Goal: Task Accomplishment & Management: Manage account settings

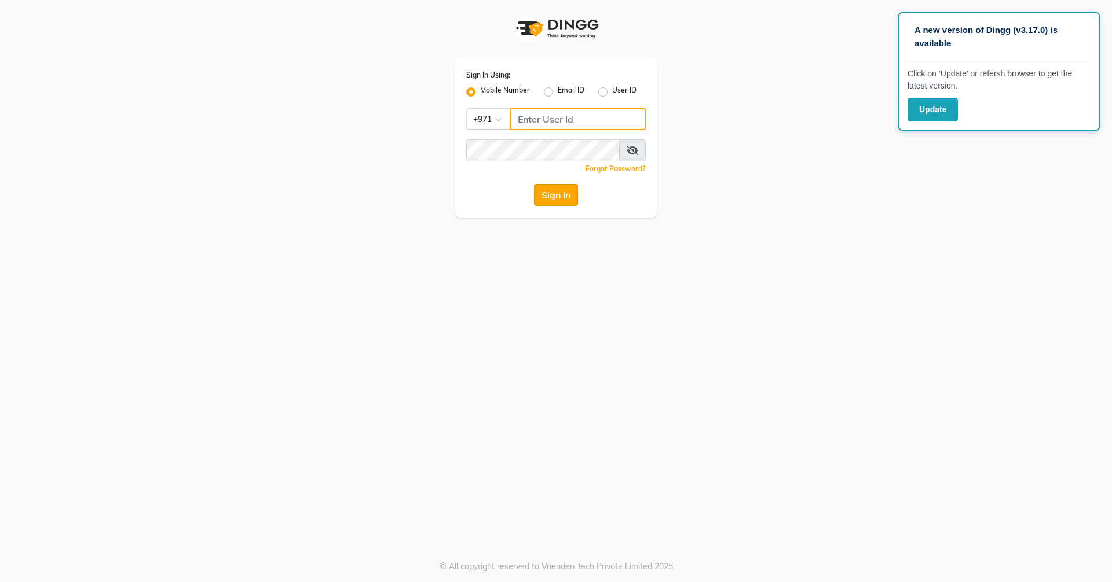
type input "523303322"
click at [545, 193] on button "Sign In" at bounding box center [556, 195] width 44 height 22
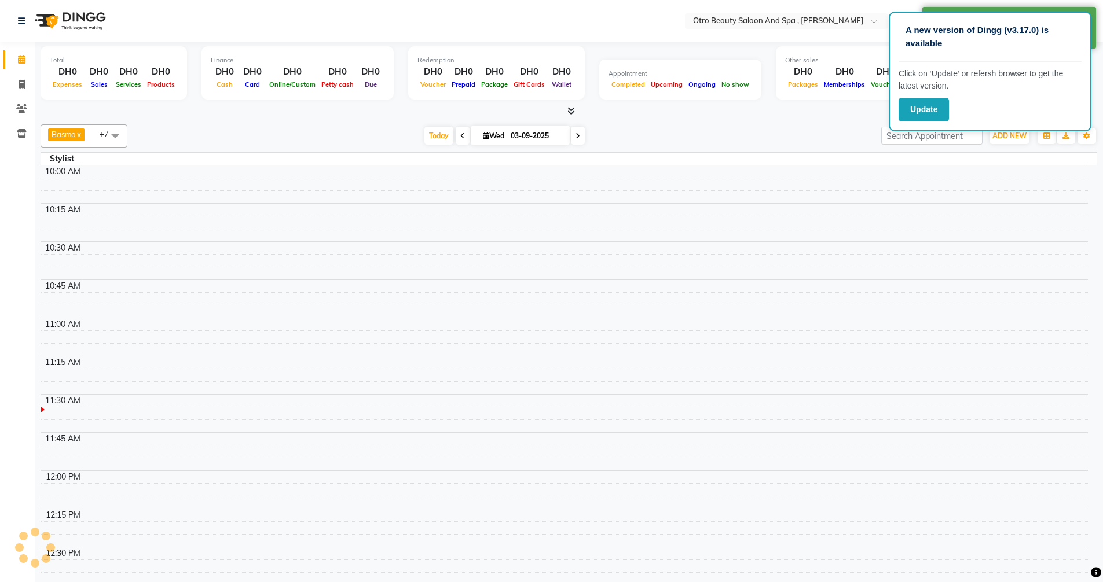
scroll to position [153, 0]
select select "en"
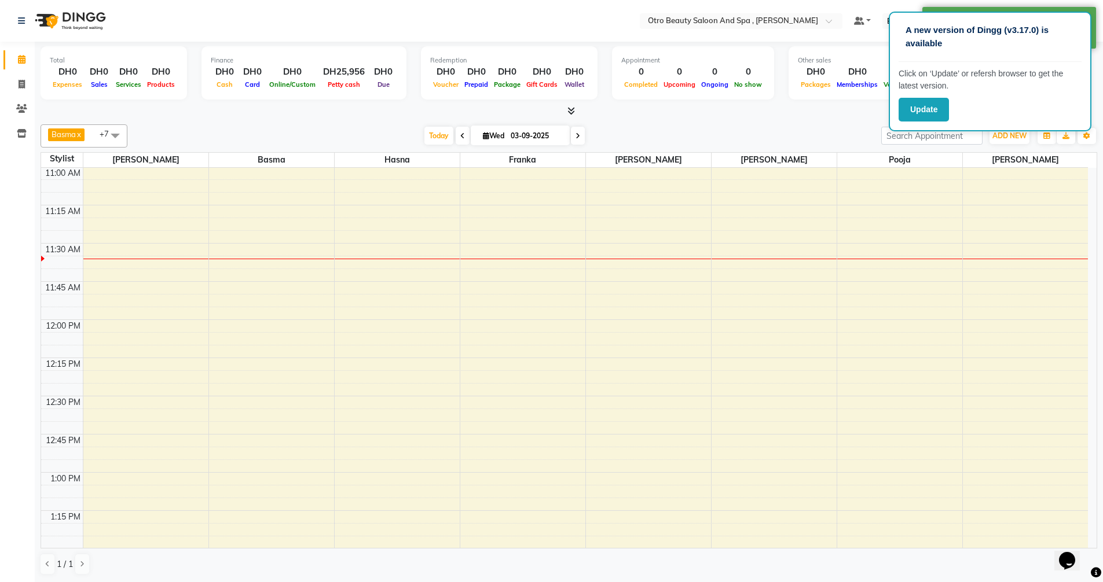
scroll to position [0, 0]
click at [463, 136] on span at bounding box center [463, 136] width 14 height 18
type input "02-09-2025"
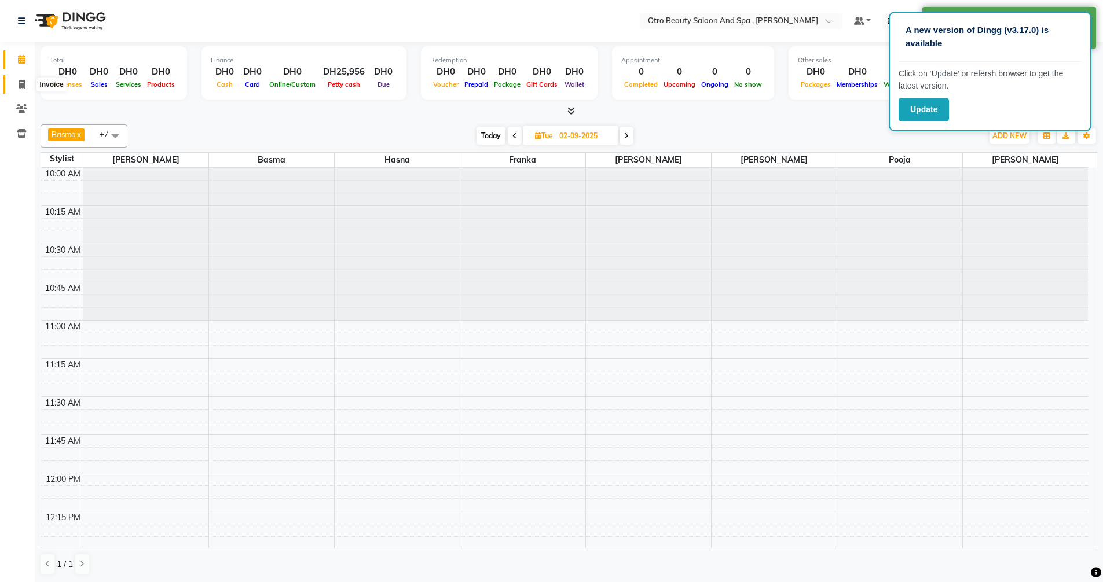
click at [19, 85] on icon at bounding box center [22, 84] width 6 height 9
select select "service"
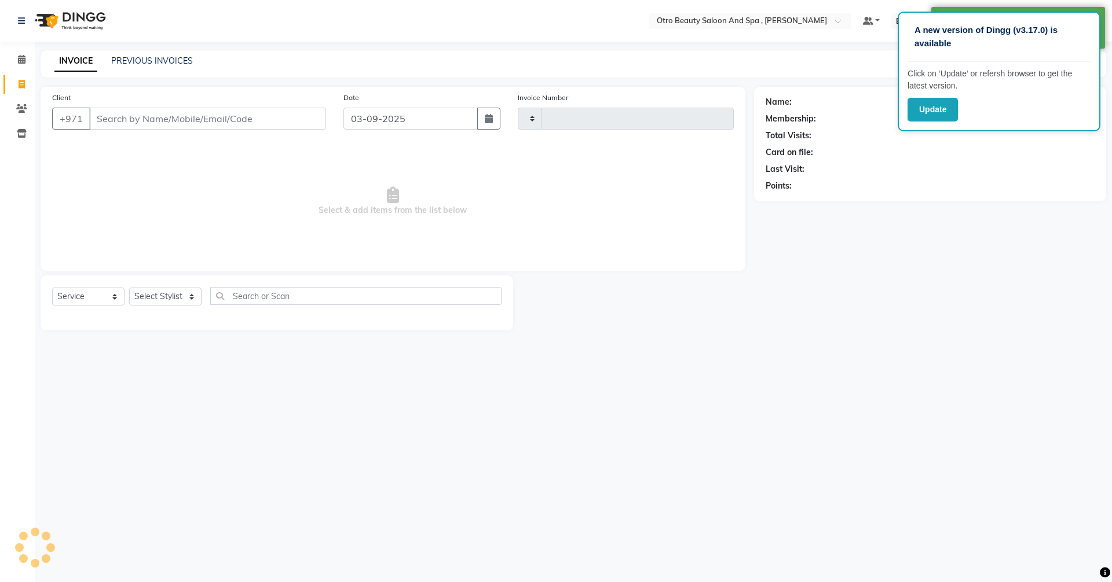
type input "0934"
select select "8622"
click at [482, 123] on button "button" at bounding box center [488, 119] width 23 height 22
select select "9"
select select "2025"
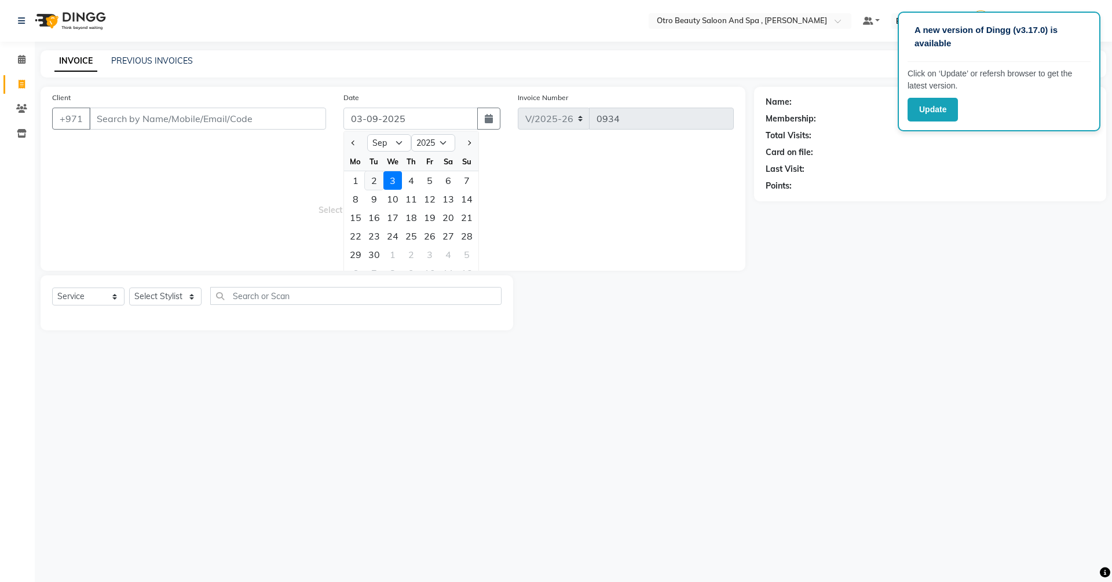
click at [372, 181] on div "2" at bounding box center [374, 180] width 19 height 19
type input "02-09-2025"
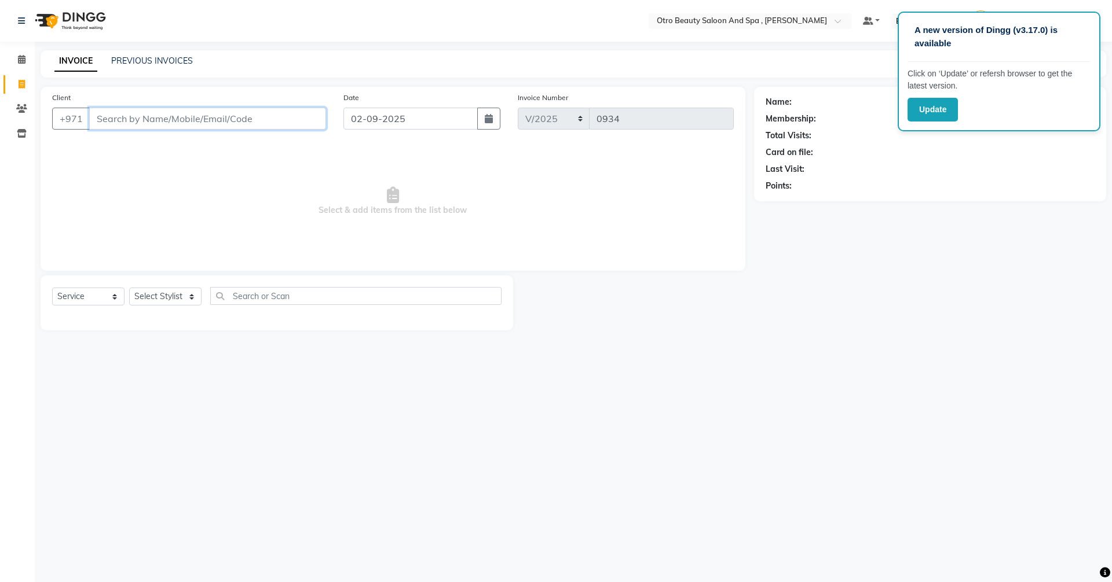
click at [222, 121] on input "Client" at bounding box center [207, 119] width 237 height 22
click at [877, 253] on div "Name: Membership: Total Visits: Card on file: Last Visit: Points:" at bounding box center [934, 209] width 361 height 244
click at [276, 127] on input "Client" at bounding box center [207, 119] width 237 height 22
type input "50375951"
click at [298, 119] on span "Add Client" at bounding box center [296, 119] width 46 height 12
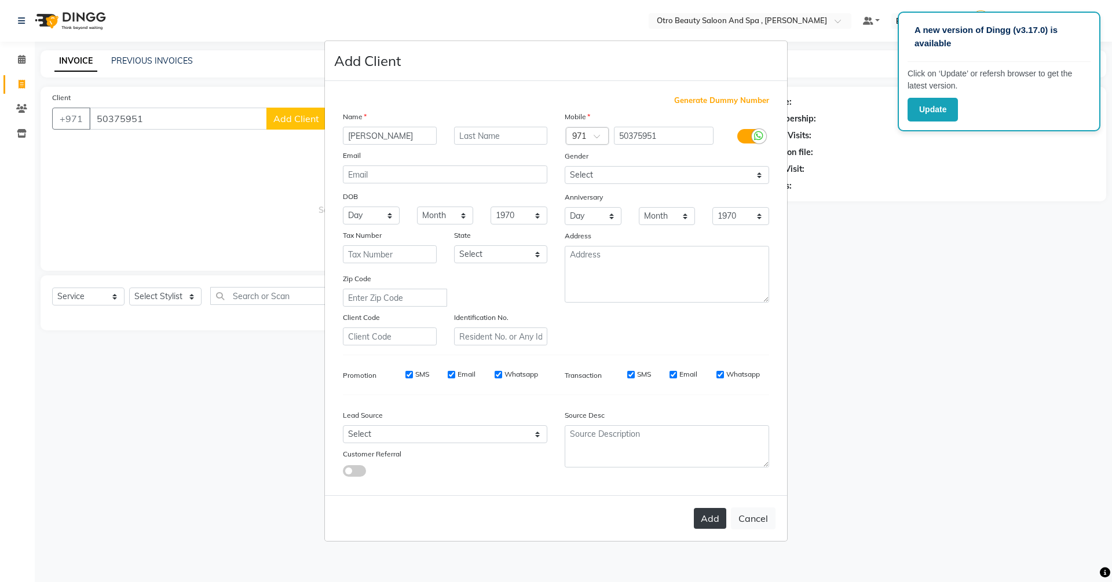
type input "[PERSON_NAME]"
click at [705, 519] on button "Add" at bounding box center [710, 518] width 32 height 21
type input "50****51"
select select
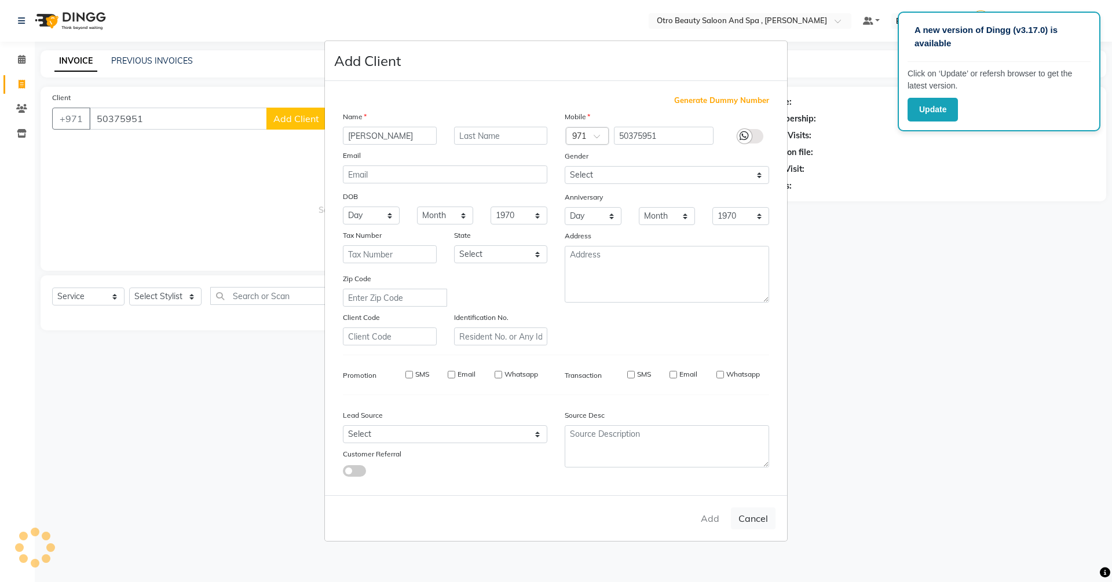
select select
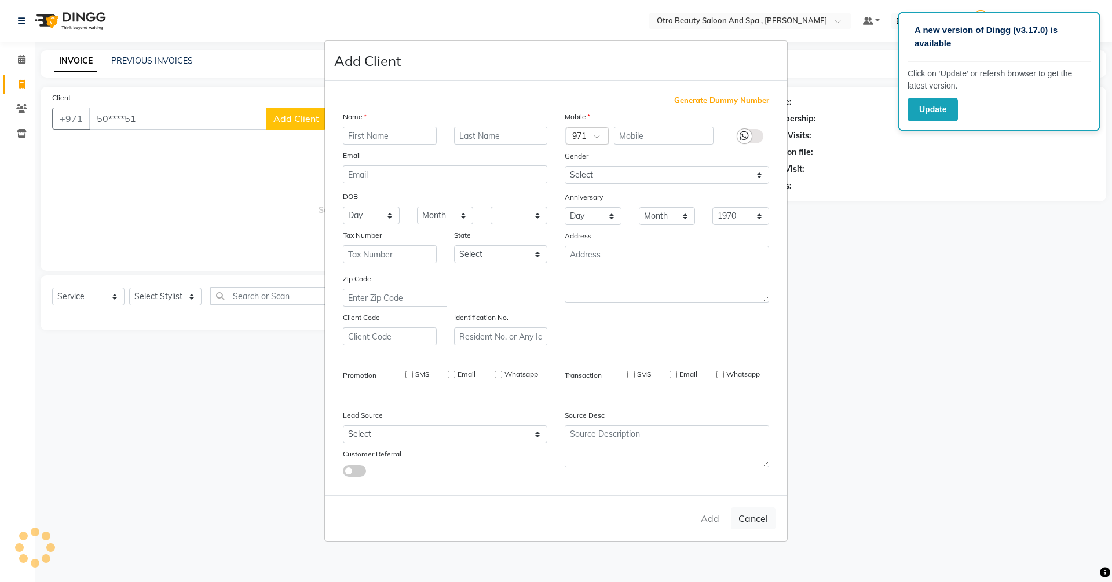
checkbox input "false"
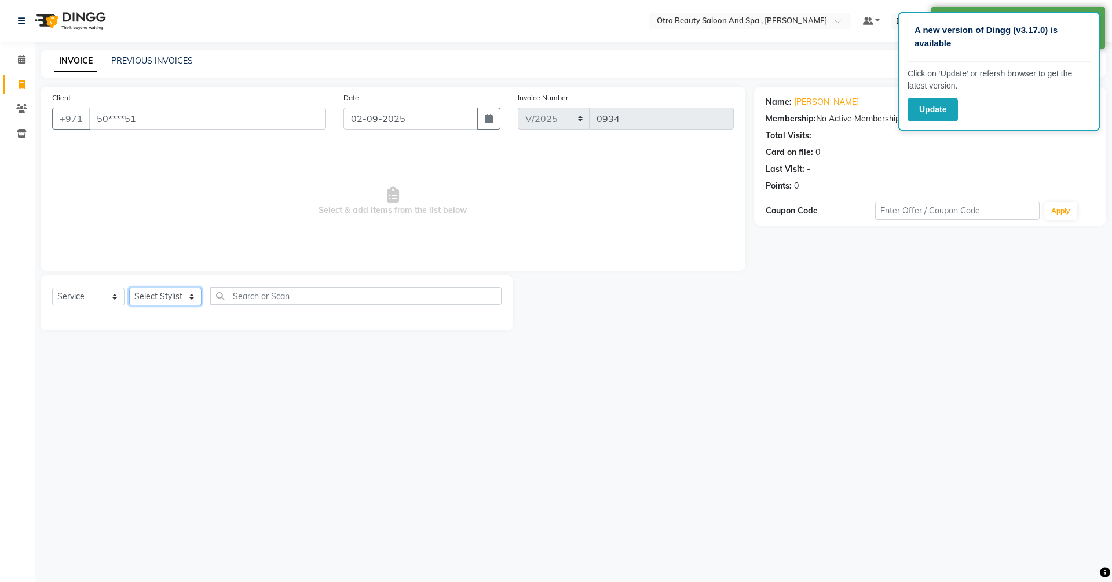
click at [193, 298] on select "Select Stylist [PERSON_NAME] [PERSON_NAME] Hera Karuna [PERSON_NAME] Mamita [PE…" at bounding box center [165, 297] width 72 height 18
select select "86568"
click at [129, 288] on select "Select Stylist [PERSON_NAME] [PERSON_NAME] Hera Karuna [PERSON_NAME] Mamita [PE…" at bounding box center [165, 297] width 72 height 18
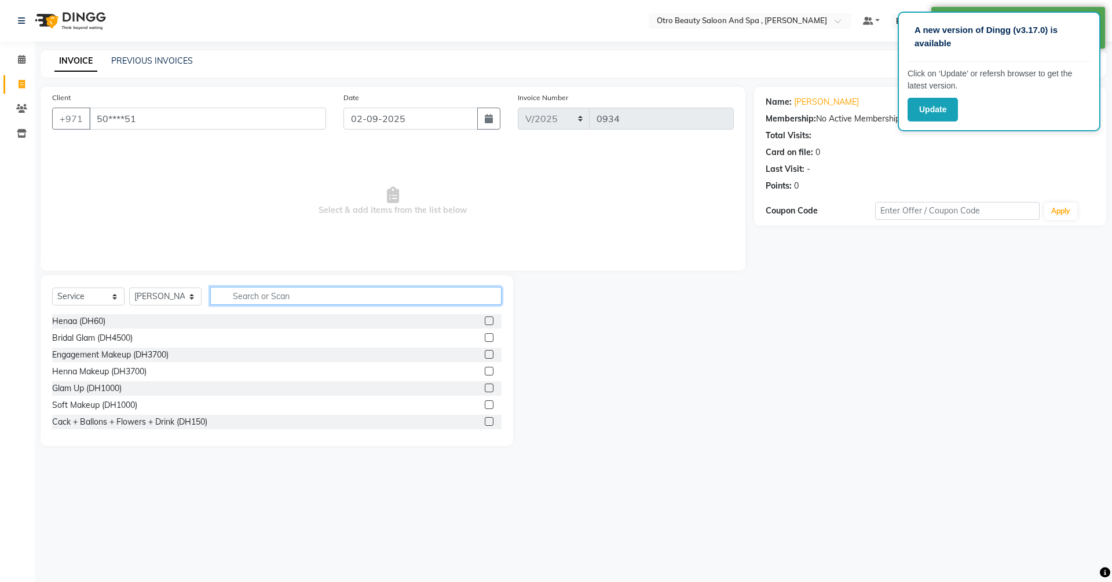
click at [240, 289] on input "text" at bounding box center [355, 296] width 291 height 18
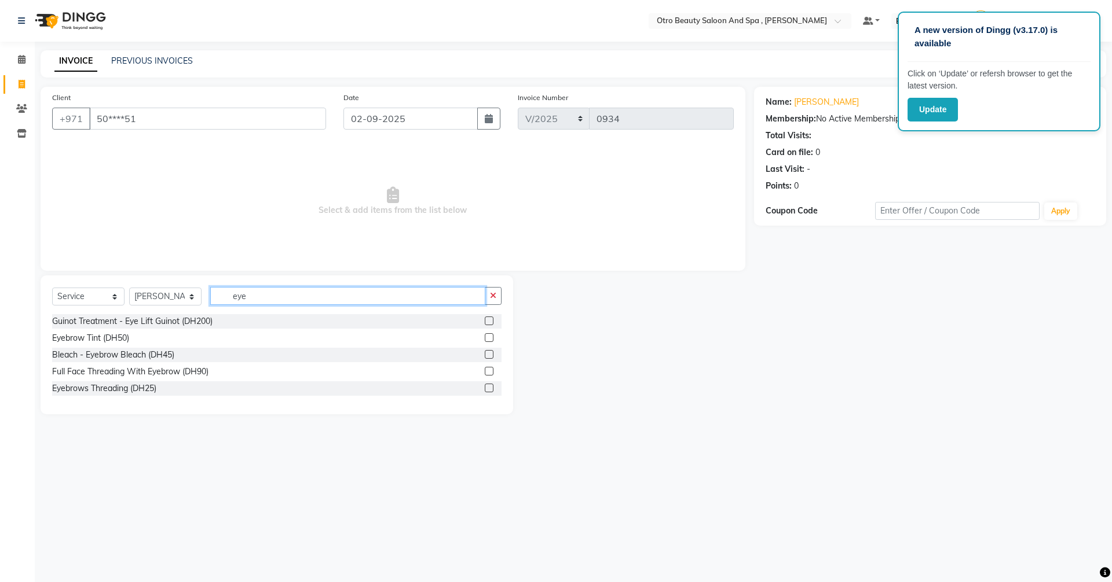
type input "eye"
click at [488, 388] on label at bounding box center [489, 388] width 9 height 9
click at [488, 388] on input "checkbox" at bounding box center [489, 389] width 8 height 8
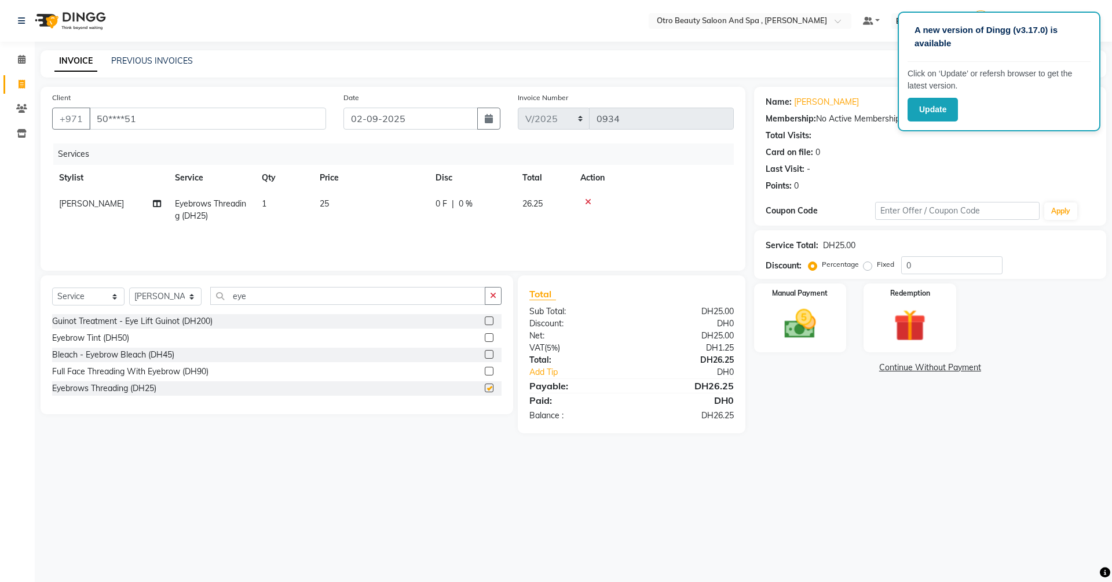
checkbox input "false"
click at [785, 321] on img at bounding box center [800, 324] width 54 height 38
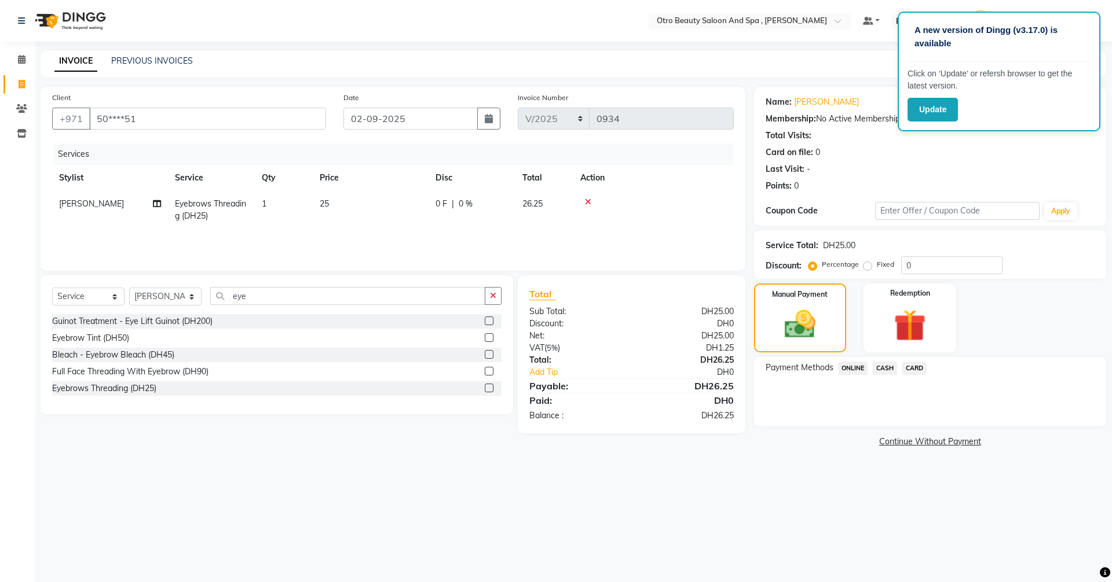
click at [886, 371] on span "CASH" at bounding box center [884, 368] width 25 height 13
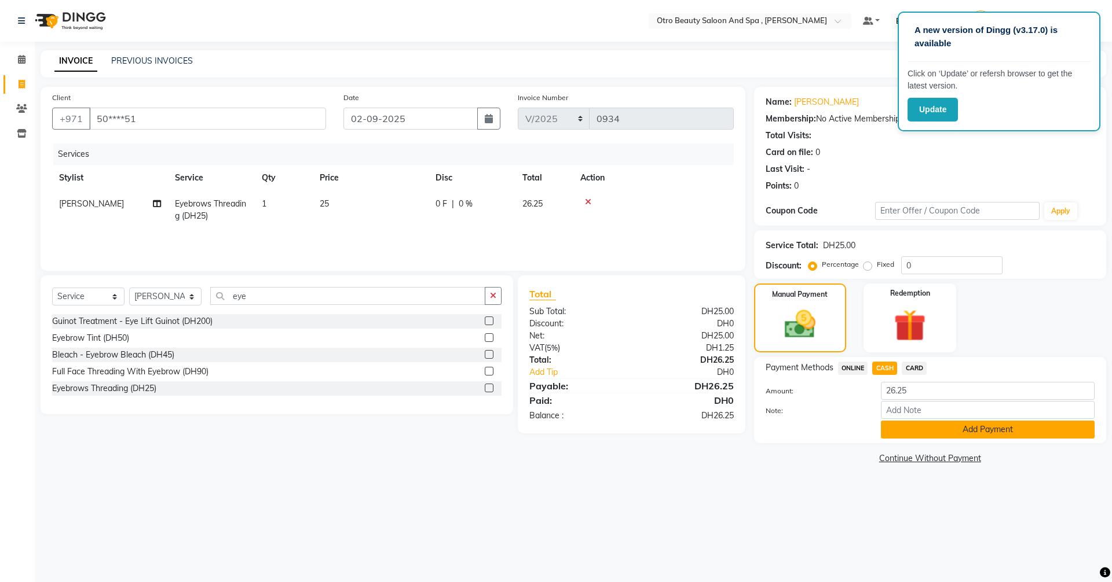
click at [943, 432] on button "Add Payment" at bounding box center [988, 430] width 214 height 18
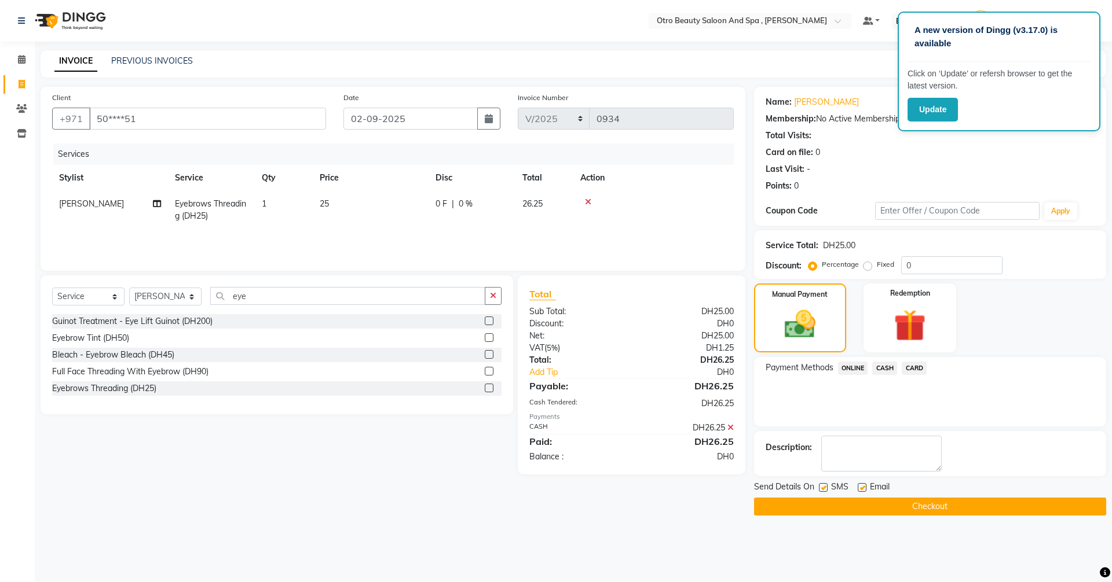
click at [934, 504] on button "Checkout" at bounding box center [930, 507] width 352 height 18
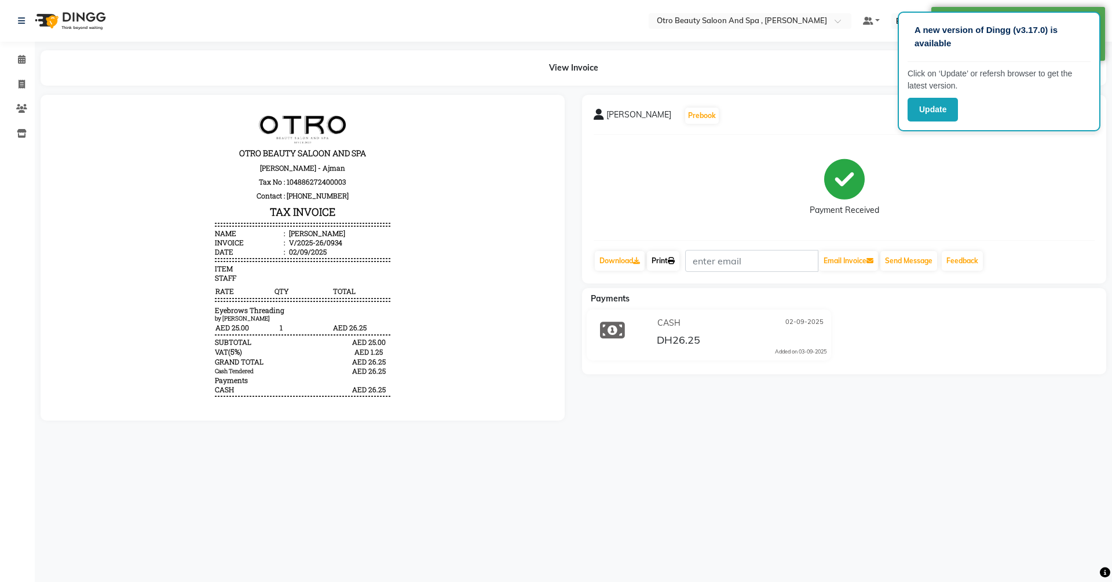
click at [664, 259] on link "Print" at bounding box center [663, 261] width 32 height 20
click at [24, 80] on icon at bounding box center [22, 84] width 6 height 9
select select "service"
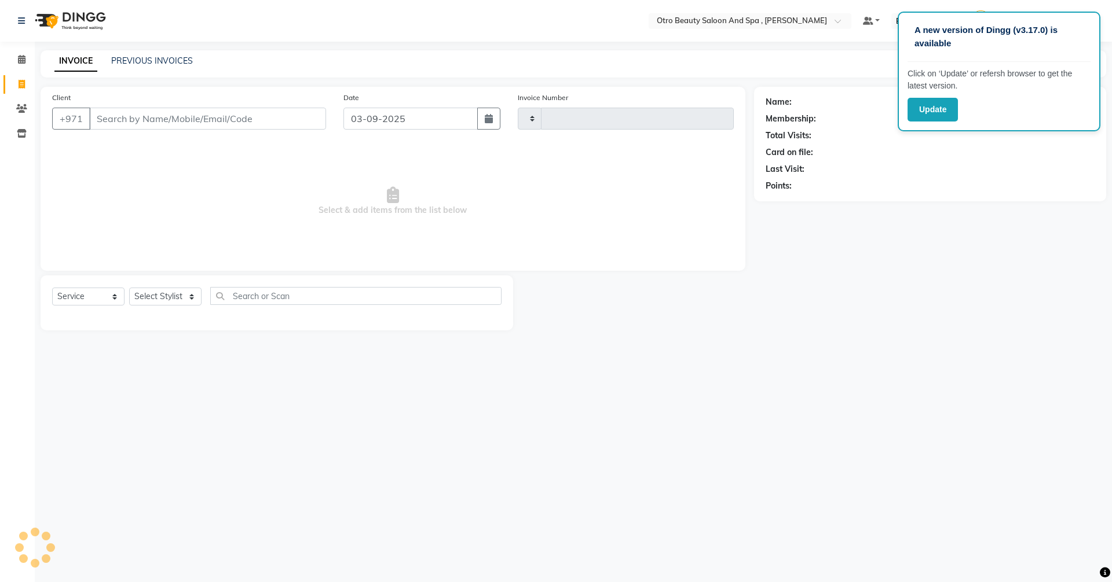
type input "0935"
select select "8622"
drag, startPoint x: 389, startPoint y: 550, endPoint x: 459, endPoint y: 480, distance: 98.7
click at [459, 480] on div "A new version of Dingg (v3.17.0) is available Click on ‘Update’ or refersh brow…" at bounding box center [556, 291] width 1112 height 582
click at [488, 124] on button "button" at bounding box center [488, 119] width 23 height 22
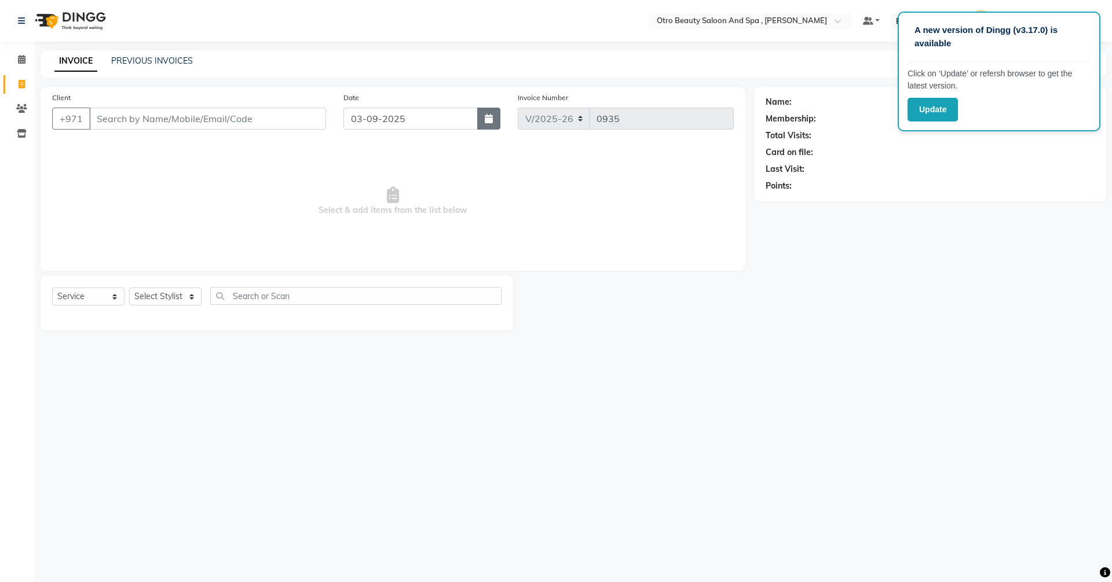
select select "9"
select select "2025"
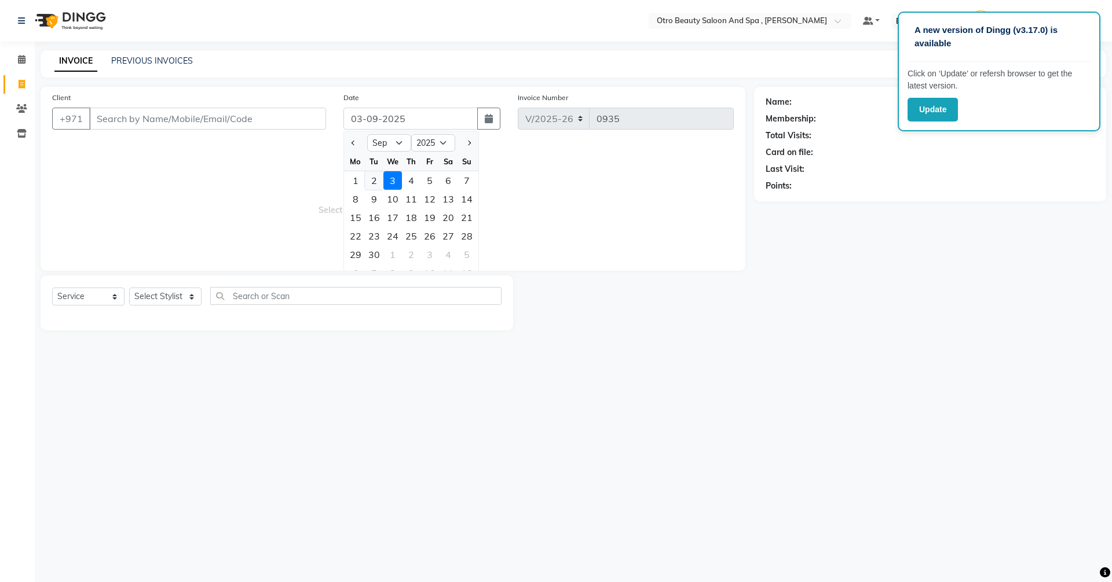
click at [375, 182] on div "2" at bounding box center [374, 180] width 19 height 19
type input "02-09-2025"
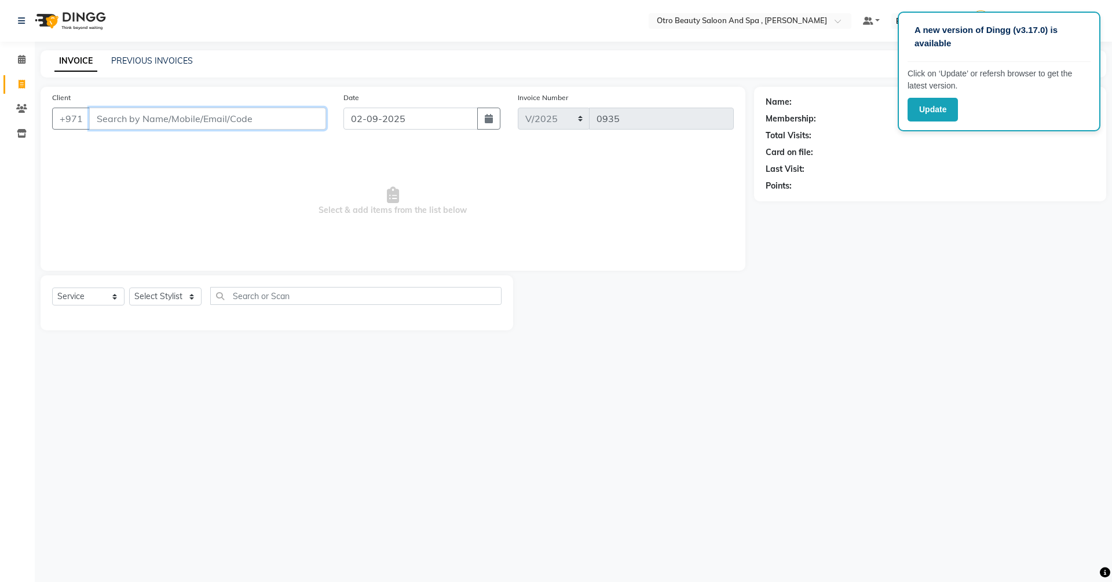
click at [274, 119] on input "Client" at bounding box center [207, 119] width 237 height 22
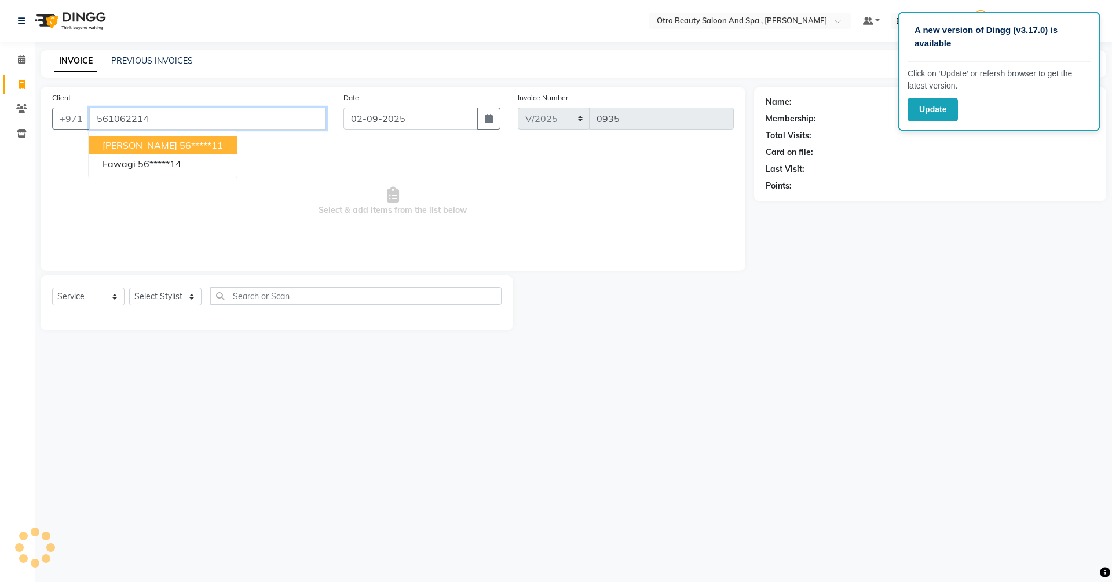
type input "561062214"
click at [894, 332] on main "INVOICE PREVIOUS INVOICES Create New Save Client +971 561062214 Sara Xxxx 56***…" at bounding box center [573, 199] width 1077 height 298
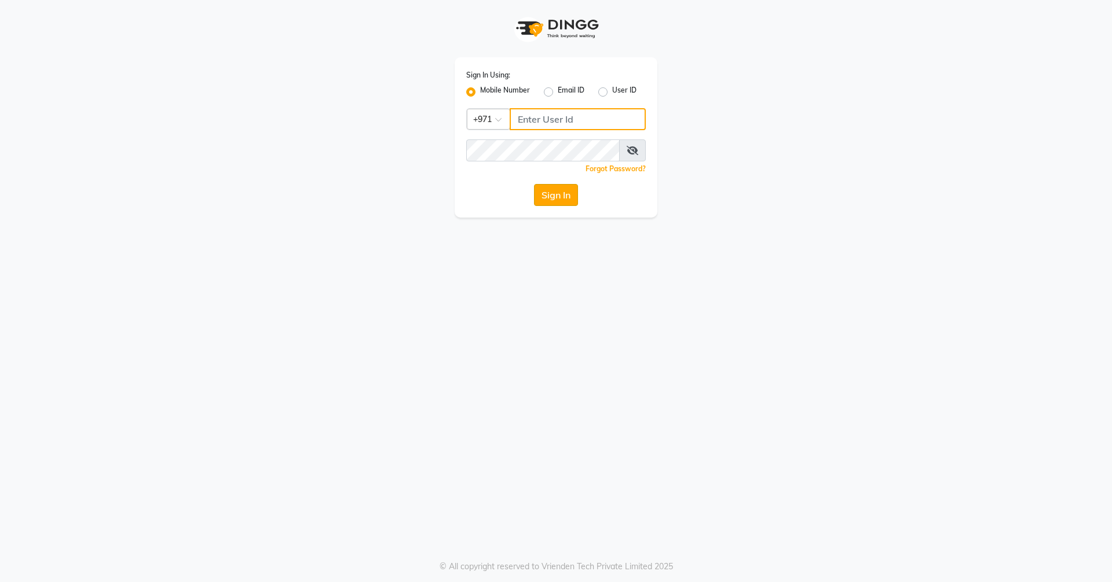
type input "523303322"
click at [548, 199] on button "Sign In" at bounding box center [556, 195] width 44 height 22
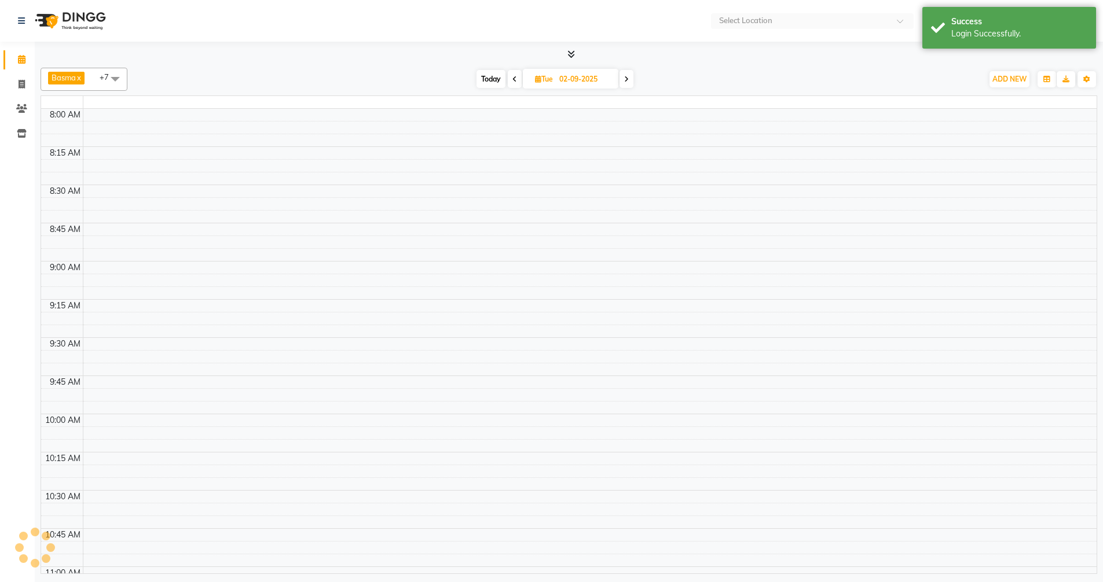
select select "en"
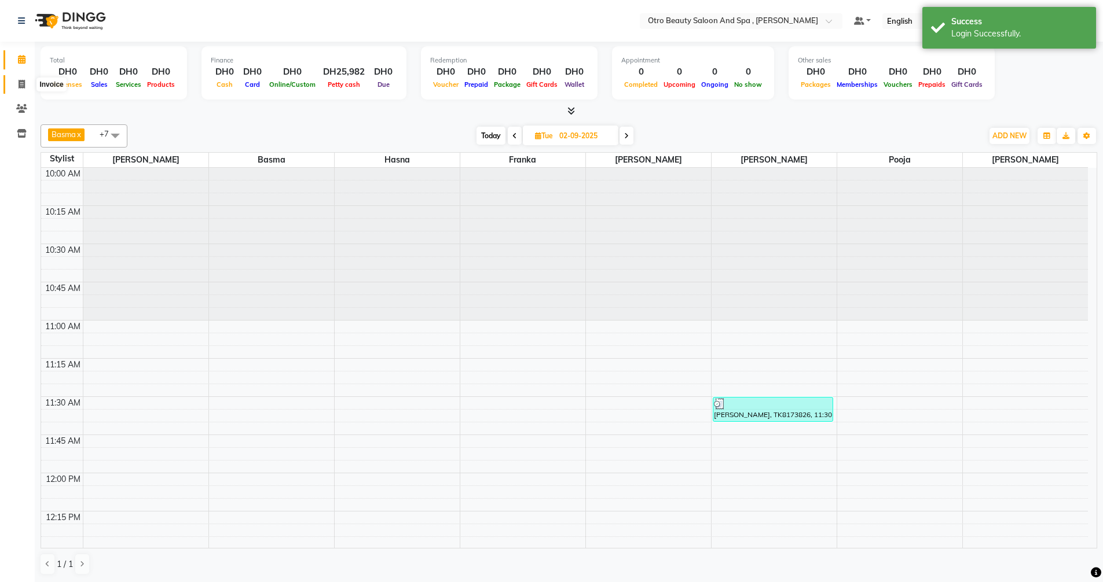
click at [20, 86] on icon at bounding box center [22, 84] width 6 height 9
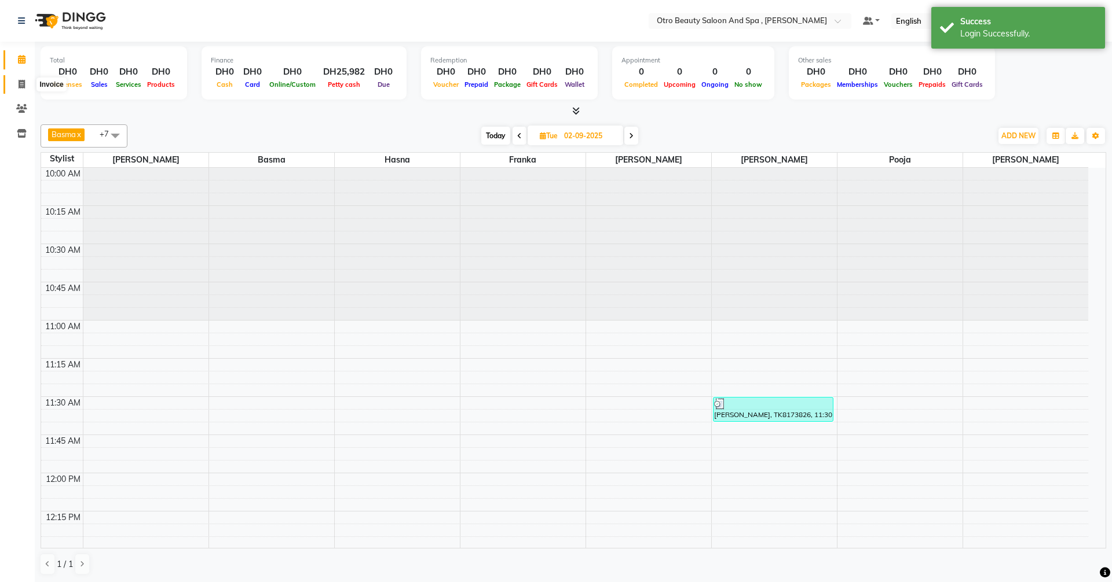
select select "8622"
select select "service"
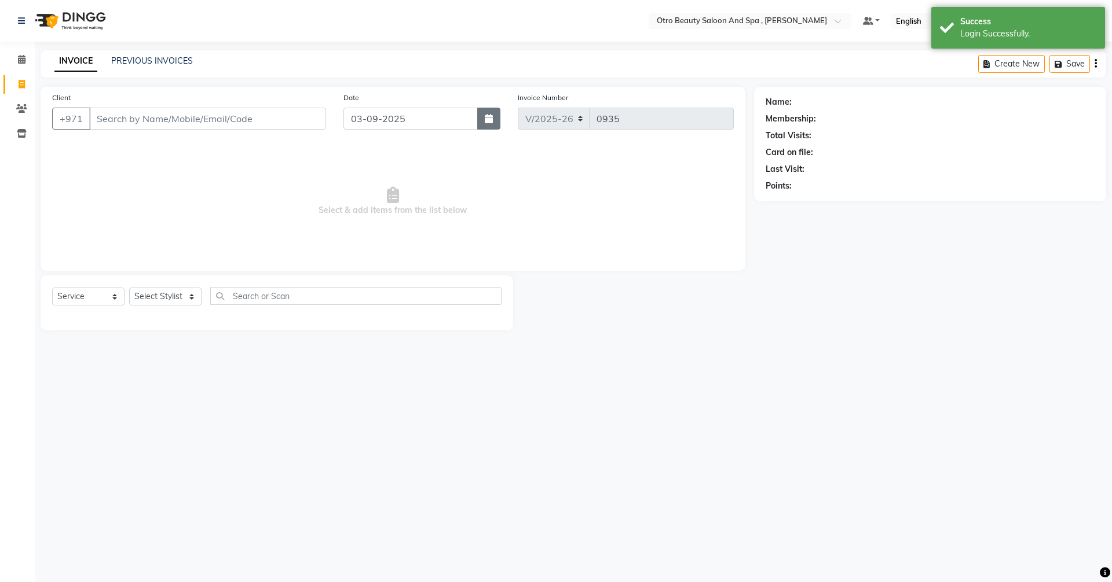
click at [493, 122] on icon "button" at bounding box center [489, 118] width 8 height 9
select select "9"
select select "2025"
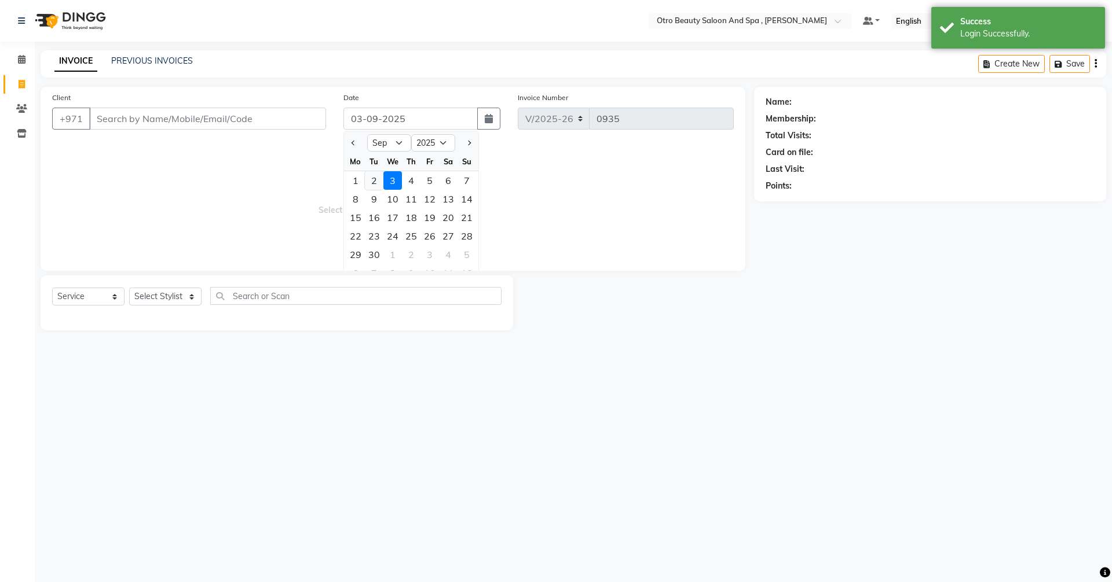
click at [376, 182] on div "2" at bounding box center [374, 180] width 19 height 19
type input "02-09-2025"
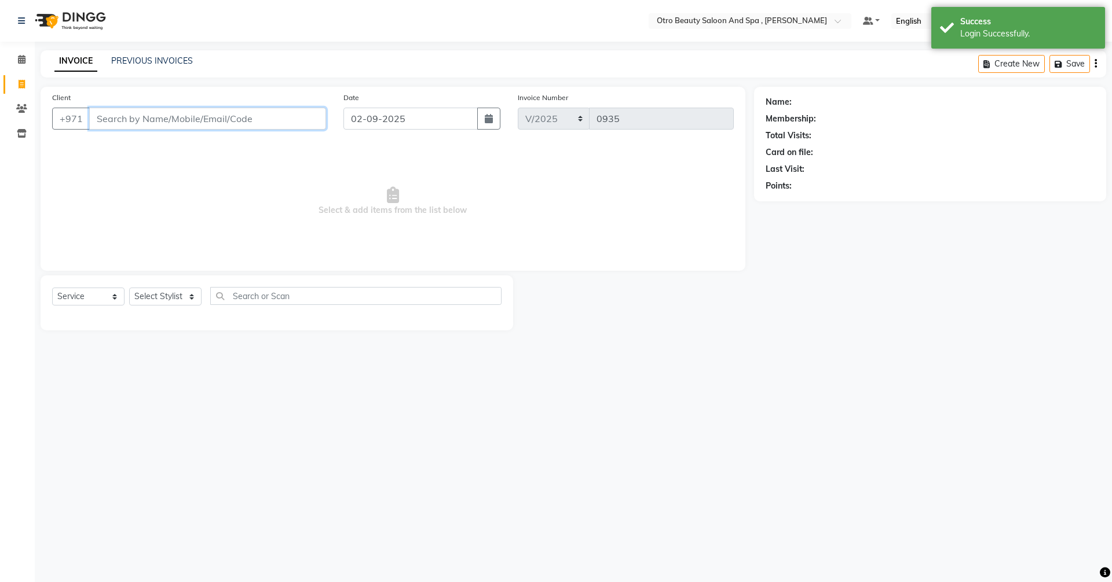
click at [190, 123] on input "Client" at bounding box center [207, 119] width 237 height 22
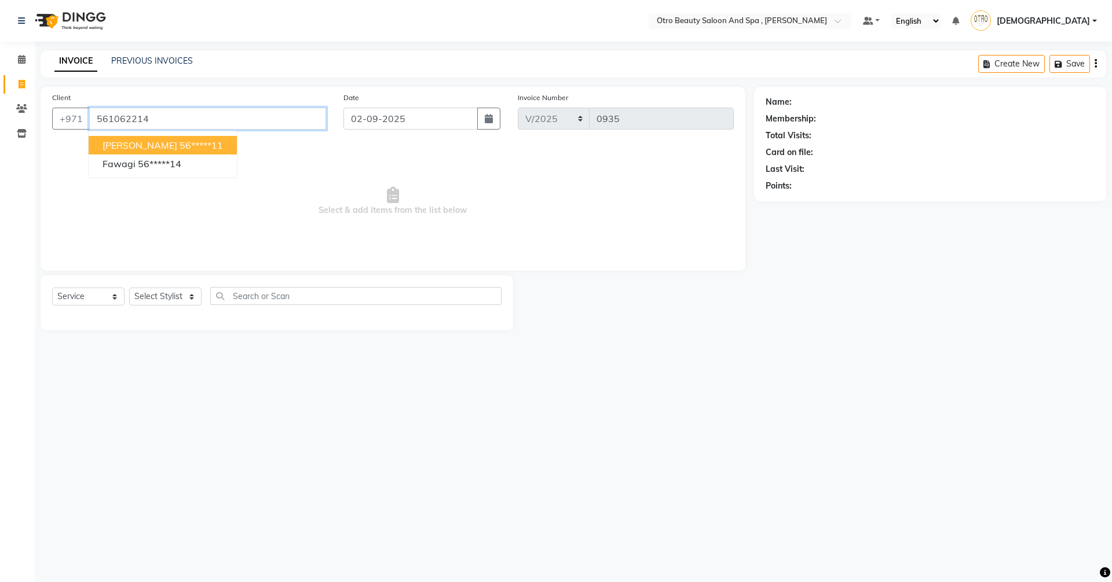
type input "561062214"
click at [1087, 101] on icon at bounding box center [1085, 102] width 8 height 8
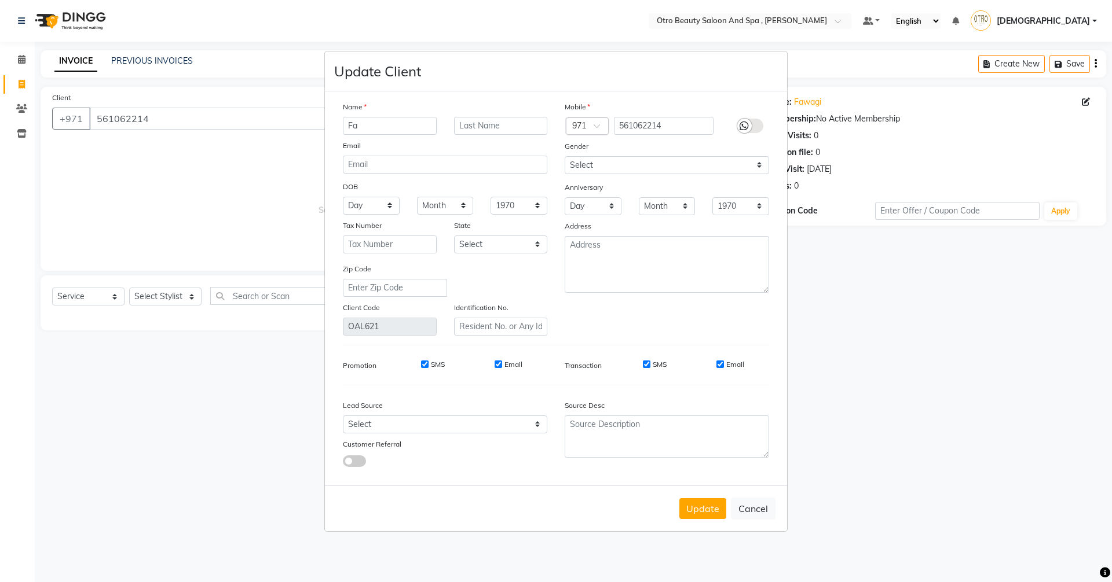
type input "F"
type input "asma"
click at [717, 506] on button "Update" at bounding box center [702, 508] width 47 height 21
type input "56*****14"
select select
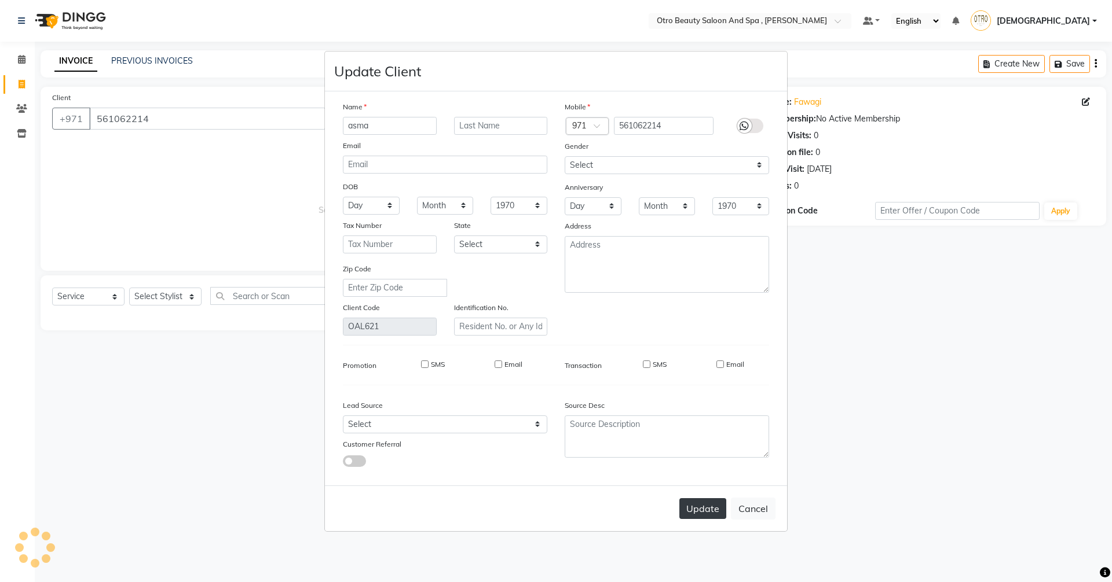
select select
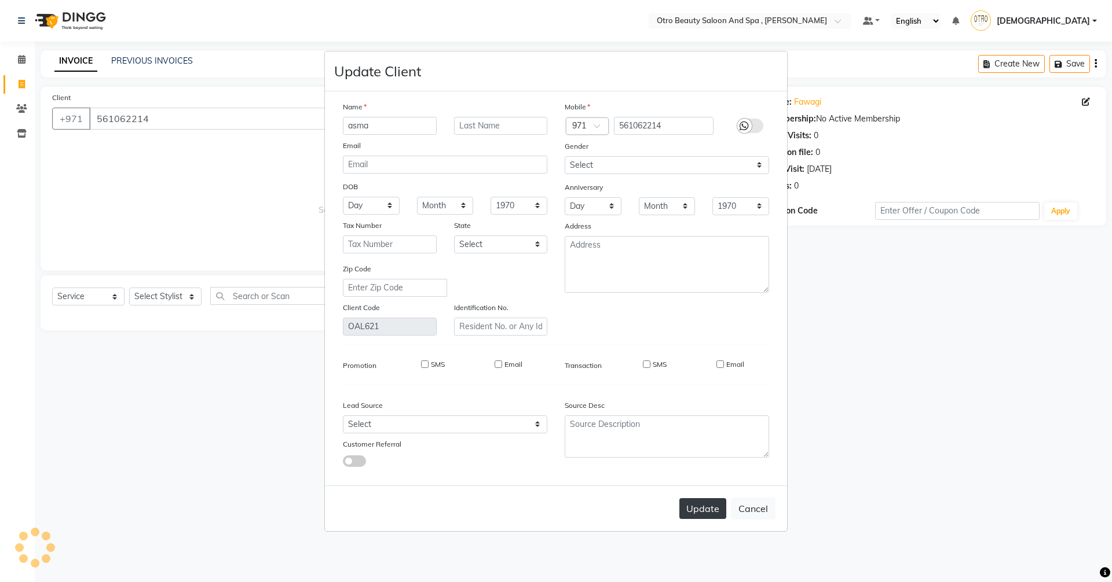
select select
checkbox input "false"
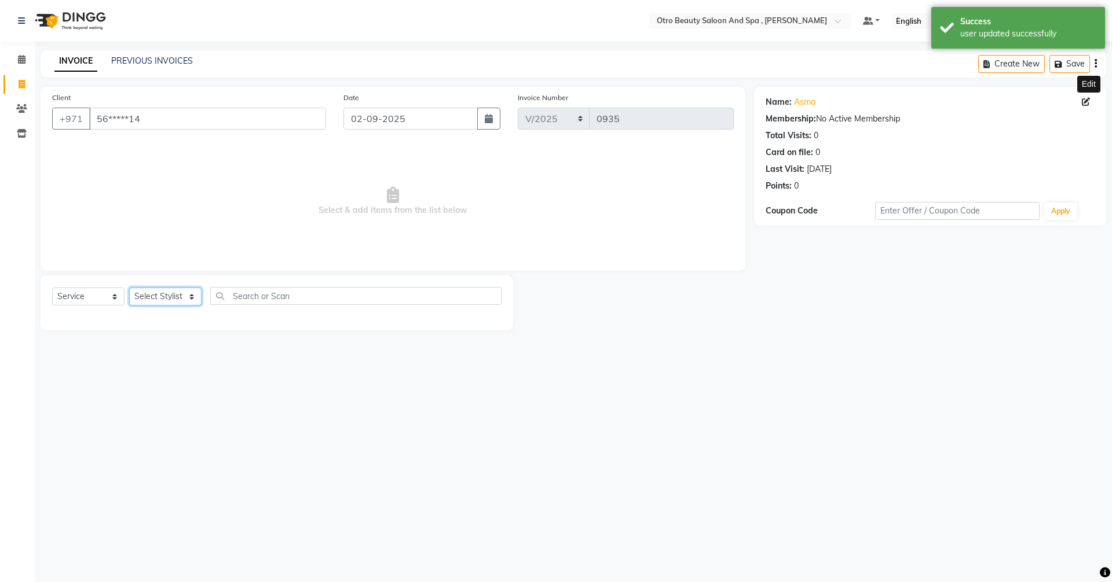
click at [190, 296] on select "Select Stylist [PERSON_NAME] [PERSON_NAME] Hera Karuna [PERSON_NAME] Mamita [PE…" at bounding box center [165, 297] width 72 height 18
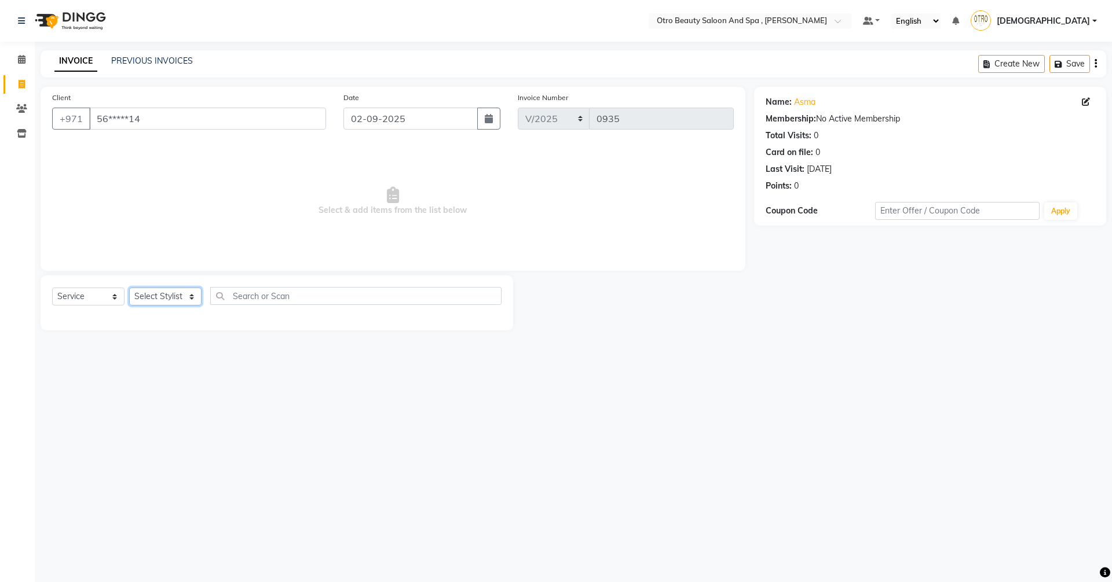
select select "88126"
click at [129, 288] on select "Select Stylist [PERSON_NAME] [PERSON_NAME] Hera Karuna [PERSON_NAME] Mamita [PE…" at bounding box center [165, 297] width 72 height 18
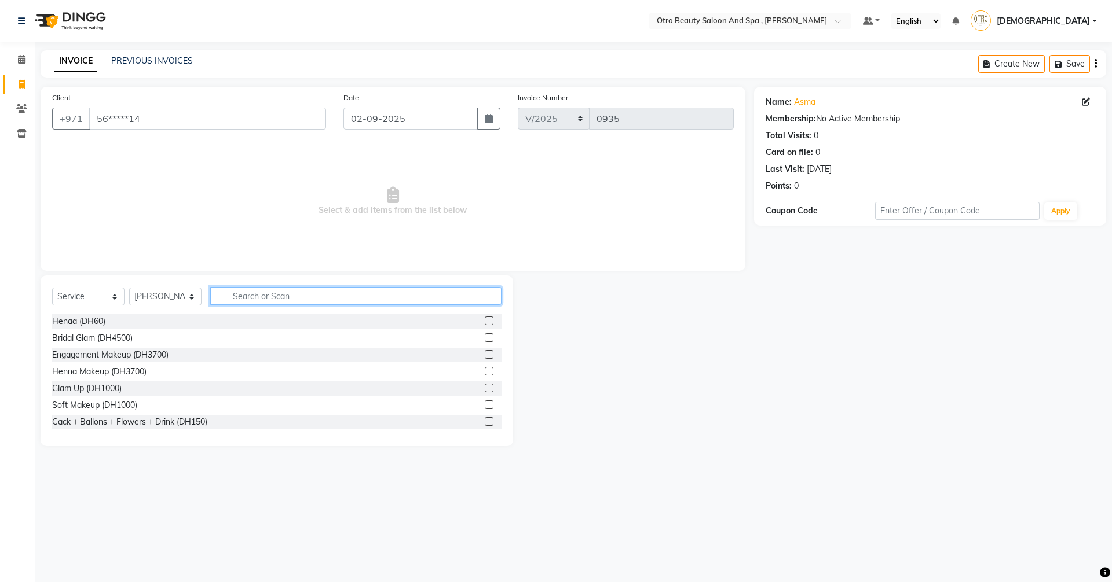
click at [234, 294] on input "text" at bounding box center [355, 296] width 291 height 18
type input "eye"
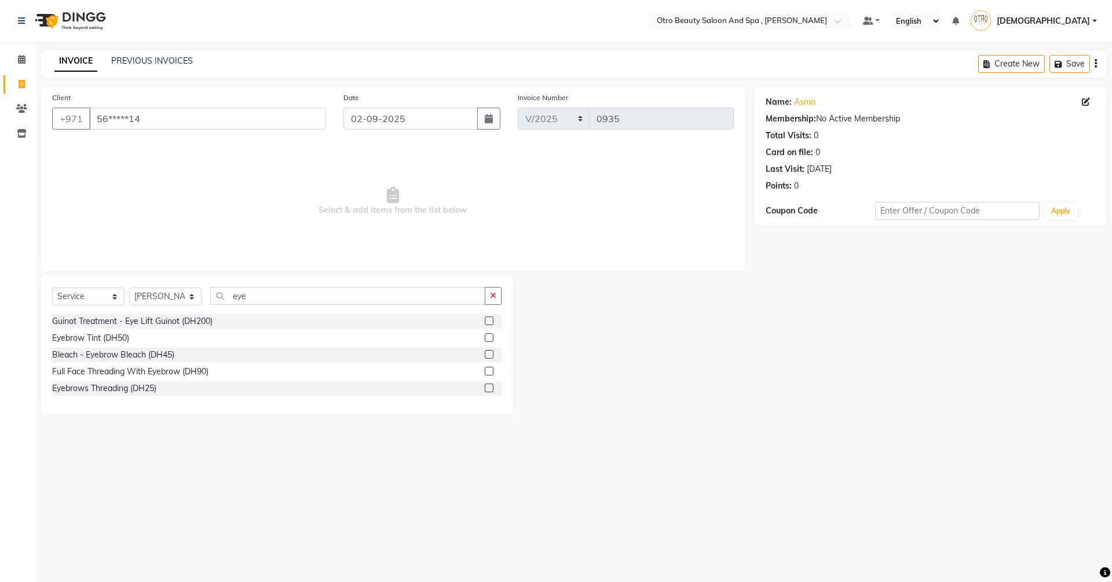
click at [492, 390] on label at bounding box center [489, 388] width 9 height 9
click at [492, 390] on input "checkbox" at bounding box center [489, 389] width 8 height 8
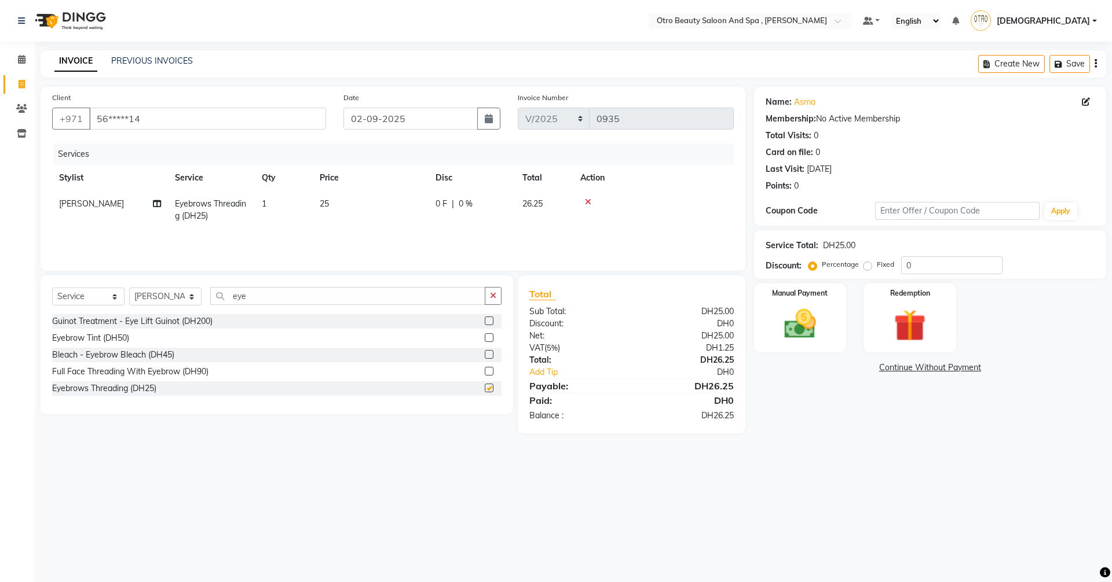
checkbox input "false"
click at [805, 307] on img at bounding box center [800, 324] width 54 height 38
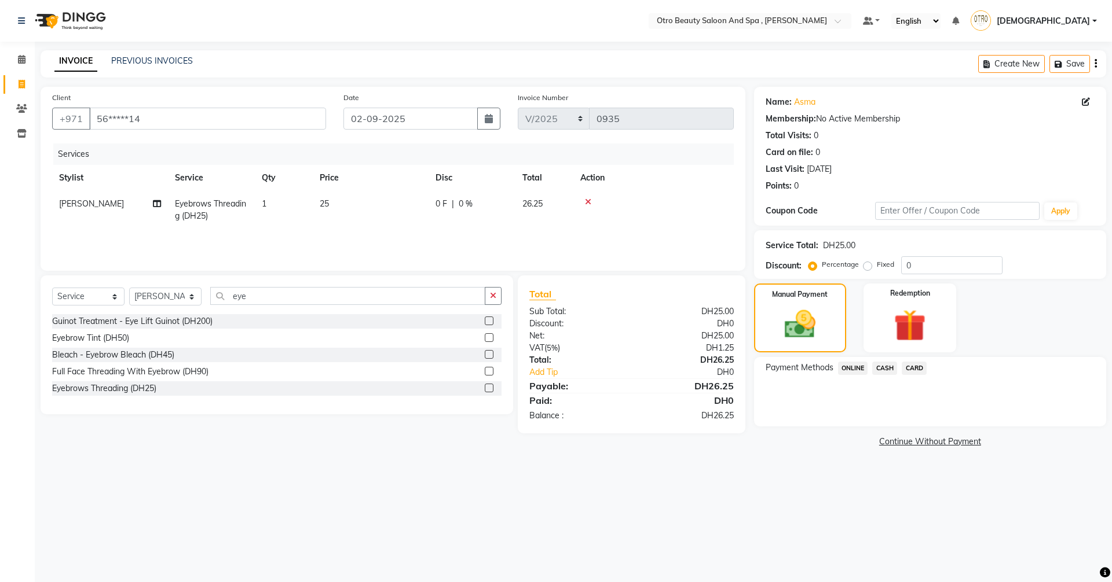
click at [916, 366] on span "CARD" at bounding box center [913, 368] width 25 height 13
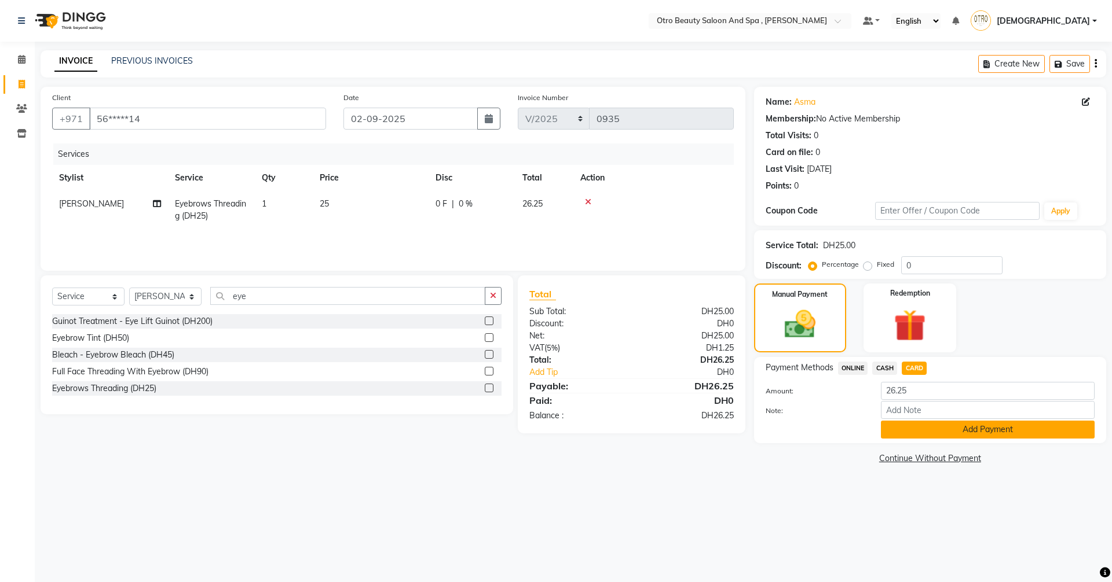
click at [951, 430] on button "Add Payment" at bounding box center [988, 430] width 214 height 18
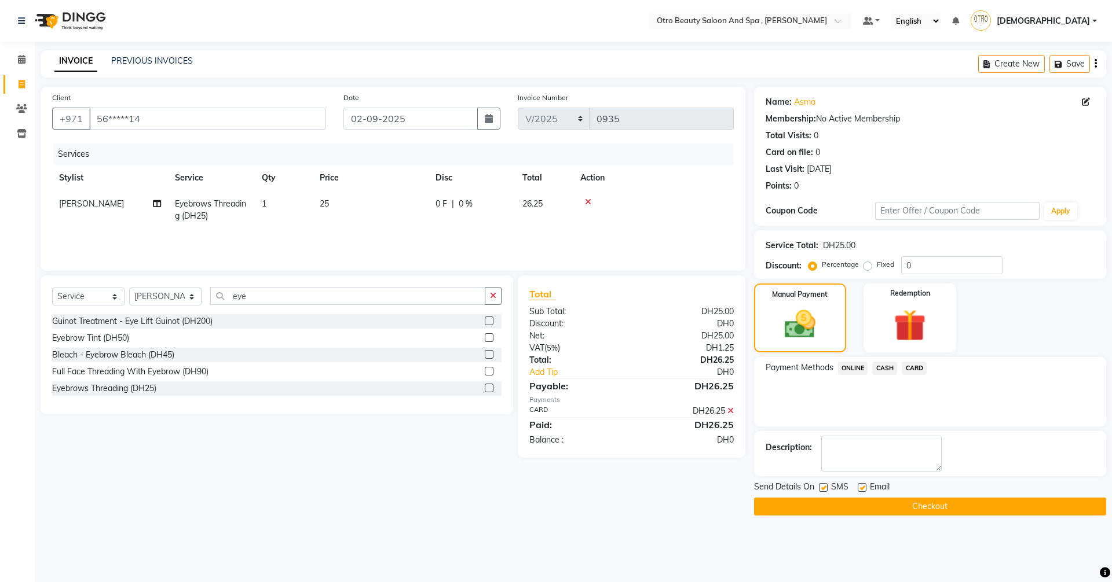
click at [945, 504] on button "Checkout" at bounding box center [930, 507] width 352 height 18
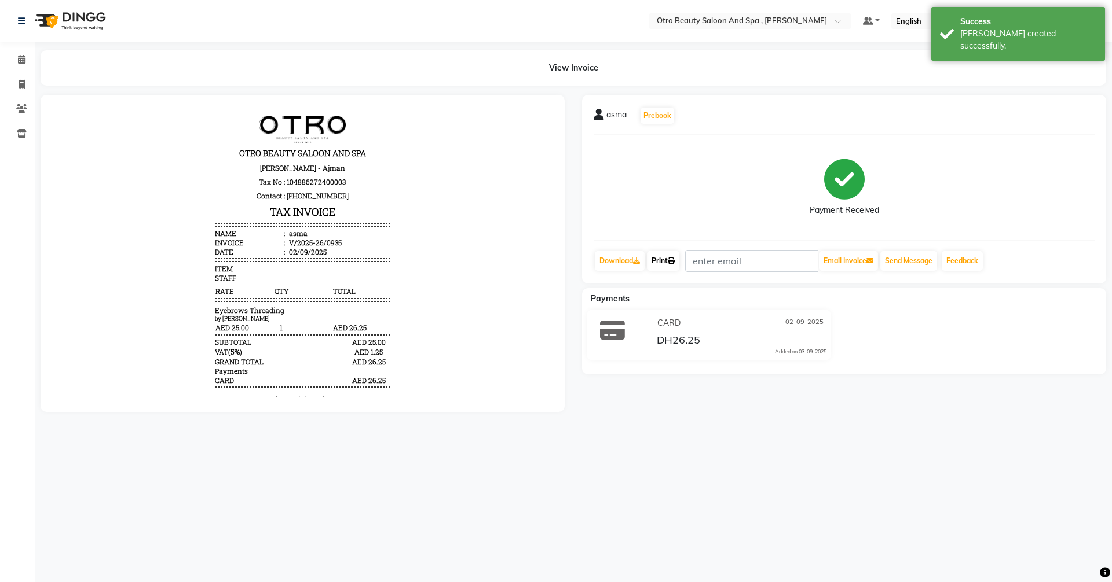
click at [662, 258] on link "Print" at bounding box center [663, 261] width 32 height 20
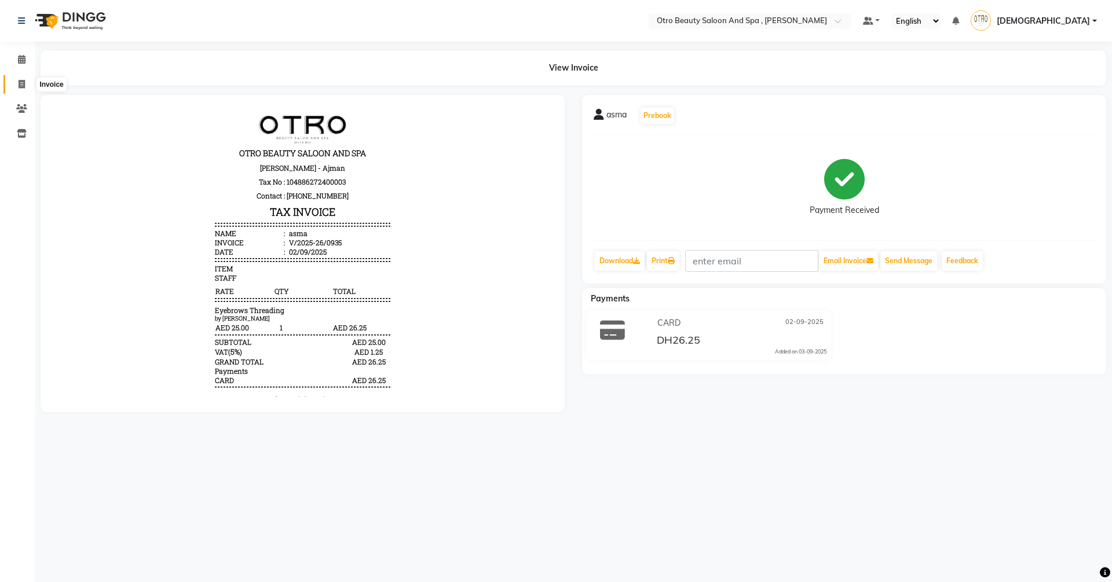
drag, startPoint x: 16, startPoint y: 83, endPoint x: 35, endPoint y: 83, distance: 19.1
click at [16, 83] on span at bounding box center [22, 84] width 20 height 13
select select "service"
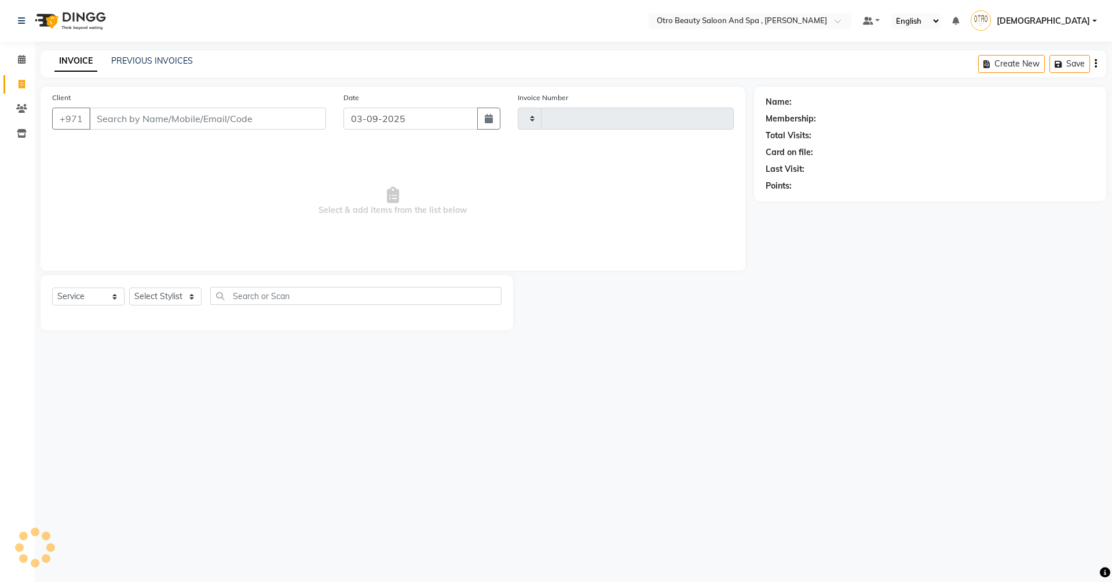
type input "0936"
select select "8622"
click at [486, 126] on button "button" at bounding box center [488, 119] width 23 height 22
select select "9"
select select "2025"
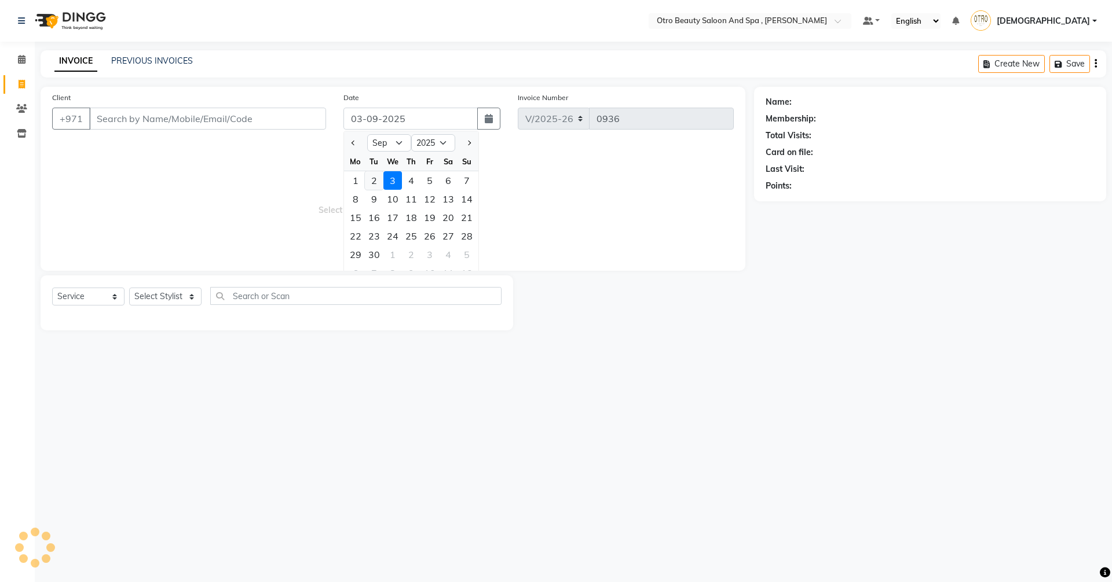
click at [377, 183] on div "2" at bounding box center [374, 180] width 19 height 19
type input "02-09-2025"
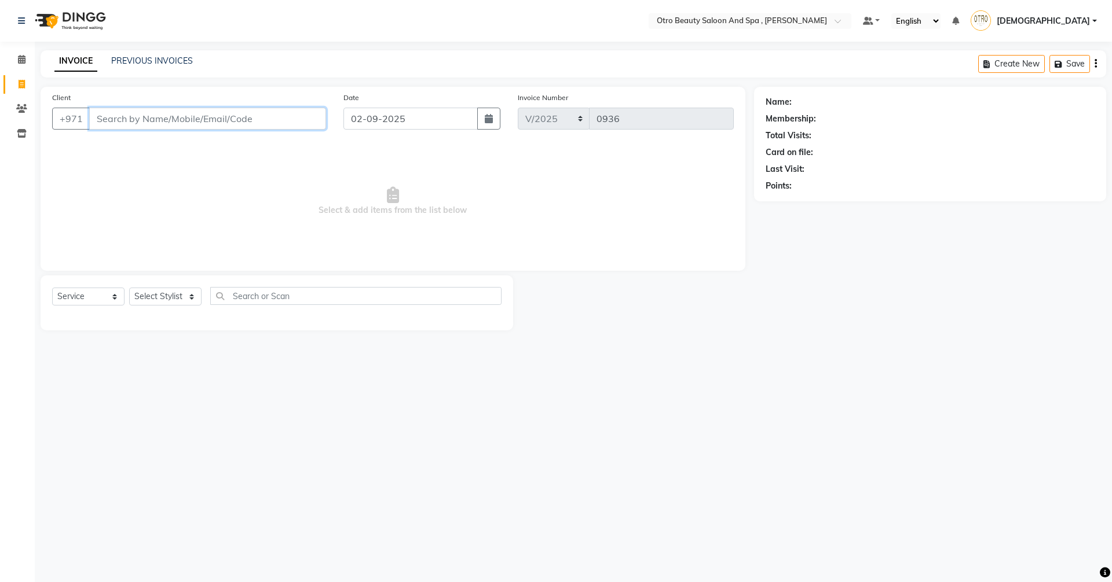
click at [207, 115] on input "Client" at bounding box center [207, 119] width 237 height 22
type input "505528585"
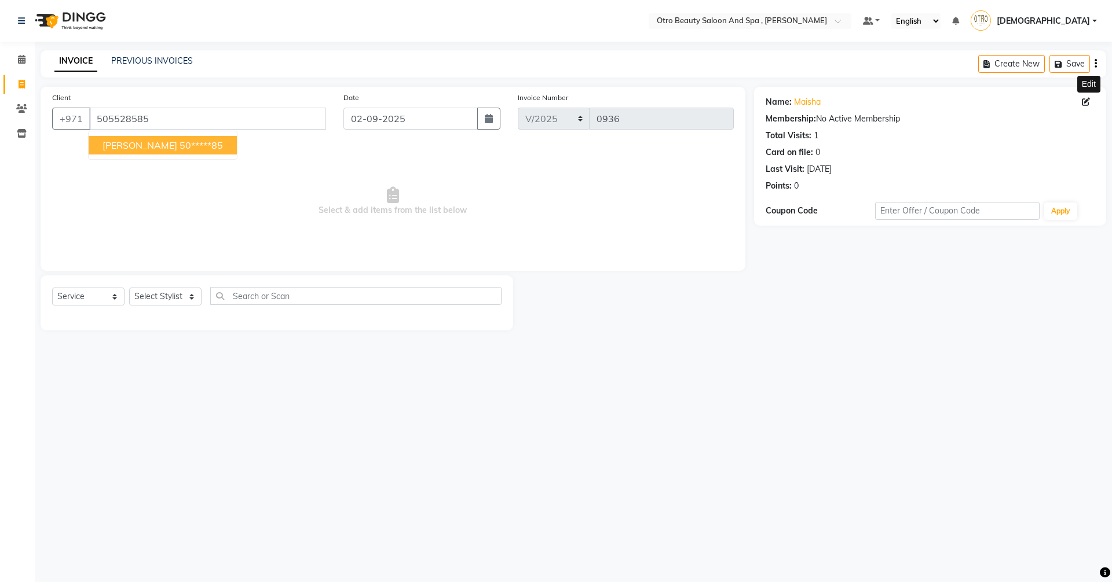
click at [1083, 101] on icon at bounding box center [1085, 102] width 8 height 8
select select "female"
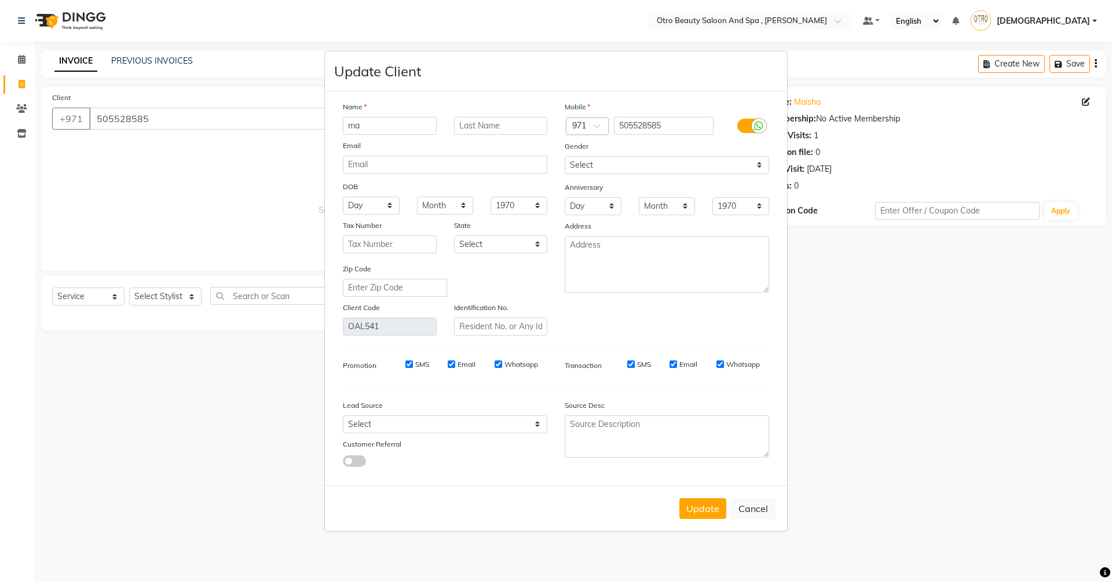
type input "m"
type input "meta"
click at [709, 512] on button "Update" at bounding box center [702, 508] width 47 height 21
type input "50*****85"
select select
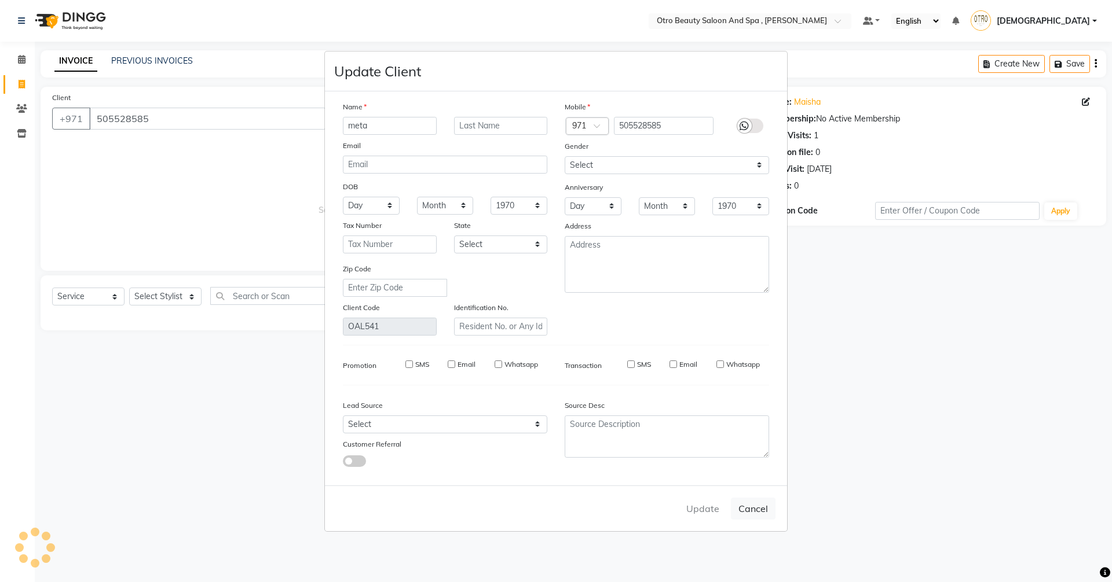
select select
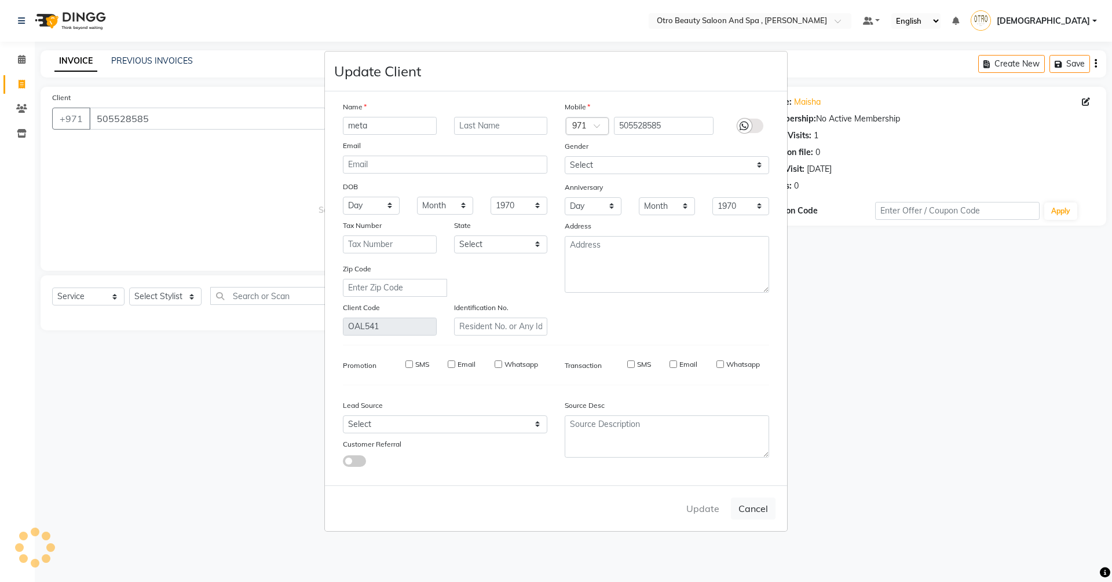
select select
checkbox input "false"
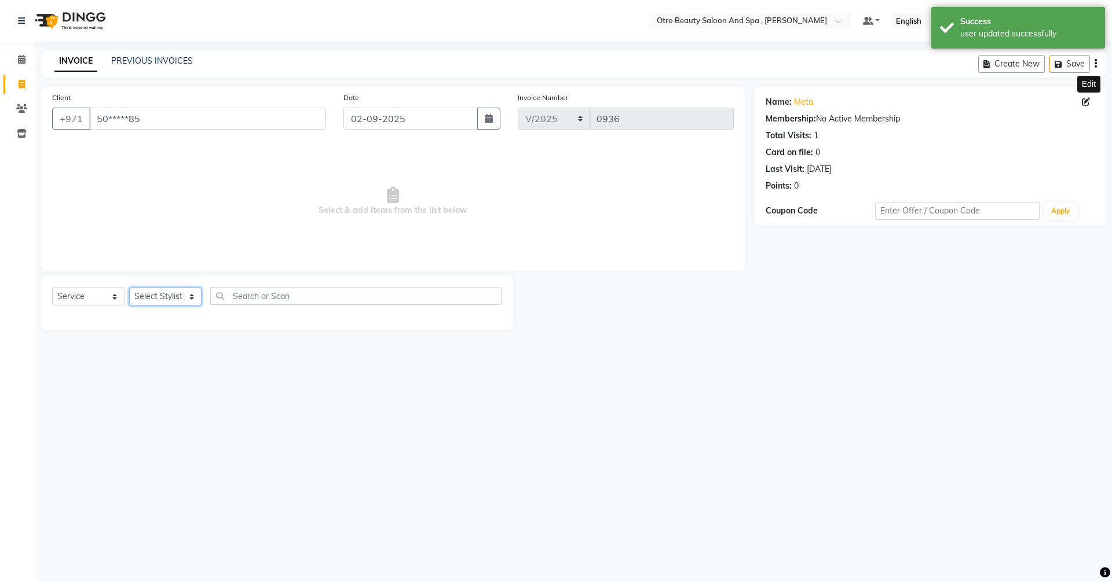
click at [194, 300] on select "Select Stylist [PERSON_NAME] [PERSON_NAME] Hera Karuna [PERSON_NAME] Mamita [PE…" at bounding box center [165, 297] width 72 height 18
select select "87851"
click at [129, 288] on select "Select Stylist [PERSON_NAME] [PERSON_NAME] Hera Karuna [PERSON_NAME] Mamita [PE…" at bounding box center [165, 297] width 72 height 18
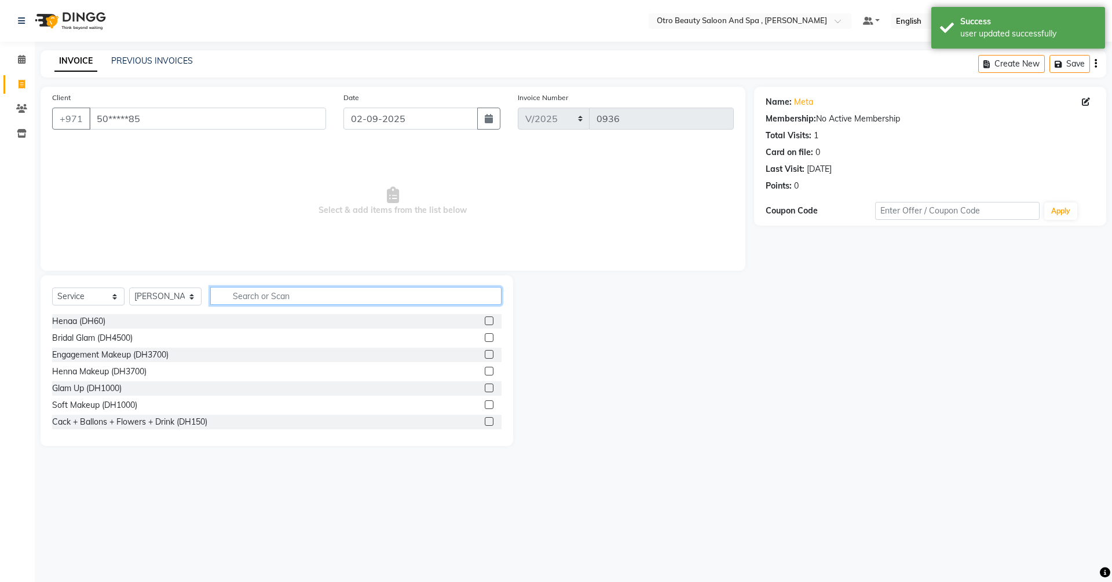
click at [264, 303] on input "text" at bounding box center [355, 296] width 291 height 18
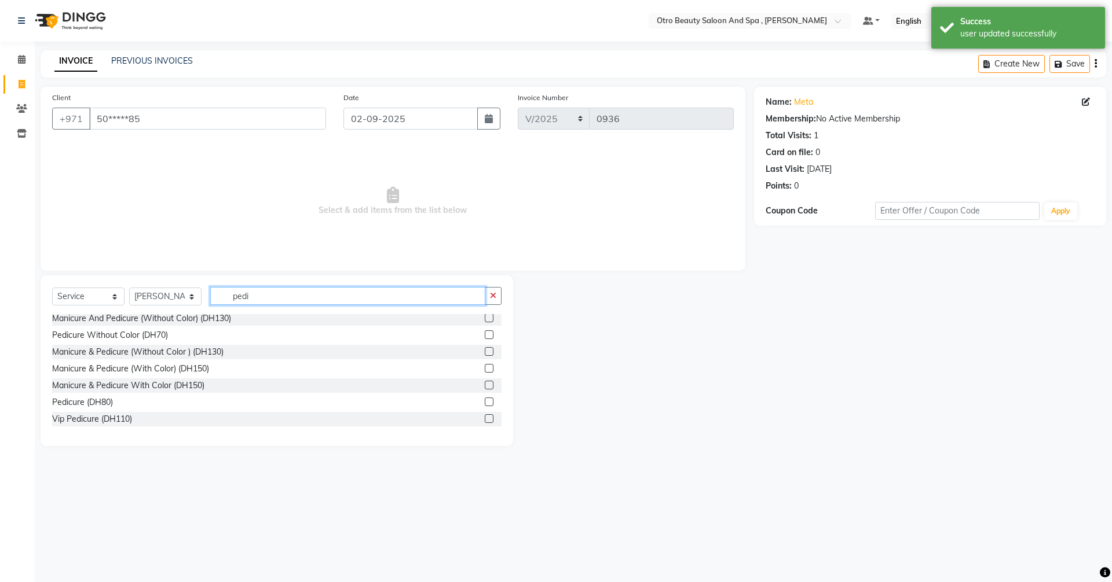
scroll to position [69, 0]
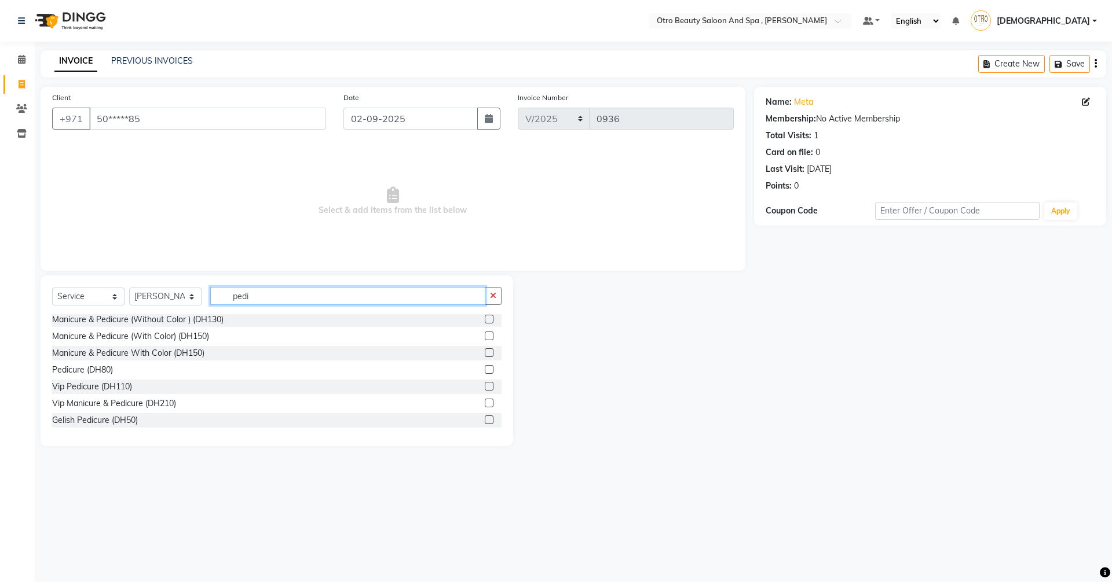
type input "pedi"
click at [485, 369] on label at bounding box center [489, 369] width 9 height 9
click at [485, 369] on input "checkbox" at bounding box center [489, 370] width 8 height 8
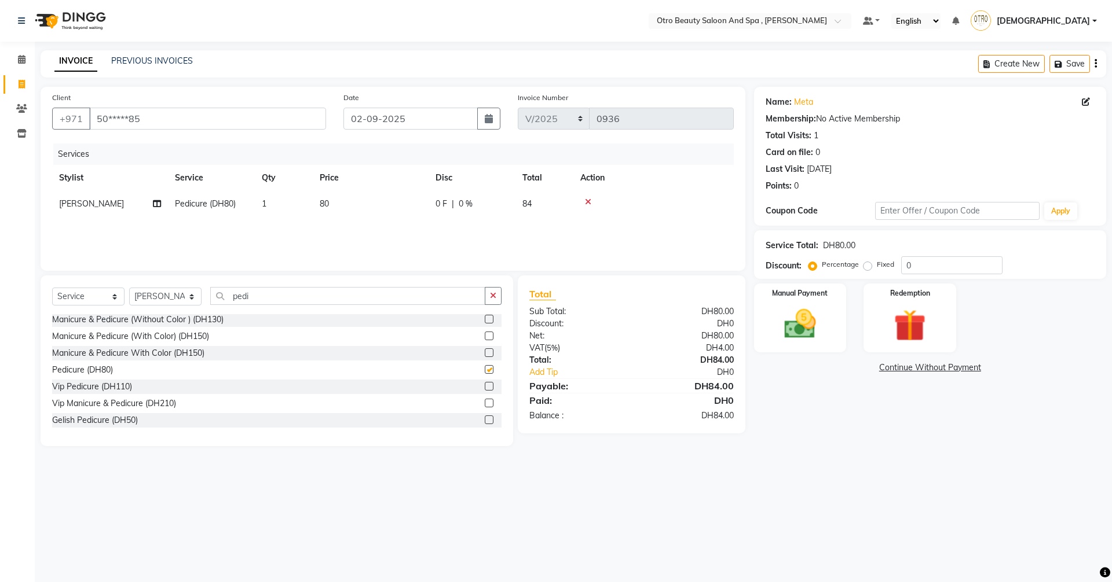
checkbox input "false"
drag, startPoint x: 195, startPoint y: 299, endPoint x: 196, endPoint y: 291, distance: 7.6
click at [195, 299] on select "Select Stylist [PERSON_NAME] [PERSON_NAME] Hera Karuna [PERSON_NAME] Mamita [PE…" at bounding box center [165, 297] width 72 height 18
select select "86568"
click at [129, 288] on select "Select Stylist [PERSON_NAME] [PERSON_NAME] Hera Karuna [PERSON_NAME] Mamita [PE…" at bounding box center [165, 297] width 72 height 18
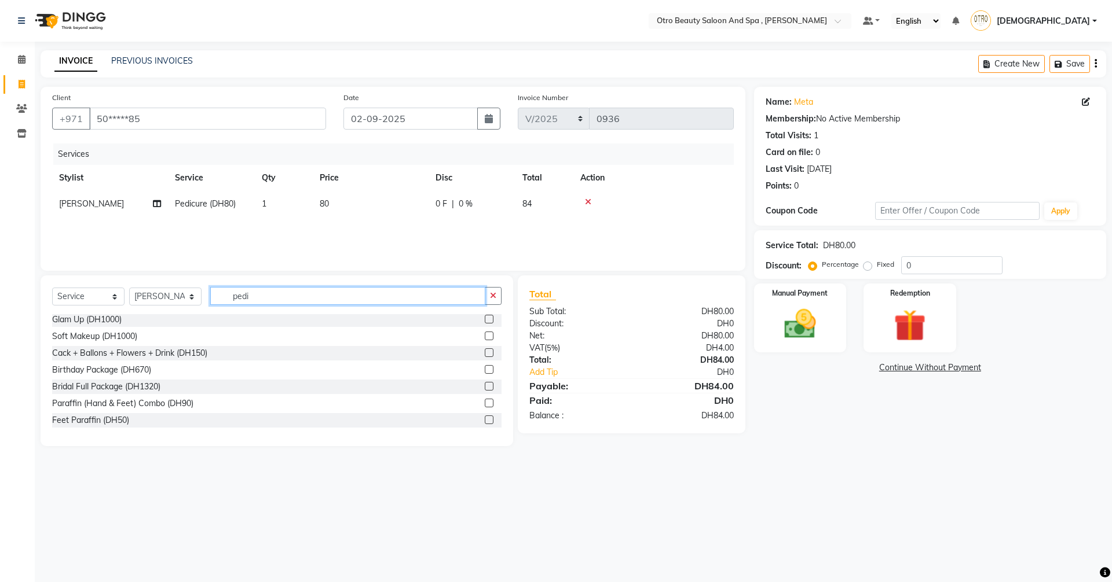
click at [283, 294] on input "pedi" at bounding box center [347, 296] width 275 height 18
type input "p"
type input "color"
click at [485, 422] on label at bounding box center [489, 420] width 9 height 9
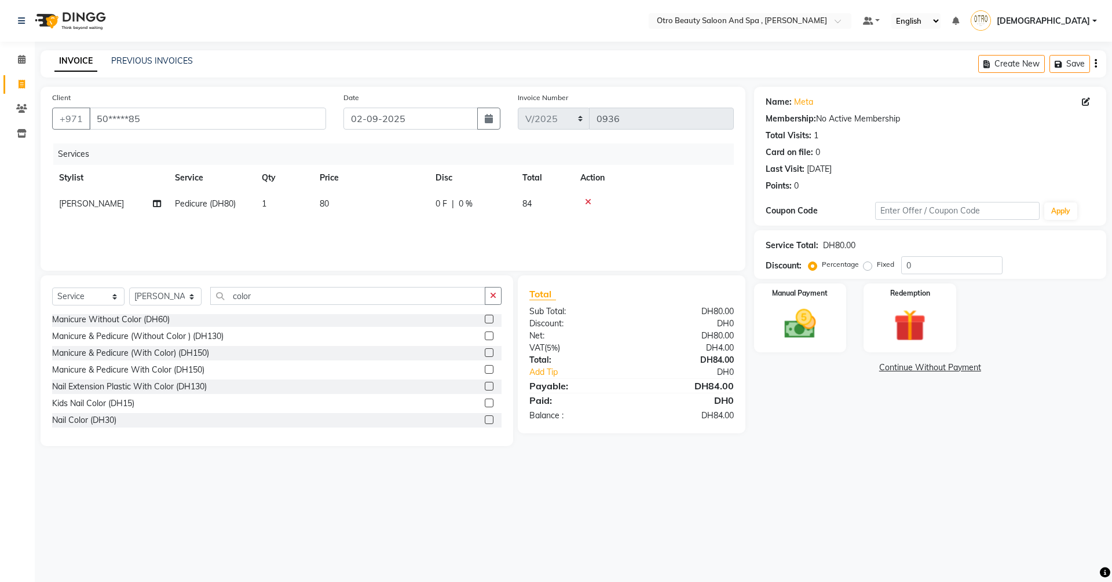
click at [485, 422] on input "checkbox" at bounding box center [489, 421] width 8 height 8
checkbox input "false"
click at [809, 338] on img at bounding box center [800, 324] width 54 height 38
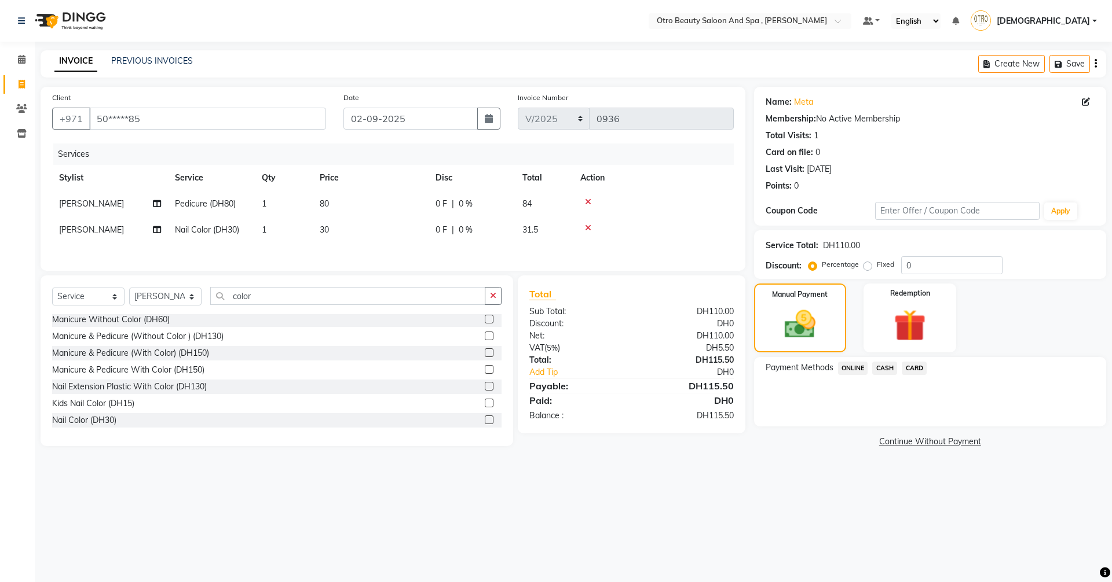
click at [918, 369] on span "CARD" at bounding box center [913, 368] width 25 height 13
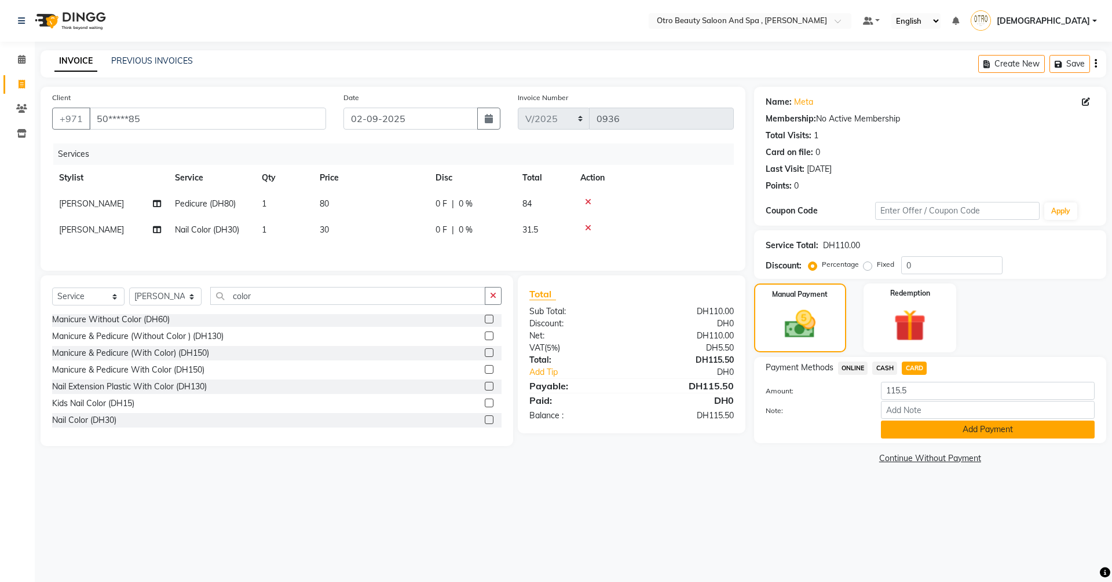
click at [951, 430] on button "Add Payment" at bounding box center [988, 430] width 214 height 18
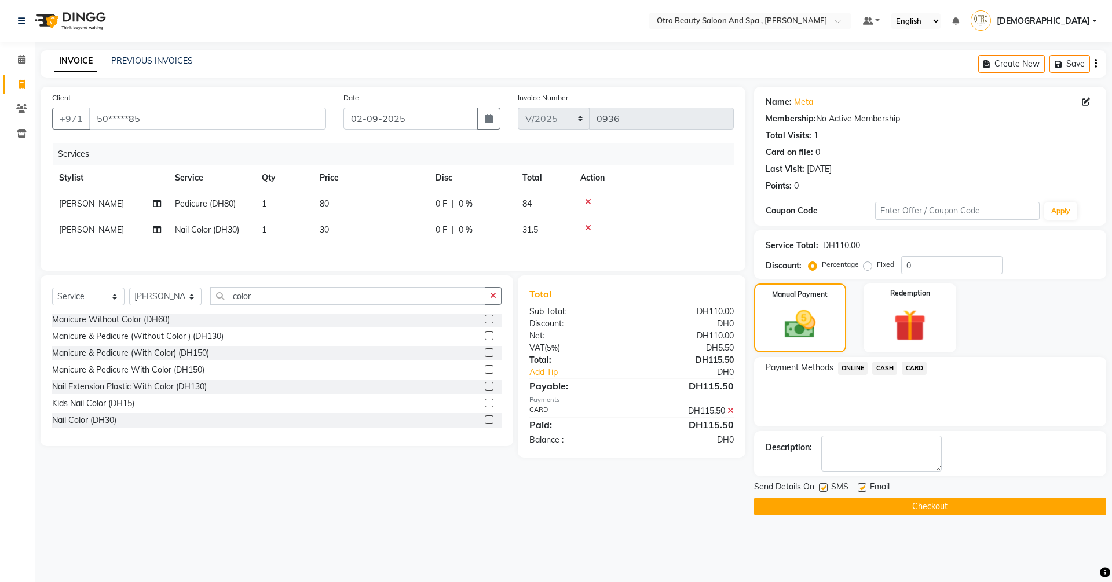
click at [950, 508] on button "Checkout" at bounding box center [930, 507] width 352 height 18
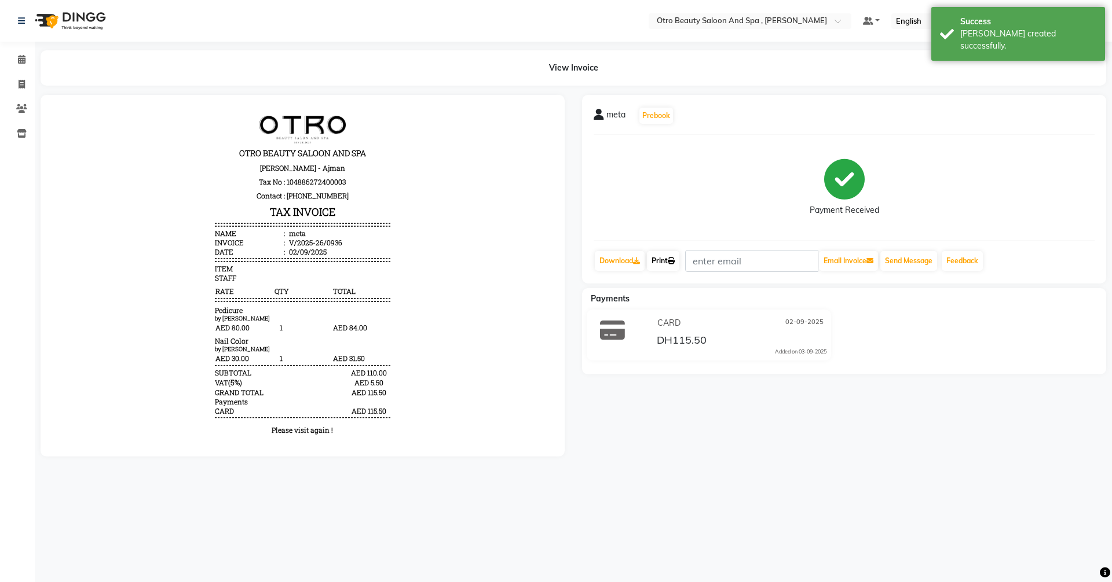
click at [659, 263] on link "Print" at bounding box center [663, 261] width 32 height 20
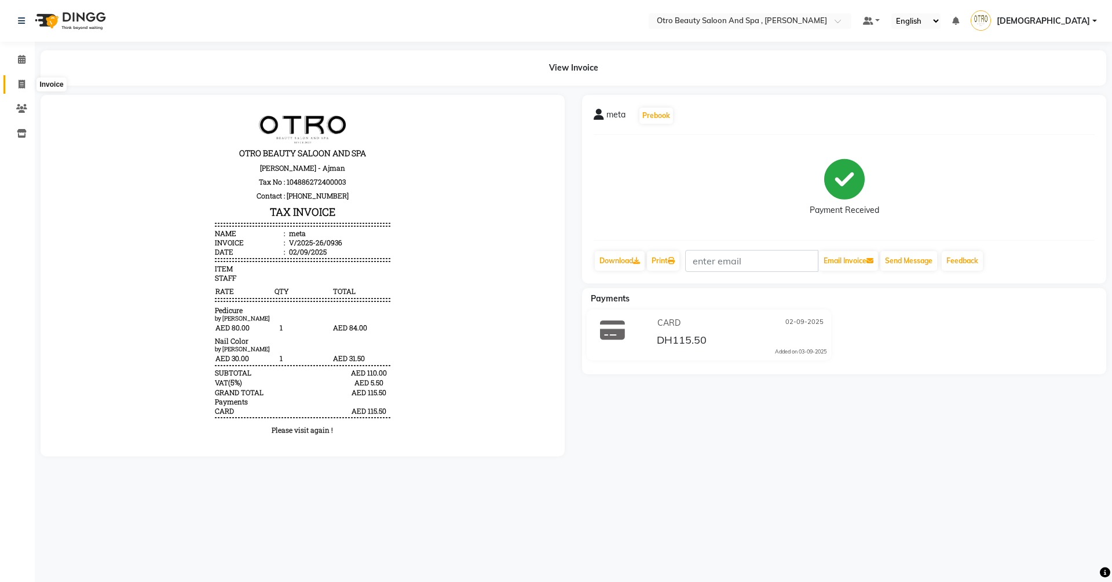
drag, startPoint x: 17, startPoint y: 85, endPoint x: 39, endPoint y: 86, distance: 22.0
click at [17, 85] on span at bounding box center [22, 84] width 20 height 13
select select "service"
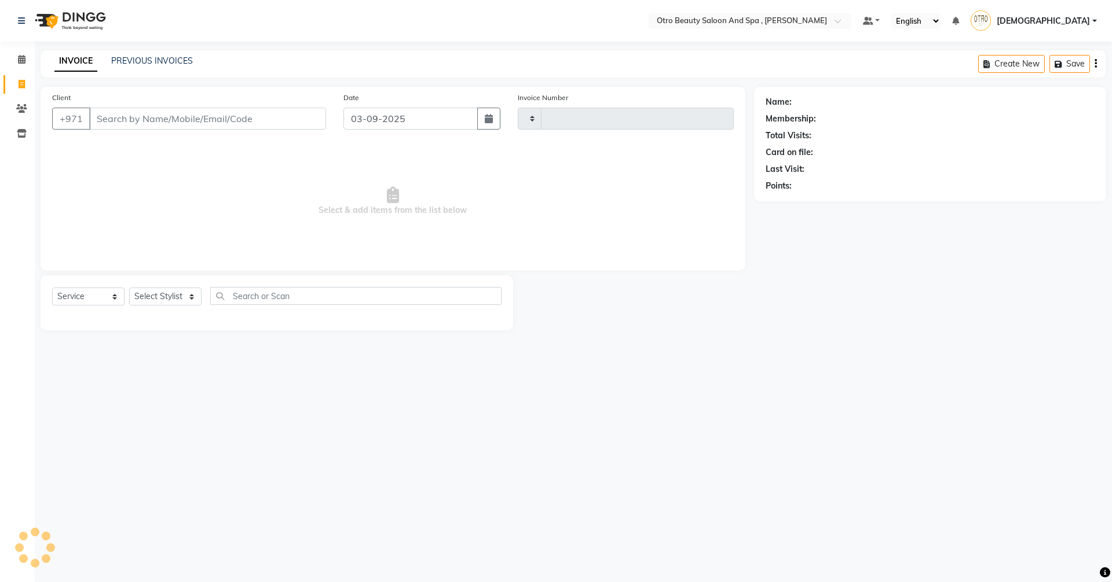
type input "0937"
select select "8622"
click at [491, 122] on icon "button" at bounding box center [489, 118] width 8 height 9
select select "9"
select select "2025"
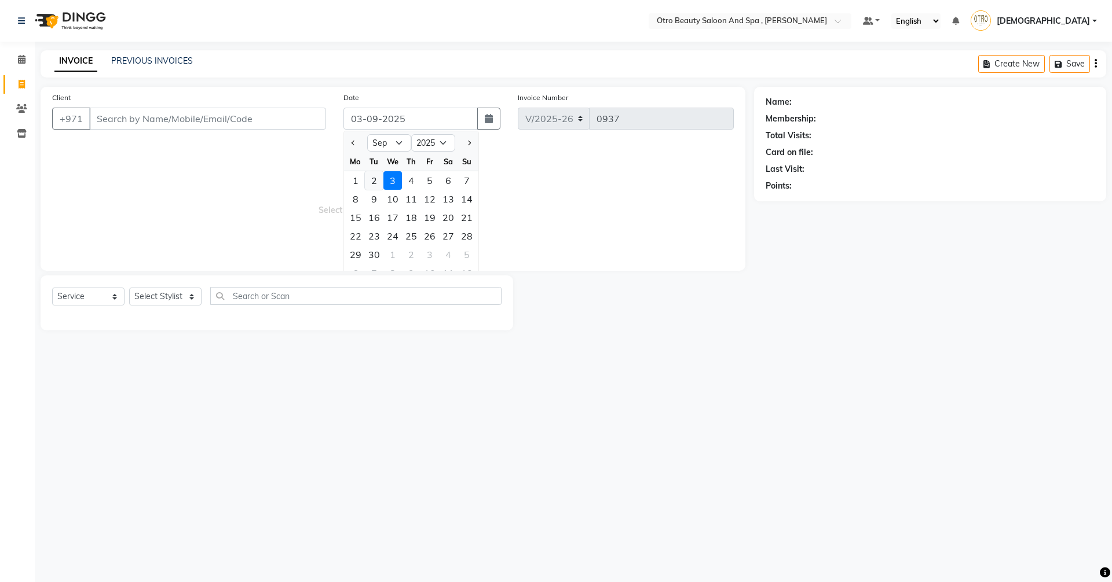
click at [379, 182] on div "2" at bounding box center [374, 180] width 19 height 19
type input "02-09-2025"
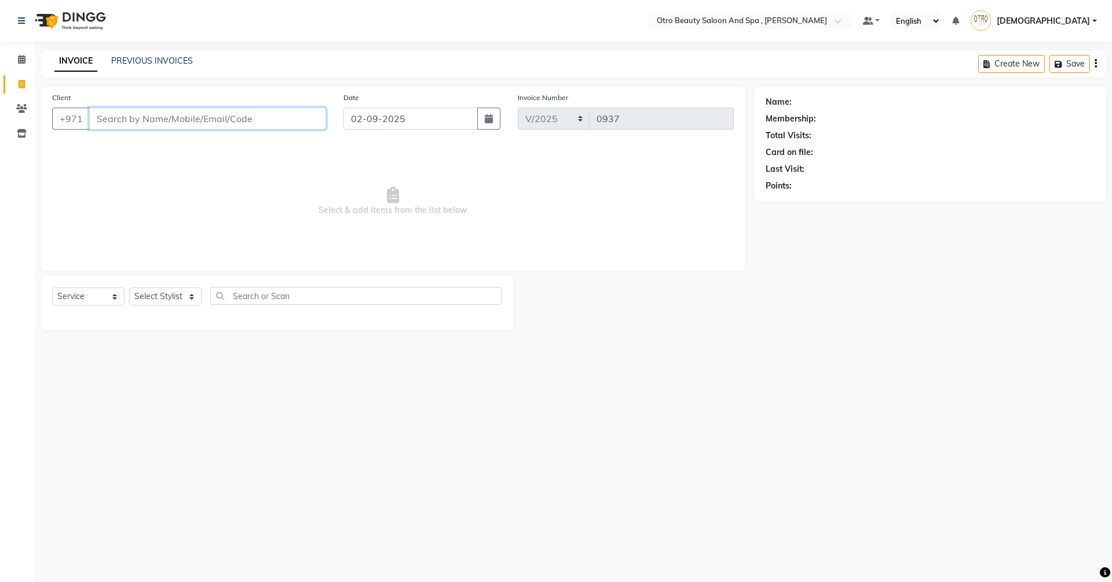
click at [267, 117] on input "Client" at bounding box center [207, 119] width 237 height 22
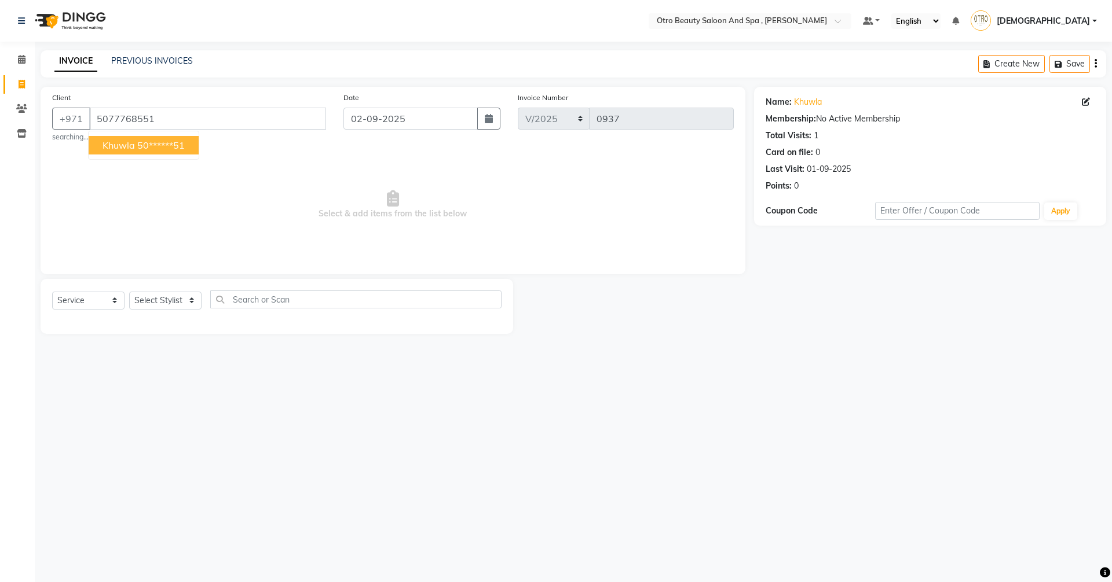
click at [164, 146] on ngb-highlight "50******51" at bounding box center [160, 146] width 47 height 12
type input "50******51"
click at [193, 300] on select "Select Stylist [PERSON_NAME] [PERSON_NAME] Hera Karuna [PERSON_NAME] Mamita [PE…" at bounding box center [165, 301] width 72 height 18
select select "86184"
click at [129, 292] on select "Select Stylist [PERSON_NAME] [PERSON_NAME] Hera Karuna [PERSON_NAME] Mamita [PE…" at bounding box center [165, 301] width 72 height 18
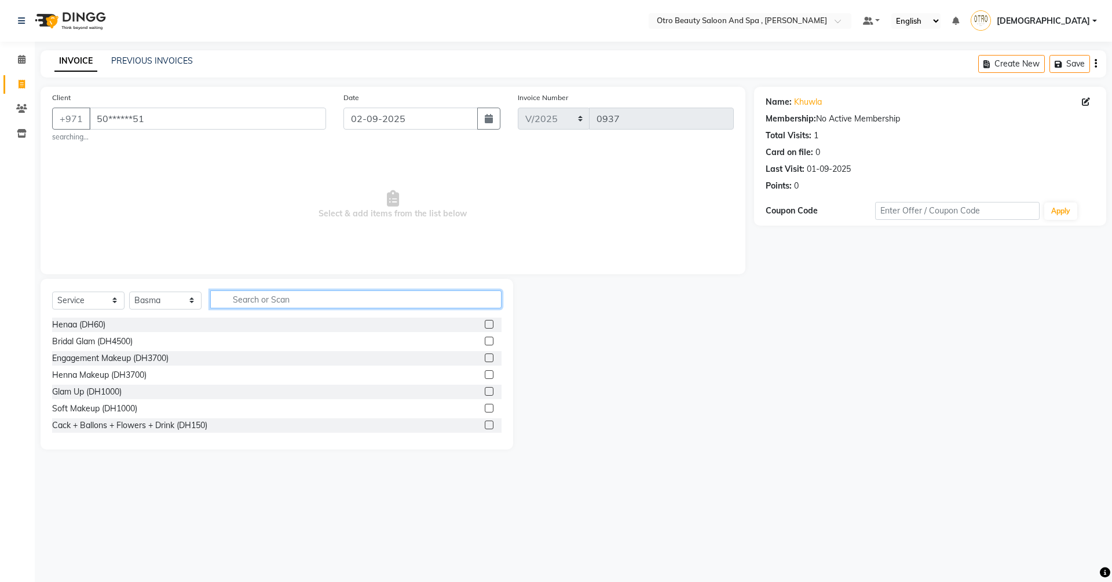
click at [258, 294] on input "text" at bounding box center [355, 300] width 291 height 18
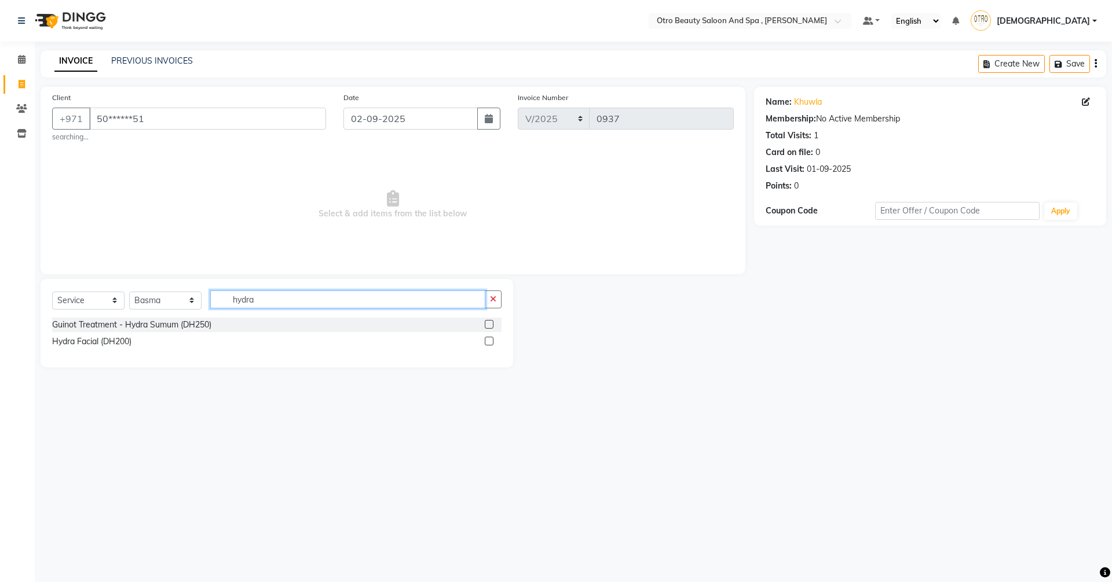
type input "hydra"
click at [488, 345] on label at bounding box center [489, 341] width 9 height 9
click at [488, 345] on input "checkbox" at bounding box center [489, 342] width 8 height 8
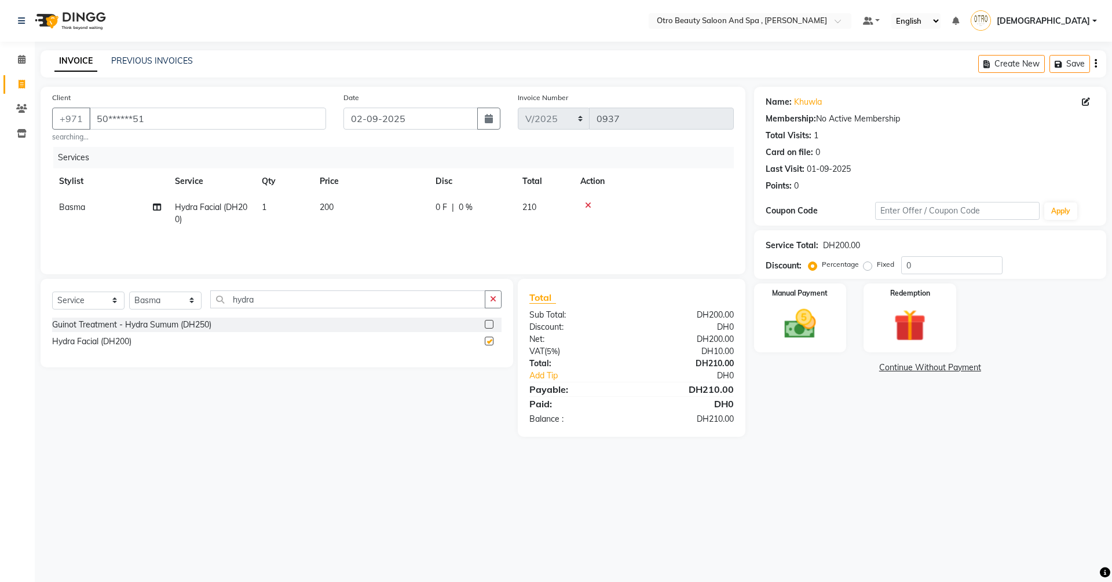
checkbox input "false"
click at [189, 302] on select "Select Stylist [PERSON_NAME] [PERSON_NAME] Hera Karuna [PERSON_NAME] Mamita [PE…" at bounding box center [165, 301] width 72 height 18
select select "86185"
click at [129, 292] on select "Select Stylist [PERSON_NAME] [PERSON_NAME] Hera Karuna [PERSON_NAME] Mamita [PE…" at bounding box center [165, 301] width 72 height 18
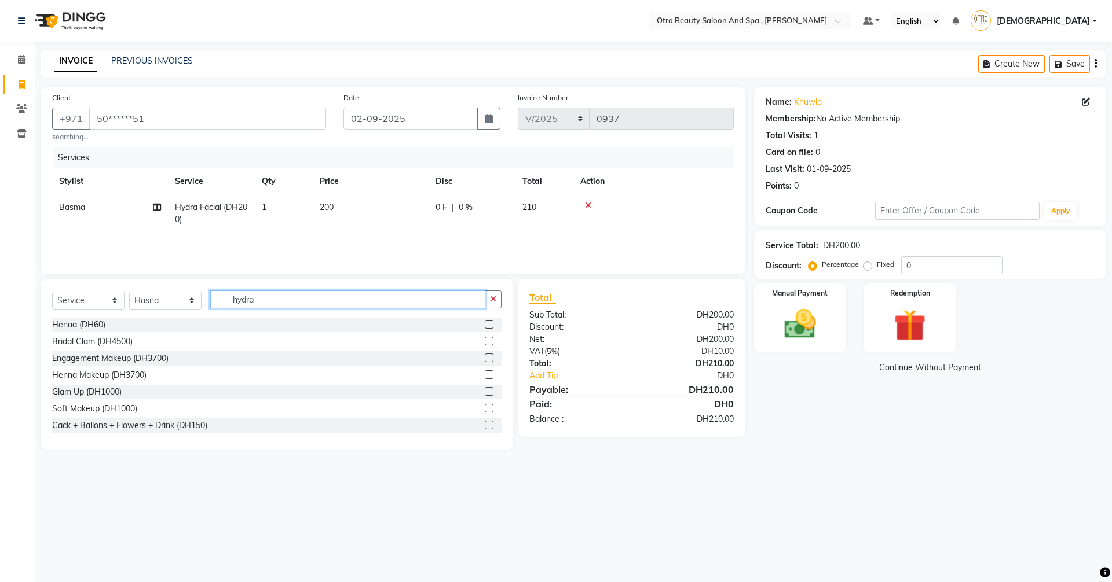
click at [274, 298] on input "hydra" at bounding box center [347, 300] width 275 height 18
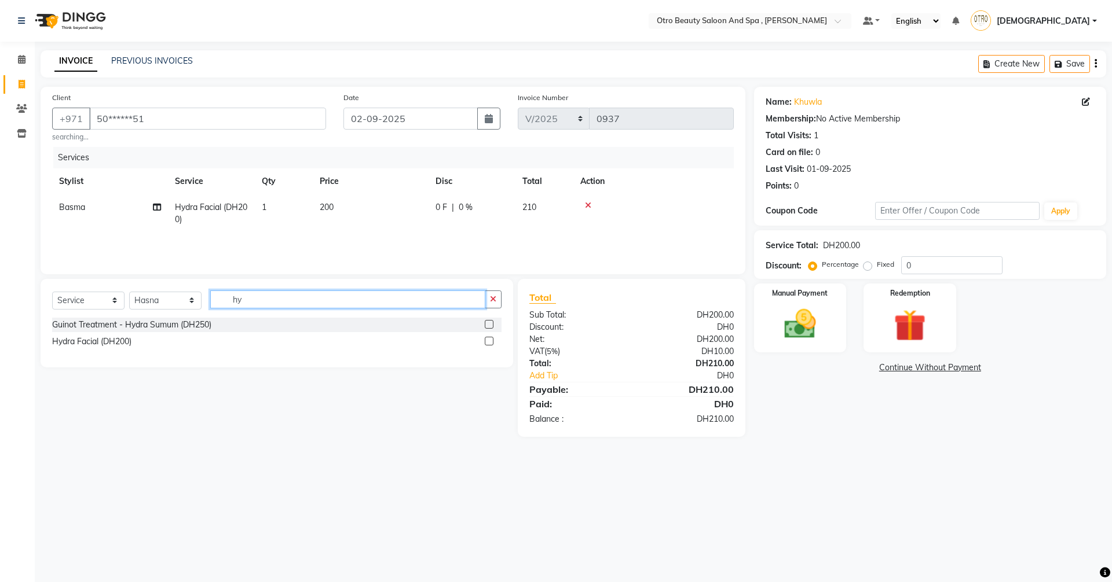
type input "h"
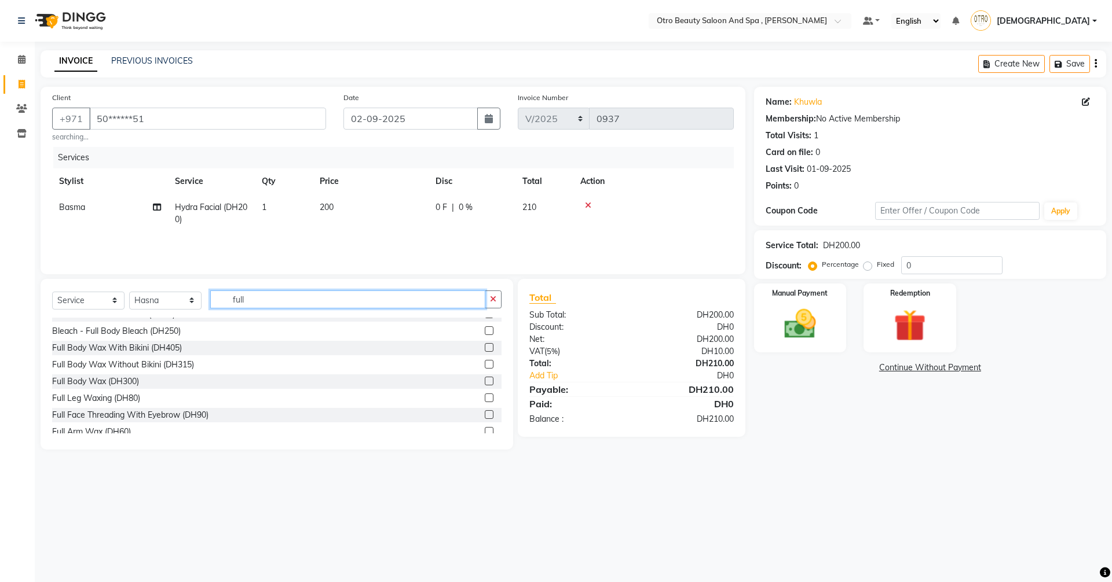
scroll to position [119, 0]
type input "full"
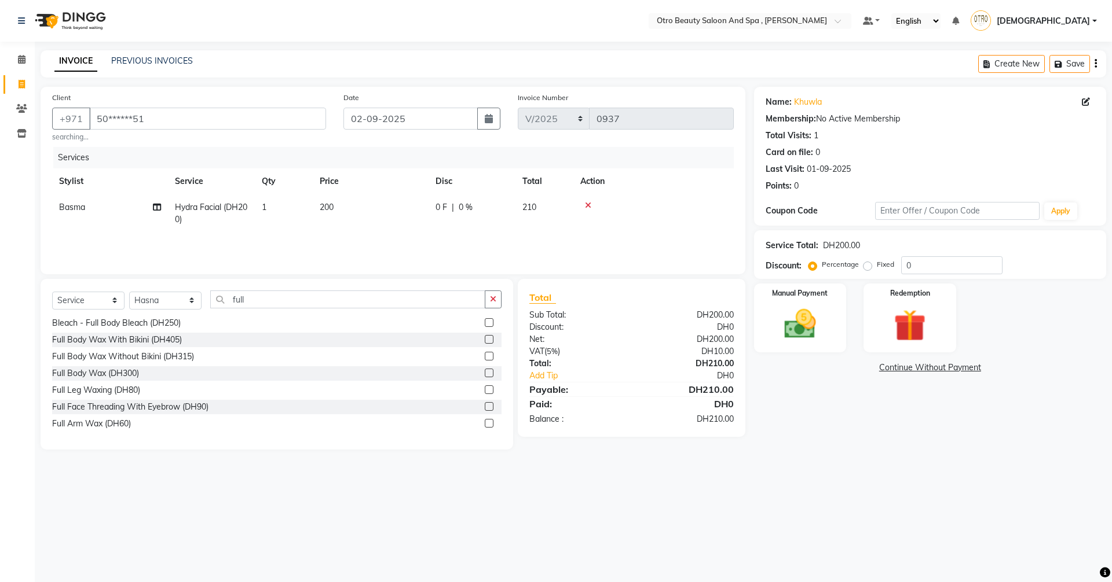
click at [485, 426] on label at bounding box center [489, 423] width 9 height 9
click at [485, 426] on input "checkbox" at bounding box center [489, 424] width 8 height 8
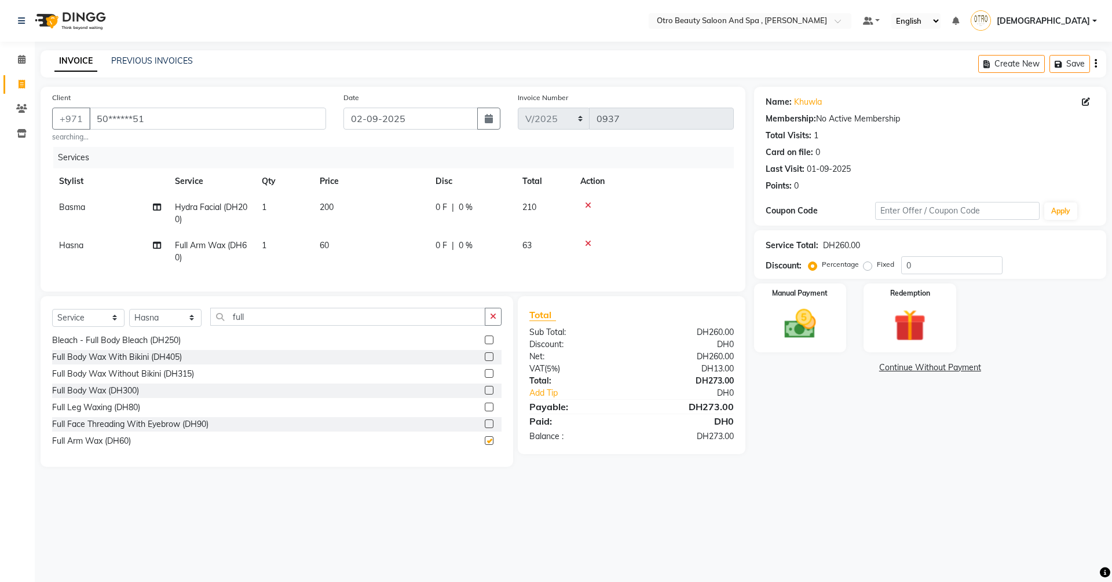
checkbox input "false"
click at [798, 328] on img at bounding box center [800, 324] width 54 height 38
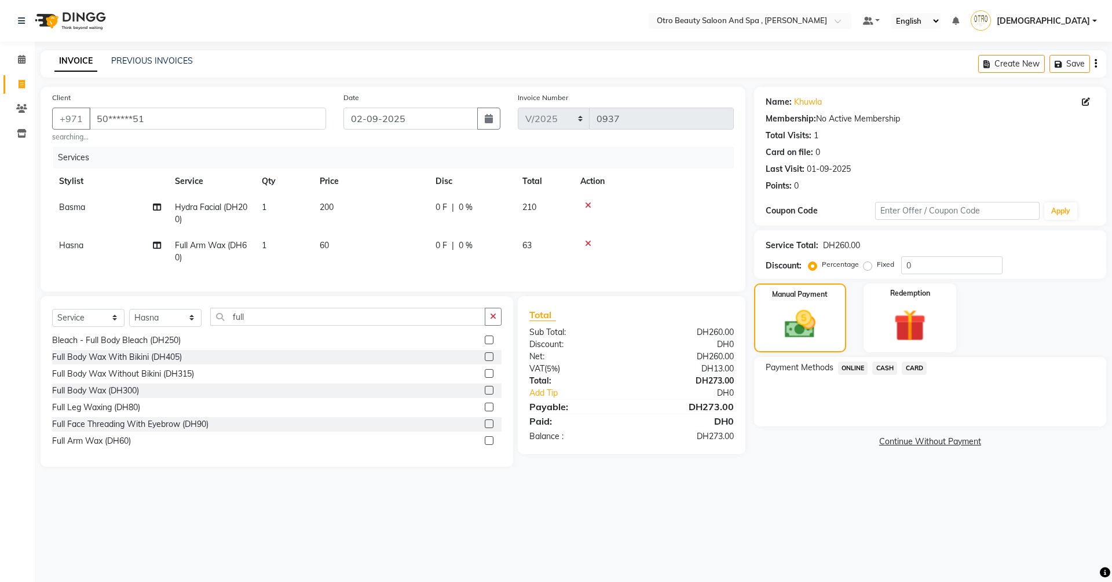
click at [881, 370] on span "CASH" at bounding box center [884, 368] width 25 height 13
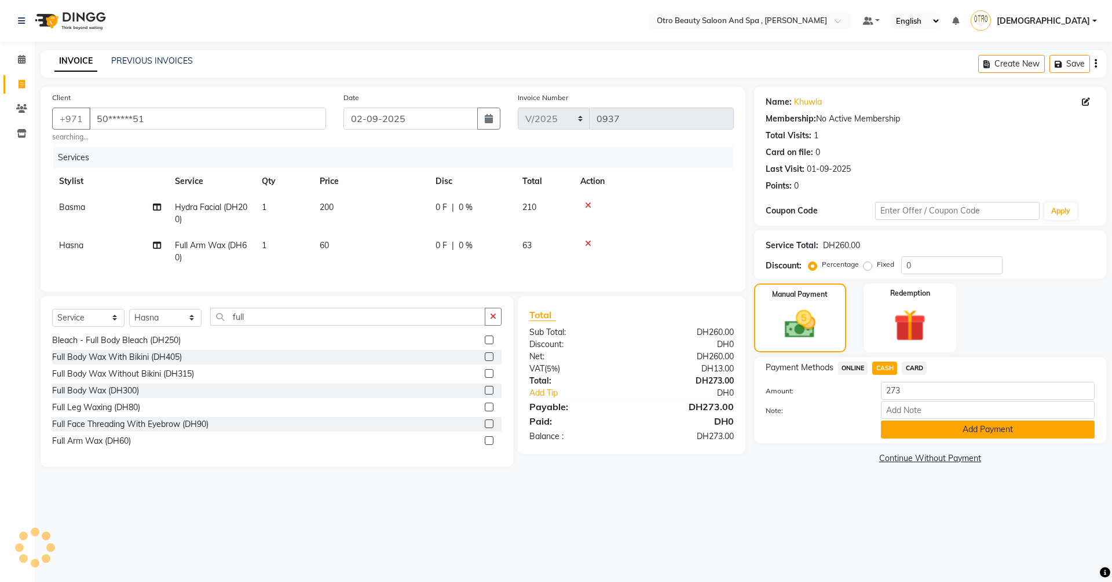
click at [950, 432] on button "Add Payment" at bounding box center [988, 430] width 214 height 18
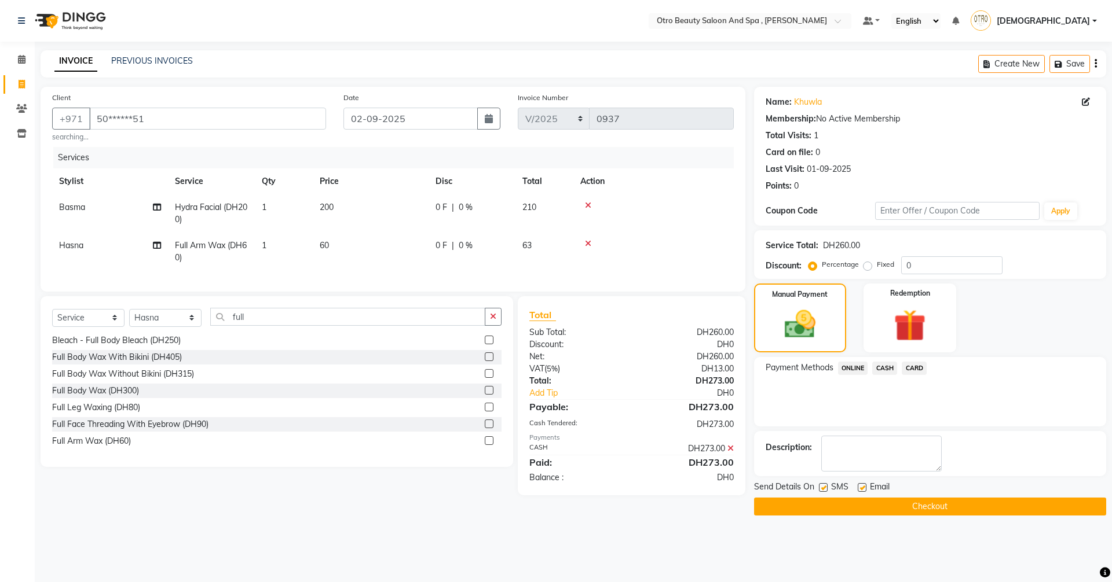
click at [922, 505] on button "Checkout" at bounding box center [930, 507] width 352 height 18
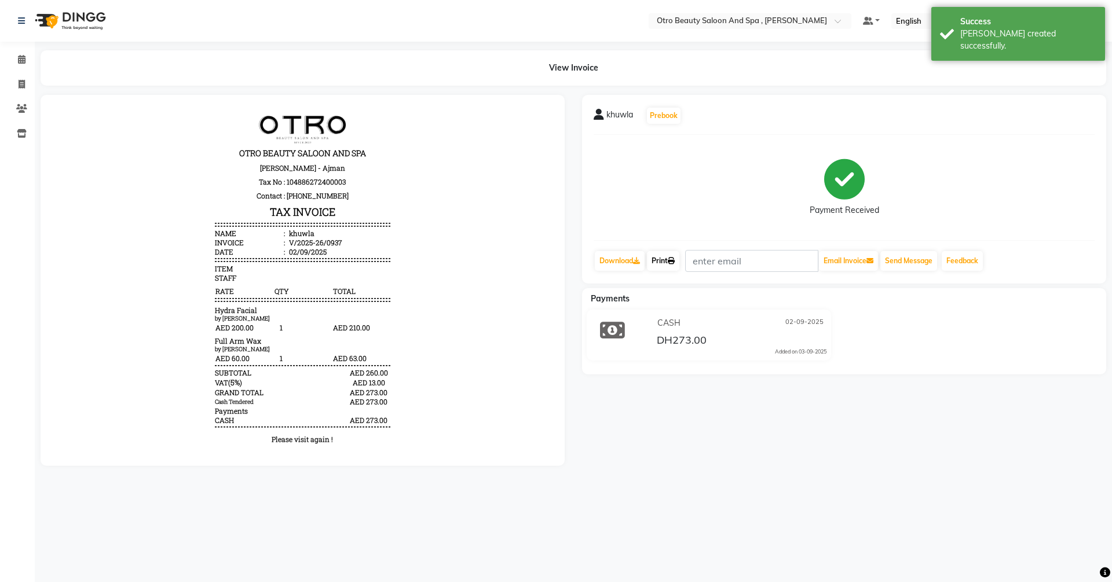
click at [668, 262] on link "Print" at bounding box center [663, 261] width 32 height 20
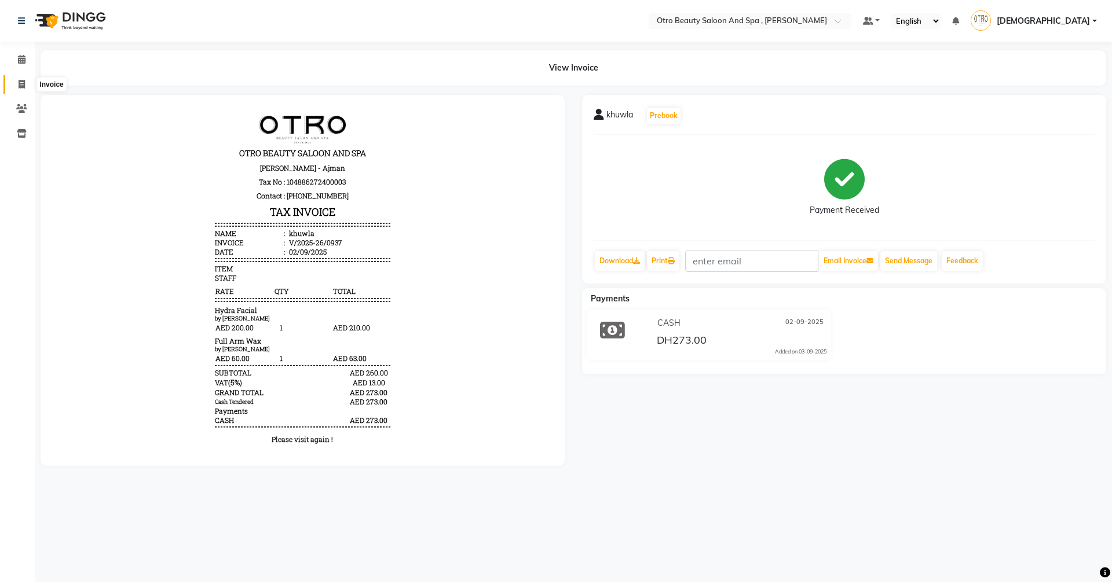
drag, startPoint x: 22, startPoint y: 84, endPoint x: 33, endPoint y: 83, distance: 11.0
click at [23, 85] on icon at bounding box center [22, 84] width 6 height 9
select select "8622"
select select "service"
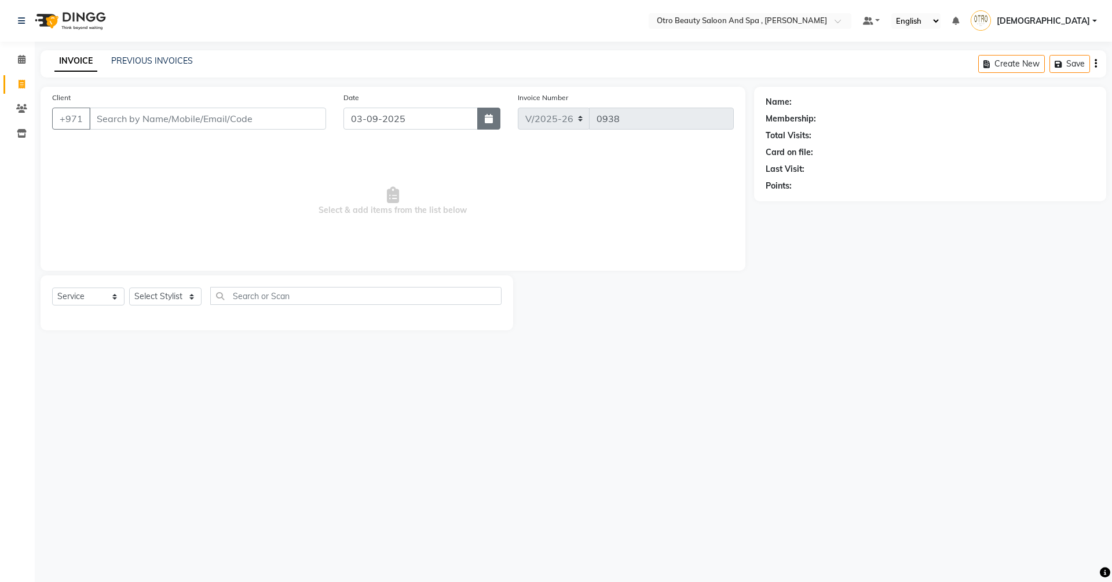
click at [499, 120] on button "button" at bounding box center [488, 119] width 23 height 22
select select "9"
select select "2025"
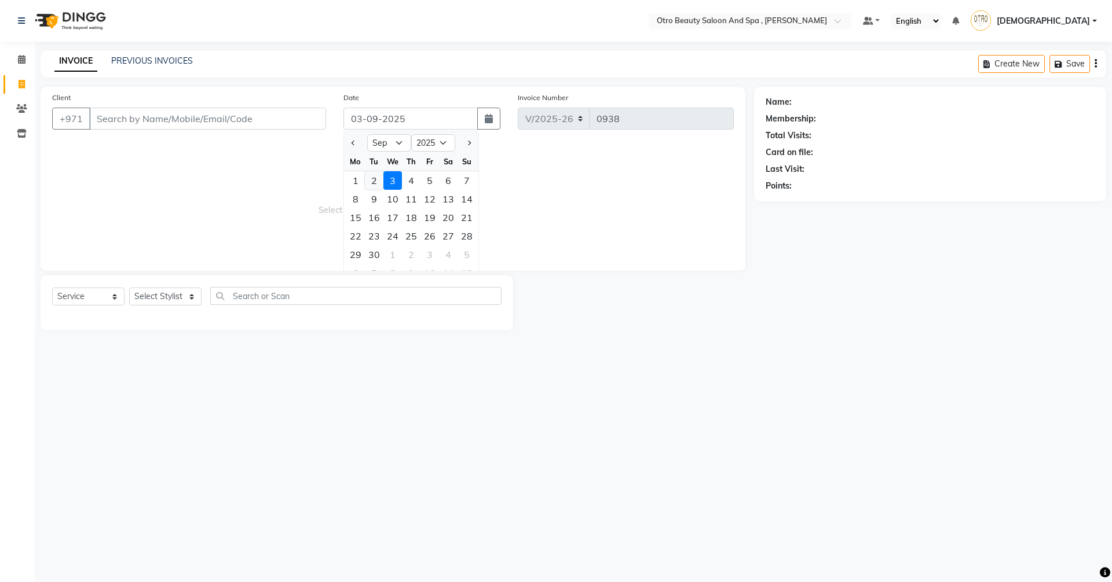
click at [371, 181] on div "2" at bounding box center [374, 180] width 19 height 19
type input "02-09-2025"
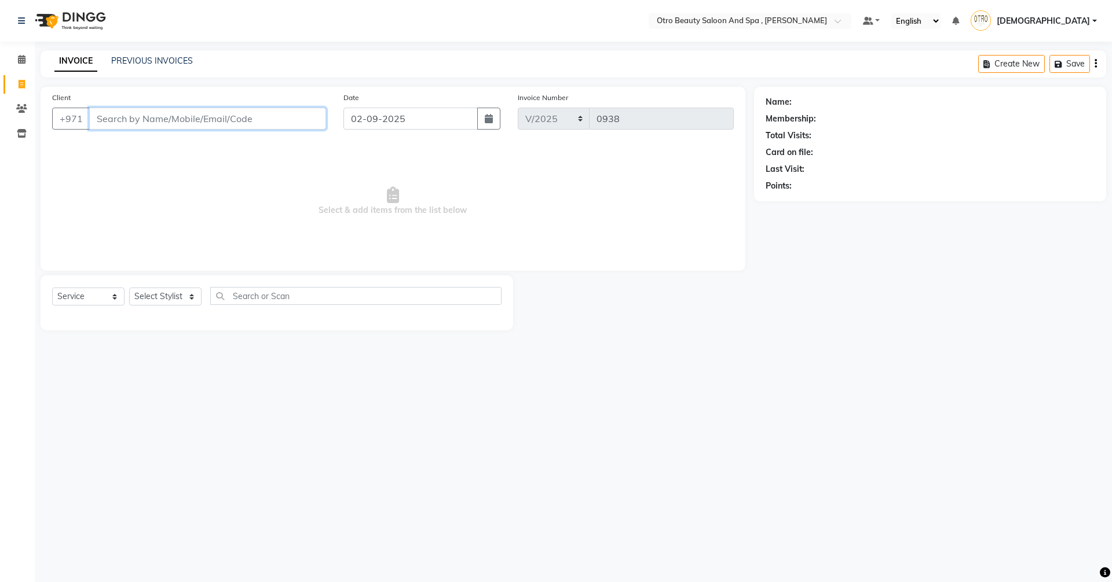
click at [224, 124] on input "Client" at bounding box center [207, 119] width 237 height 22
type input "569632824"
click at [294, 119] on span "Add Client" at bounding box center [296, 119] width 46 height 12
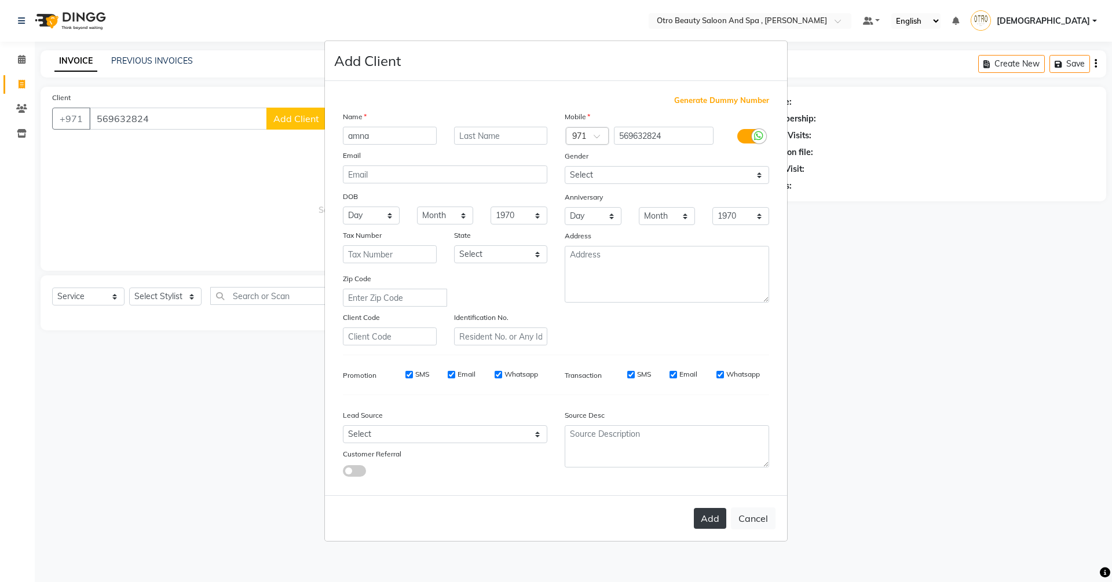
type input "amna"
click at [711, 526] on button "Add" at bounding box center [710, 518] width 32 height 21
type input "56*****24"
select select
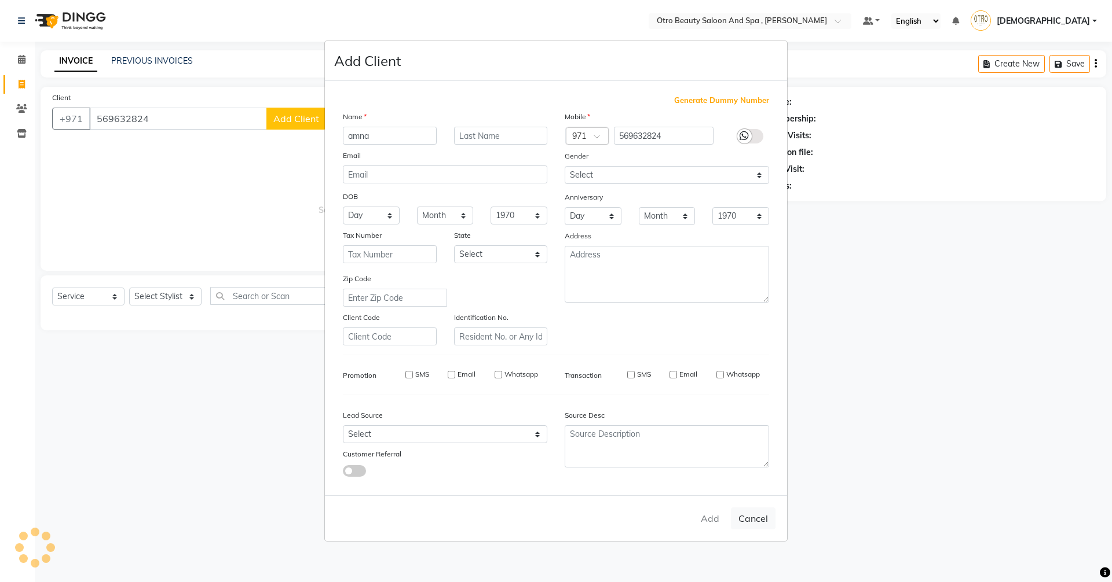
select select
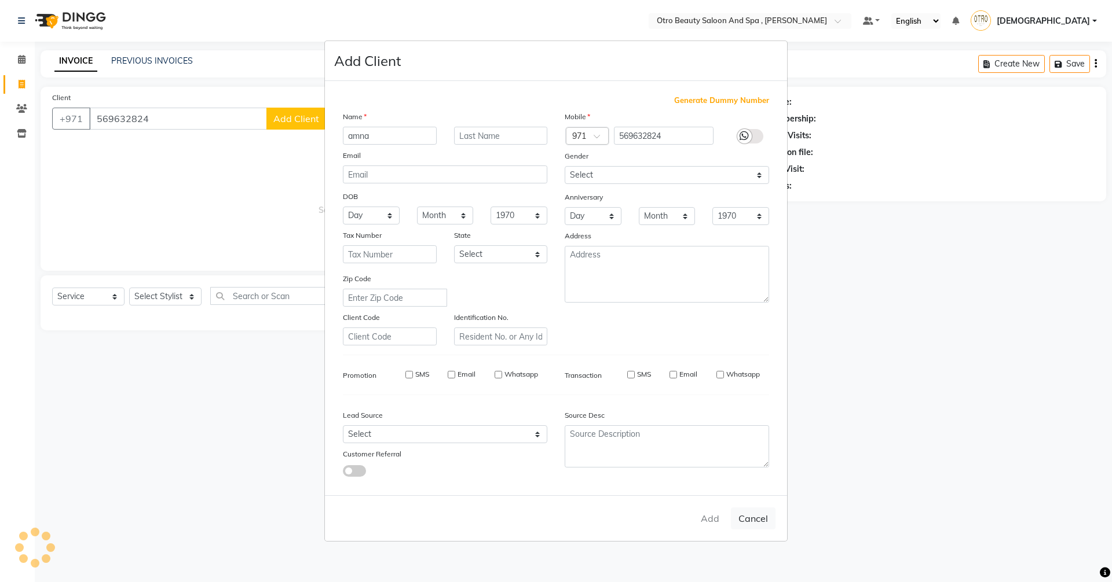
checkbox input "false"
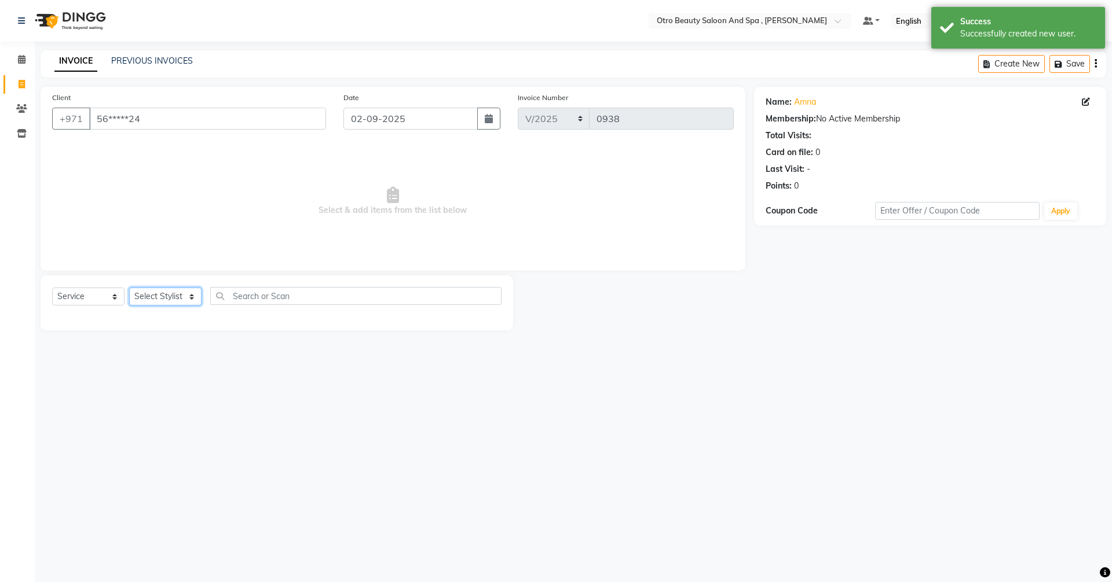
click at [189, 302] on select "Select Stylist [PERSON_NAME] [PERSON_NAME] Hera Karuna [PERSON_NAME] Mamita [PE…" at bounding box center [165, 297] width 72 height 18
select select "86568"
click at [129, 288] on select "Select Stylist [PERSON_NAME] [PERSON_NAME] Hera Karuna [PERSON_NAME] Mamita [PE…" at bounding box center [165, 297] width 72 height 18
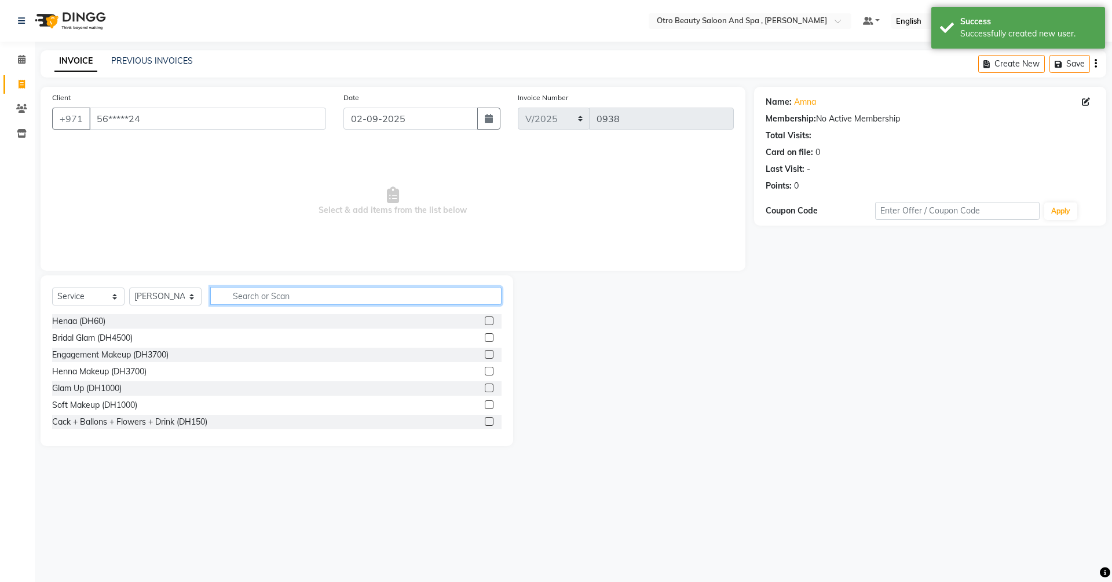
click at [255, 295] on input "text" at bounding box center [355, 296] width 291 height 18
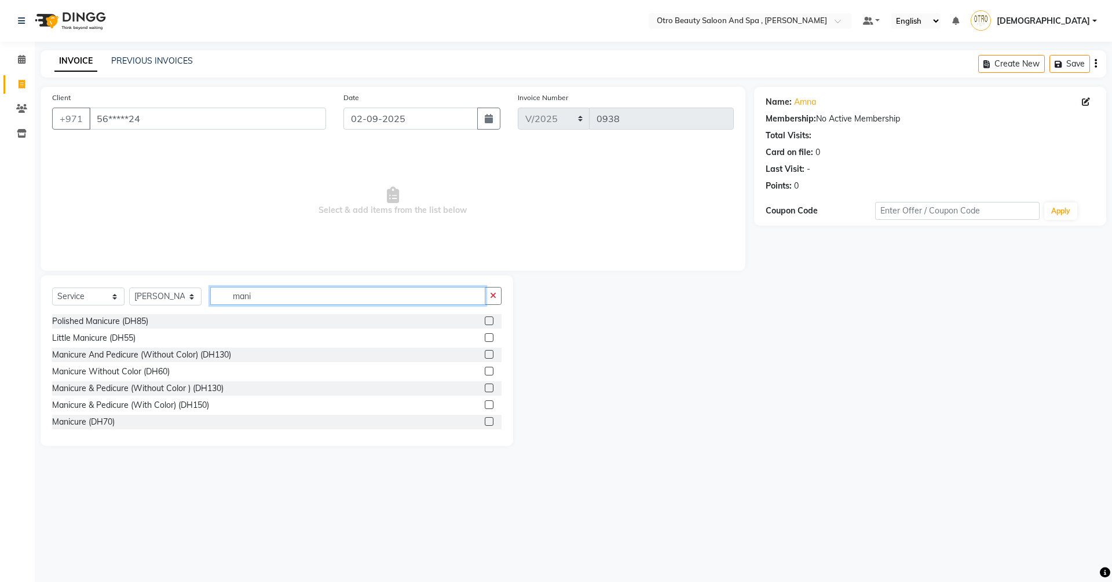
type input "mani"
click at [485, 405] on label at bounding box center [489, 405] width 9 height 9
click at [485, 405] on input "checkbox" at bounding box center [489, 406] width 8 height 8
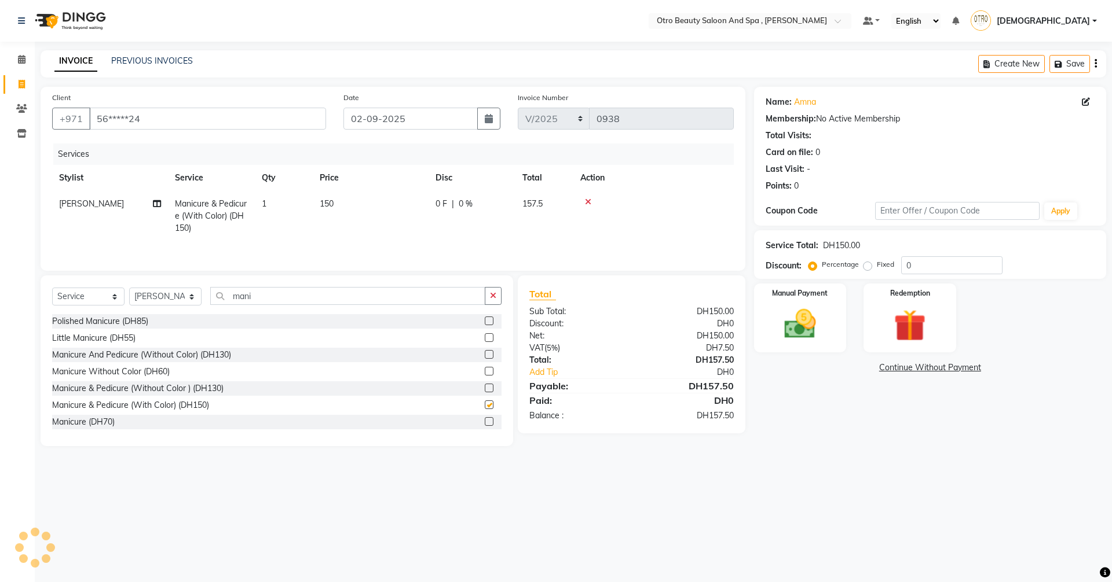
checkbox input "false"
click at [157, 199] on span at bounding box center [157, 204] width 8 height 12
select select "86568"
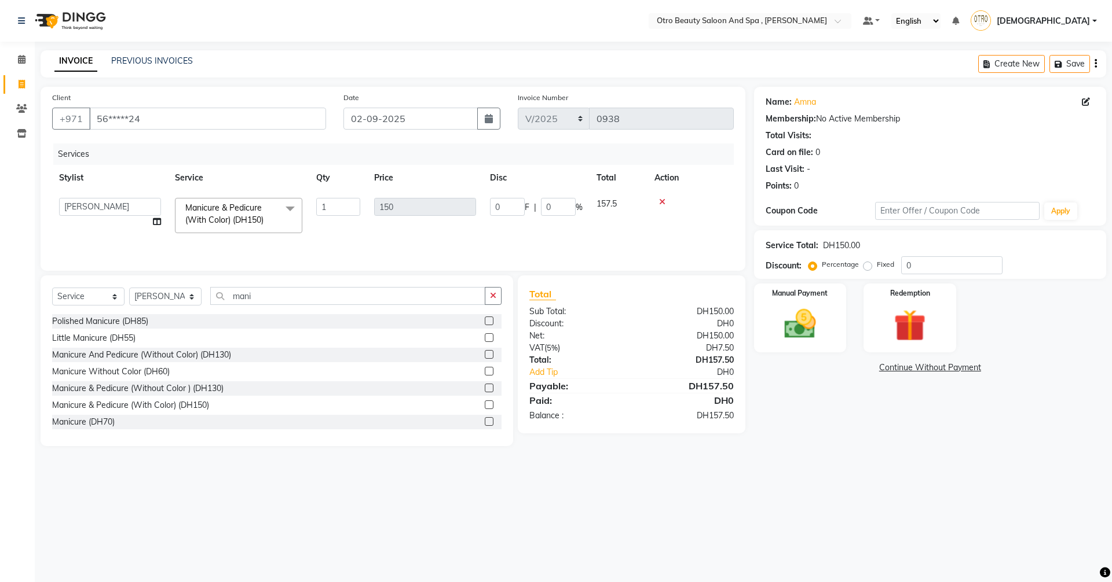
click at [318, 512] on div "Select Location × Otro Beauty Saloon And Spa , Al Yasmeen Default Panel My Pane…" at bounding box center [556, 291] width 1112 height 582
click at [665, 201] on div at bounding box center [690, 202] width 72 height 8
click at [662, 202] on icon at bounding box center [662, 202] width 6 height 8
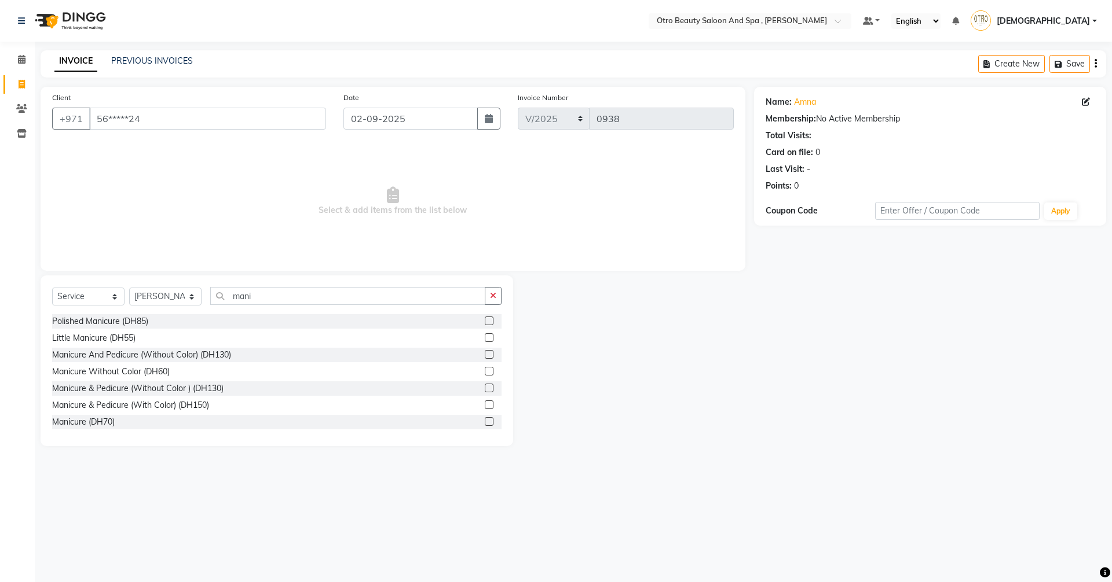
click at [485, 406] on label at bounding box center [489, 405] width 9 height 9
click at [485, 406] on input "checkbox" at bounding box center [489, 406] width 8 height 8
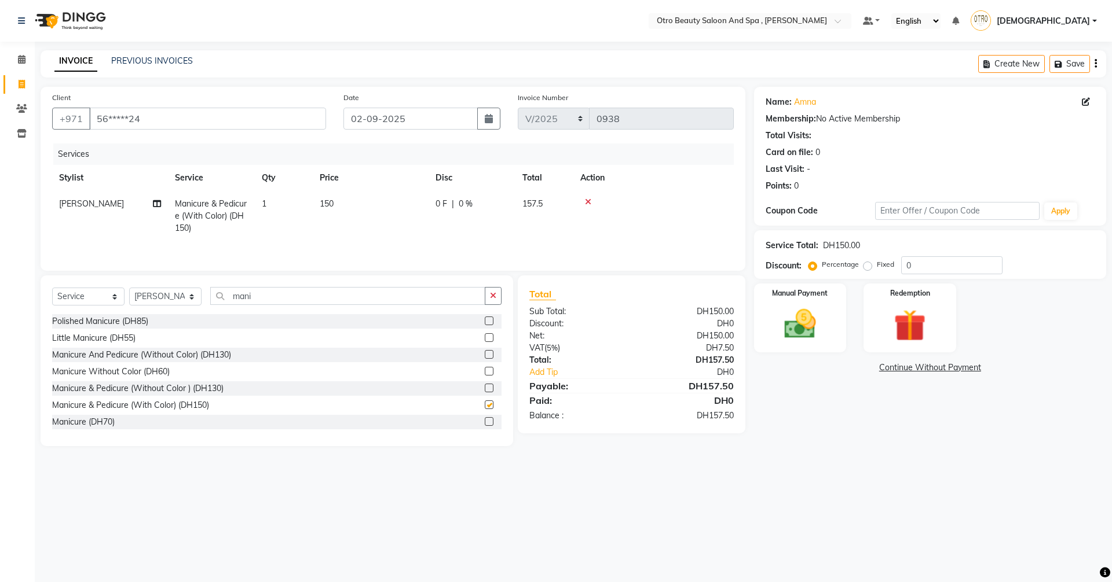
checkbox input "false"
click at [157, 199] on span at bounding box center [157, 204] width 8 height 12
select select "86568"
click at [663, 200] on icon at bounding box center [662, 202] width 6 height 8
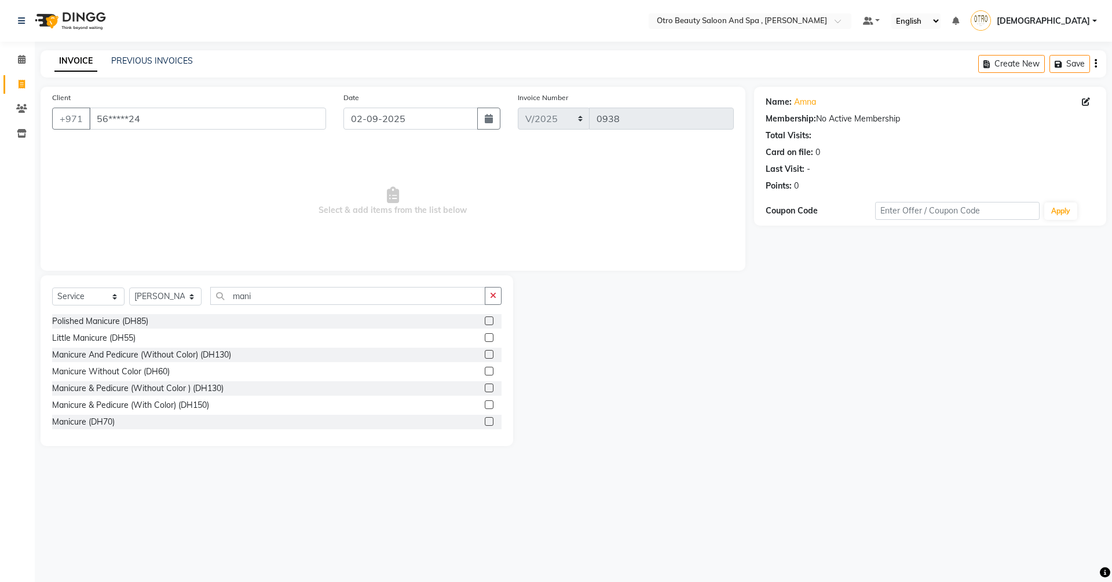
click at [485, 405] on label at bounding box center [489, 405] width 9 height 9
click at [485, 405] on input "checkbox" at bounding box center [489, 406] width 8 height 8
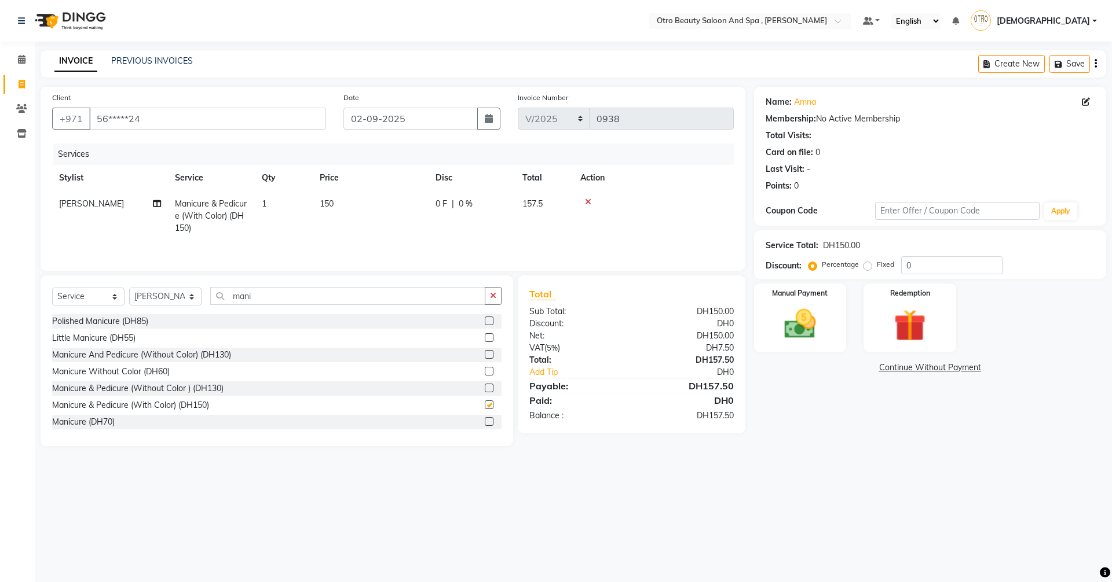
checkbox input "false"
click at [155, 204] on icon at bounding box center [157, 204] width 8 height 8
select select "86568"
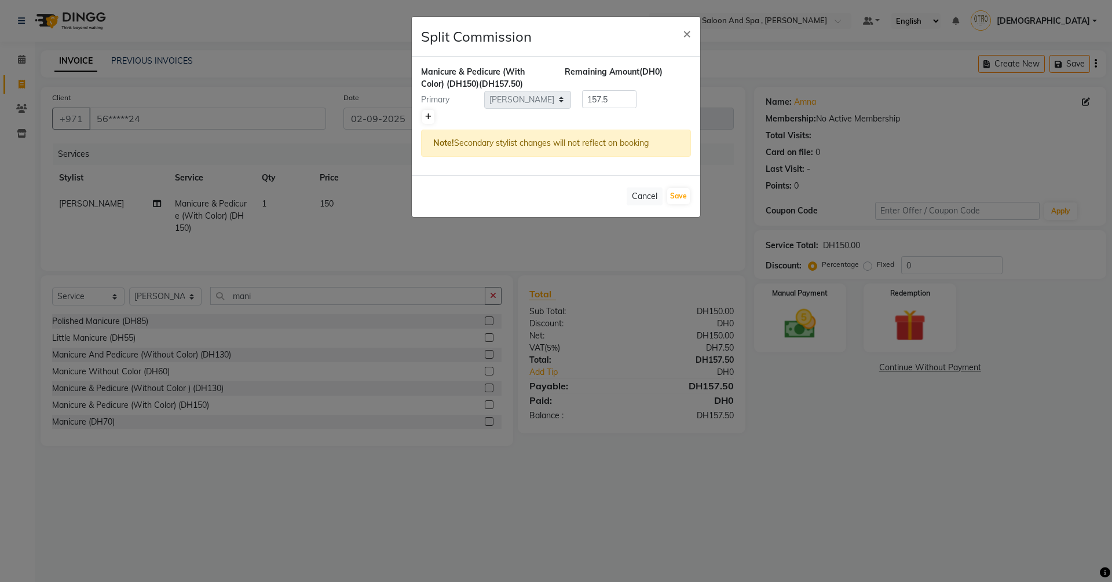
click at [426, 119] on icon at bounding box center [428, 116] width 6 height 7
type input "78.75"
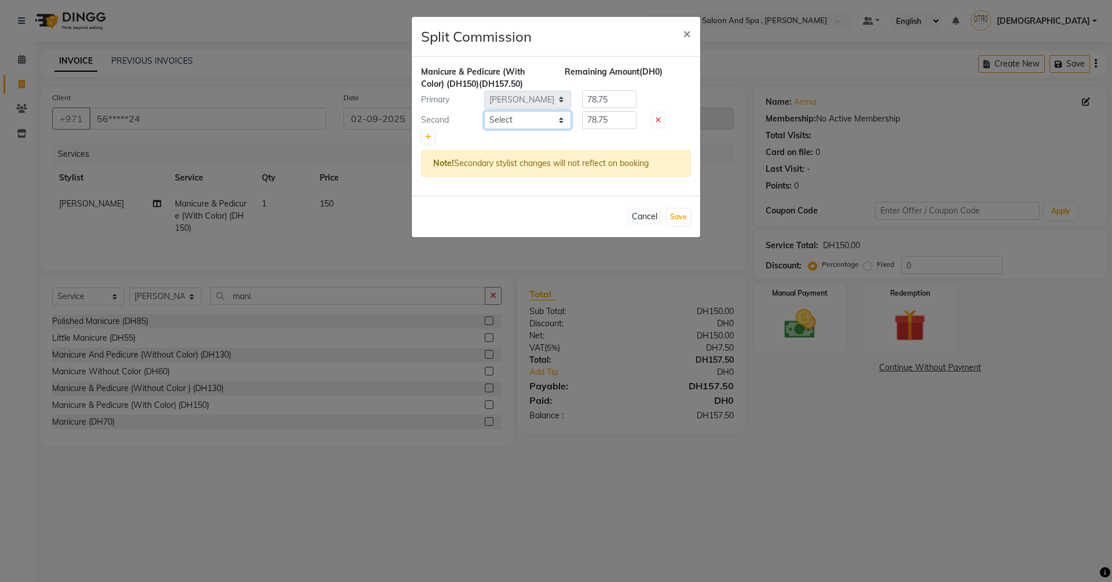
click at [562, 122] on select "Select Basma Dropati Fatima Franka Hasna Hera Karuna Khulood Laxmi Mamita Mina …" at bounding box center [527, 120] width 87 height 18
select select "86538"
click at [484, 111] on select "Select Basma Dropati Fatima Franka Hasna Hera Karuna Khulood Laxmi Mamita Mina …" at bounding box center [527, 120] width 87 height 18
click at [683, 217] on button "Save" at bounding box center [678, 217] width 23 height 16
select select "Select"
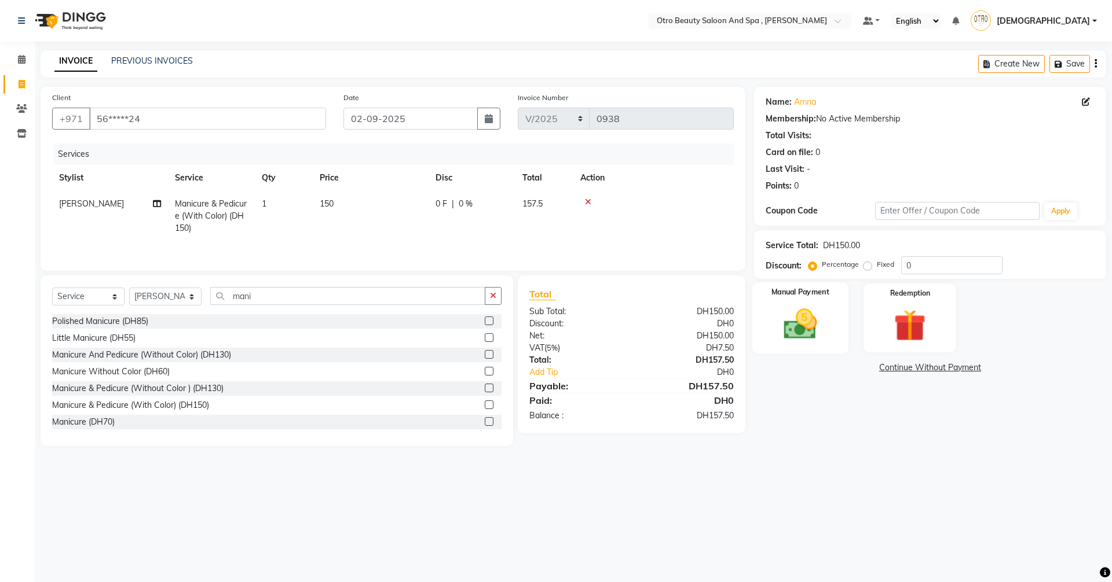
click at [791, 331] on img at bounding box center [800, 324] width 54 height 38
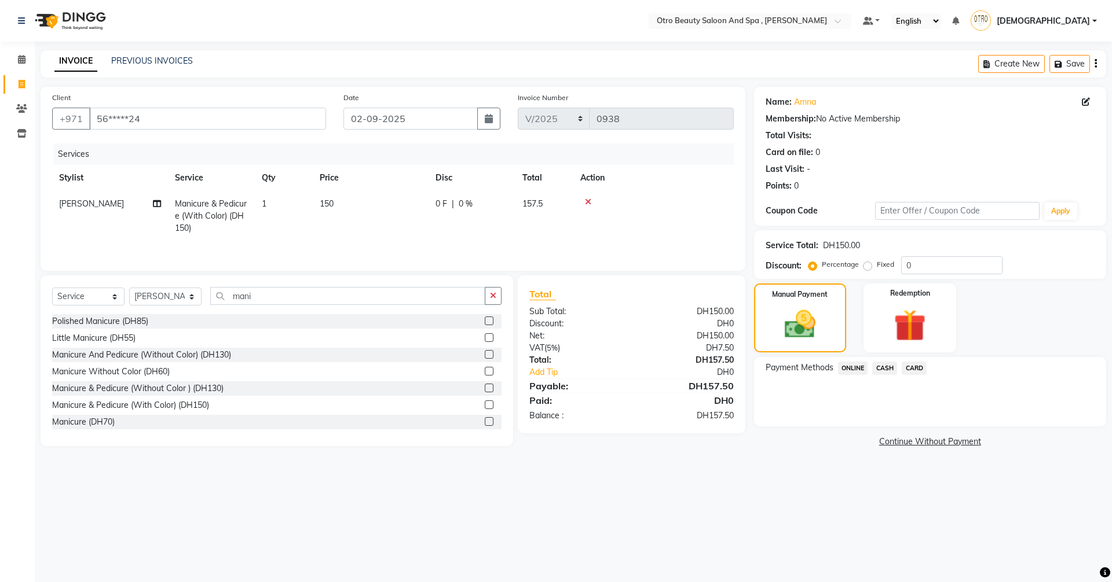
click at [918, 369] on span "CARD" at bounding box center [913, 368] width 25 height 13
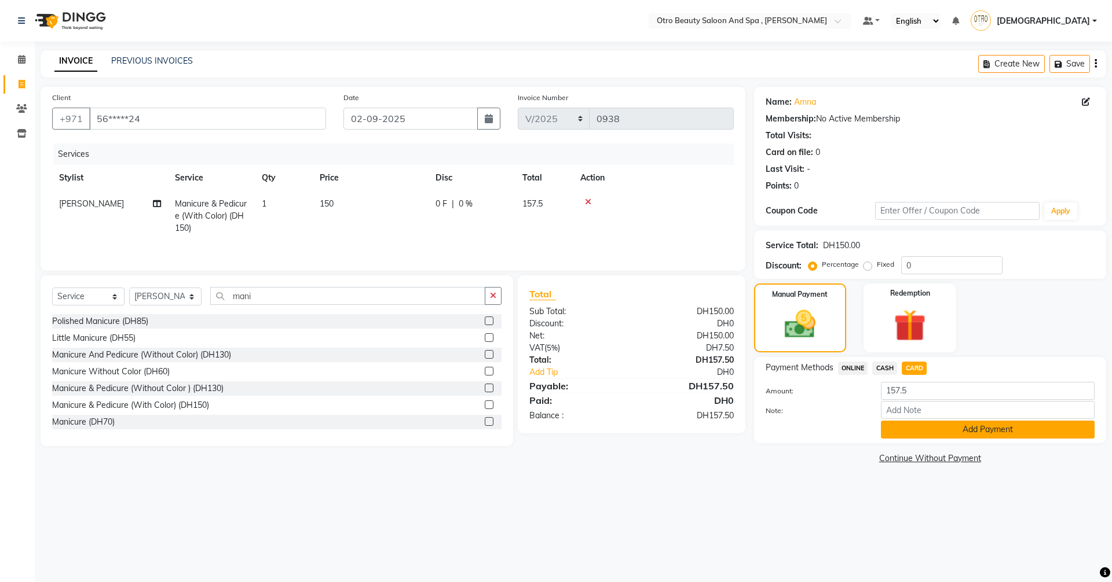
click at [956, 431] on button "Add Payment" at bounding box center [988, 430] width 214 height 18
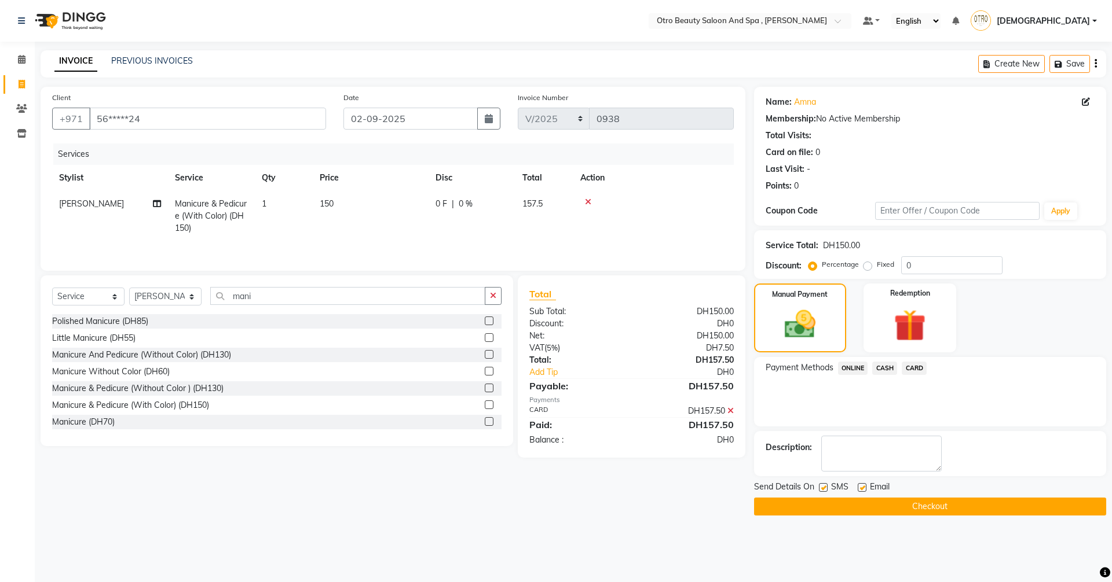
click at [970, 509] on button "Checkout" at bounding box center [930, 507] width 352 height 18
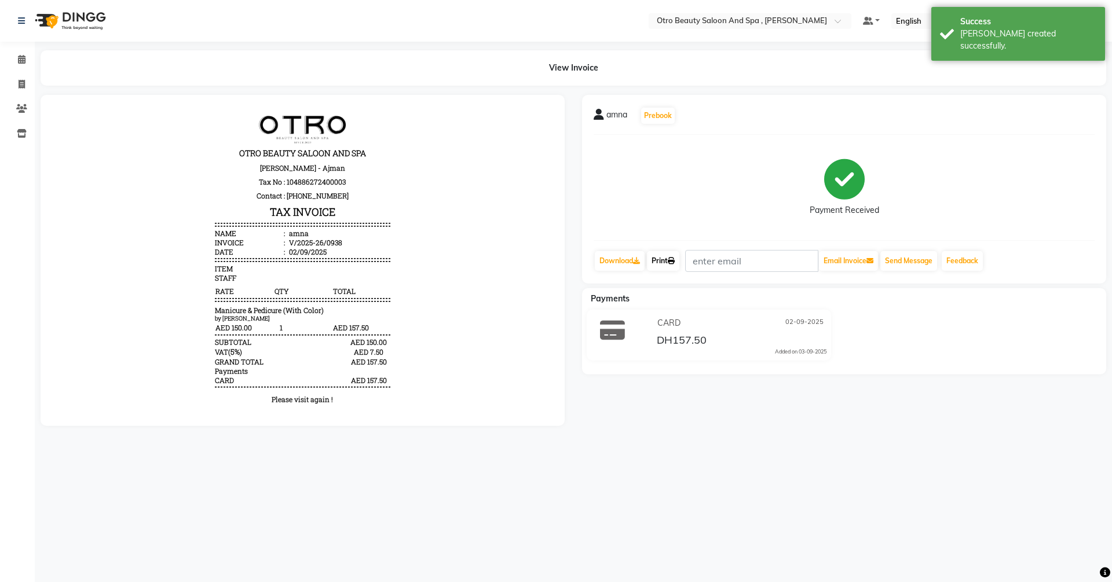
click at [662, 263] on link "Print" at bounding box center [663, 261] width 32 height 20
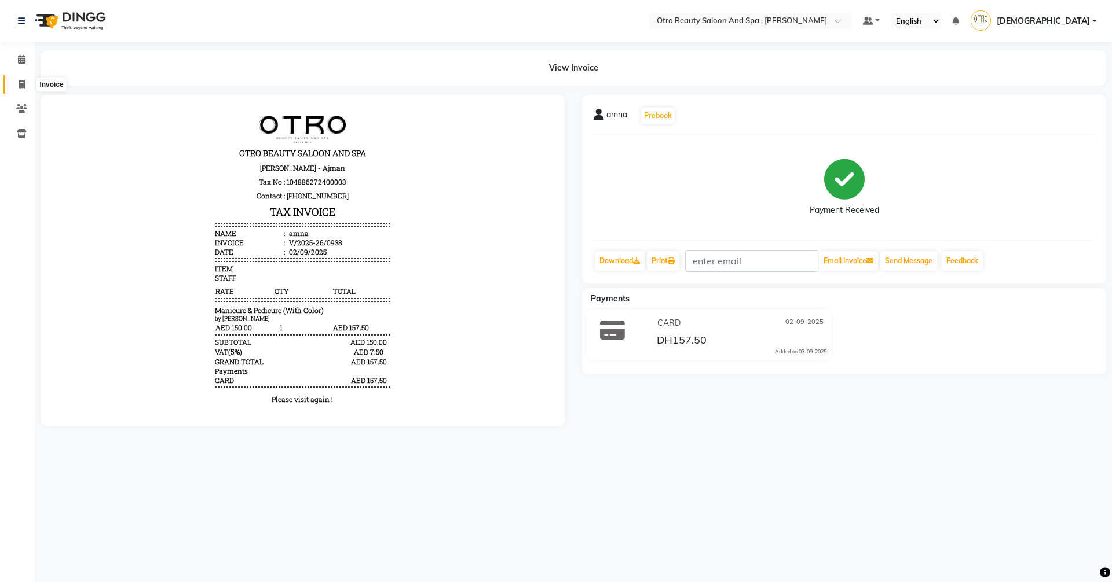
click at [19, 82] on icon at bounding box center [22, 84] width 6 height 9
select select "service"
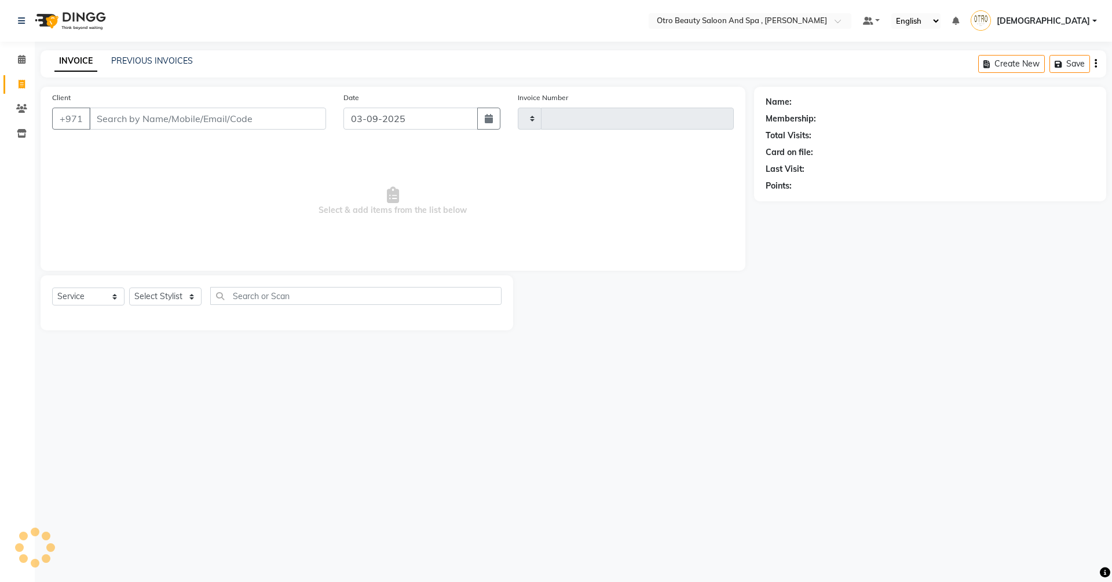
type input "0939"
select select "8622"
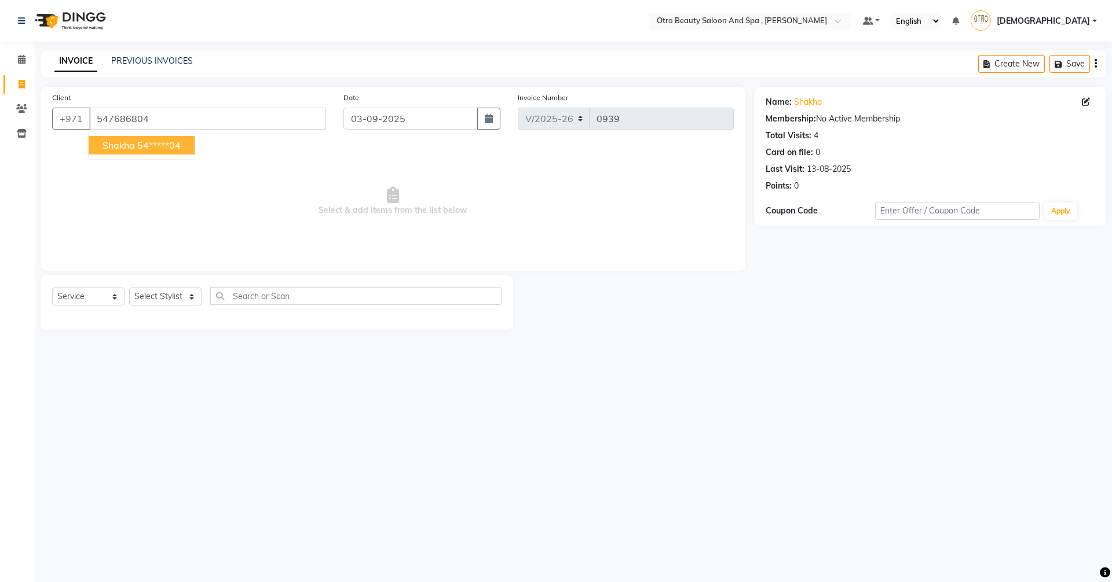
click at [133, 148] on span "Shakha" at bounding box center [118, 146] width 32 height 12
type input "54*****04"
click at [487, 115] on icon "button" at bounding box center [489, 118] width 8 height 9
select select "9"
select select "2025"
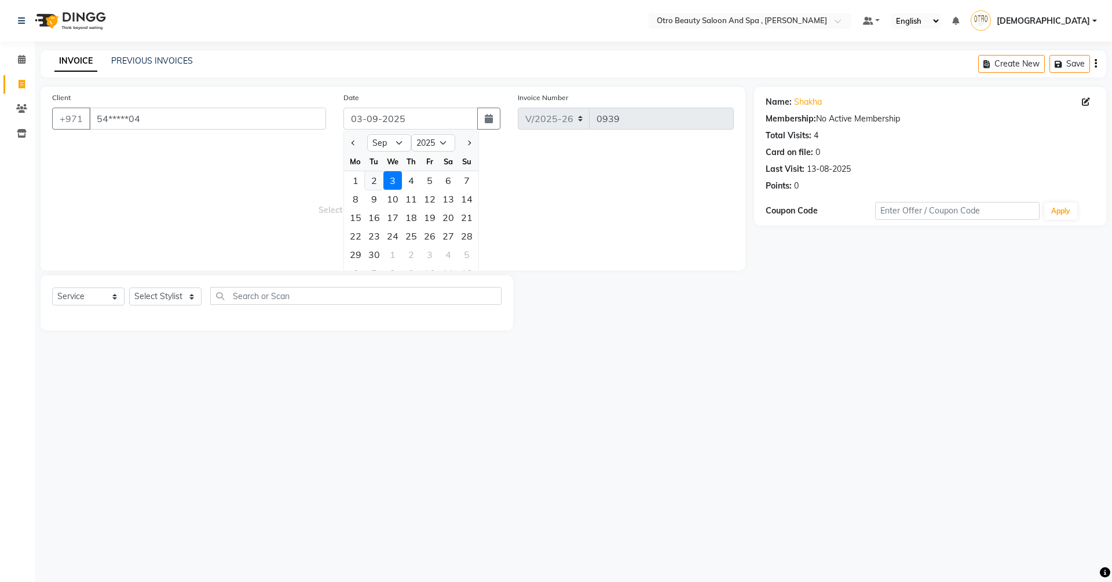
click at [375, 186] on div "2" at bounding box center [374, 180] width 19 height 19
type input "02-09-2025"
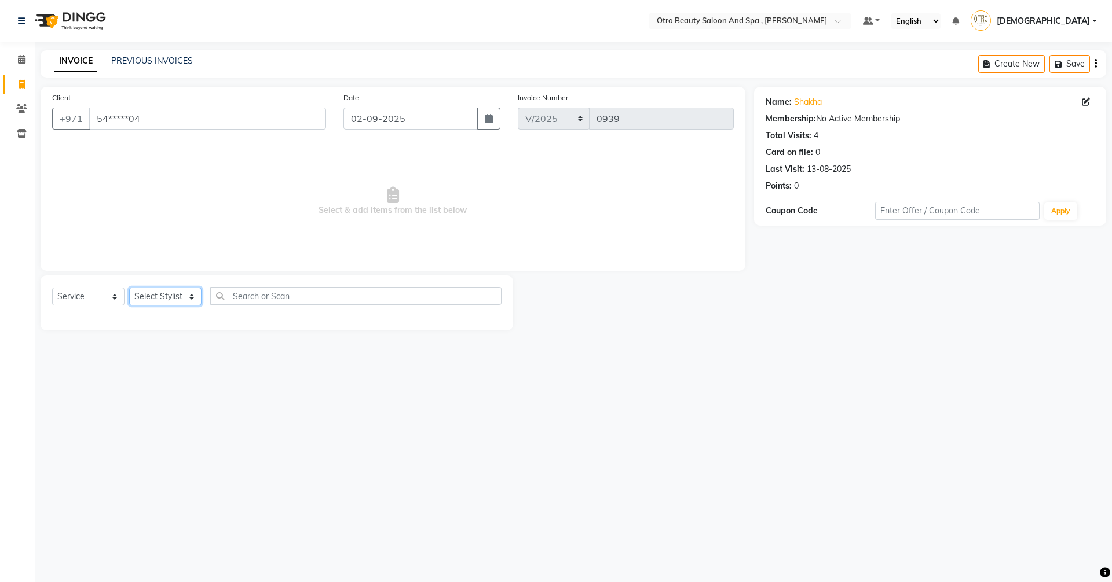
click at [192, 296] on select "Select Stylist [PERSON_NAME] [PERSON_NAME] Hera Karuna [PERSON_NAME] Mamita [PE…" at bounding box center [165, 297] width 72 height 18
select select "86184"
click at [129, 288] on select "Select Stylist [PERSON_NAME] [PERSON_NAME] Hera Karuna [PERSON_NAME] Mamita [PE…" at bounding box center [165, 297] width 72 height 18
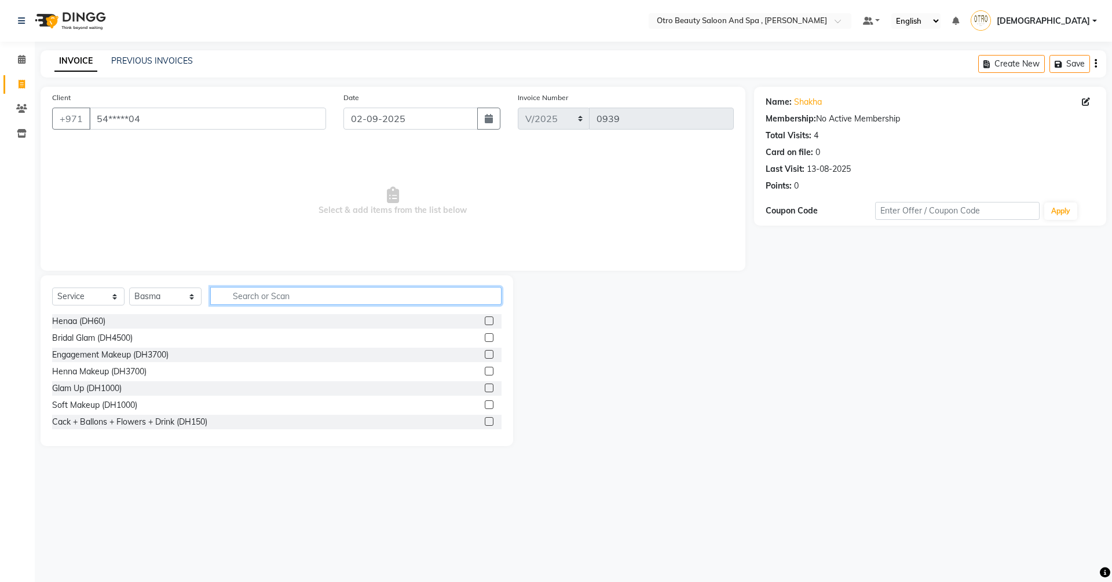
click at [244, 296] on input "text" at bounding box center [355, 296] width 291 height 18
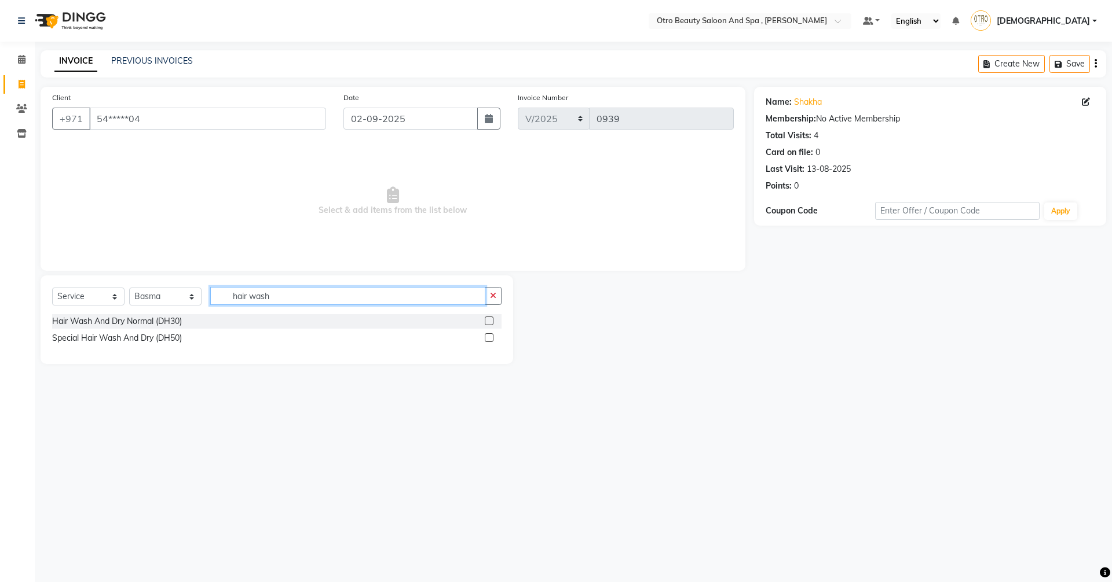
type input "hair wash"
click at [488, 321] on label at bounding box center [489, 321] width 9 height 9
click at [488, 321] on input "checkbox" at bounding box center [489, 322] width 8 height 8
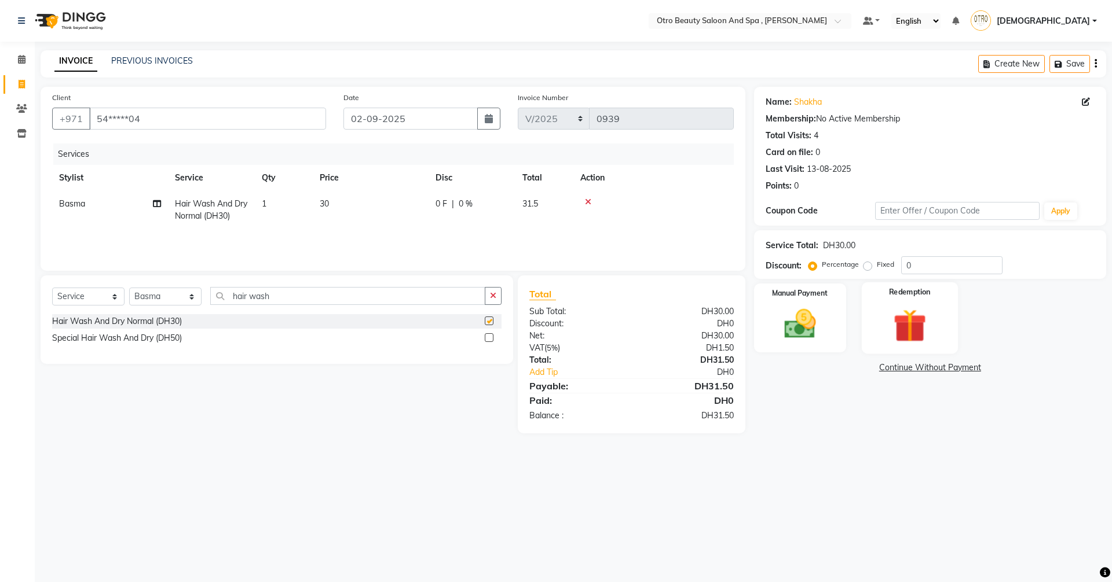
checkbox input "false"
click at [808, 315] on img at bounding box center [800, 324] width 54 height 38
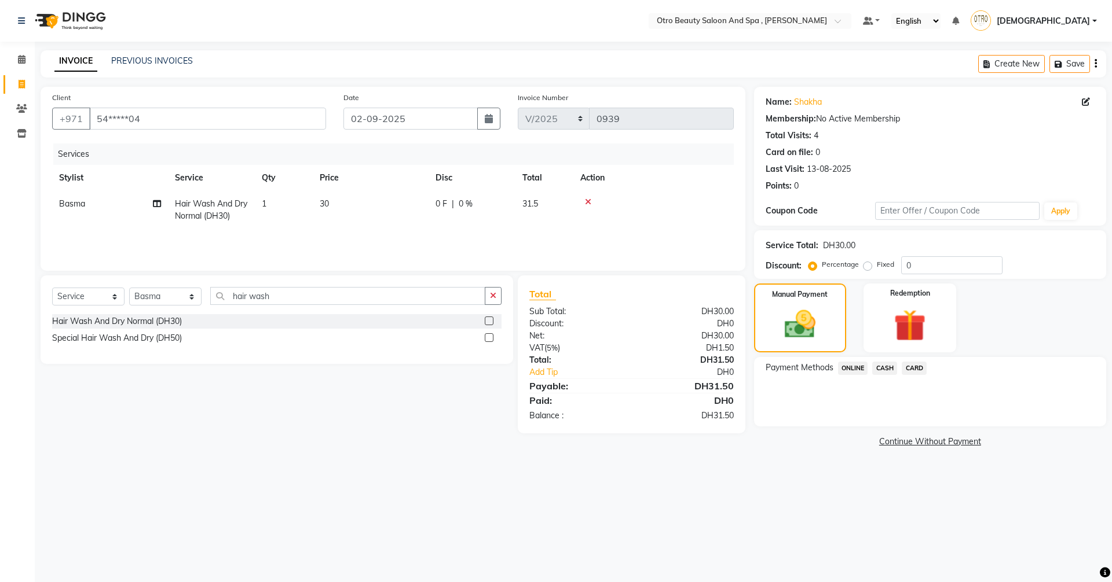
click at [909, 367] on span "CARD" at bounding box center [913, 368] width 25 height 13
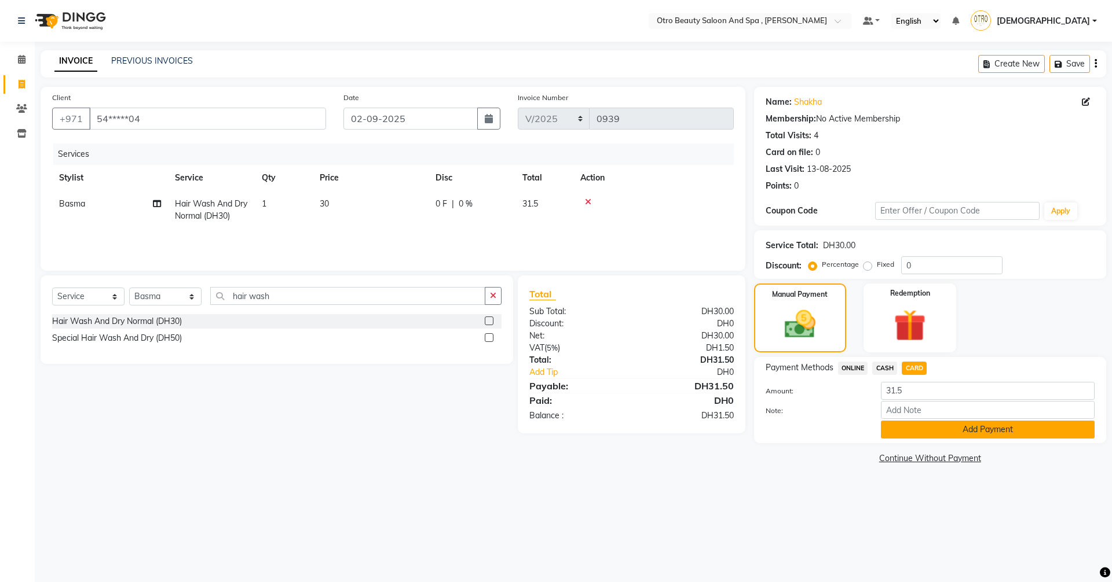
click at [1002, 429] on button "Add Payment" at bounding box center [988, 430] width 214 height 18
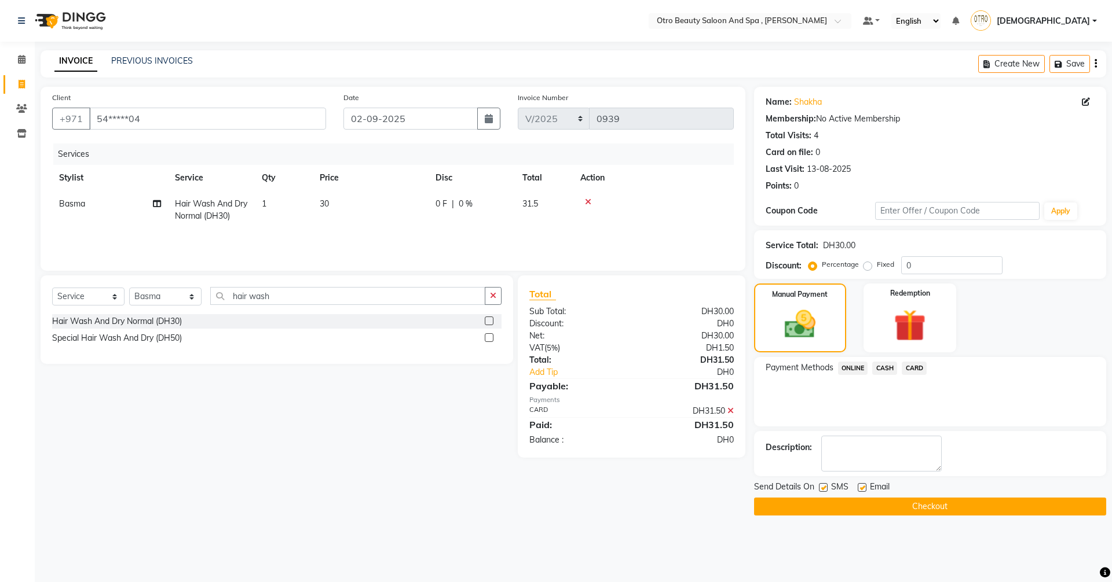
click at [949, 507] on button "Checkout" at bounding box center [930, 507] width 352 height 18
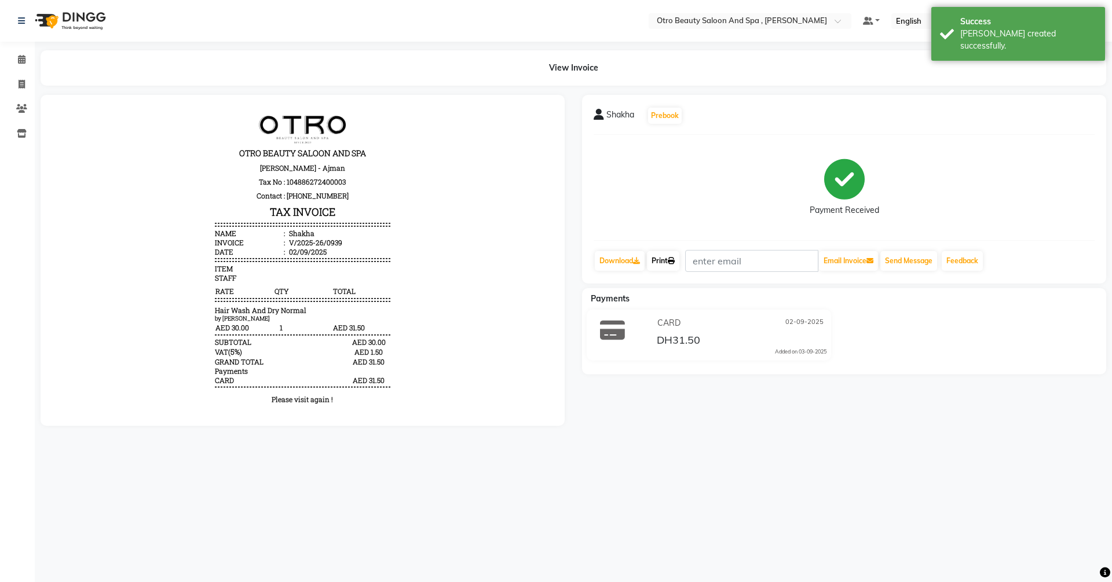
click at [667, 259] on link "Print" at bounding box center [663, 261] width 32 height 20
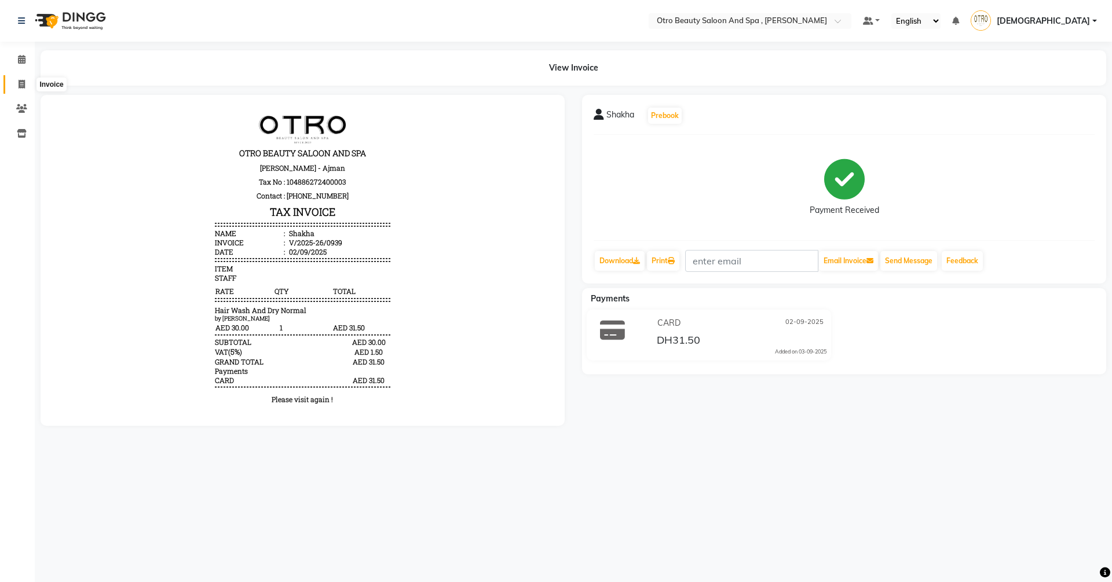
click at [19, 86] on icon at bounding box center [22, 84] width 6 height 9
select select "service"
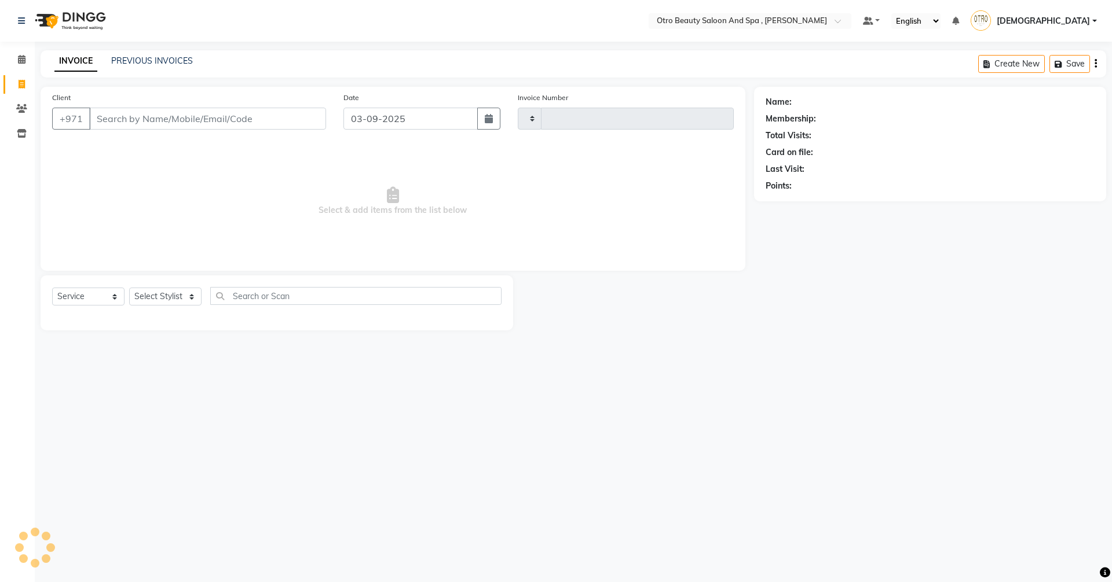
type input "0940"
select select "8622"
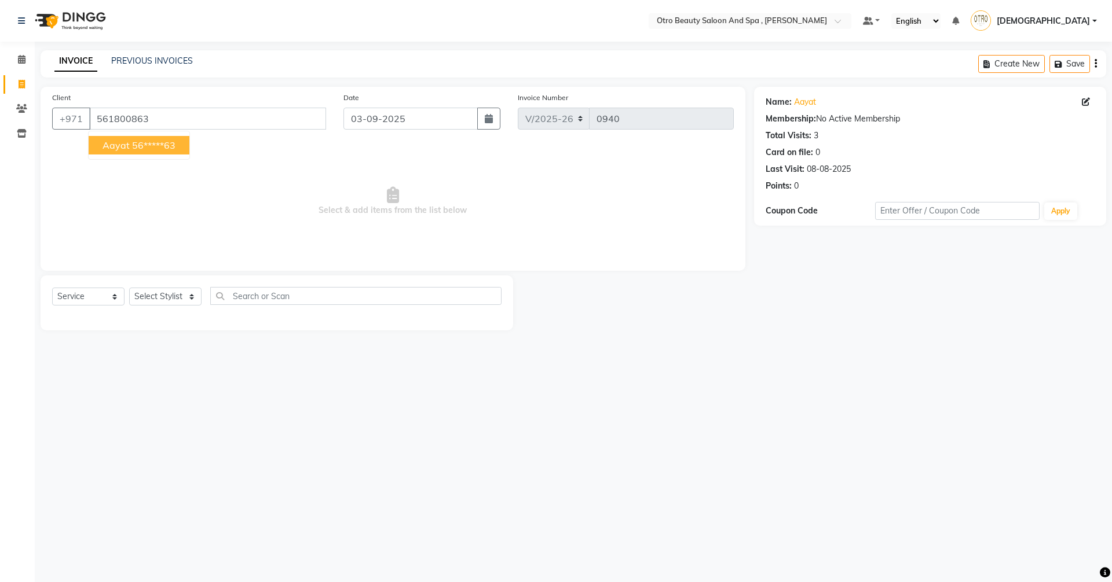
click at [132, 149] on ngb-highlight "56*****63" at bounding box center [153, 146] width 43 height 12
type input "56*****63"
click at [190, 301] on select "Select Stylist [PERSON_NAME] [PERSON_NAME] Hera Karuna [PERSON_NAME] Mamita [PE…" at bounding box center [165, 297] width 72 height 18
select select "86184"
click at [129, 288] on select "Select Stylist [PERSON_NAME] [PERSON_NAME] Hera Karuna [PERSON_NAME] Mamita [PE…" at bounding box center [165, 297] width 72 height 18
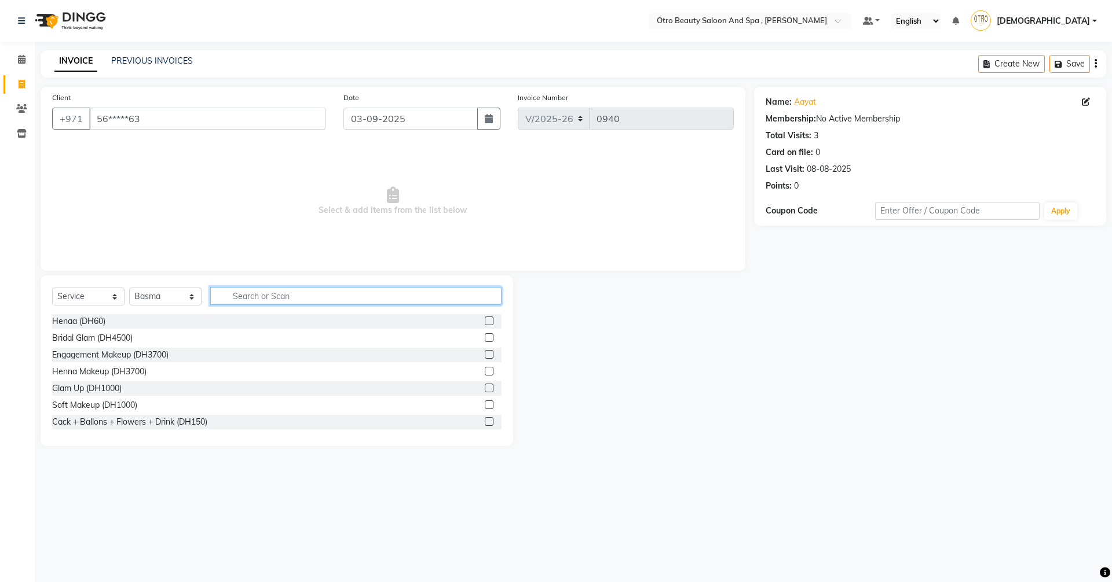
click at [250, 295] on input "text" at bounding box center [355, 296] width 291 height 18
type input "pro"
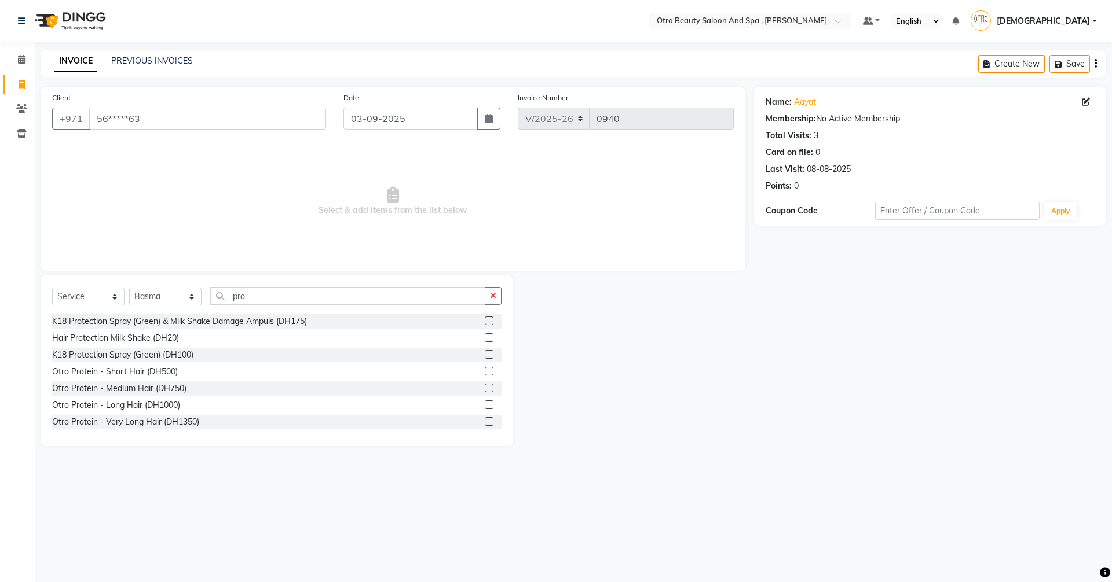
click at [485, 421] on label at bounding box center [489, 421] width 9 height 9
click at [485, 421] on input "checkbox" at bounding box center [489, 423] width 8 height 8
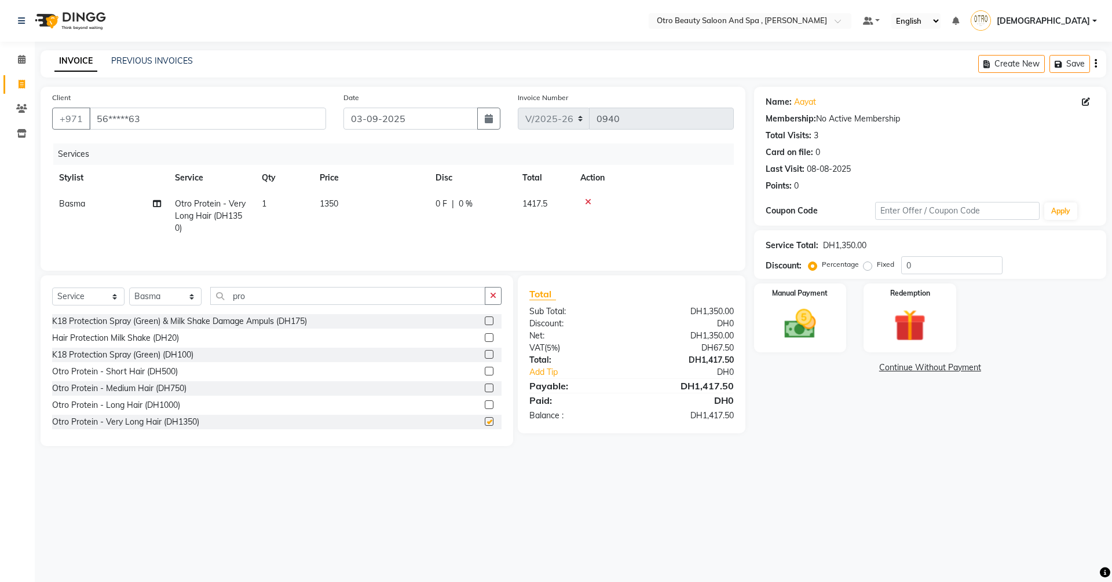
checkbox input "false"
click at [191, 299] on select "Select Stylist [PERSON_NAME] [PERSON_NAME] Hera Karuna [PERSON_NAME] Mamita [PE…" at bounding box center [165, 297] width 72 height 18
select select "86568"
click at [129, 288] on select "Select Stylist [PERSON_NAME] [PERSON_NAME] Hera Karuna [PERSON_NAME] Mamita [PE…" at bounding box center [165, 297] width 72 height 18
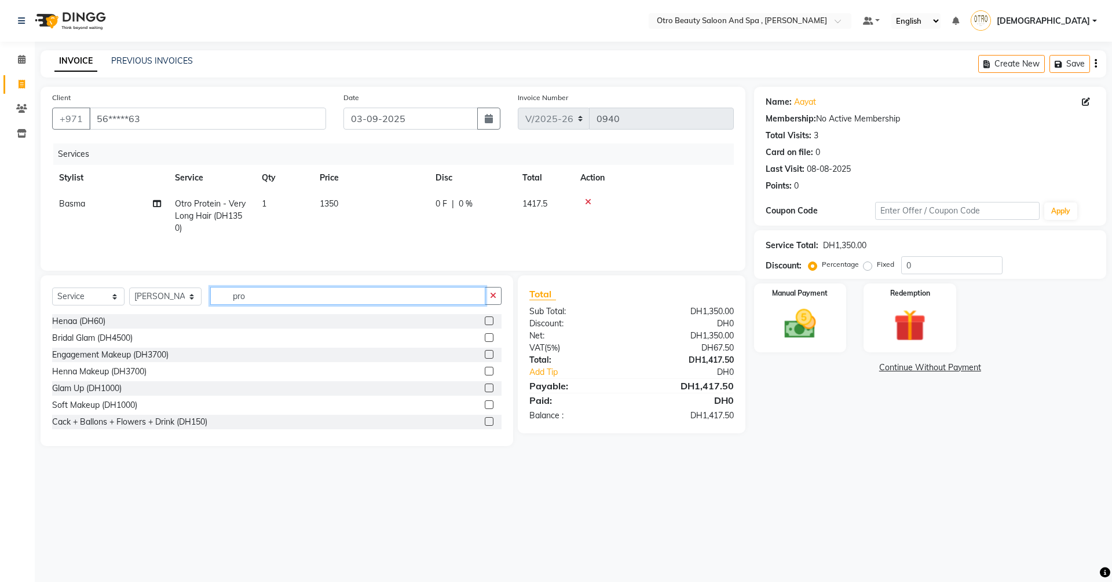
click at [255, 296] on input "pro" at bounding box center [347, 296] width 275 height 18
type input "p"
type input "f"
type input "wax"
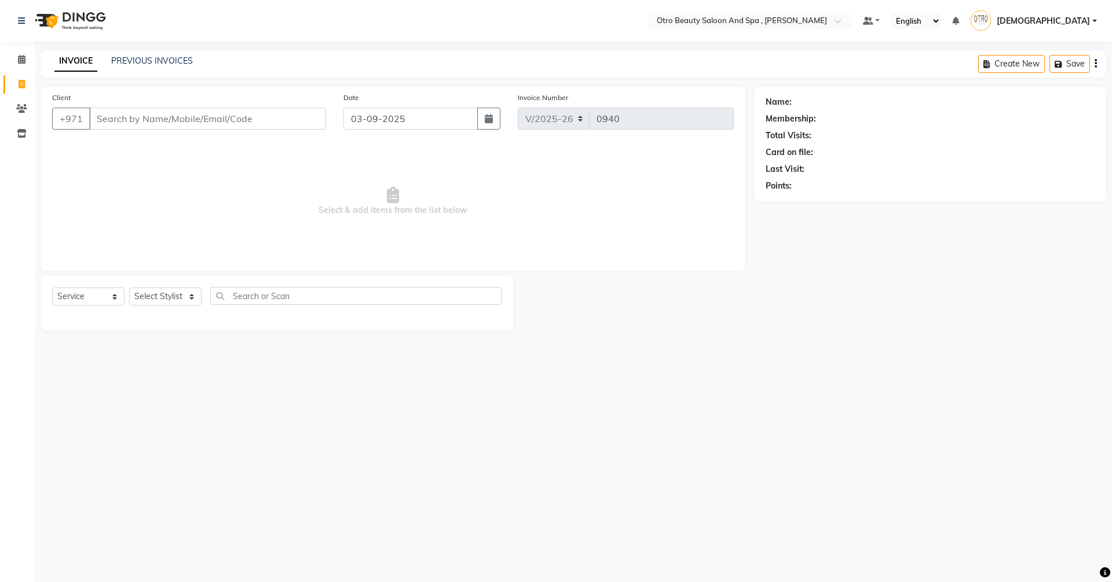
select select "8622"
select select "service"
click at [481, 120] on button "button" at bounding box center [488, 119] width 23 height 22
select select "9"
select select "2025"
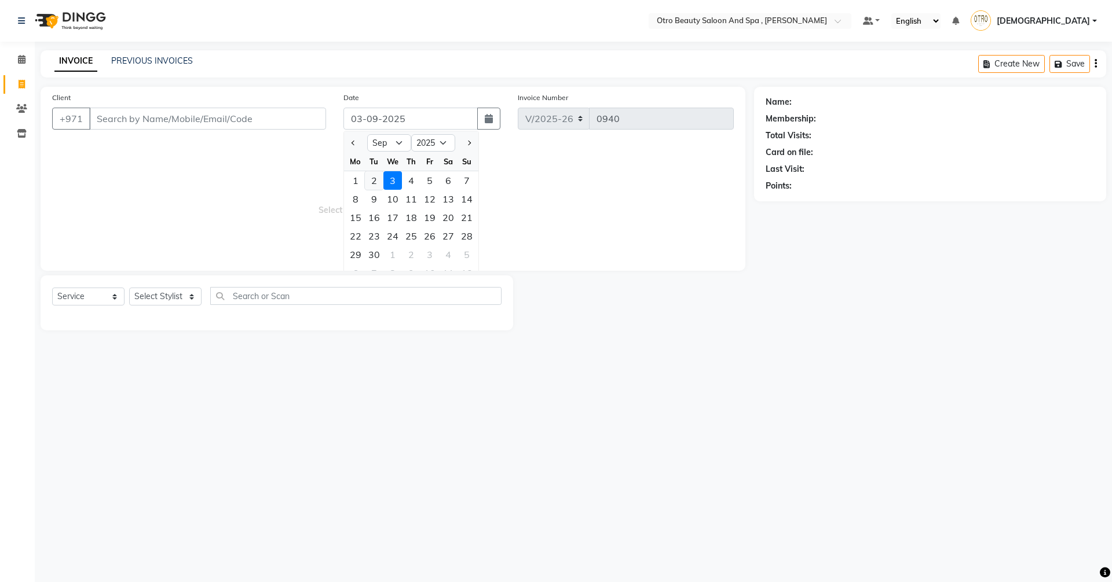
click at [370, 184] on div "2" at bounding box center [374, 180] width 19 height 19
type input "02-09-2025"
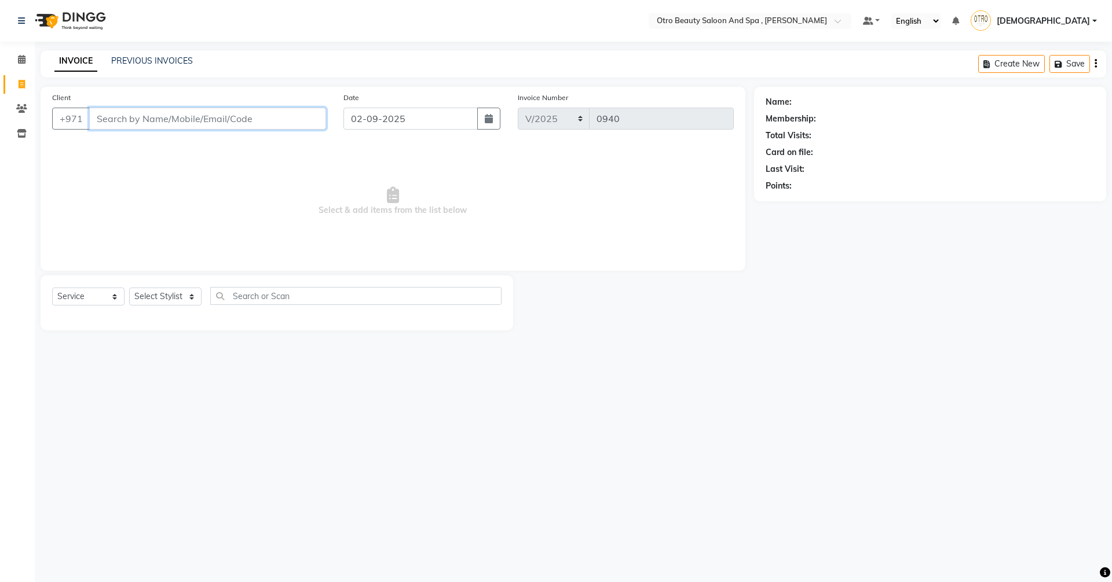
click at [245, 127] on input "Client" at bounding box center [207, 119] width 237 height 22
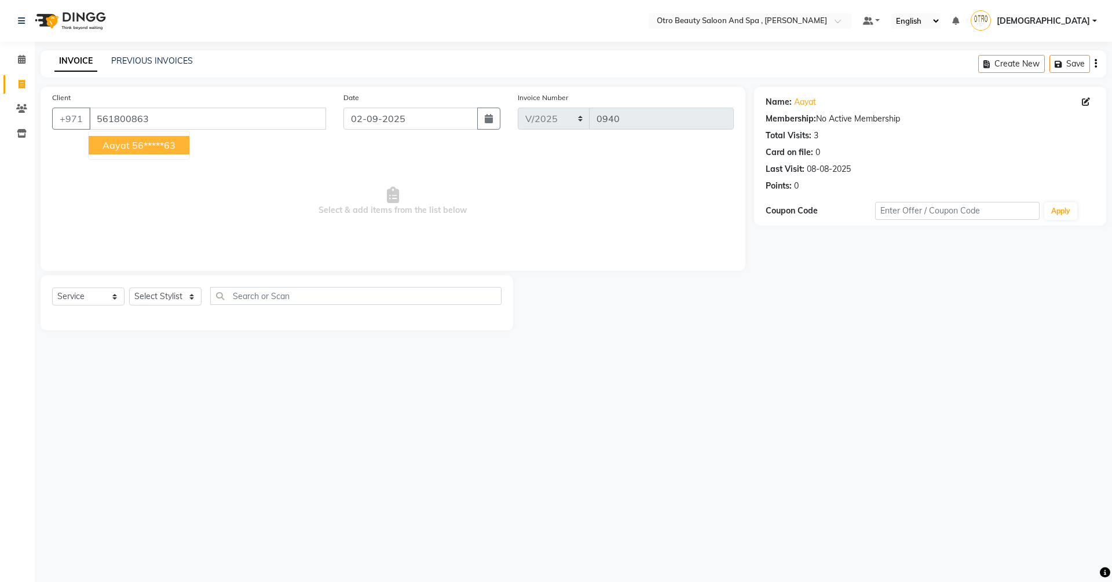
click at [115, 148] on span "Aayat" at bounding box center [115, 146] width 27 height 12
type input "56*****63"
click at [192, 296] on select "Select Stylist Basma Dropati Fatima Franka Hasna Hera Karuna Khulood Laxmi Mami…" at bounding box center [165, 297] width 72 height 18
select select "86184"
click at [129, 288] on select "Select Stylist Basma Dropati Fatima Franka Hasna Hera Karuna Khulood Laxmi Mami…" at bounding box center [165, 297] width 72 height 18
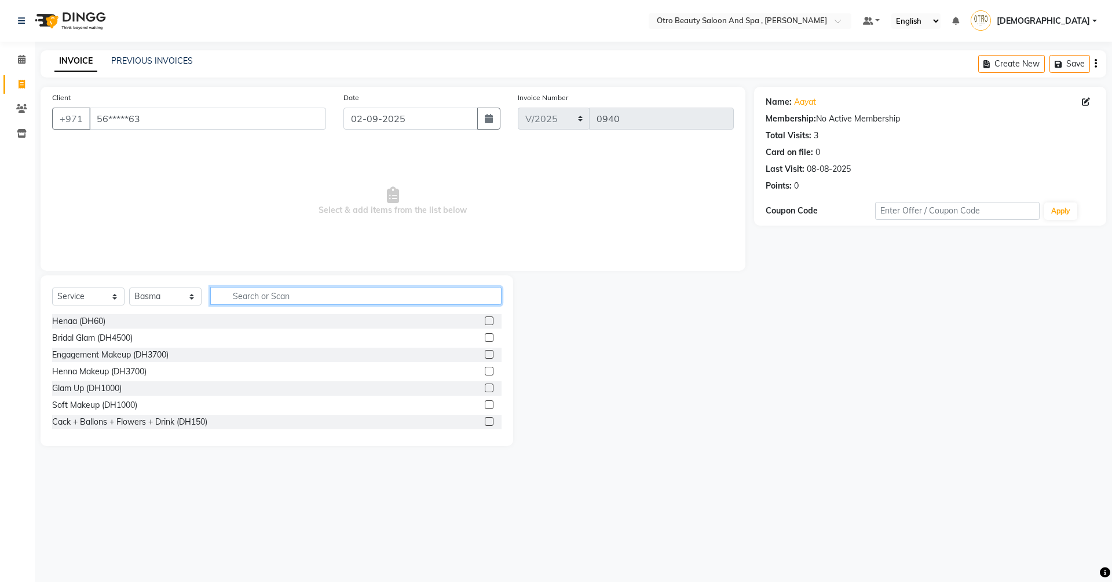
click at [248, 297] on input "text" at bounding box center [355, 296] width 291 height 18
type input "pro"
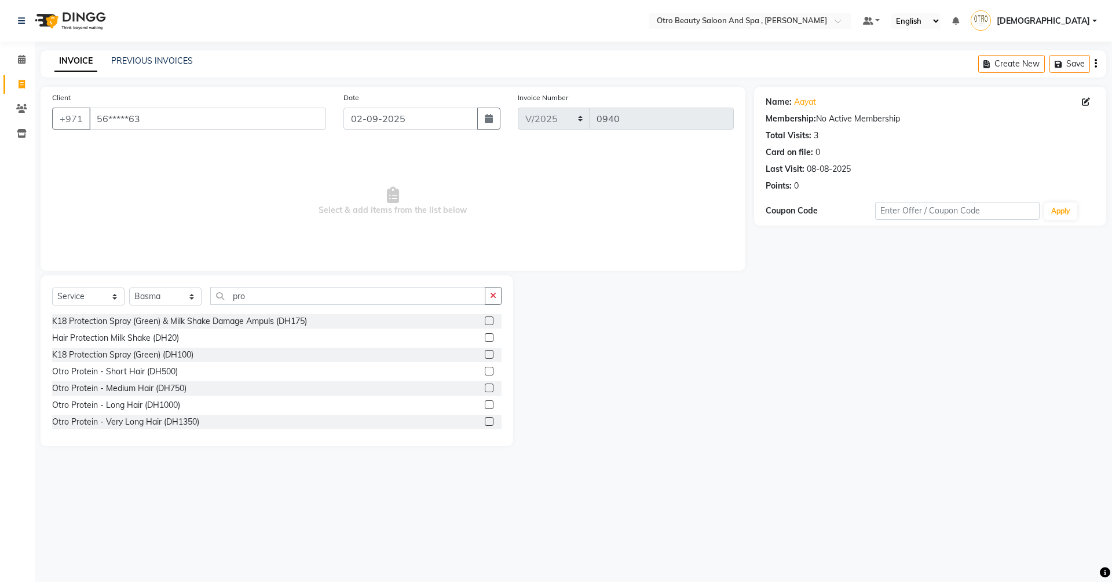
click at [485, 422] on label at bounding box center [489, 421] width 9 height 9
click at [485, 422] on input "checkbox" at bounding box center [489, 423] width 8 height 8
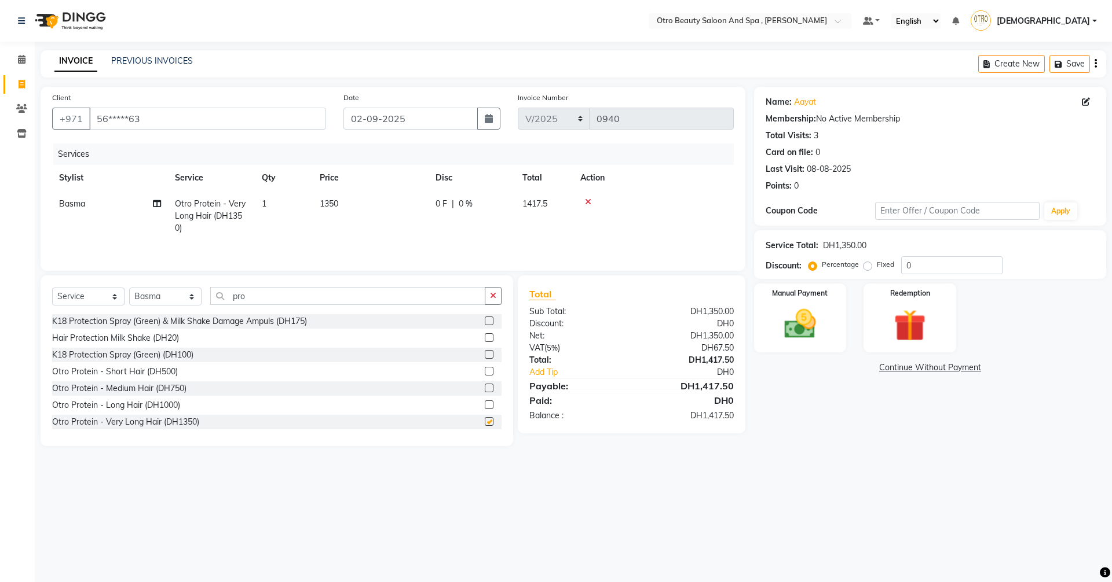
checkbox input "false"
click at [191, 299] on select "Select Stylist Basma Dropati Fatima Franka Hasna Hera Karuna Khulood Laxmi Mami…" at bounding box center [165, 297] width 72 height 18
select select "86568"
click at [129, 288] on select "Select Stylist Basma Dropati Fatima Franka Hasna Hera Karuna Khulood Laxmi Mami…" at bounding box center [165, 297] width 72 height 18
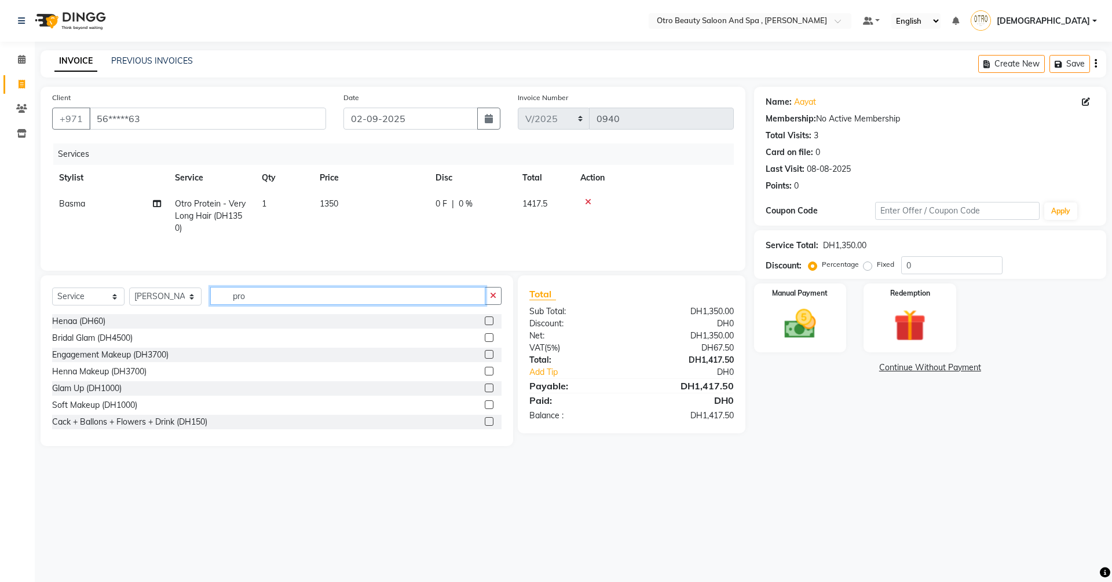
click at [253, 296] on input "pro" at bounding box center [347, 296] width 275 height 18
type input "p"
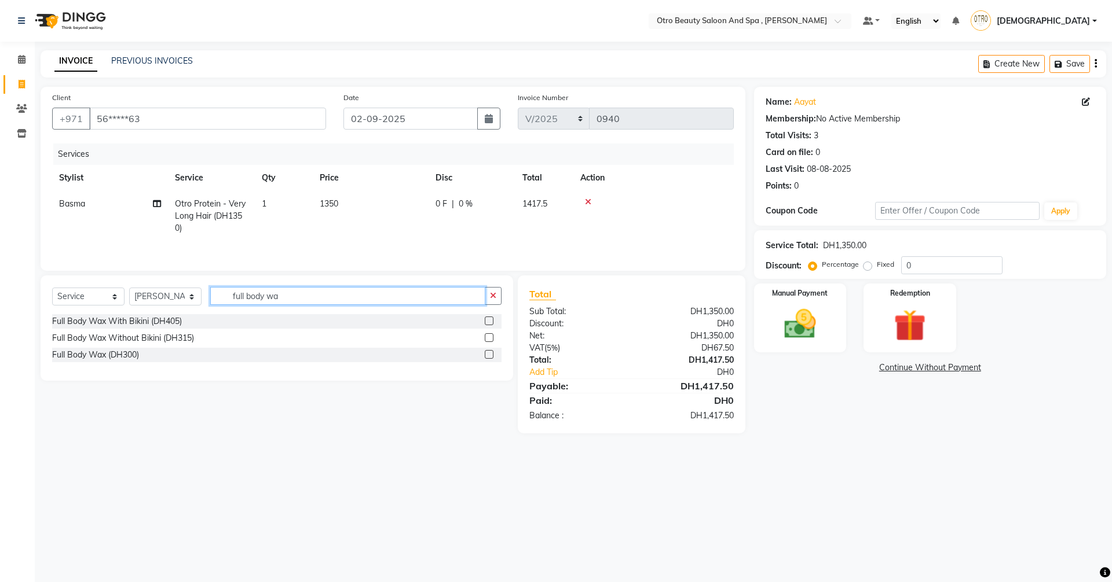
type input "full body wax"
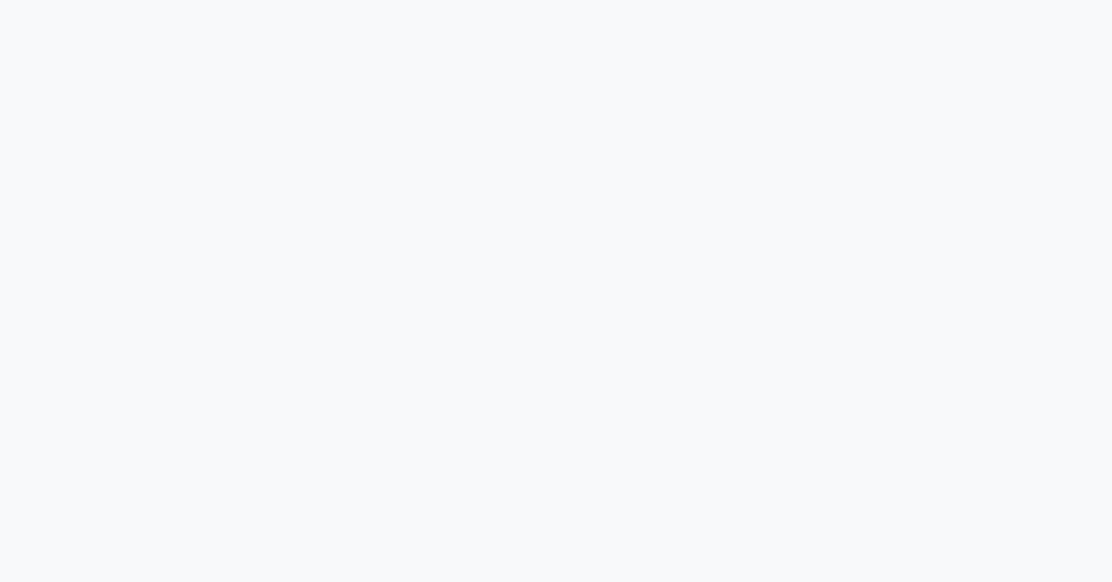
select select "service"
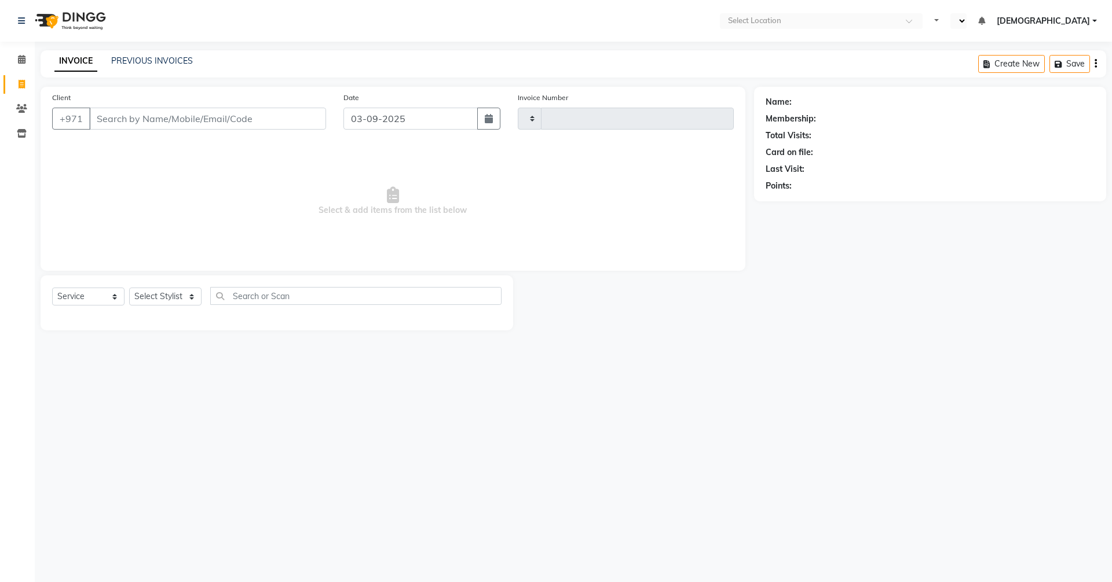
type input "0940"
select select "en"
select select "8622"
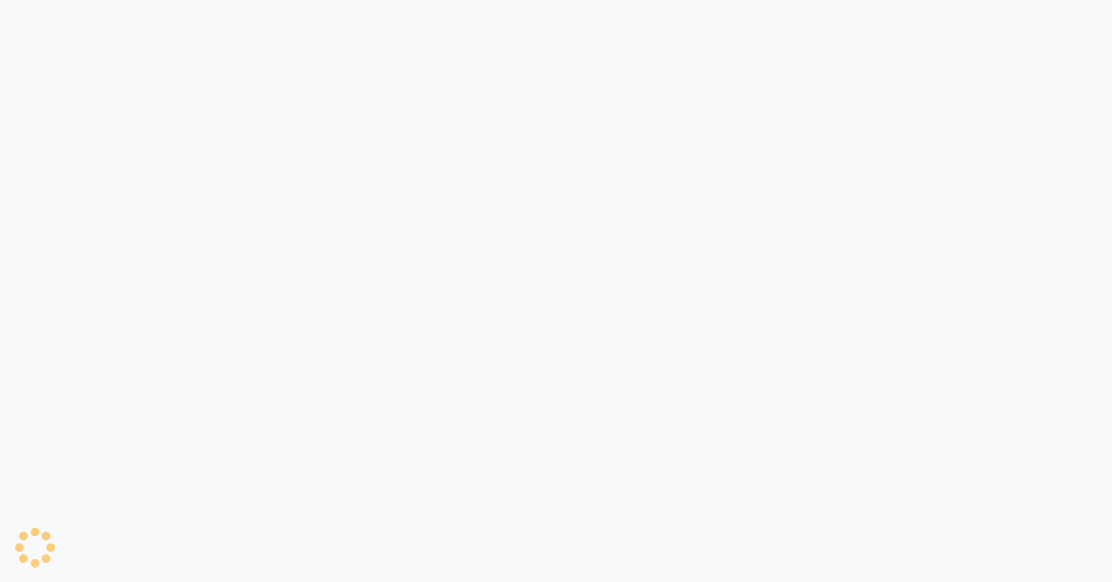
select select "service"
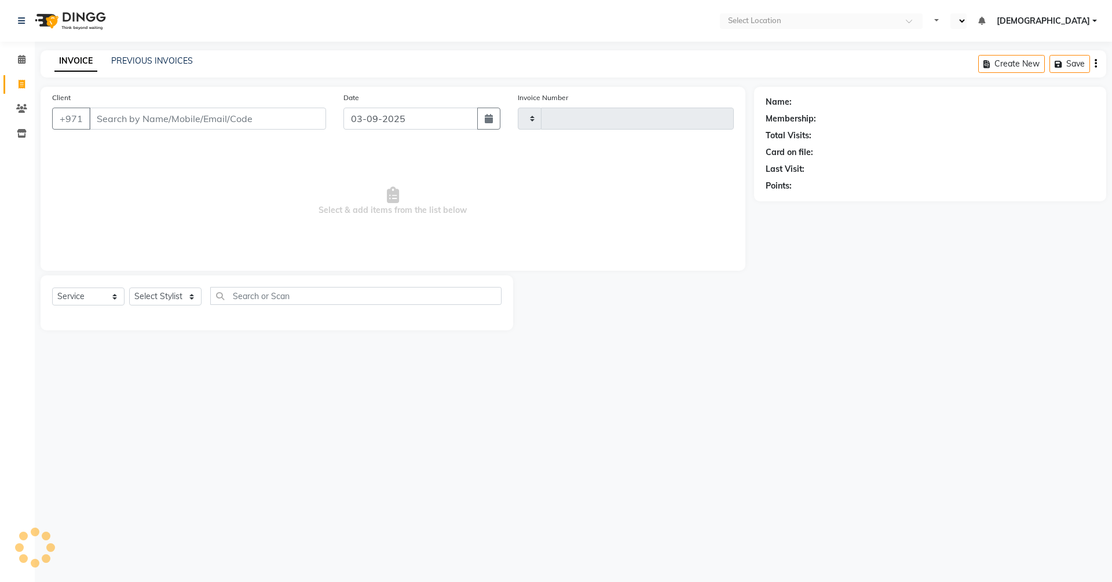
type input "0940"
select select "en"
select select "8622"
click at [493, 127] on button "button" at bounding box center [488, 119] width 23 height 22
select select "9"
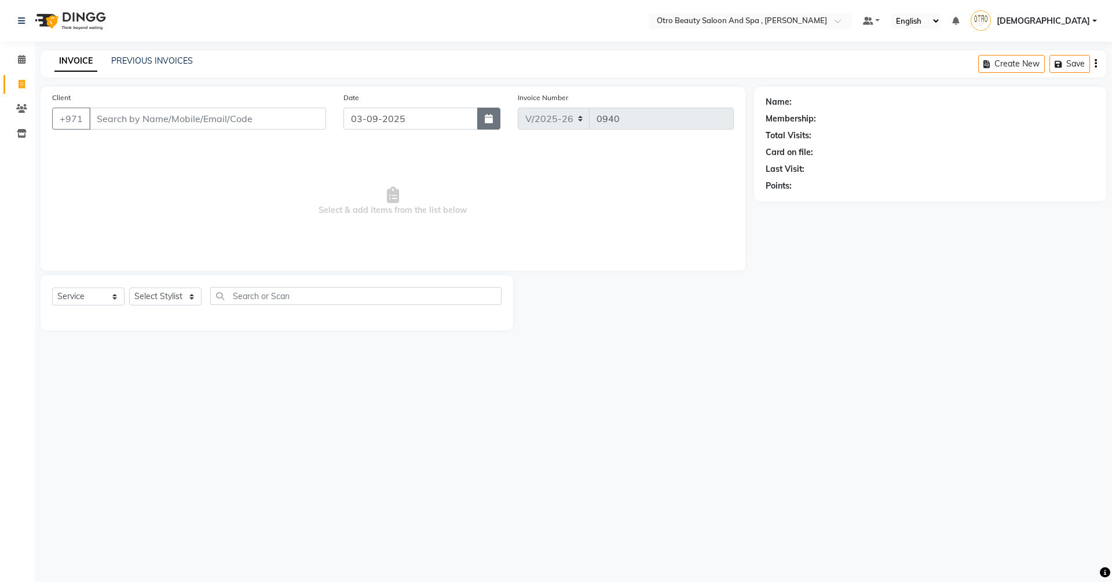
select select "2025"
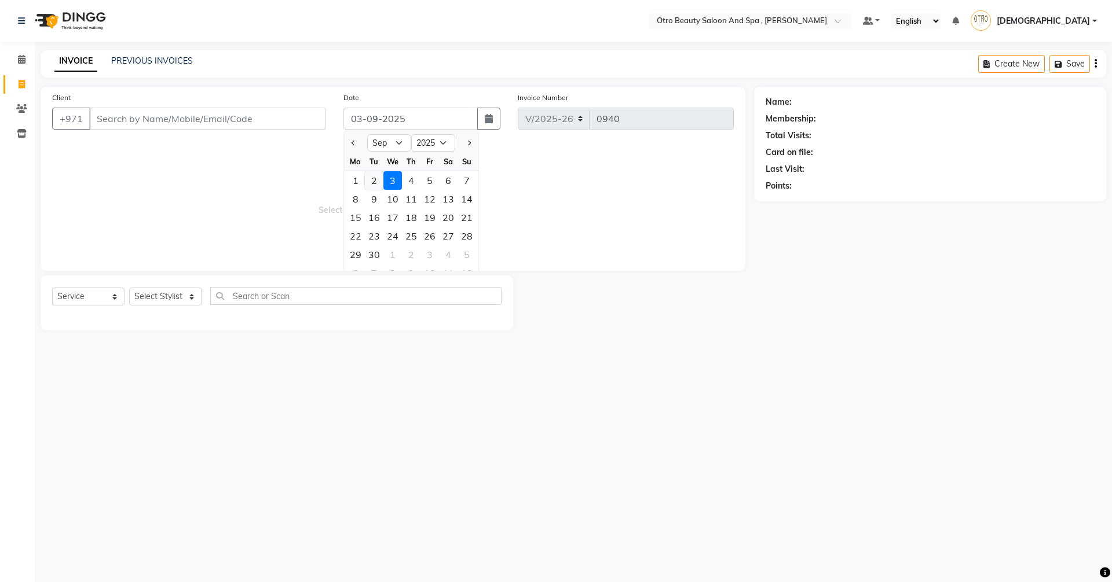
click at [375, 179] on div "2" at bounding box center [374, 180] width 19 height 19
type input "02-09-2025"
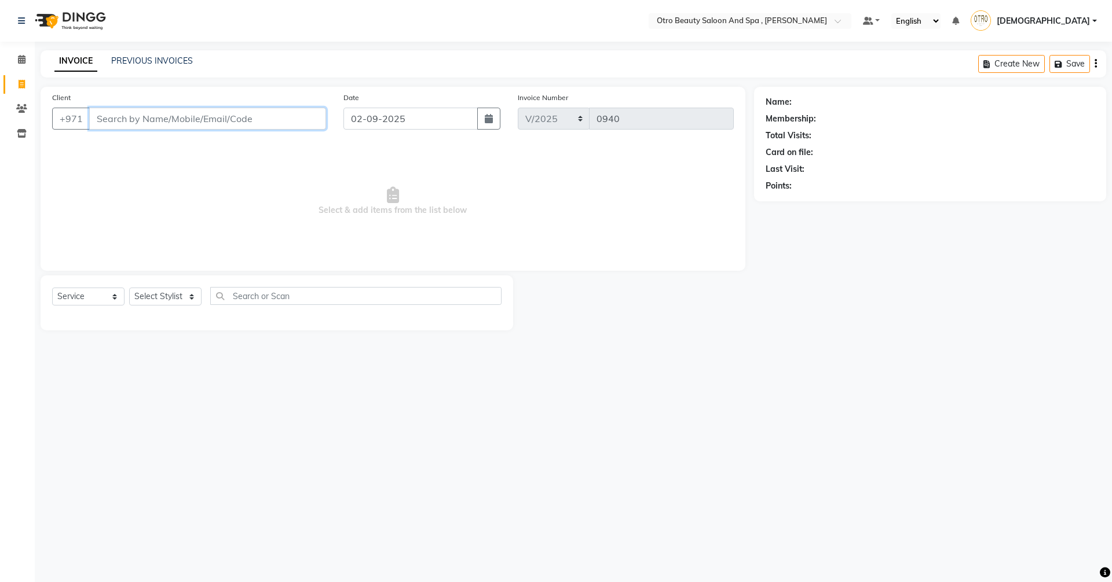
click at [253, 112] on input "Client" at bounding box center [207, 119] width 237 height 22
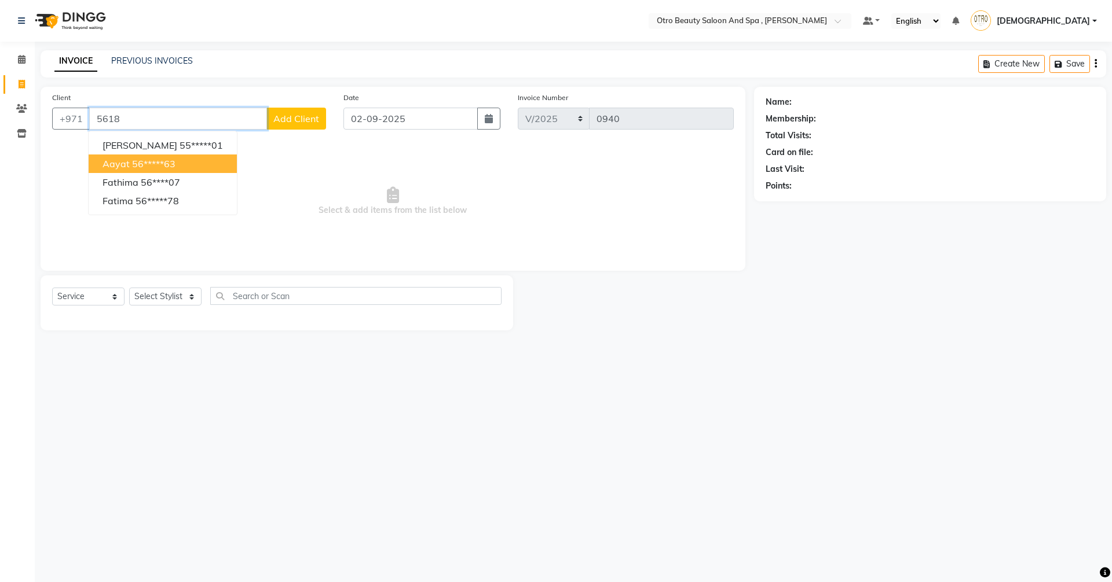
click at [174, 163] on ngb-highlight "56*****63" at bounding box center [153, 164] width 43 height 12
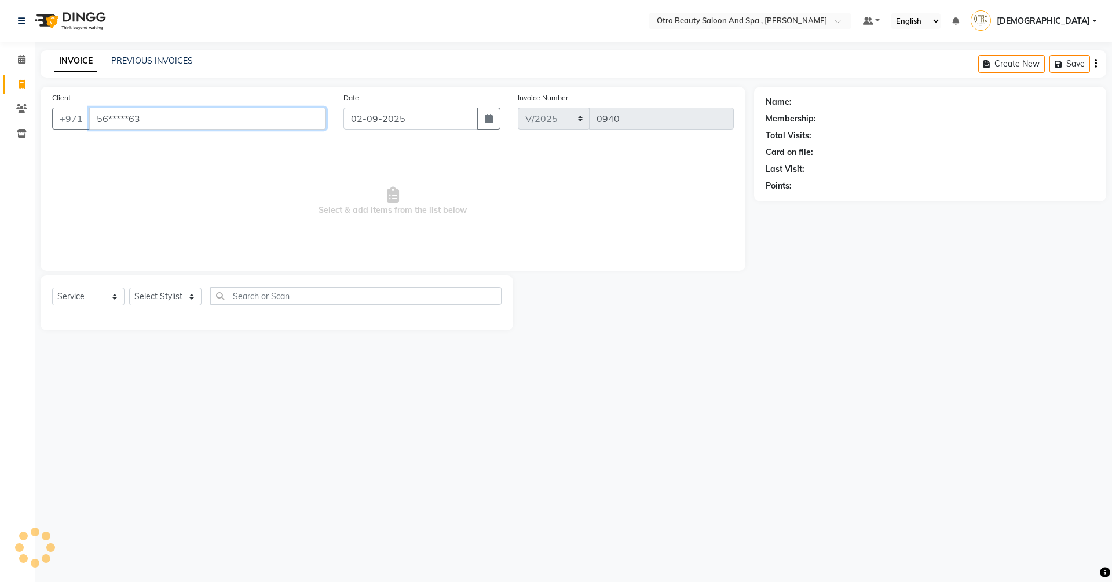
type input "56*****63"
click at [193, 299] on select "Select Stylist [PERSON_NAME] [PERSON_NAME] Hera Karuna [PERSON_NAME] Mamita [PE…" at bounding box center [165, 297] width 72 height 18
select select "86184"
click at [129, 288] on select "Select Stylist [PERSON_NAME] [PERSON_NAME] Hera Karuna [PERSON_NAME] Mamita [PE…" at bounding box center [165, 297] width 72 height 18
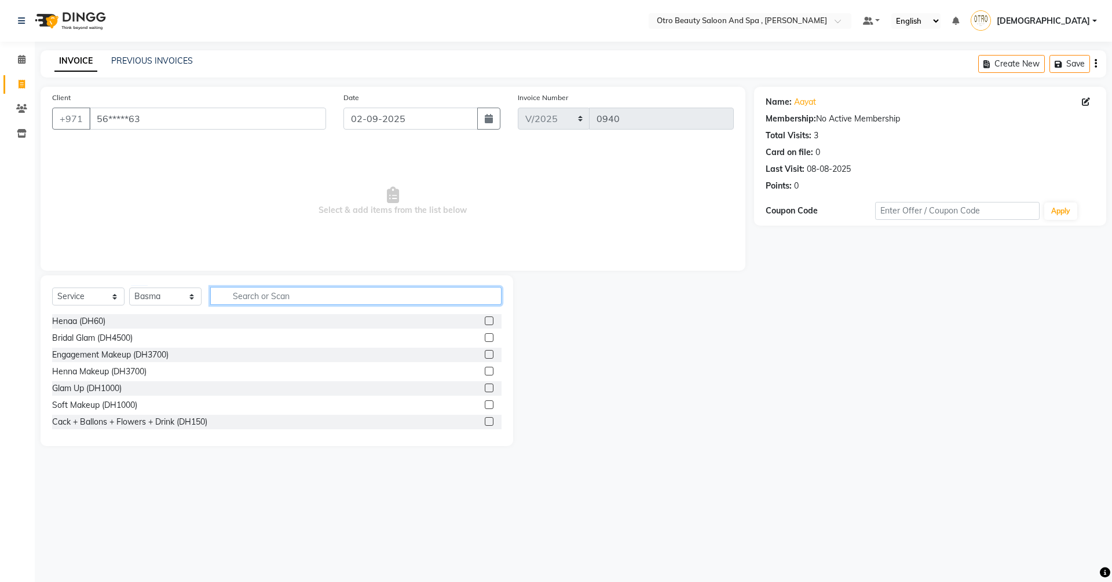
click at [272, 294] on input "text" at bounding box center [355, 296] width 291 height 18
type input "pro"
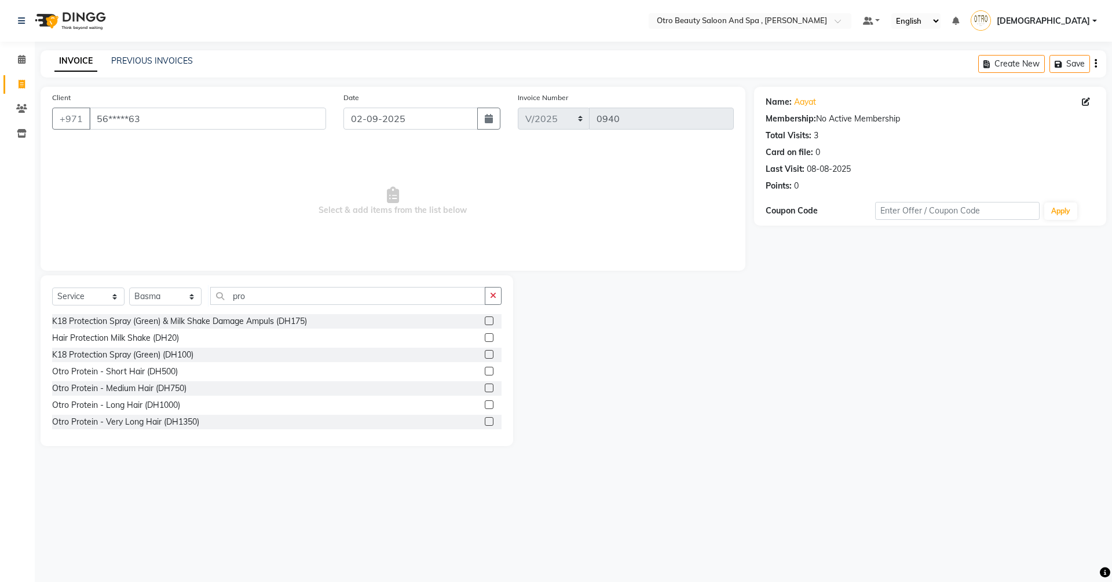
click at [485, 421] on label at bounding box center [489, 421] width 9 height 9
click at [485, 421] on input "checkbox" at bounding box center [489, 423] width 8 height 8
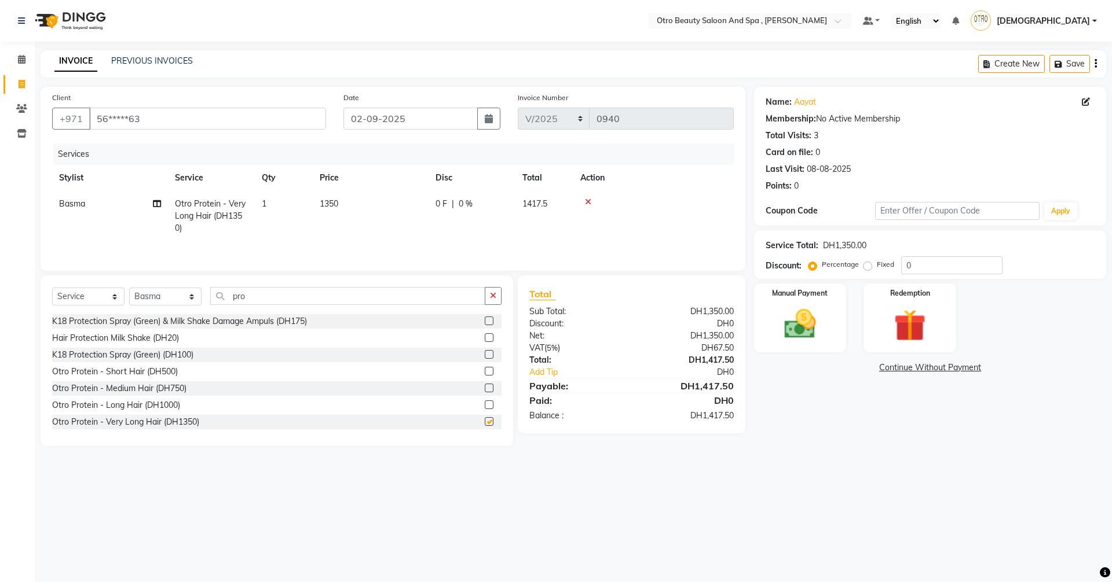
checkbox input "false"
click at [192, 301] on select "Select Stylist [PERSON_NAME] [PERSON_NAME] Hera Karuna [PERSON_NAME] Mamita [PE…" at bounding box center [165, 297] width 72 height 18
select select "86568"
click at [129, 288] on select "Select Stylist [PERSON_NAME] [PERSON_NAME] Hera Karuna [PERSON_NAME] Mamita [PE…" at bounding box center [165, 297] width 72 height 18
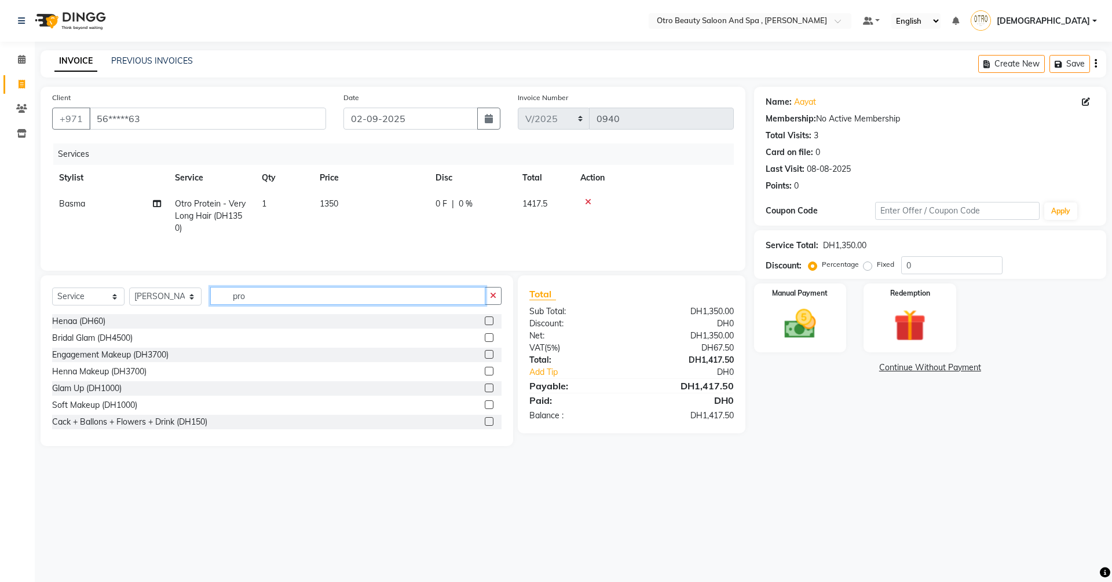
click at [254, 295] on input "pro" at bounding box center [347, 296] width 275 height 18
type input "p"
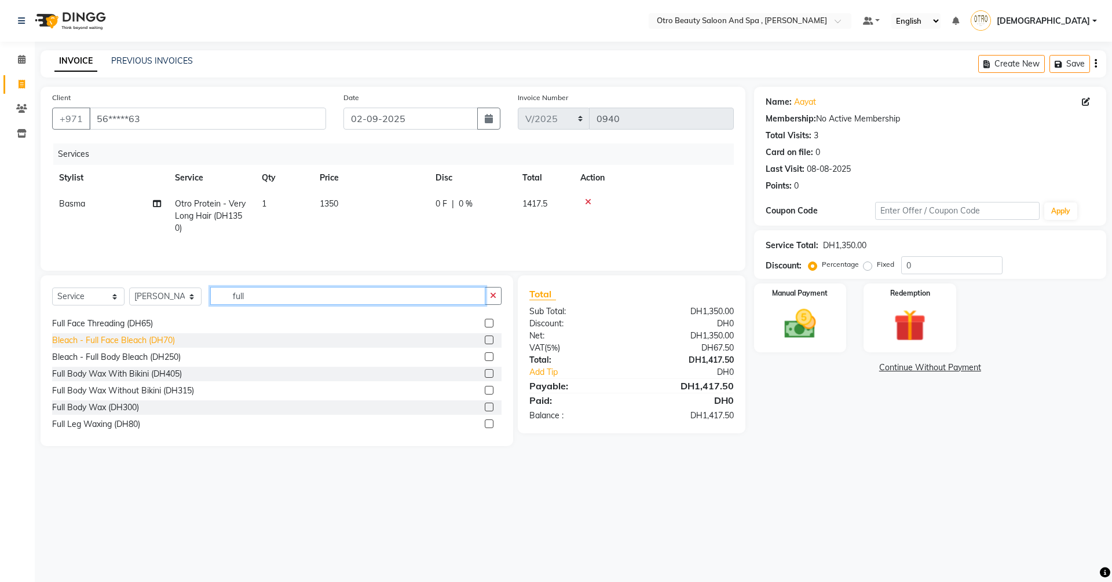
scroll to position [119, 0]
type input "f"
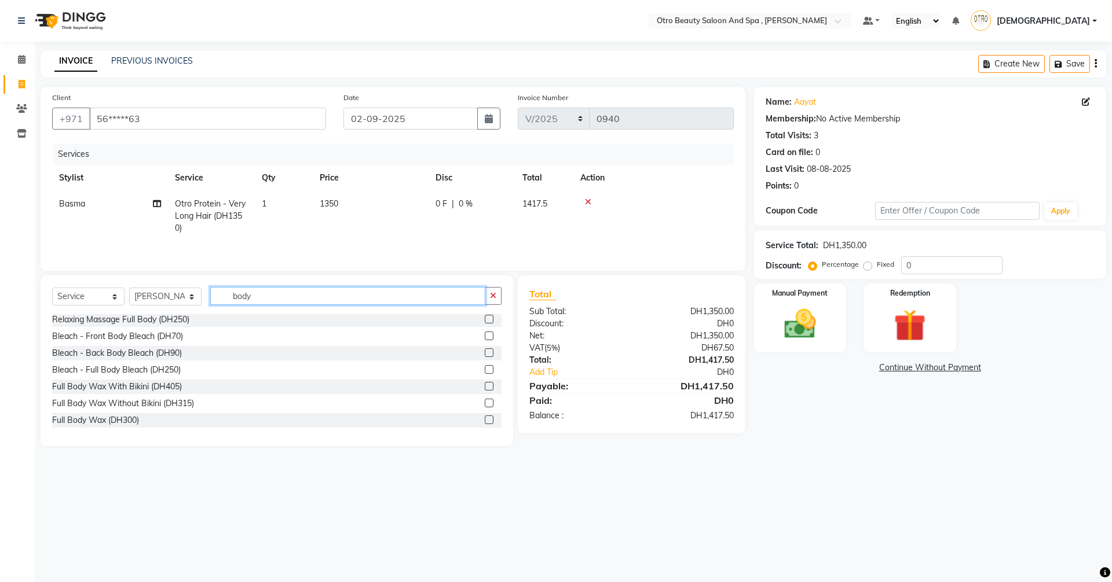
scroll to position [0, 0]
type input "b"
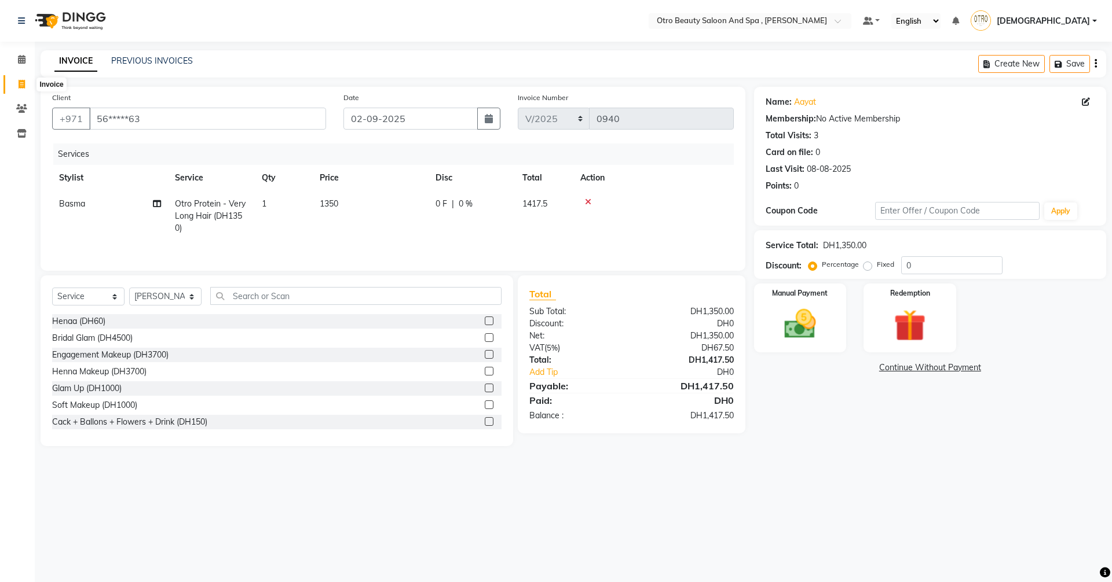
click at [21, 83] on icon at bounding box center [22, 84] width 6 height 9
select select "service"
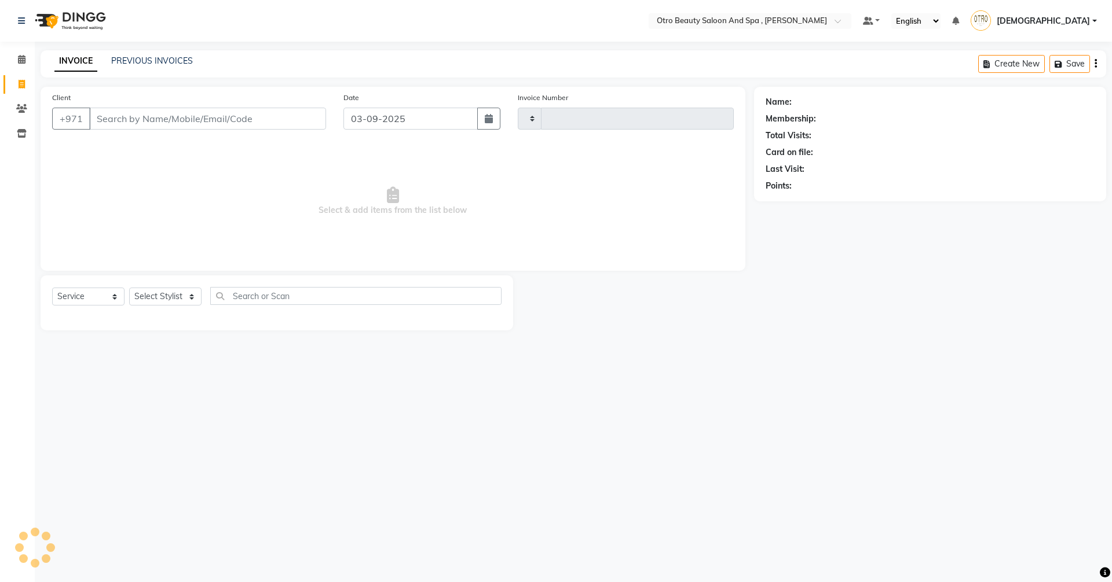
type input "0940"
select select "8622"
click at [483, 116] on button "button" at bounding box center [488, 119] width 23 height 22
select select "9"
select select "2025"
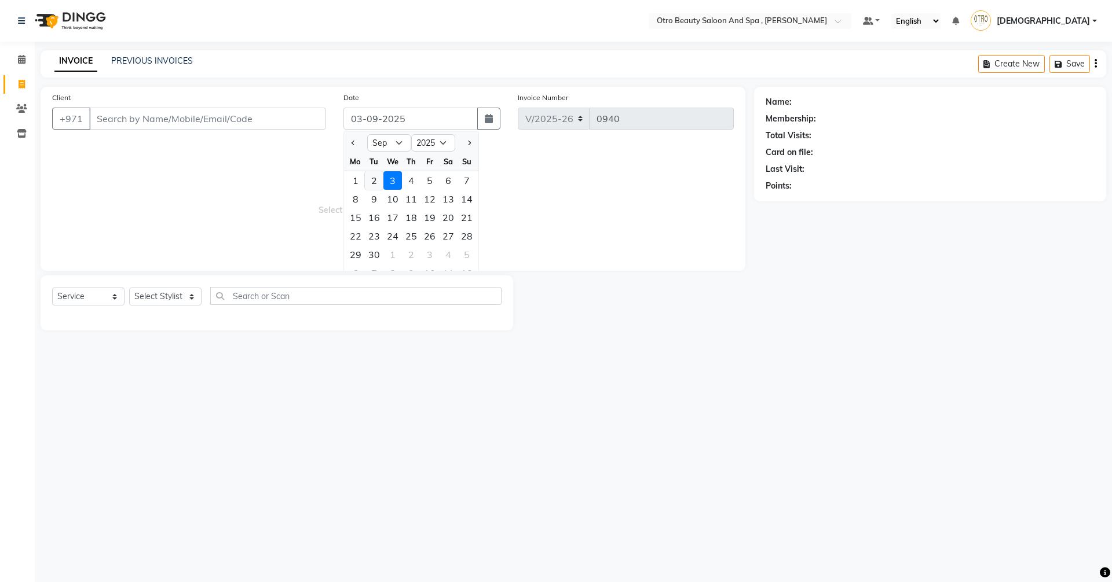
click at [371, 177] on div "2" at bounding box center [374, 180] width 19 height 19
type input "02-09-2025"
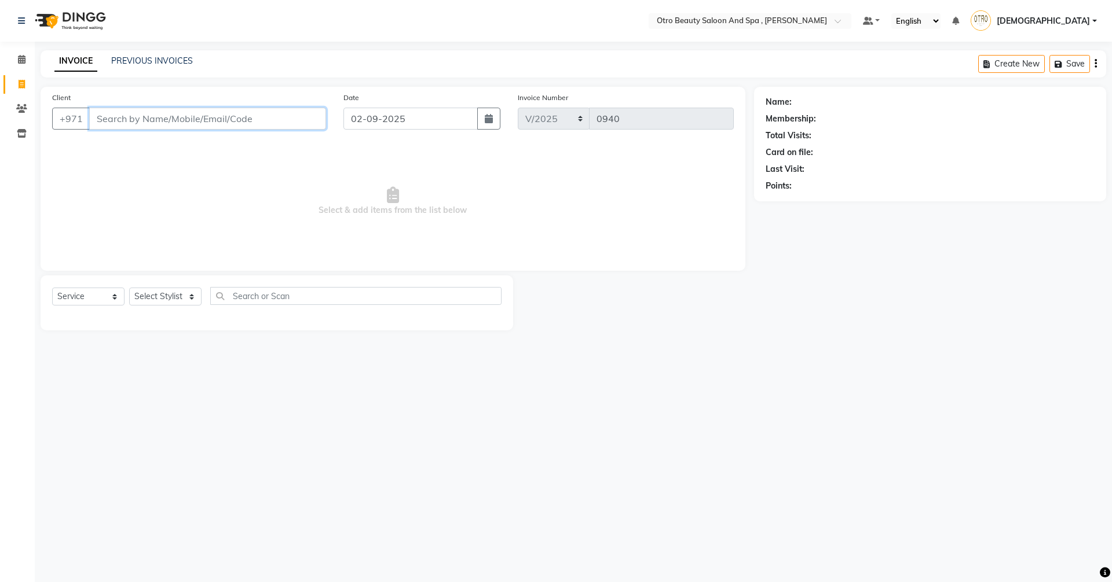
click at [210, 123] on input "Client" at bounding box center [207, 119] width 237 height 22
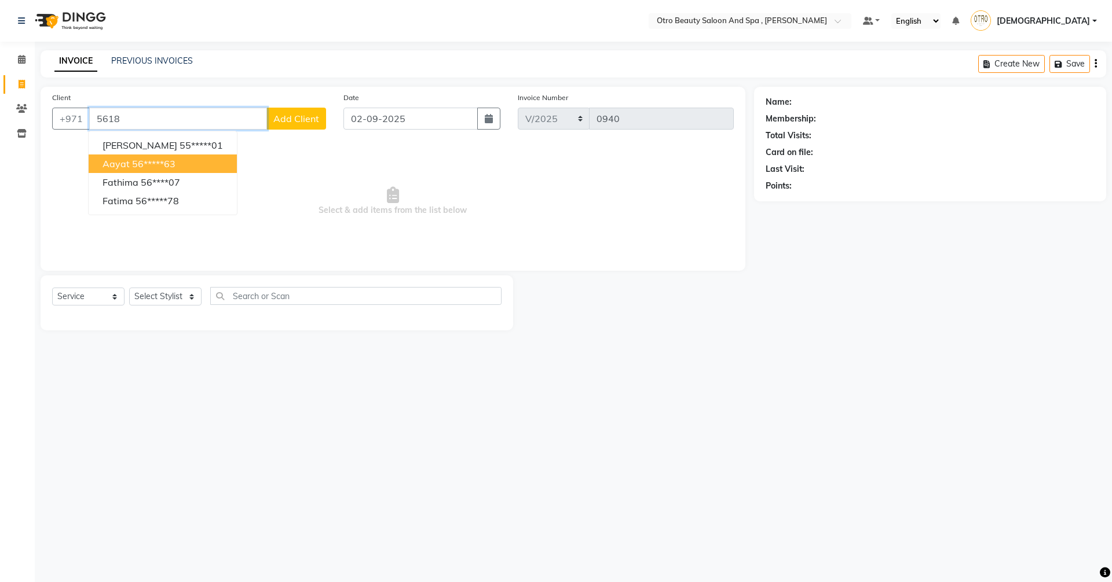
click at [160, 168] on ngb-highlight "56*****63" at bounding box center [153, 164] width 43 height 12
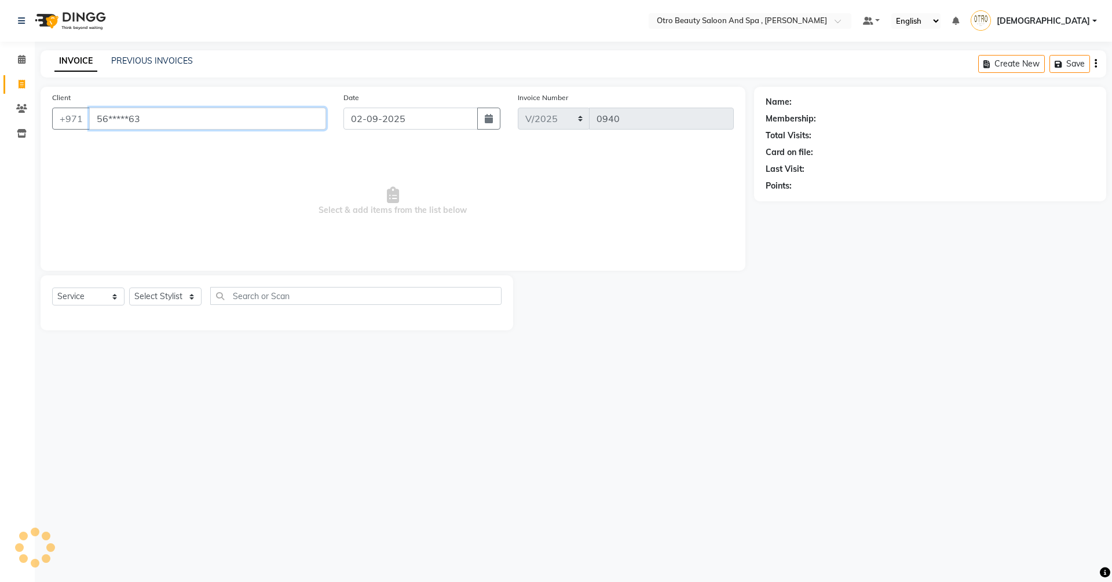
type input "56*****63"
click at [190, 300] on select "Select Stylist [PERSON_NAME] [PERSON_NAME] Hera Karuna [PERSON_NAME] Mamita [PE…" at bounding box center [165, 297] width 72 height 18
select select "86184"
click at [129, 288] on select "Select Stylist [PERSON_NAME] [PERSON_NAME] Hera Karuna [PERSON_NAME] Mamita [PE…" at bounding box center [165, 297] width 72 height 18
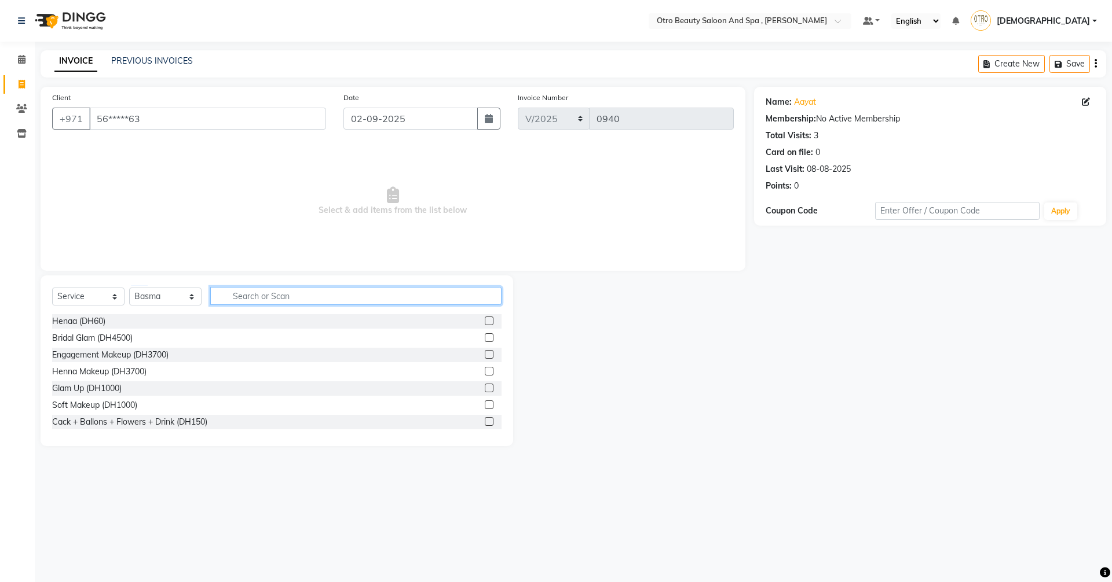
click at [311, 298] on input "text" at bounding box center [355, 296] width 291 height 18
type input "pro"
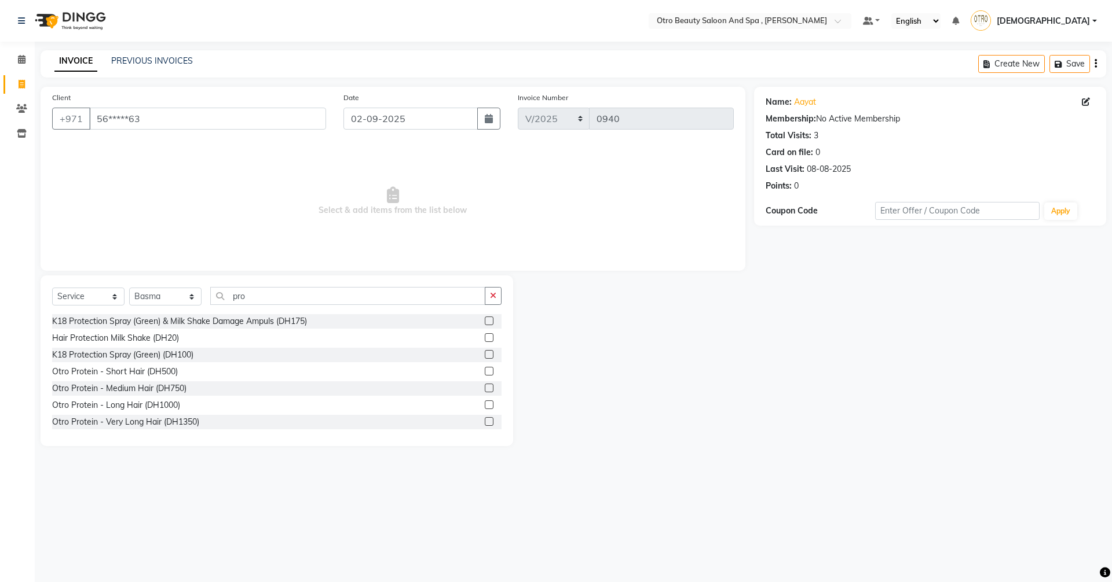
click at [485, 423] on label at bounding box center [489, 421] width 9 height 9
click at [485, 423] on input "checkbox" at bounding box center [489, 423] width 8 height 8
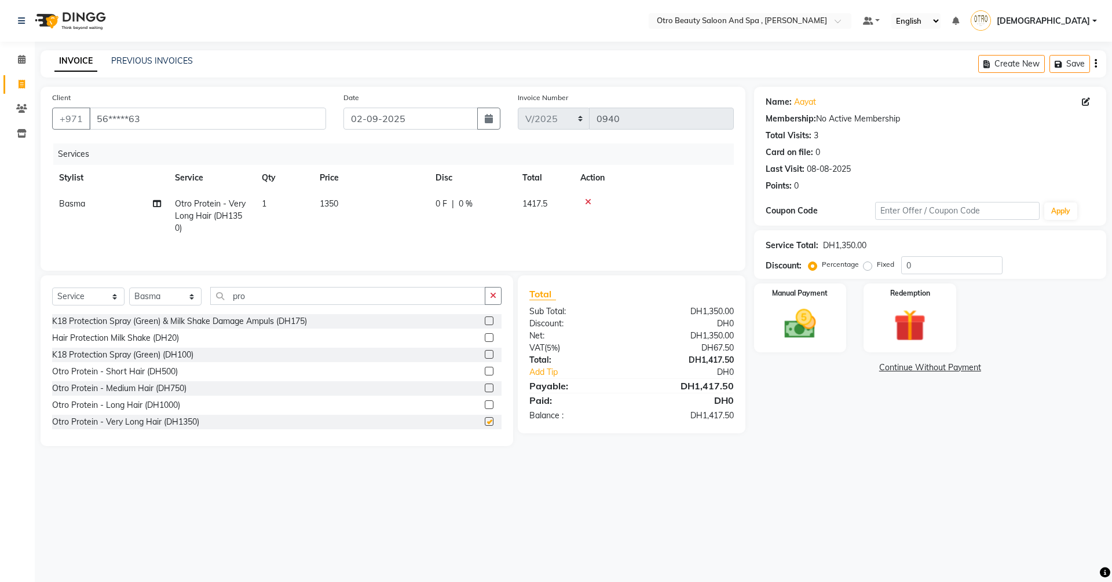
checkbox input "false"
click at [190, 302] on select "Select Stylist [PERSON_NAME] [PERSON_NAME] Hera Karuna [PERSON_NAME] Mamita [PE…" at bounding box center [165, 297] width 72 height 18
select select "86568"
click at [129, 288] on select "Select Stylist [PERSON_NAME] [PERSON_NAME] Hera Karuna [PERSON_NAME] Mamita [PE…" at bounding box center [165, 297] width 72 height 18
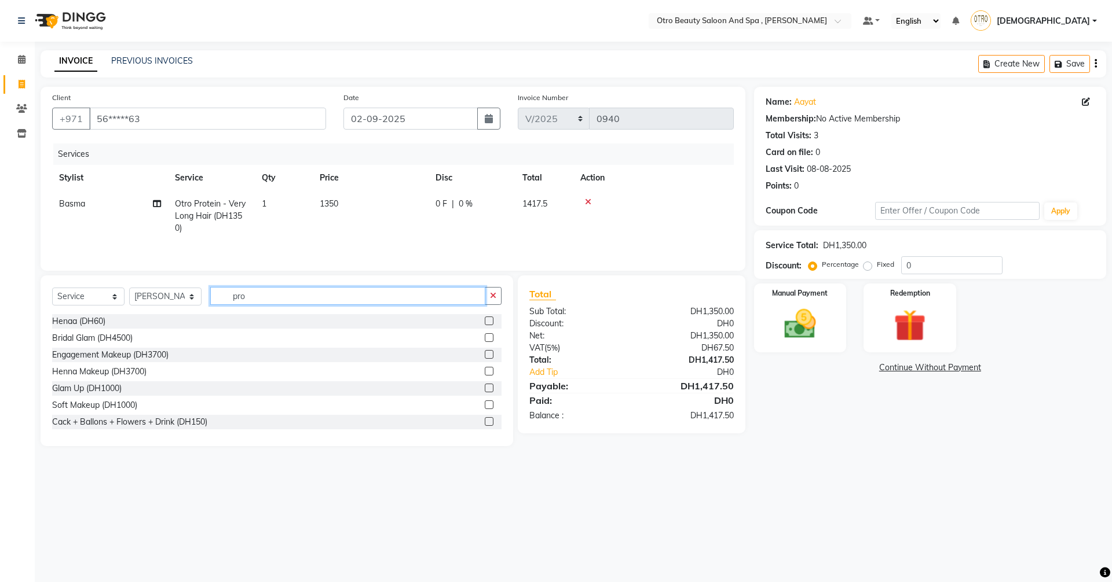
click at [251, 292] on input "pro" at bounding box center [347, 296] width 275 height 18
type input "p"
type input "f"
type input "b"
type input "fu"
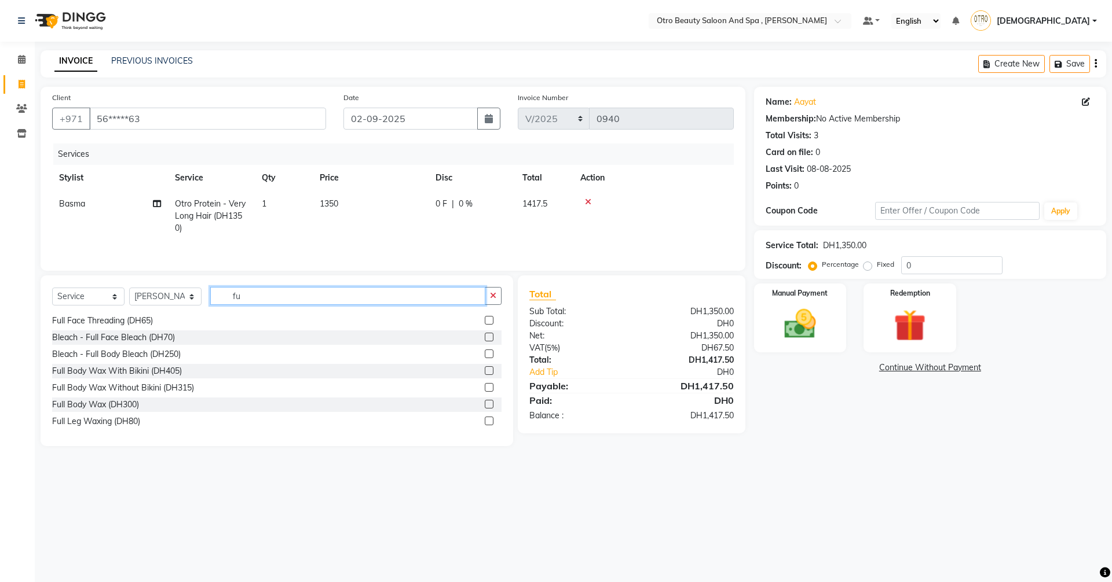
scroll to position [119, 0]
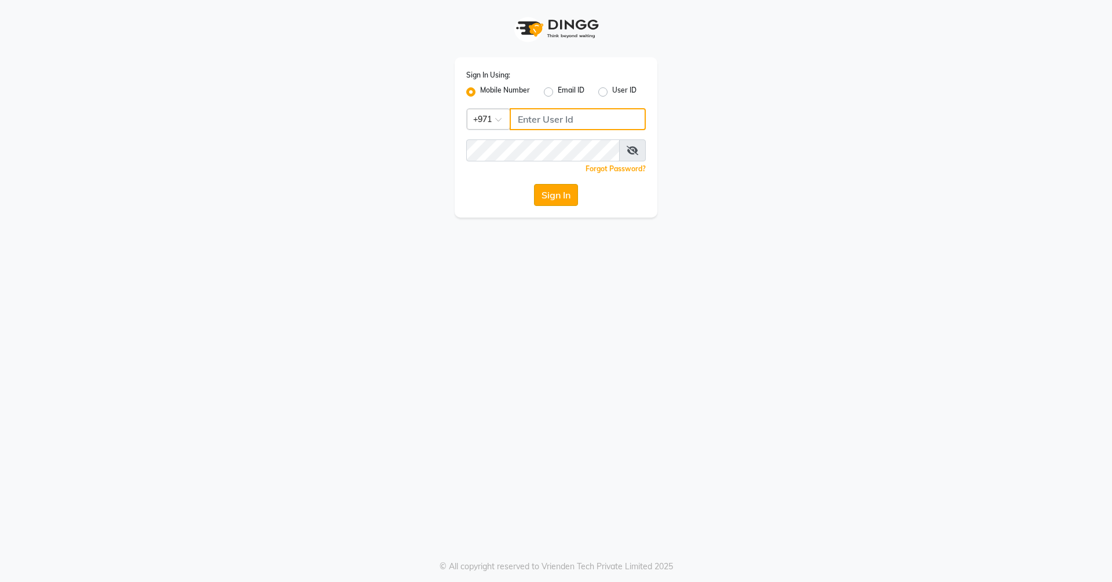
type input "523303322"
click at [547, 199] on button "Sign In" at bounding box center [556, 195] width 44 height 22
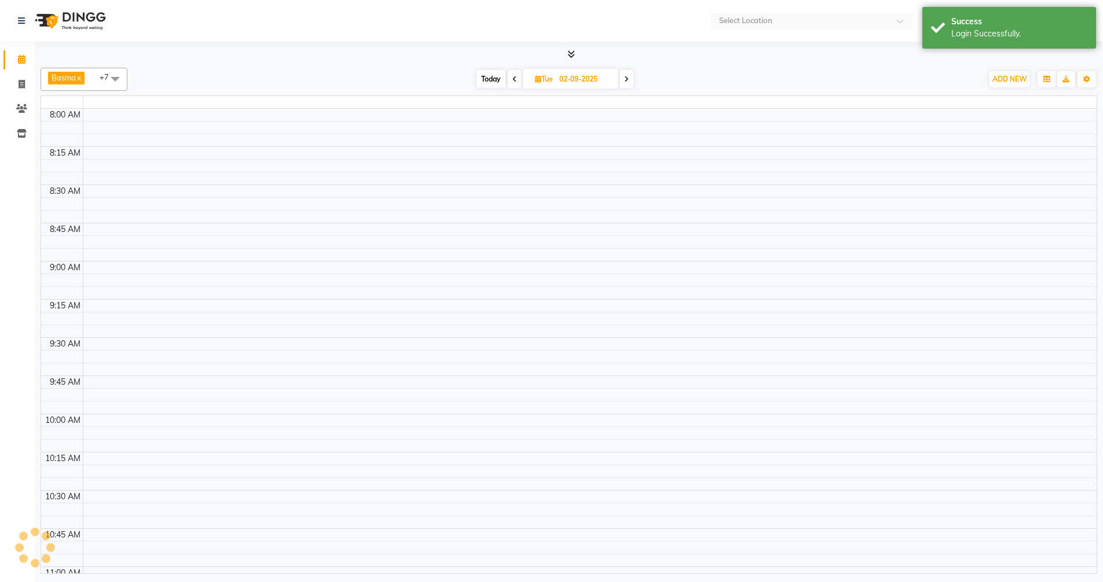
select select "en"
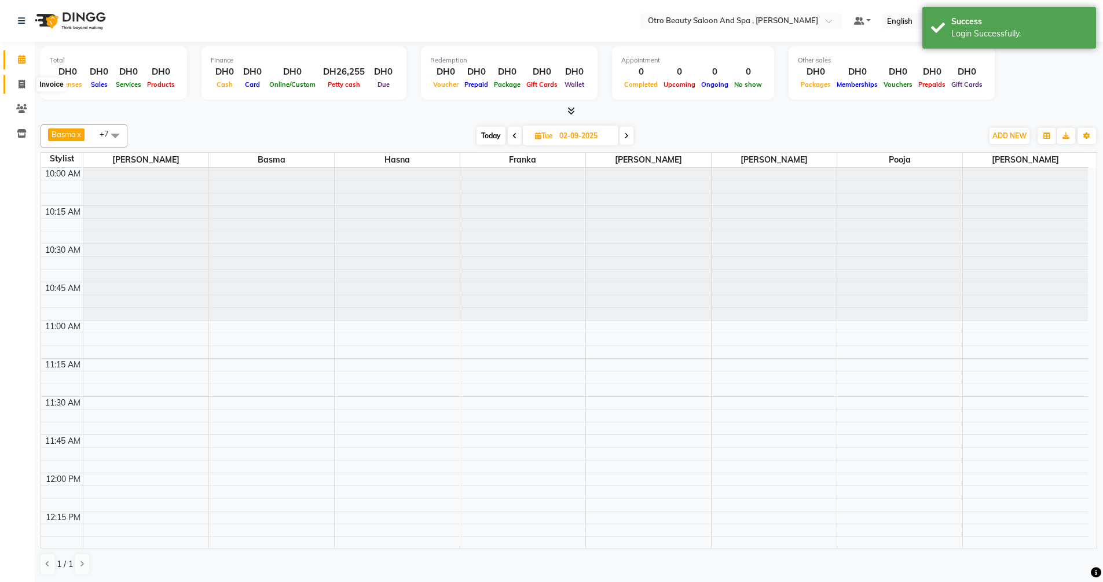
click at [23, 85] on icon at bounding box center [22, 84] width 6 height 9
select select "service"
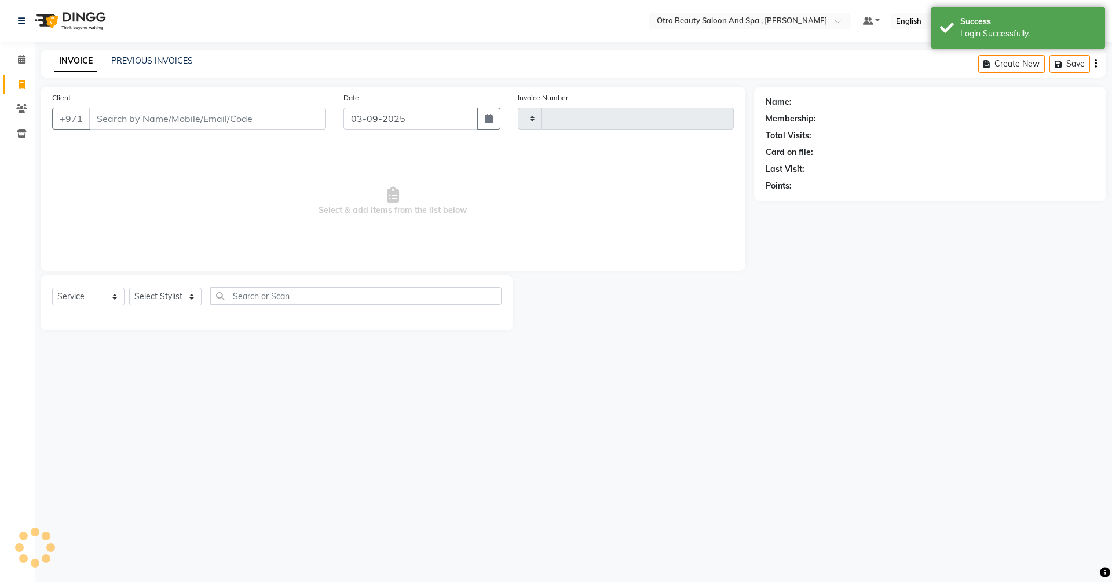
type input "0940"
select select "8622"
click at [479, 121] on button "button" at bounding box center [488, 119] width 23 height 22
select select "9"
select select "2025"
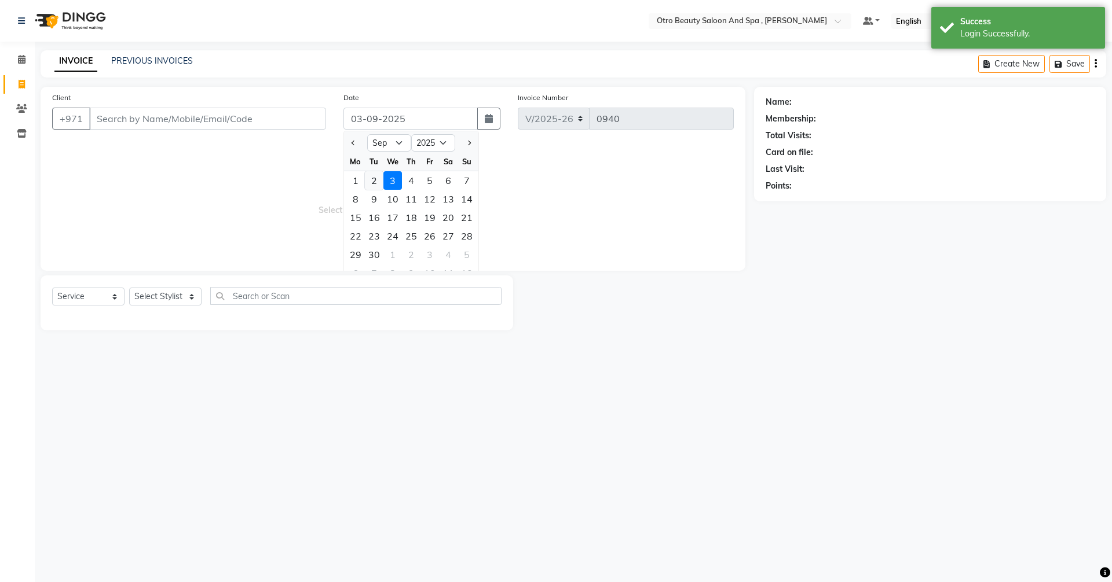
click at [378, 181] on div "2" at bounding box center [374, 180] width 19 height 19
type input "02-09-2025"
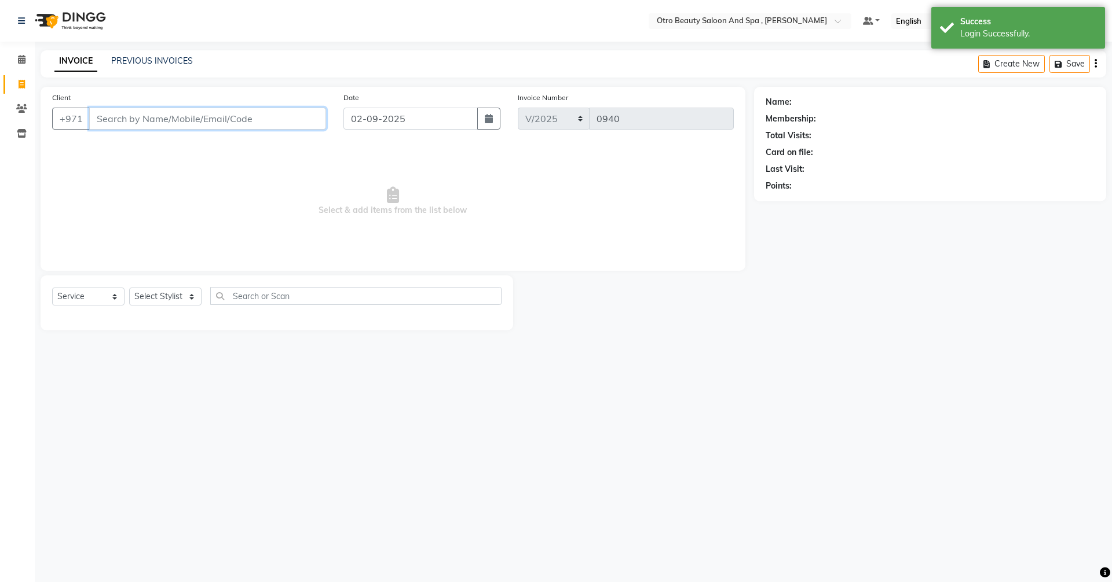
click at [229, 122] on input "Client" at bounding box center [207, 119] width 237 height 22
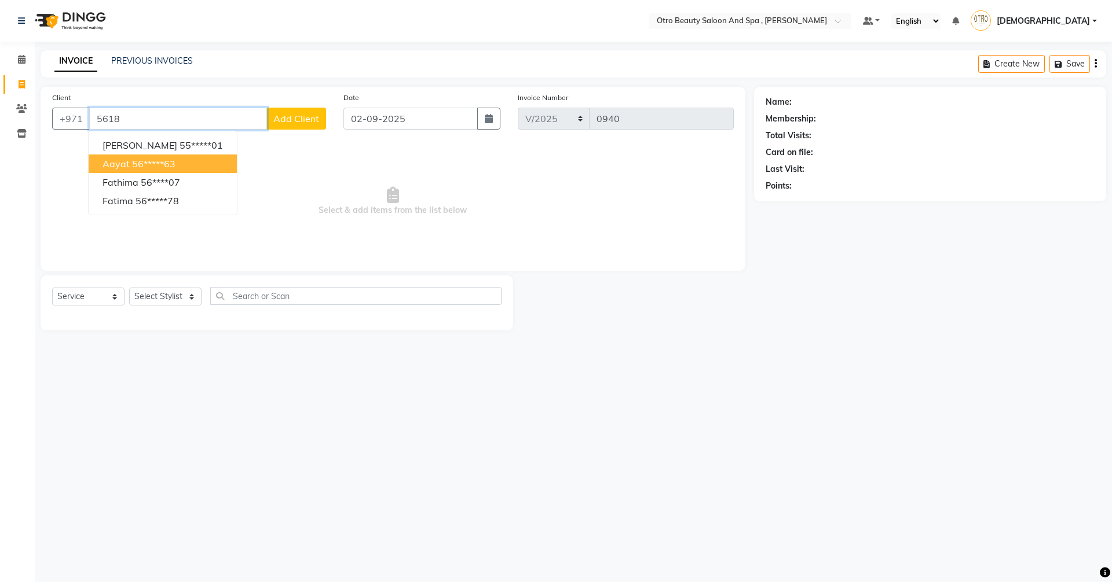
click at [159, 166] on ngb-highlight "56*****63" at bounding box center [153, 164] width 43 height 12
type input "56*****63"
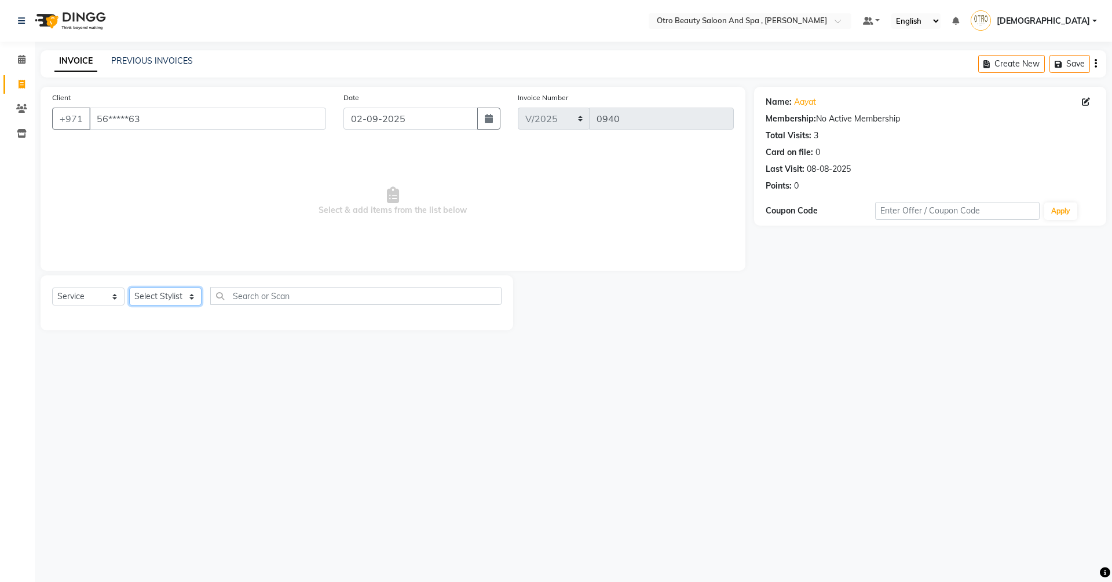
click at [189, 301] on select "Select Stylist [PERSON_NAME] [PERSON_NAME] Hera Karuna [PERSON_NAME] Mamita [PE…" at bounding box center [165, 297] width 72 height 18
select select "86184"
click at [129, 288] on select "Select Stylist [PERSON_NAME] [PERSON_NAME] Hera Karuna [PERSON_NAME] Mamita [PE…" at bounding box center [165, 297] width 72 height 18
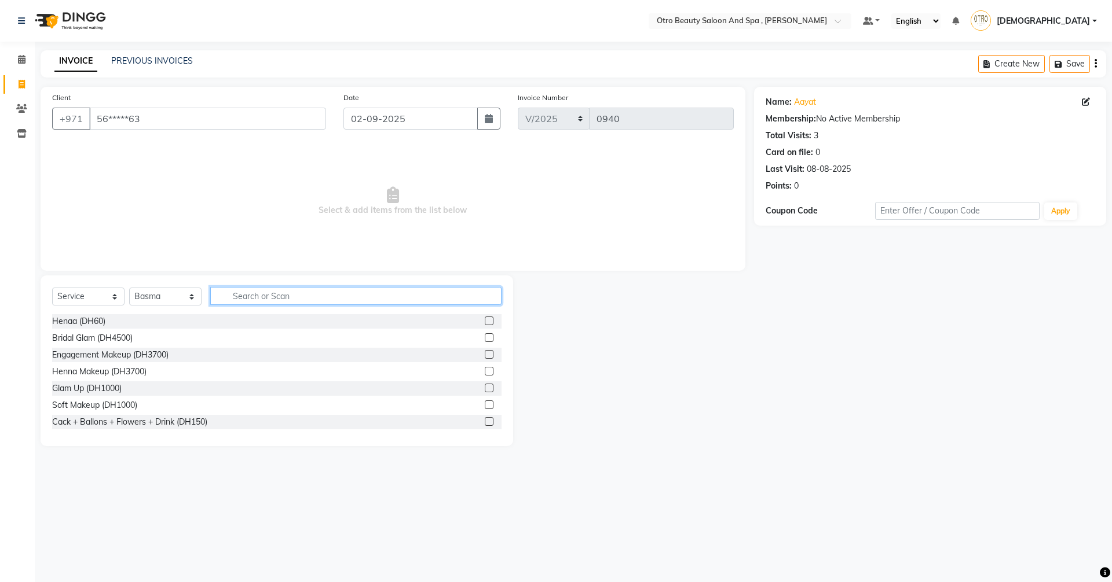
click at [294, 303] on input "text" at bounding box center [355, 296] width 291 height 18
type input "pro"
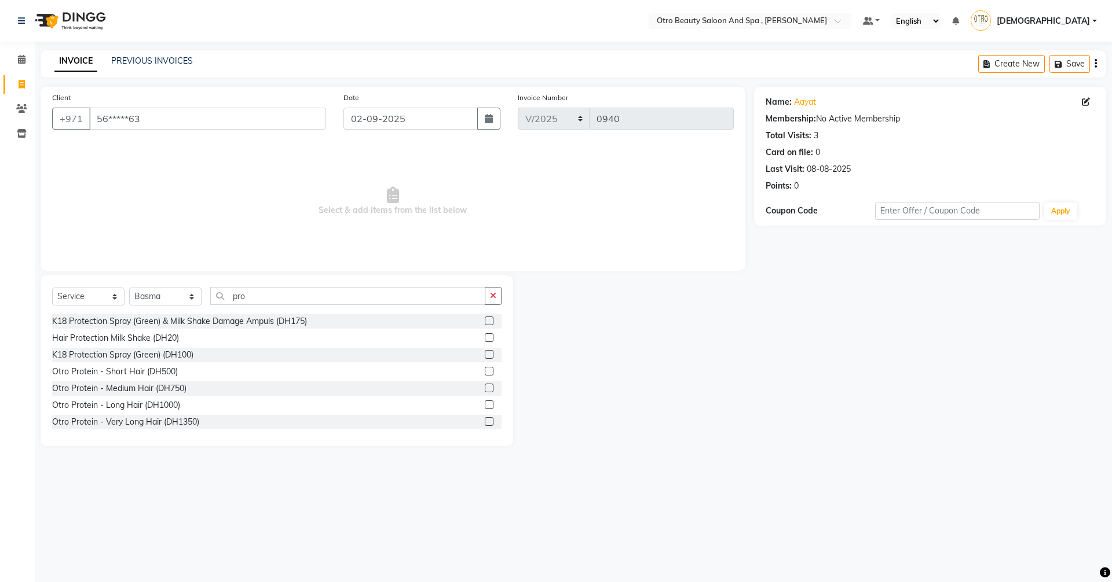
click at [485, 422] on label at bounding box center [489, 421] width 9 height 9
click at [485, 422] on input "checkbox" at bounding box center [489, 423] width 8 height 8
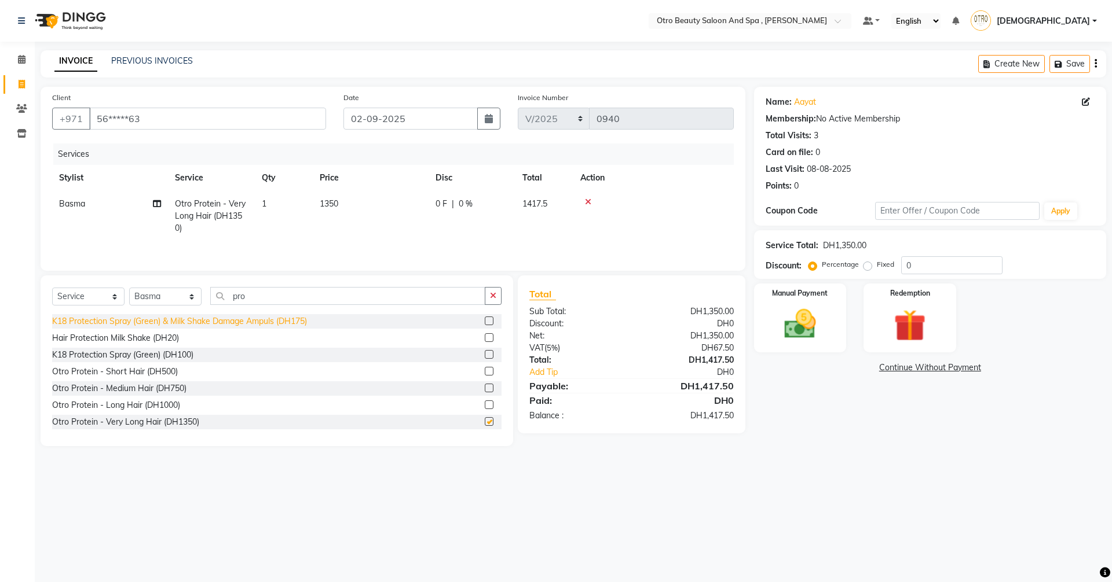
checkbox input "false"
click at [188, 298] on select "Select Stylist [PERSON_NAME] [PERSON_NAME] Hera Karuna [PERSON_NAME] Mamita [PE…" at bounding box center [165, 297] width 72 height 18
select select "86568"
click at [129, 288] on select "Select Stylist [PERSON_NAME] [PERSON_NAME] Hera Karuna [PERSON_NAME] Mamita [PE…" at bounding box center [165, 297] width 72 height 18
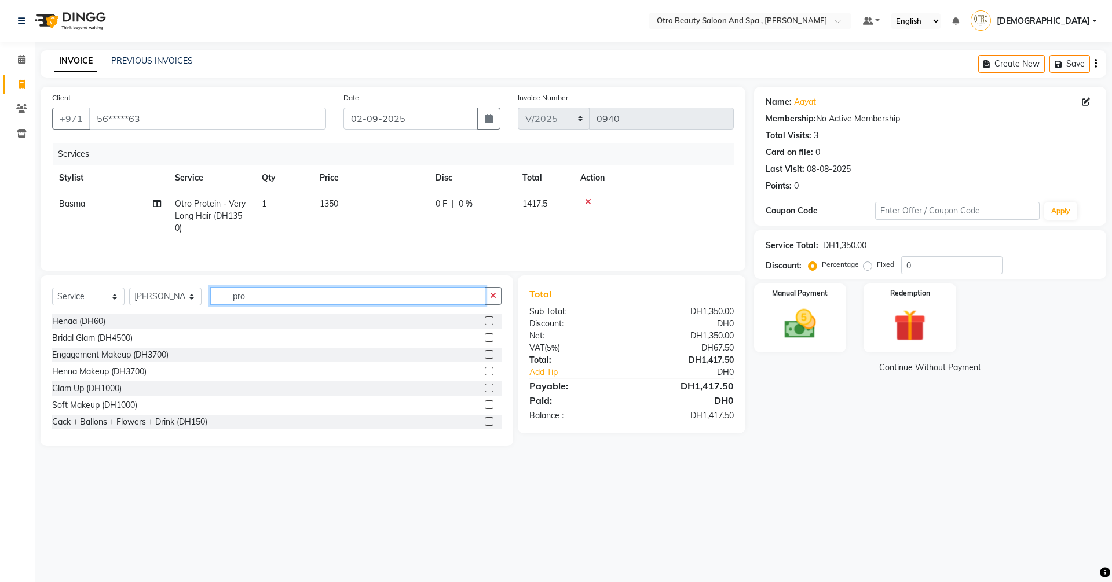
click at [263, 294] on input "pro" at bounding box center [347, 296] width 275 height 18
type input "p"
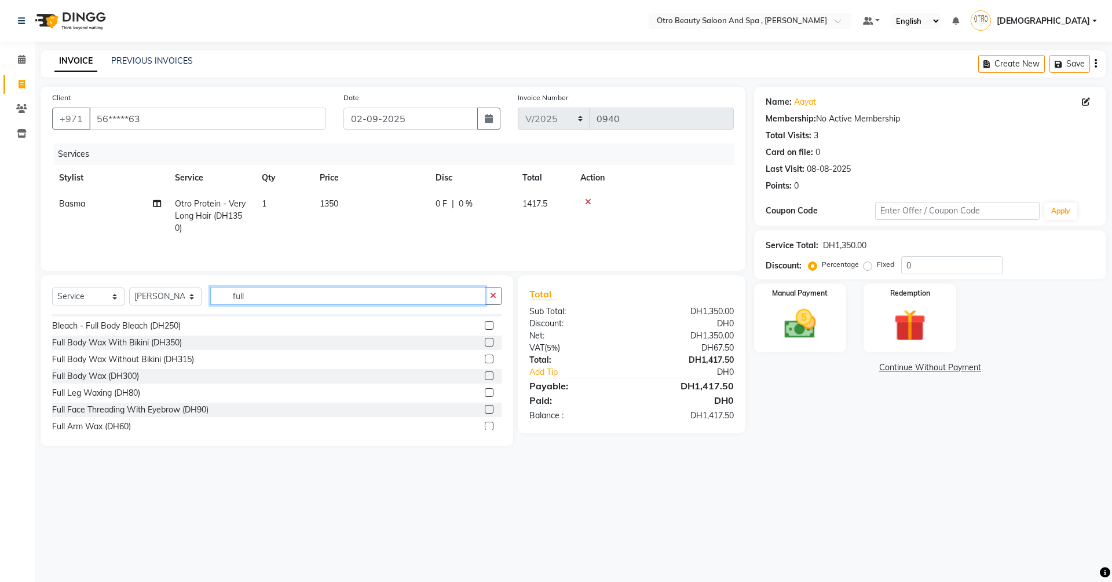
scroll to position [116, 0]
type input "full"
click at [485, 339] on label at bounding box center [489, 339] width 9 height 9
click at [485, 339] on input "checkbox" at bounding box center [489, 340] width 8 height 8
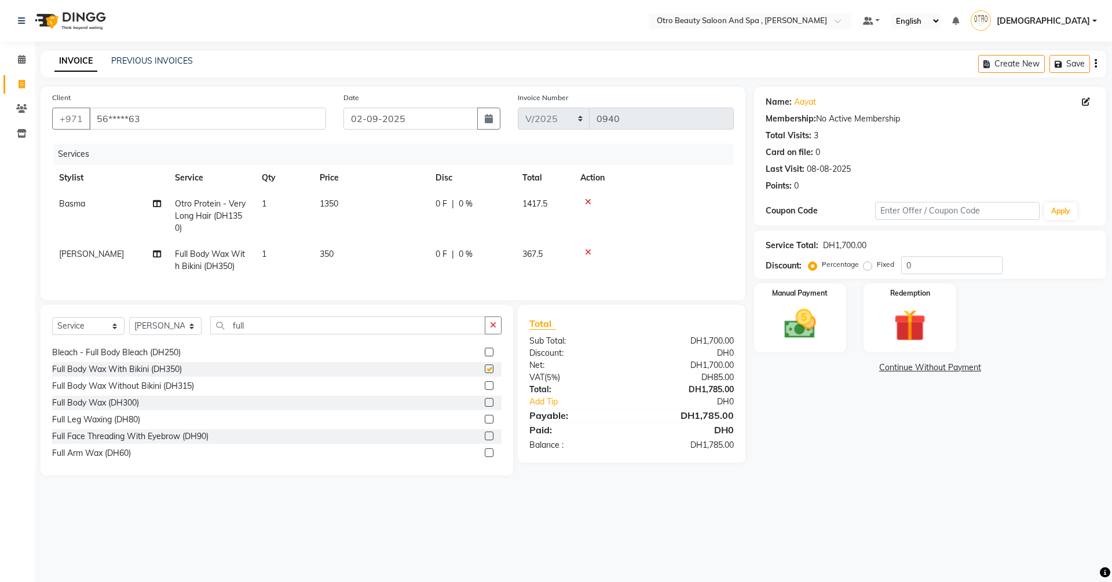
checkbox input "false"
click at [825, 316] on img at bounding box center [800, 324] width 54 height 38
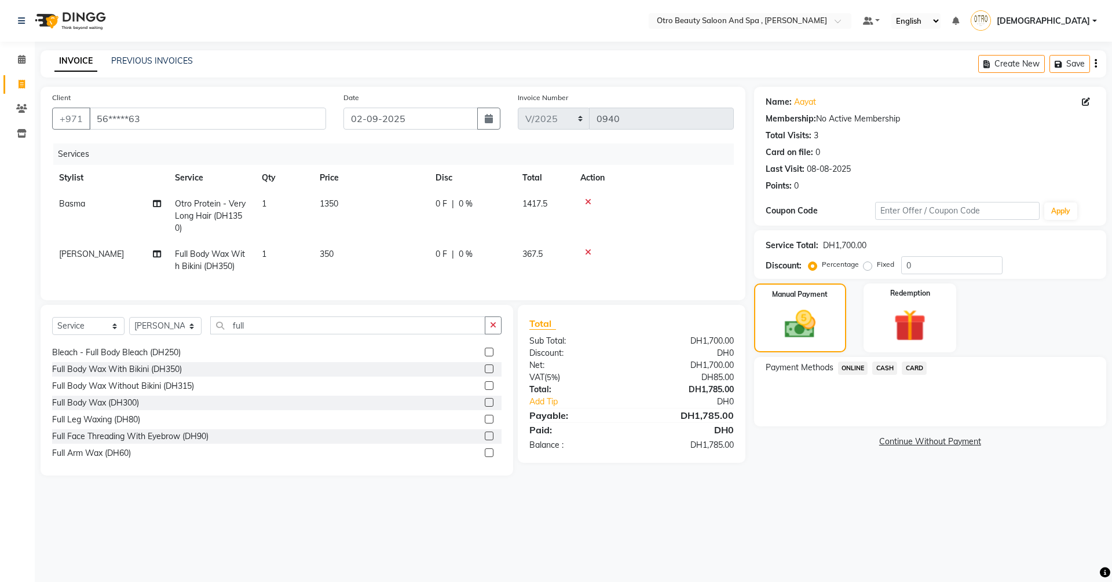
click at [913, 366] on span "CARD" at bounding box center [913, 368] width 25 height 13
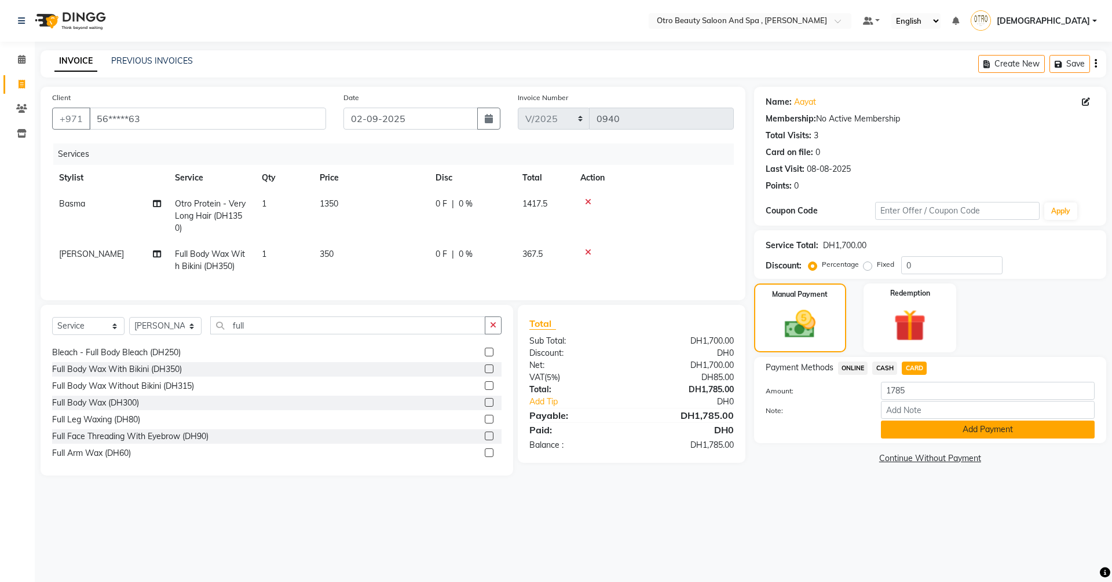
click at [974, 434] on button "Add Payment" at bounding box center [988, 430] width 214 height 18
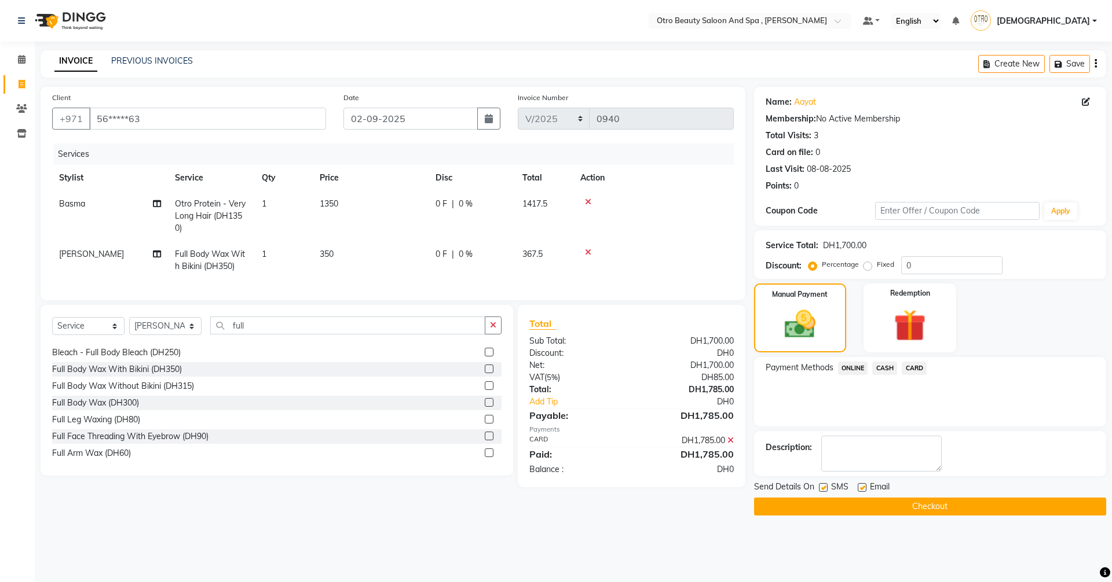
click at [874, 505] on button "Checkout" at bounding box center [930, 507] width 352 height 18
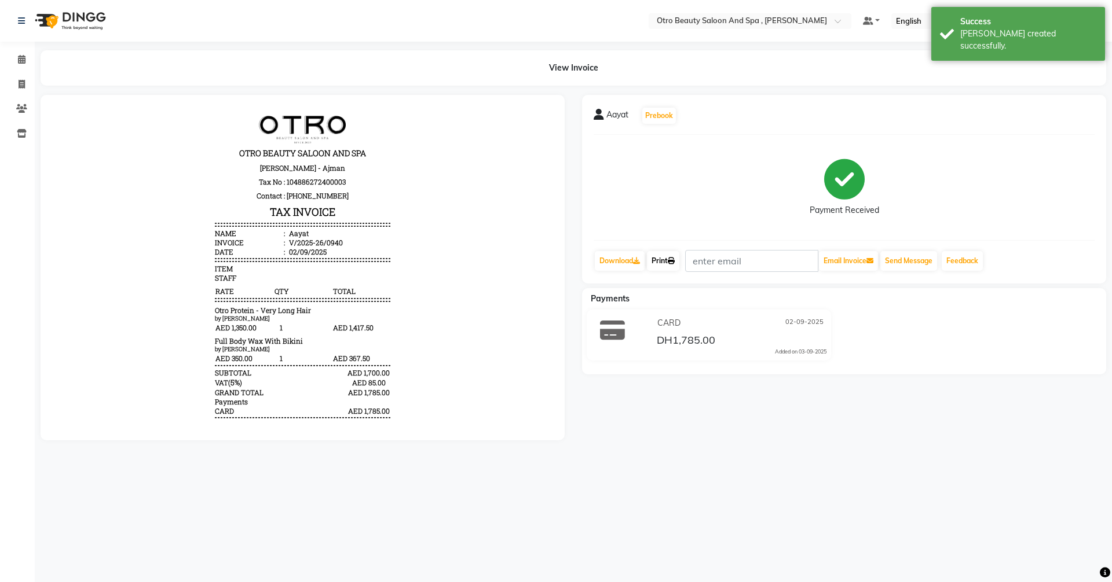
click at [669, 264] on link "Print" at bounding box center [663, 261] width 32 height 20
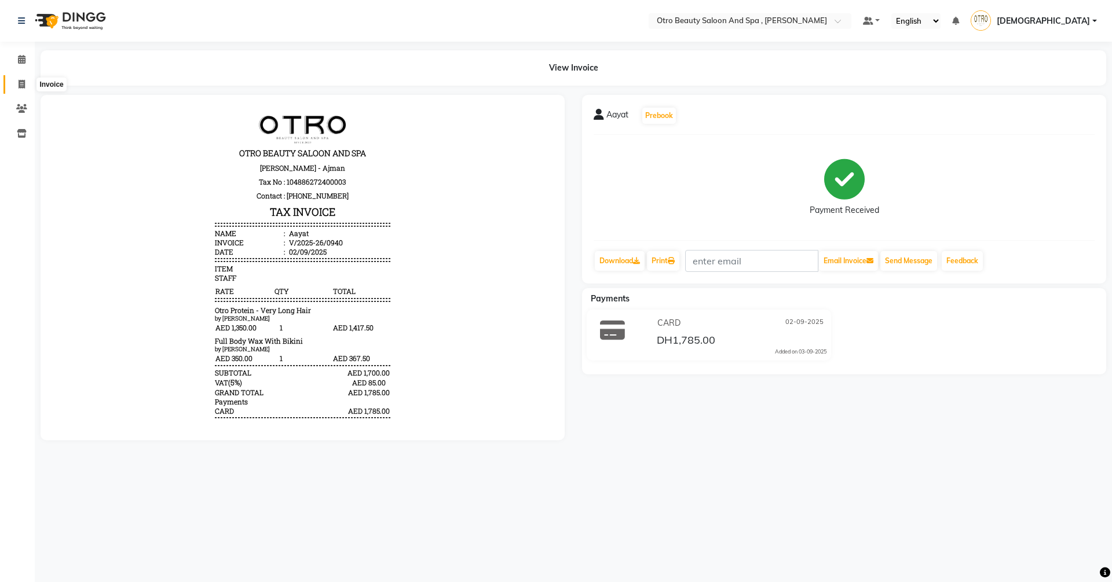
click at [24, 82] on icon at bounding box center [22, 84] width 6 height 9
select select "service"
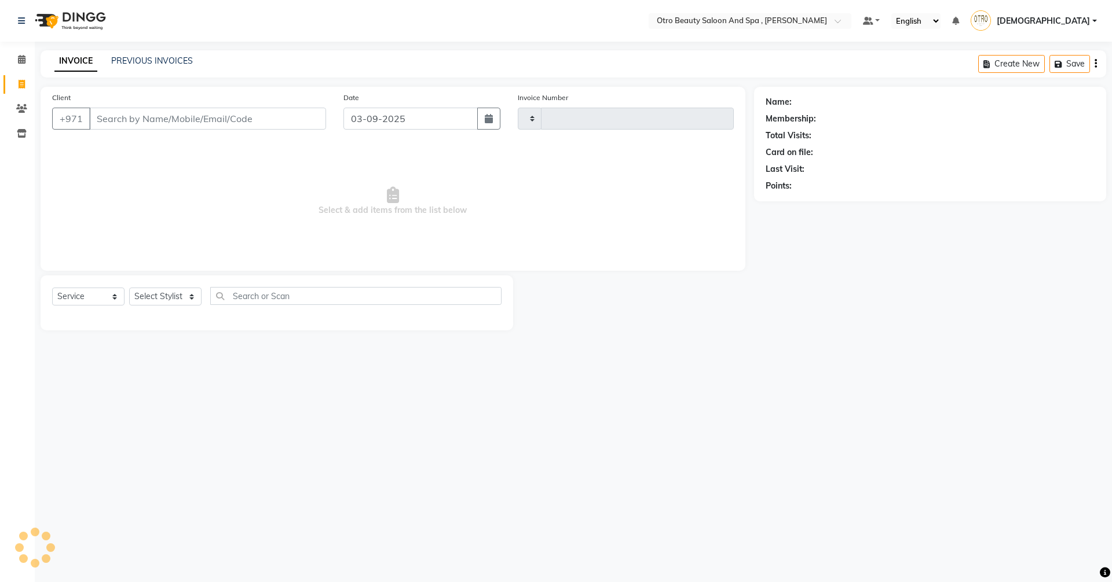
type input "0941"
select select "8622"
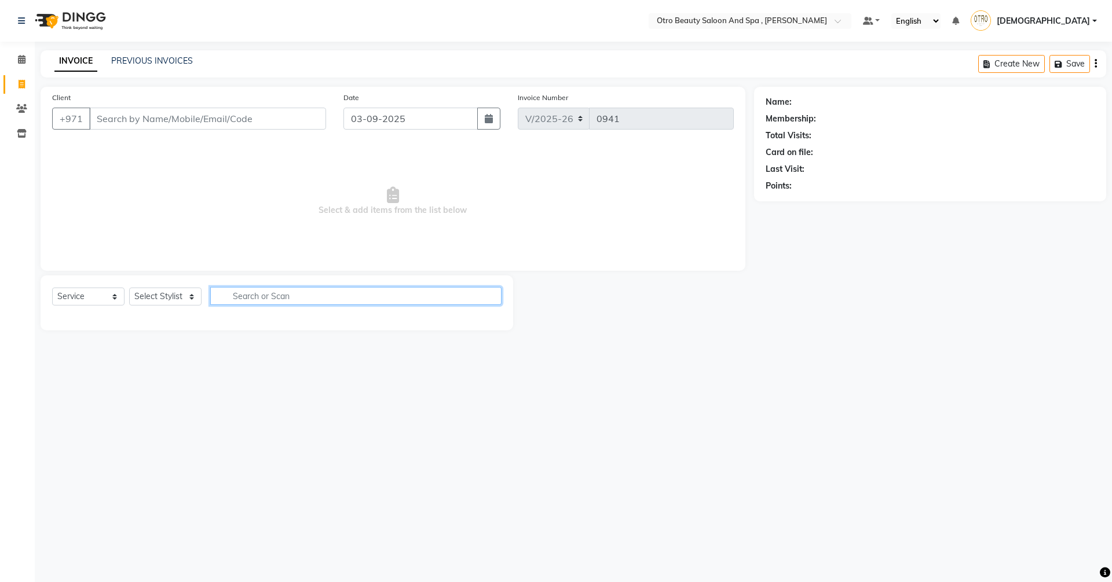
click at [255, 301] on input "text" at bounding box center [355, 296] width 291 height 18
click at [189, 297] on select "Select Stylist [PERSON_NAME] [PERSON_NAME] Hera Karuna [PERSON_NAME] Mamita [PE…" at bounding box center [165, 297] width 72 height 18
select select "86535"
click at [129, 288] on select "Select Stylist [PERSON_NAME] [PERSON_NAME] Hera Karuna [PERSON_NAME] Mamita [PE…" at bounding box center [165, 297] width 72 height 18
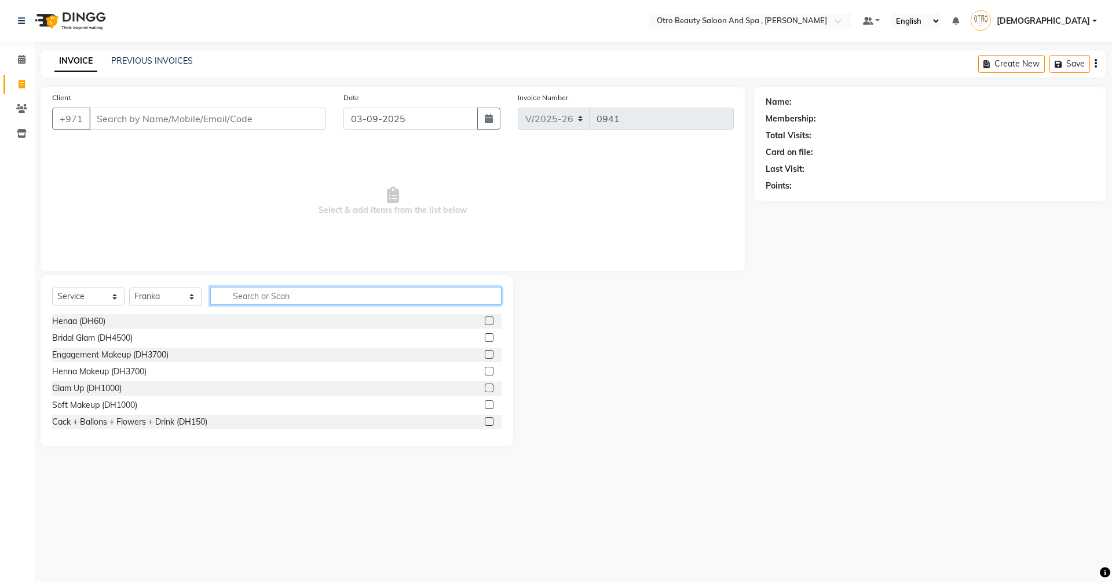
drag, startPoint x: 273, startPoint y: 299, endPoint x: 270, endPoint y: 286, distance: 13.5
click at [273, 299] on input "text" at bounding box center [355, 296] width 291 height 18
type input "p"
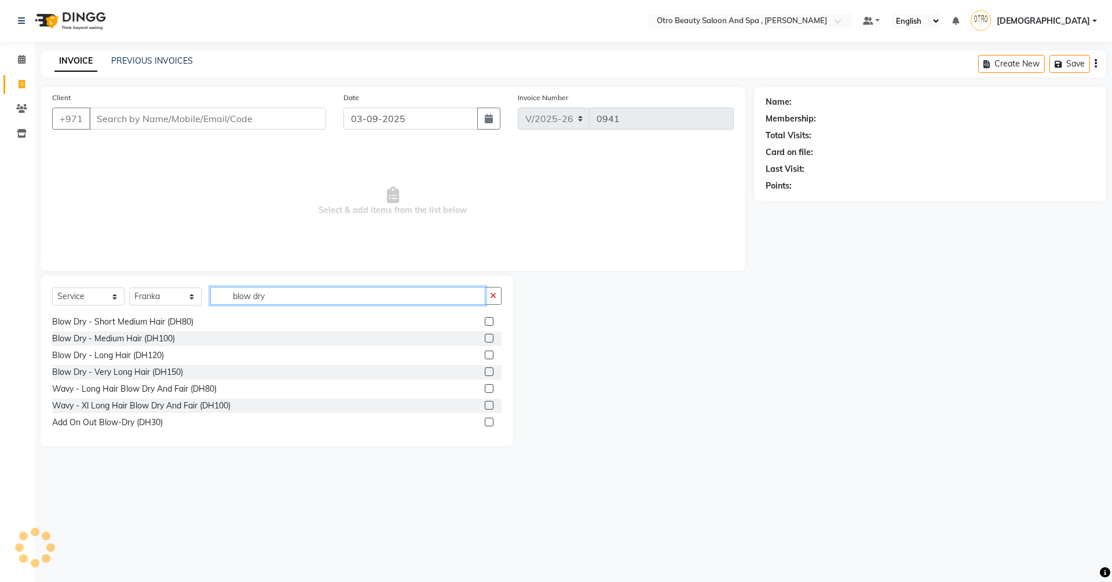
scroll to position [86, 0]
type input "b"
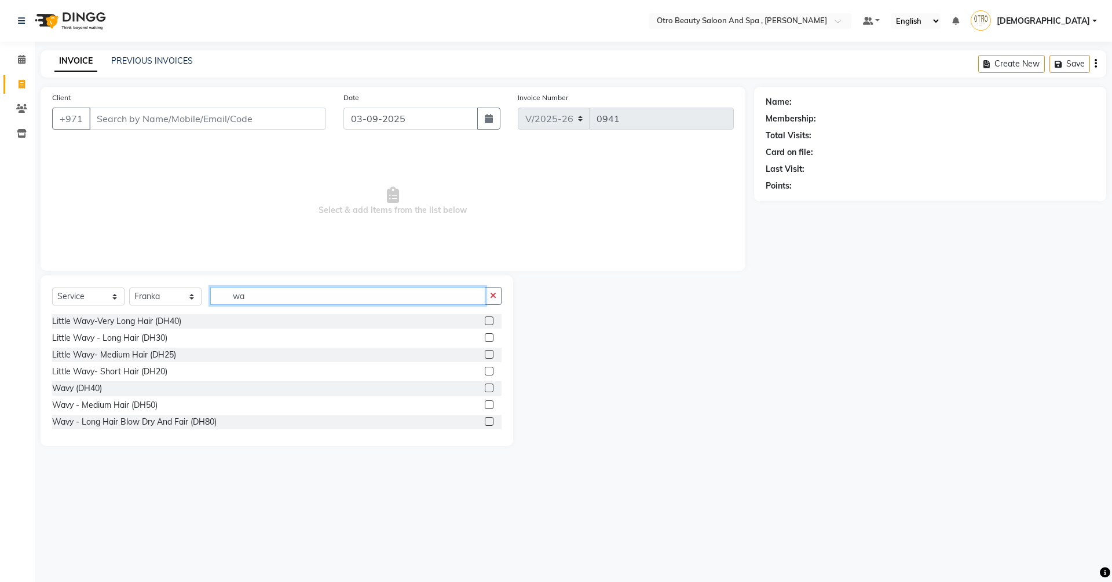
type input "w"
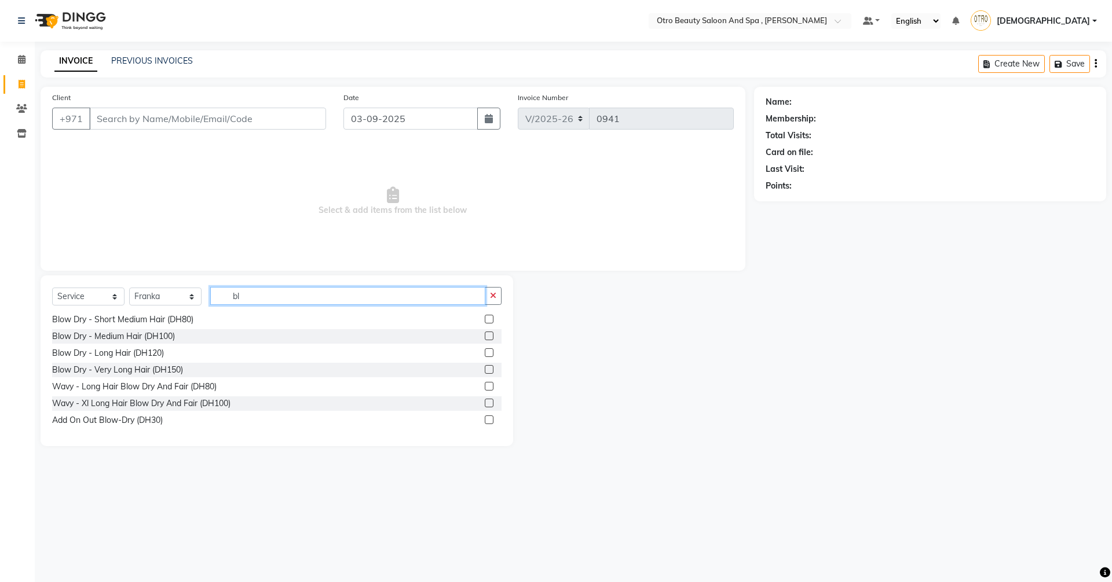
type input "b"
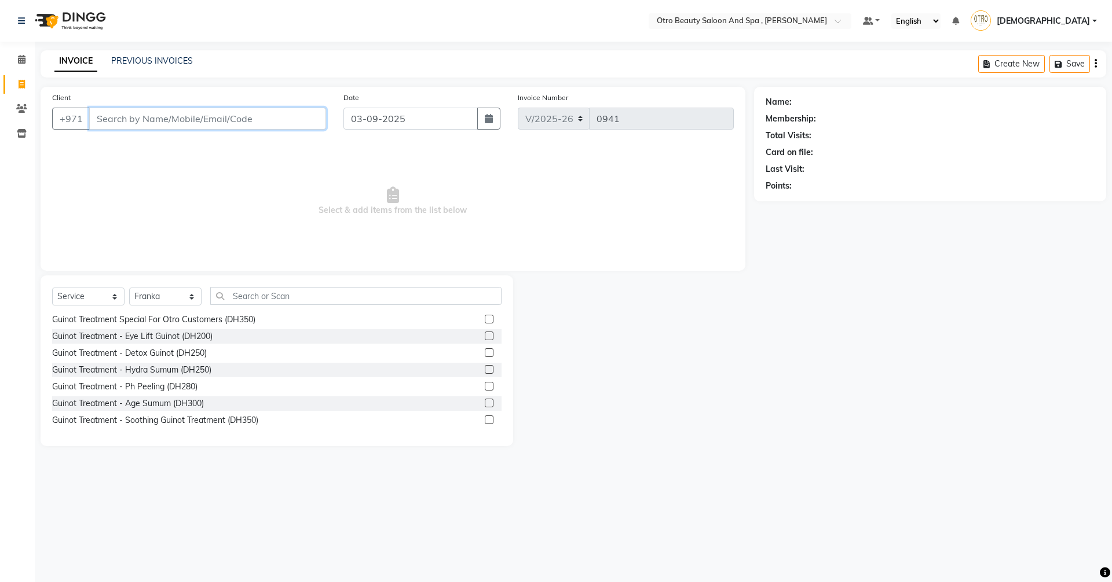
click at [163, 118] on input "Client" at bounding box center [207, 119] width 237 height 22
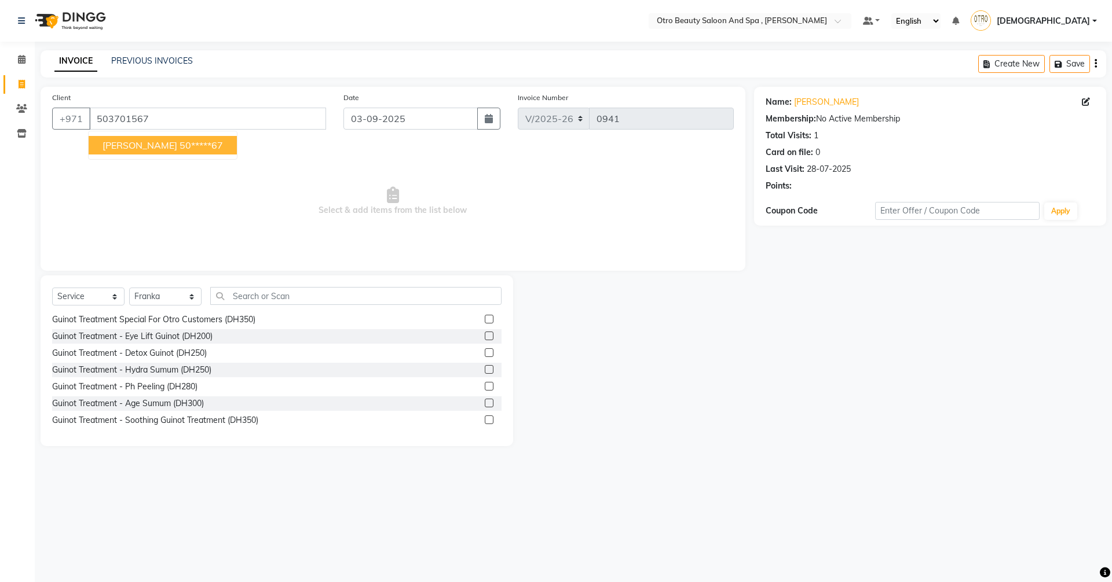
click at [151, 147] on span "[PERSON_NAME]" at bounding box center [139, 146] width 75 height 12
type input "50*****67"
click at [190, 300] on select "Select Stylist [PERSON_NAME] [PERSON_NAME] Hera Karuna [PERSON_NAME] Mamita [PE…" at bounding box center [165, 297] width 72 height 18
select select "86183"
click at [129, 288] on select "Select Stylist [PERSON_NAME] [PERSON_NAME] Hera Karuna [PERSON_NAME] Mamita [PE…" at bounding box center [165, 297] width 72 height 18
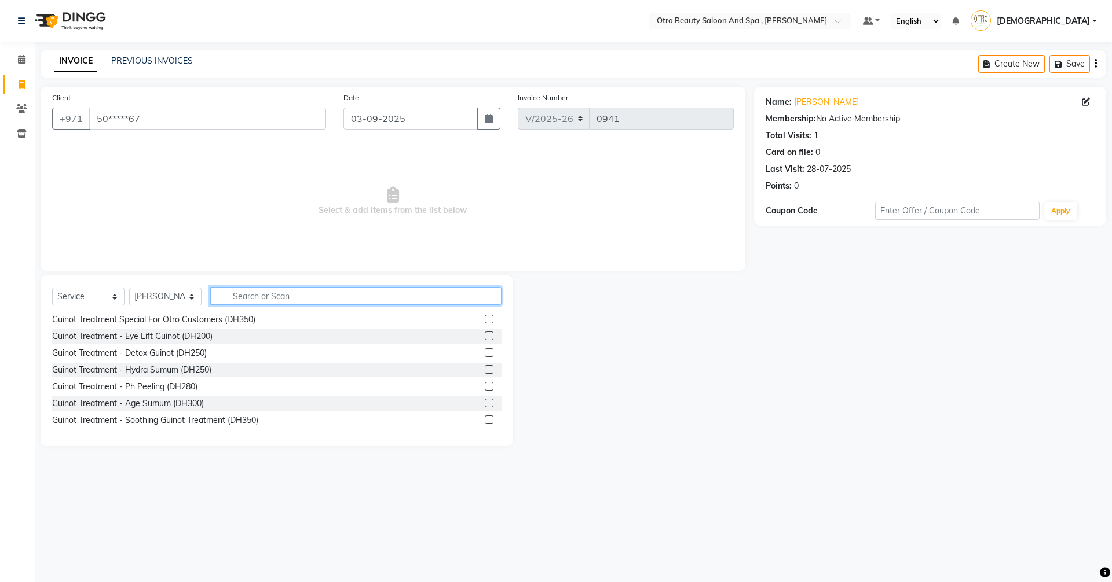
click at [273, 300] on input "text" at bounding box center [355, 296] width 291 height 18
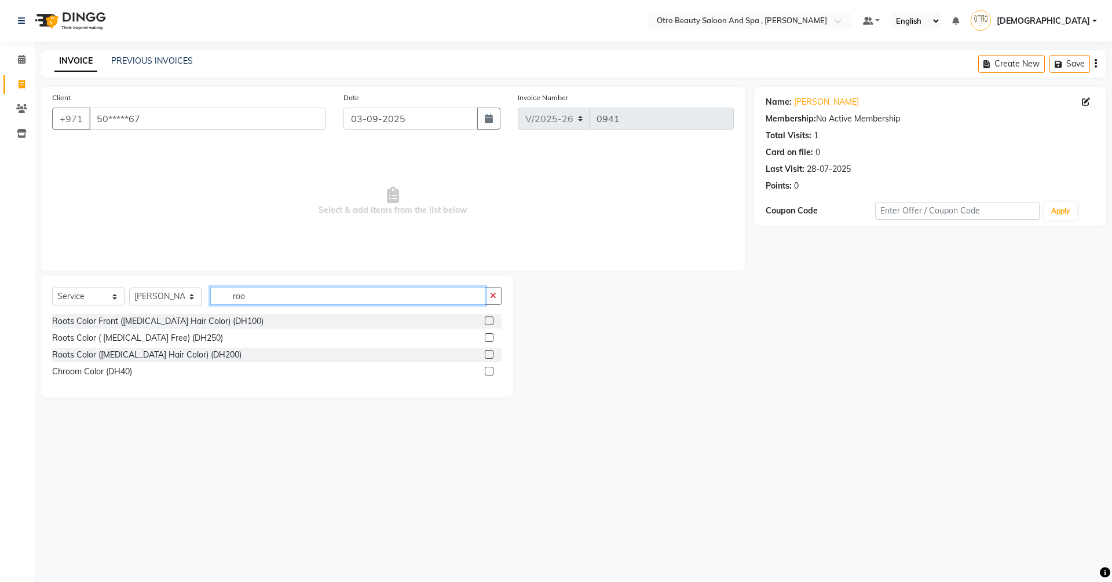
scroll to position [0, 0]
type input "roots"
click at [485, 339] on label at bounding box center [489, 337] width 9 height 9
click at [485, 339] on input "checkbox" at bounding box center [489, 339] width 8 height 8
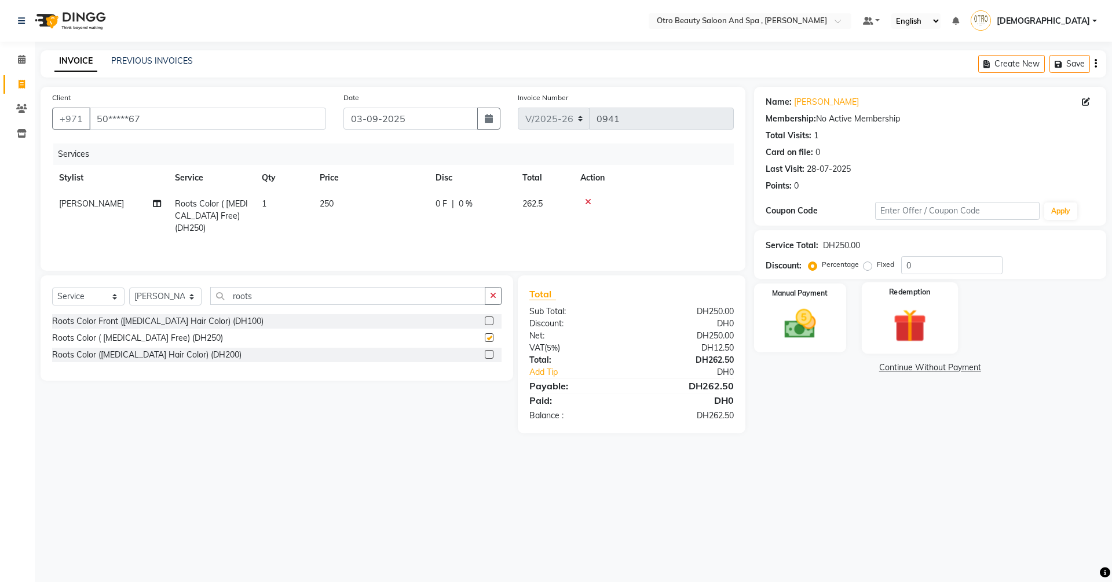
checkbox input "false"
click at [830, 320] on div "Manual Payment" at bounding box center [799, 318] width 96 height 71
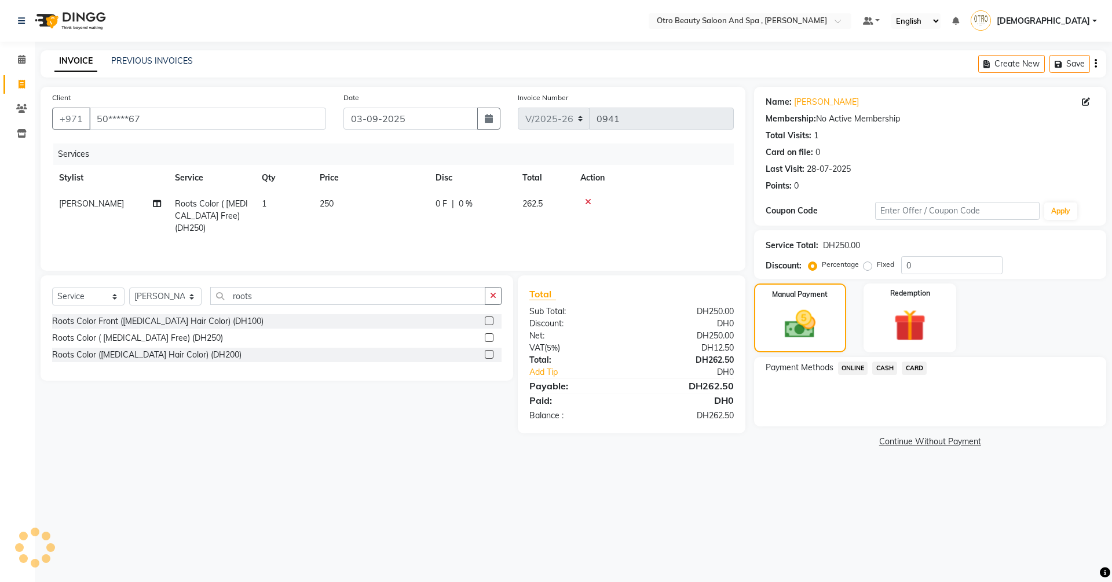
click at [913, 369] on span "CARD" at bounding box center [913, 368] width 25 height 13
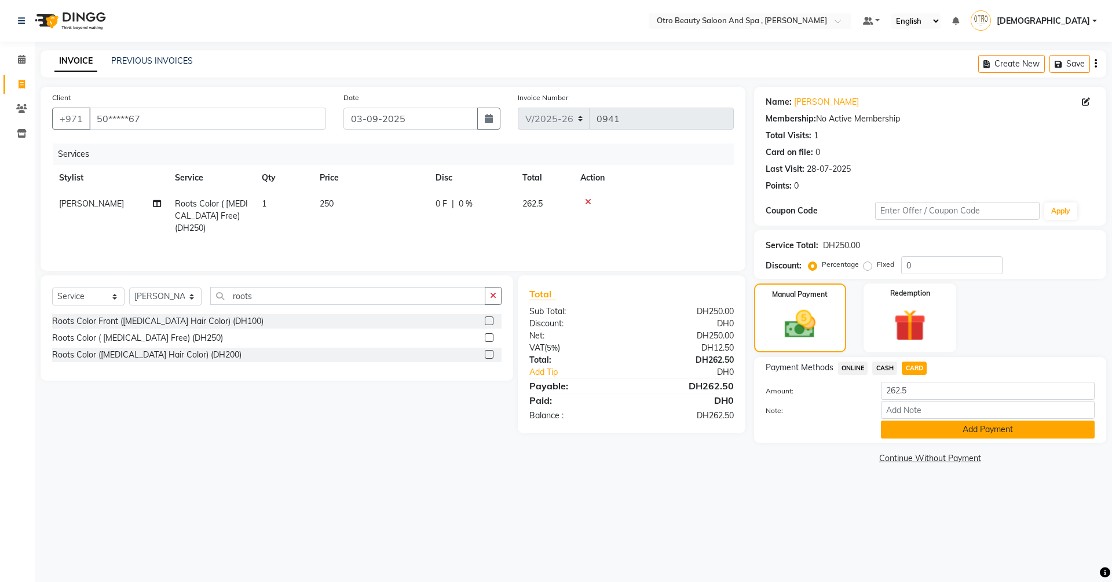
click at [940, 430] on button "Add Payment" at bounding box center [988, 430] width 214 height 18
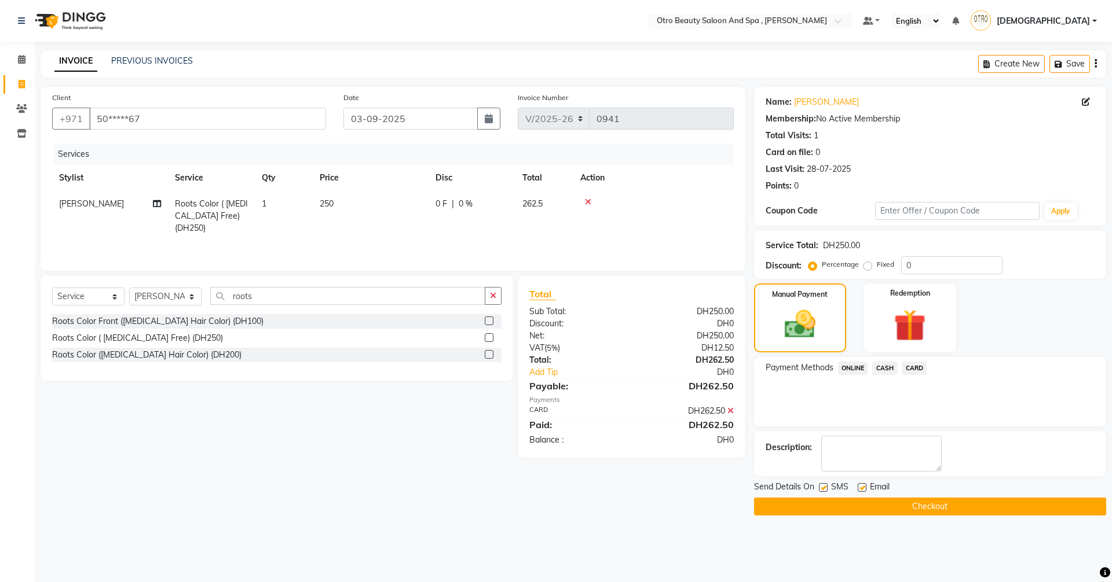
click at [940, 504] on button "Checkout" at bounding box center [930, 507] width 352 height 18
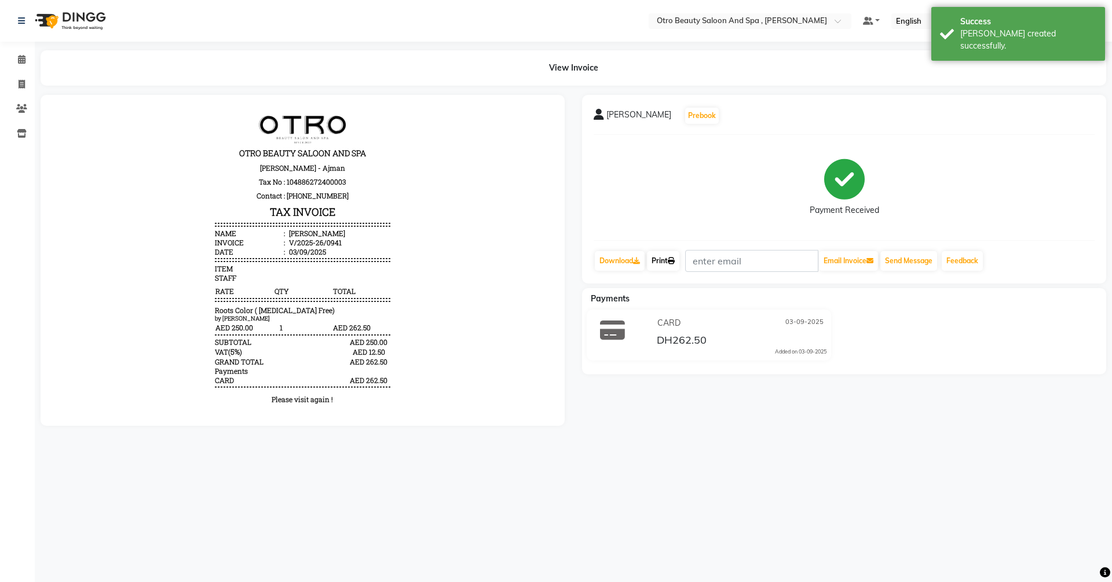
click at [670, 267] on link "Print" at bounding box center [663, 261] width 32 height 20
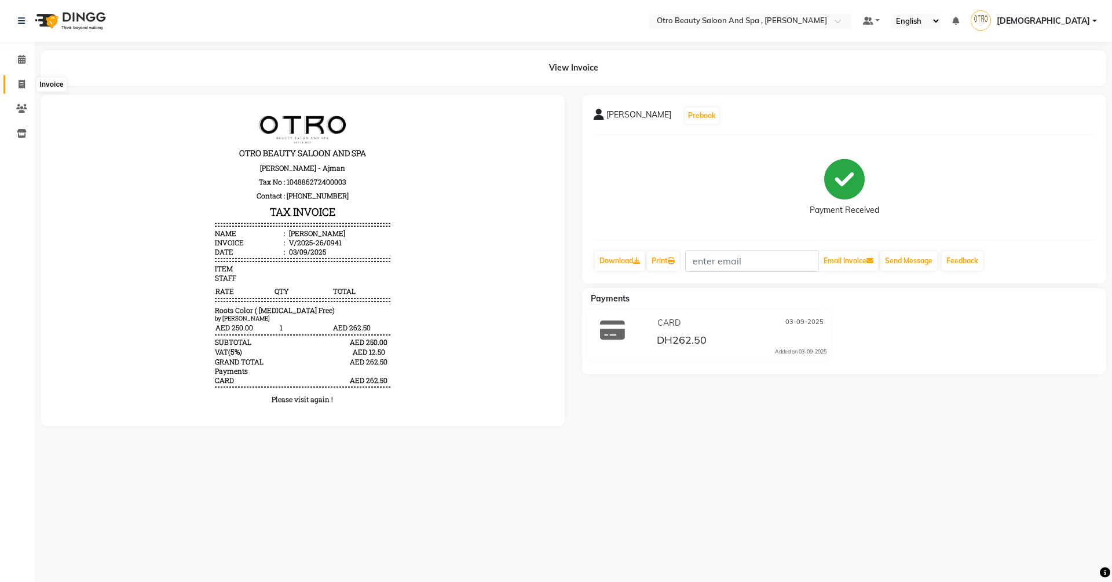
click at [25, 83] on icon at bounding box center [22, 84] width 6 height 9
select select "service"
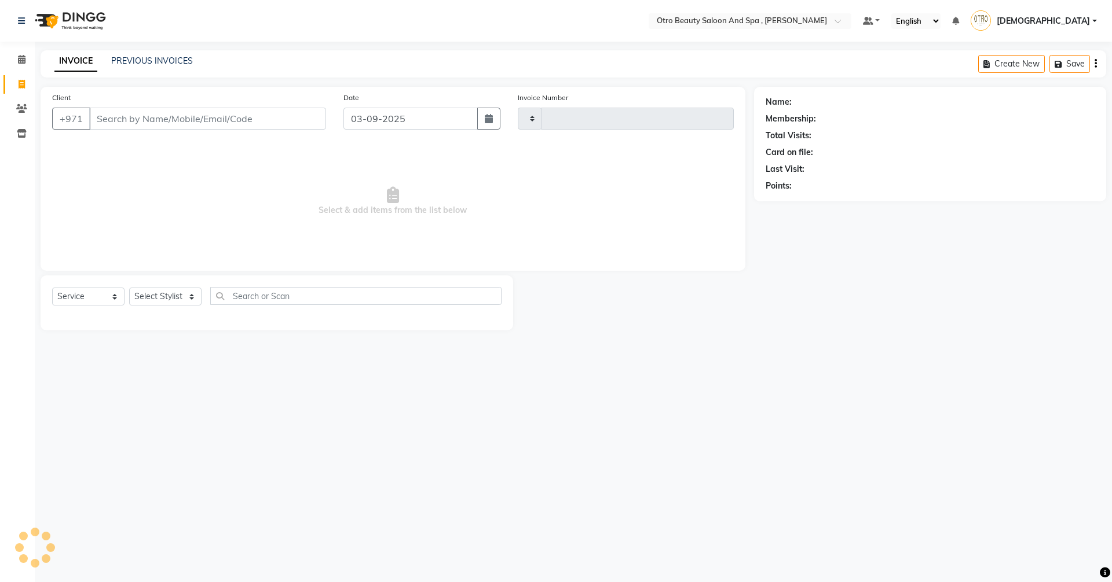
type input "0942"
select select "8622"
type input "5087768551"
click at [299, 122] on span "Add Client" at bounding box center [296, 119] width 46 height 12
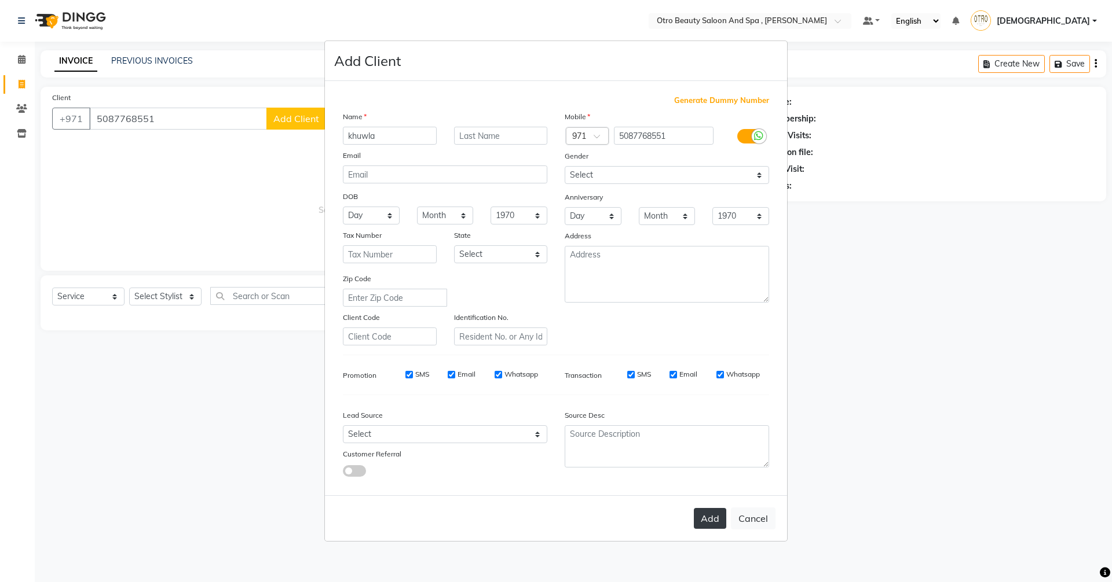
type input "khuwla"
click at [702, 523] on button "Add" at bounding box center [710, 518] width 32 height 21
type input "50******51"
select select
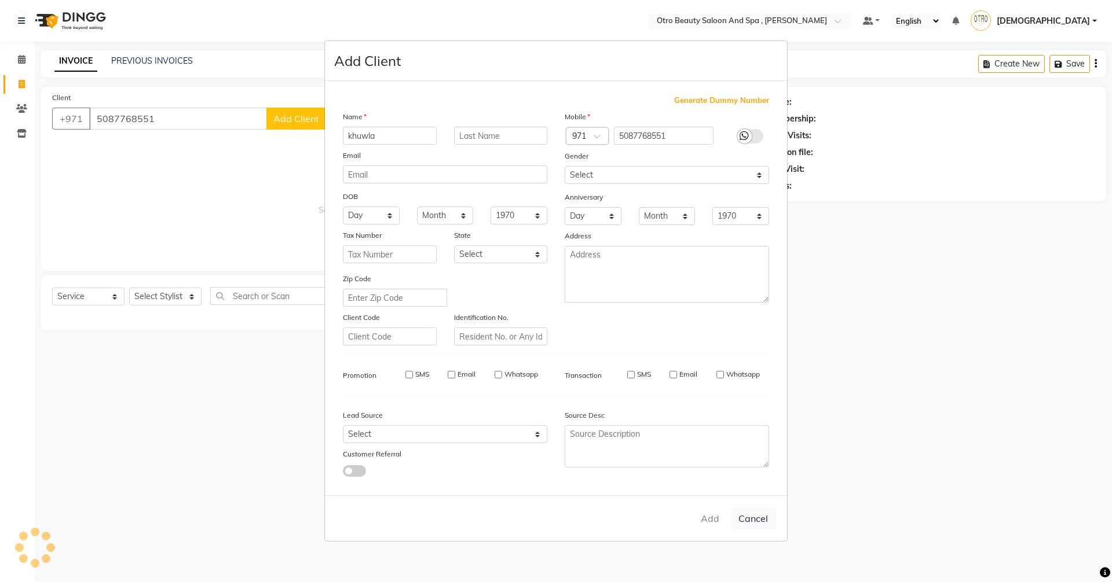
select select
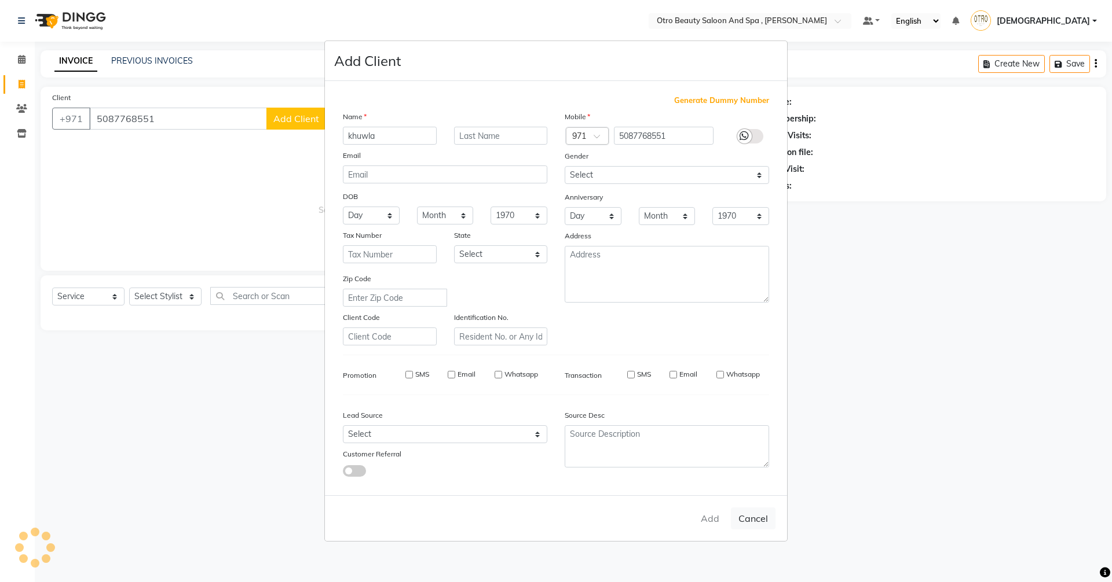
checkbox input "false"
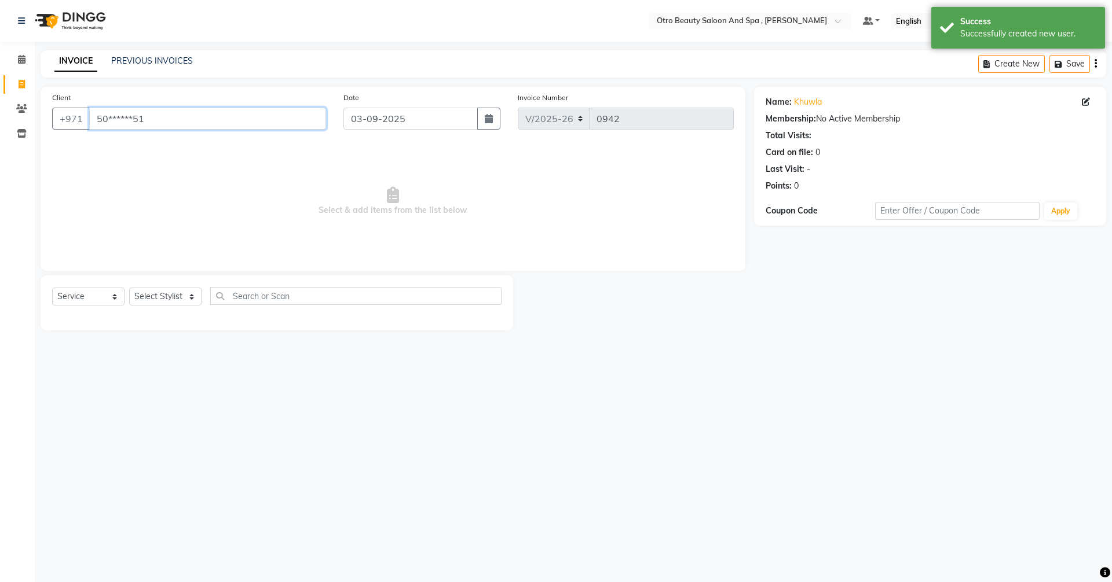
click at [157, 122] on input "50******51" at bounding box center [207, 119] width 237 height 22
type input "5"
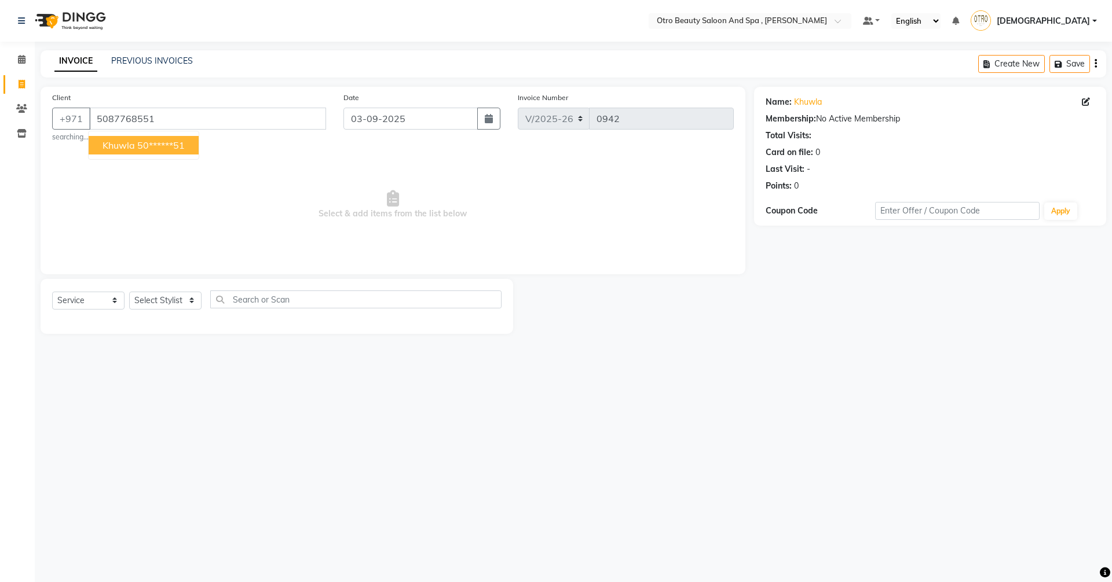
click at [113, 152] on button "khuwla 50******51" at bounding box center [144, 145] width 110 height 19
type input "50******51"
click at [193, 297] on select "Select Stylist [PERSON_NAME] [PERSON_NAME] Hera Karuna [PERSON_NAME] Mamita [PE…" at bounding box center [165, 301] width 72 height 18
select select "86183"
click at [129, 292] on select "Select Stylist [PERSON_NAME] [PERSON_NAME] Hera Karuna [PERSON_NAME] Mamita [PE…" at bounding box center [165, 301] width 72 height 18
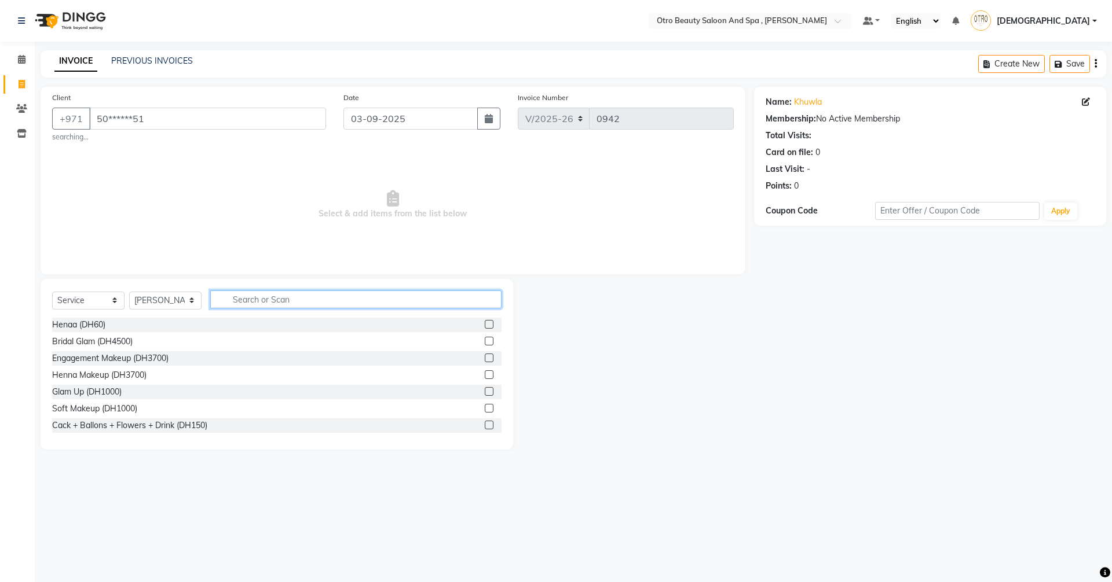
click at [269, 307] on input "text" at bounding box center [355, 300] width 291 height 18
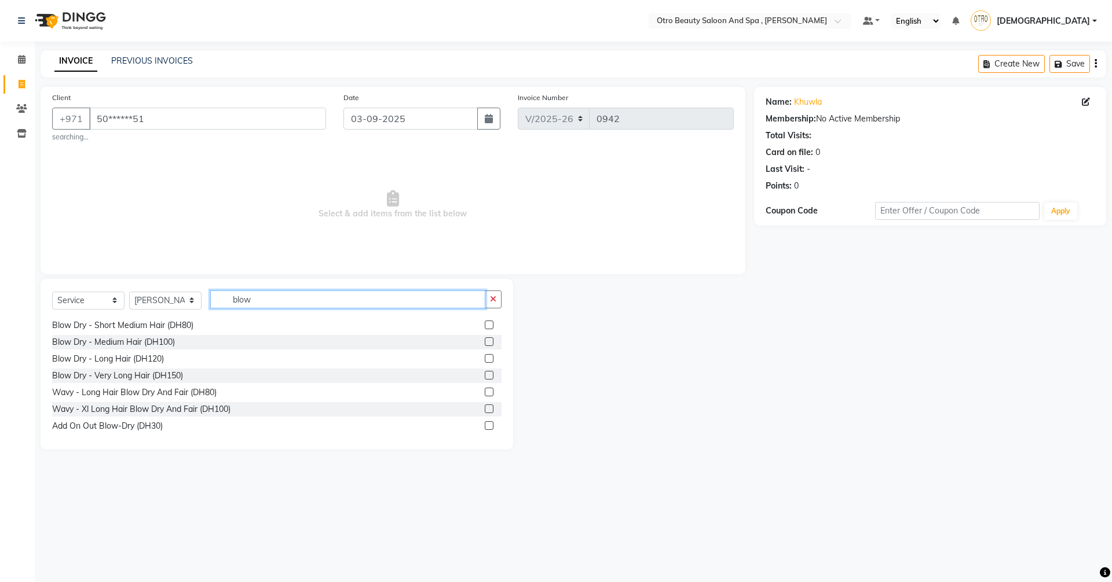
scroll to position [86, 0]
type input "blow"
click at [485, 372] on label at bounding box center [489, 373] width 9 height 9
click at [485, 372] on input "checkbox" at bounding box center [489, 374] width 8 height 8
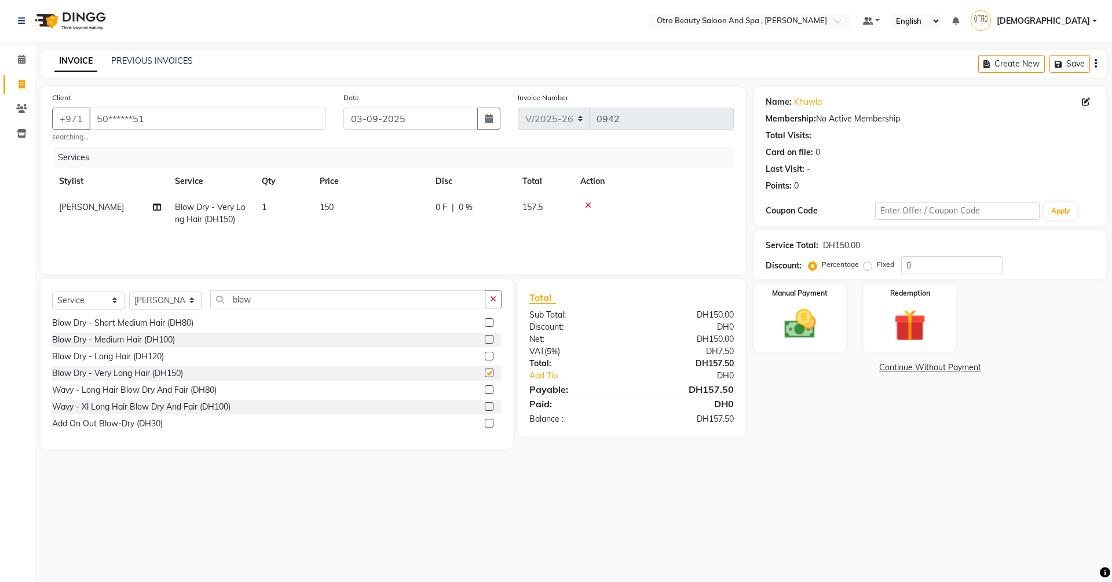
checkbox input "false"
click at [285, 297] on input "blow" at bounding box center [347, 300] width 275 height 18
type input "b"
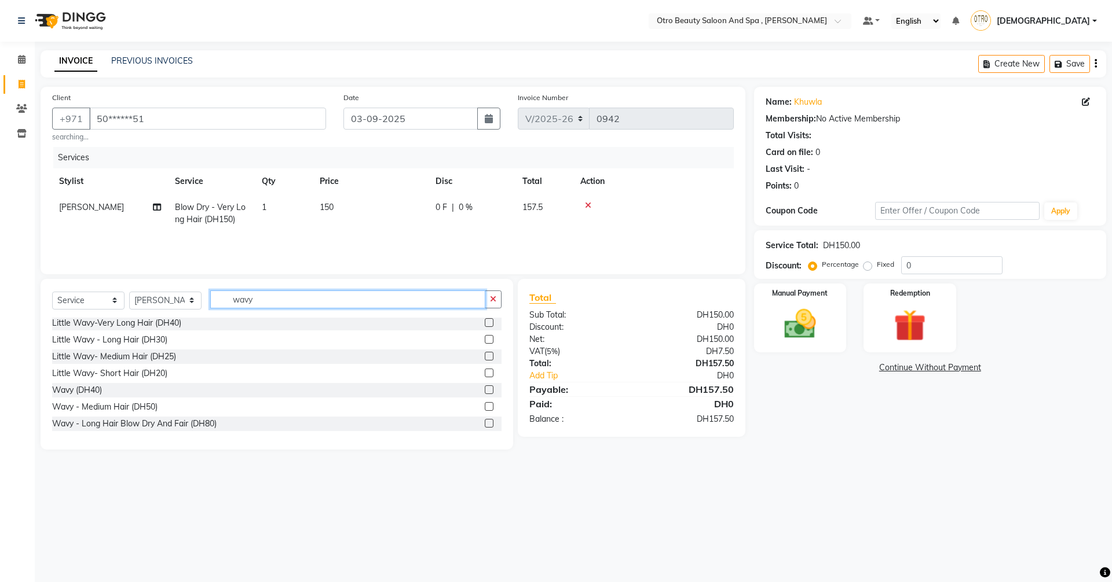
type input "wavy"
click at [485, 406] on label at bounding box center [489, 406] width 9 height 9
click at [485, 406] on input "checkbox" at bounding box center [489, 408] width 8 height 8
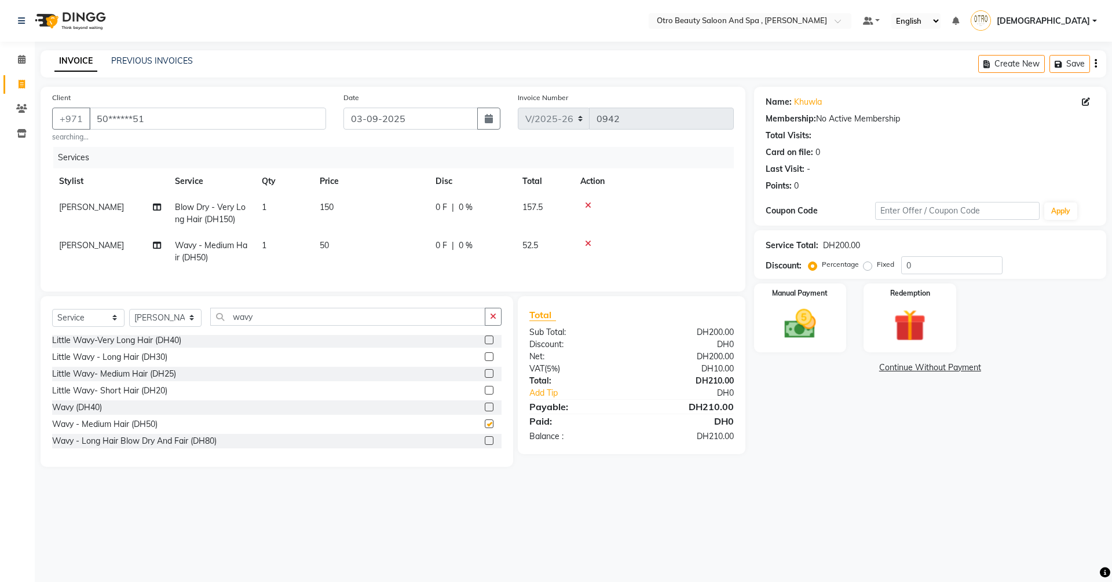
checkbox input "false"
click at [269, 322] on input "wavy" at bounding box center [347, 317] width 275 height 18
type input "w"
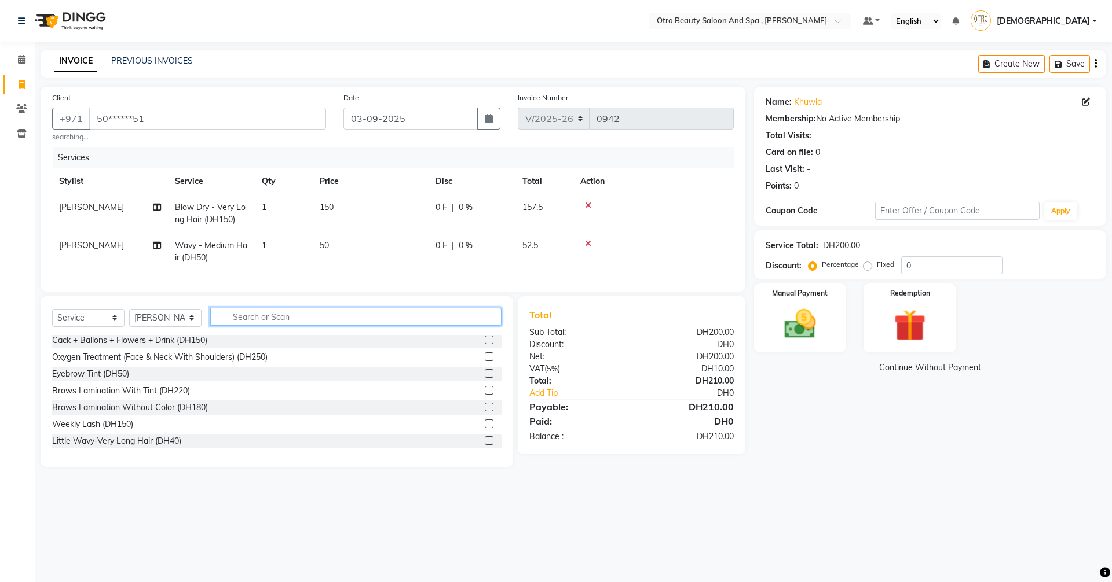
scroll to position [254, 0]
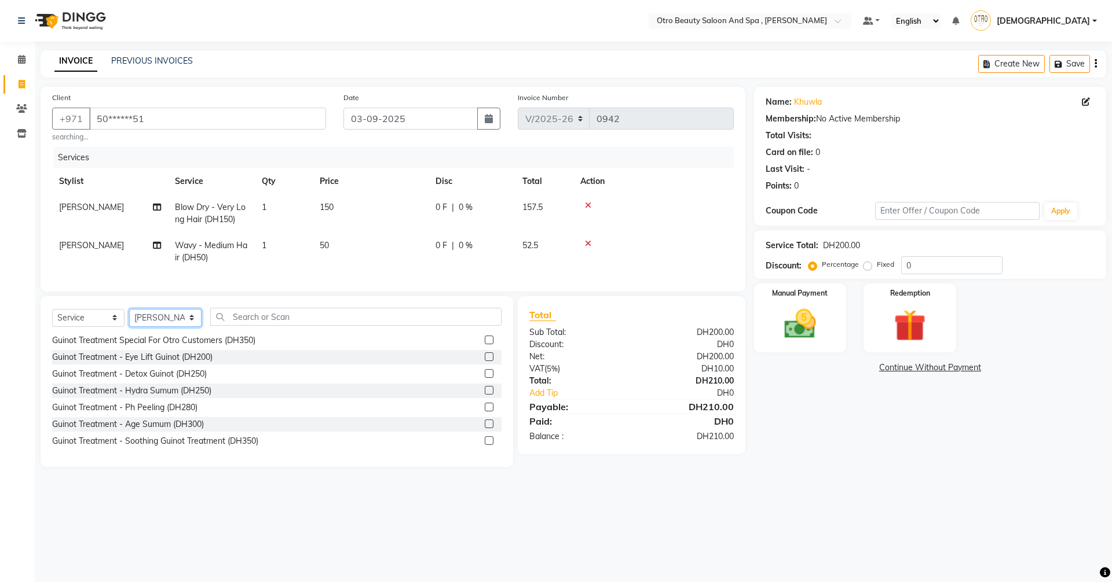
click at [191, 327] on select "Select Stylist [PERSON_NAME] [PERSON_NAME] Hera Karuna [PERSON_NAME] Mamita [PE…" at bounding box center [165, 318] width 72 height 18
select select "86535"
click at [129, 317] on select "Select Stylist [PERSON_NAME] [PERSON_NAME] Hera Karuna [PERSON_NAME] Mamita [PE…" at bounding box center [165, 318] width 72 height 18
click at [324, 320] on input "text" at bounding box center [355, 317] width 291 height 18
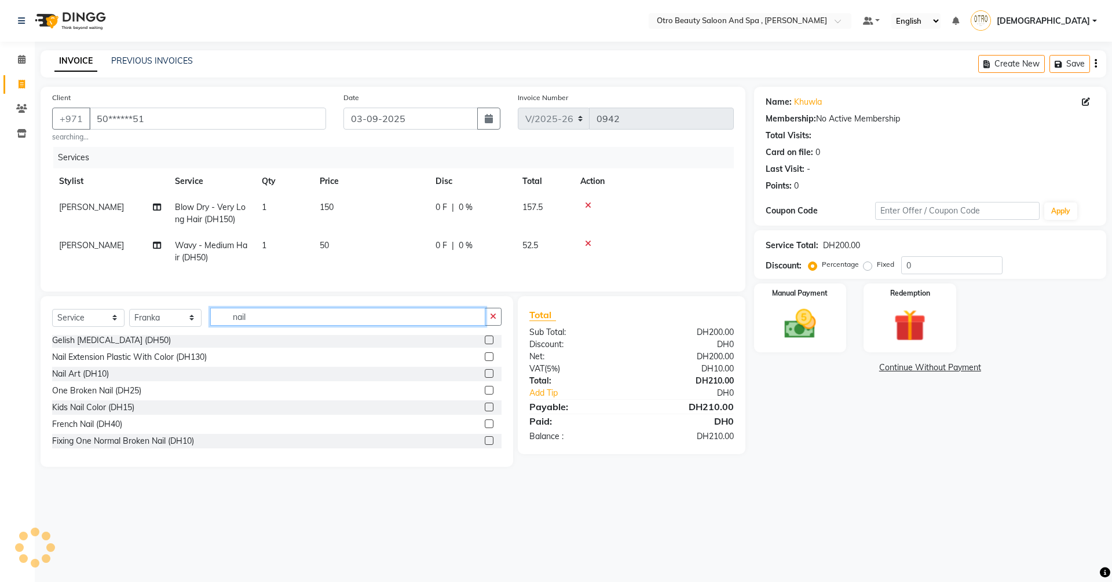
scroll to position [119, 0]
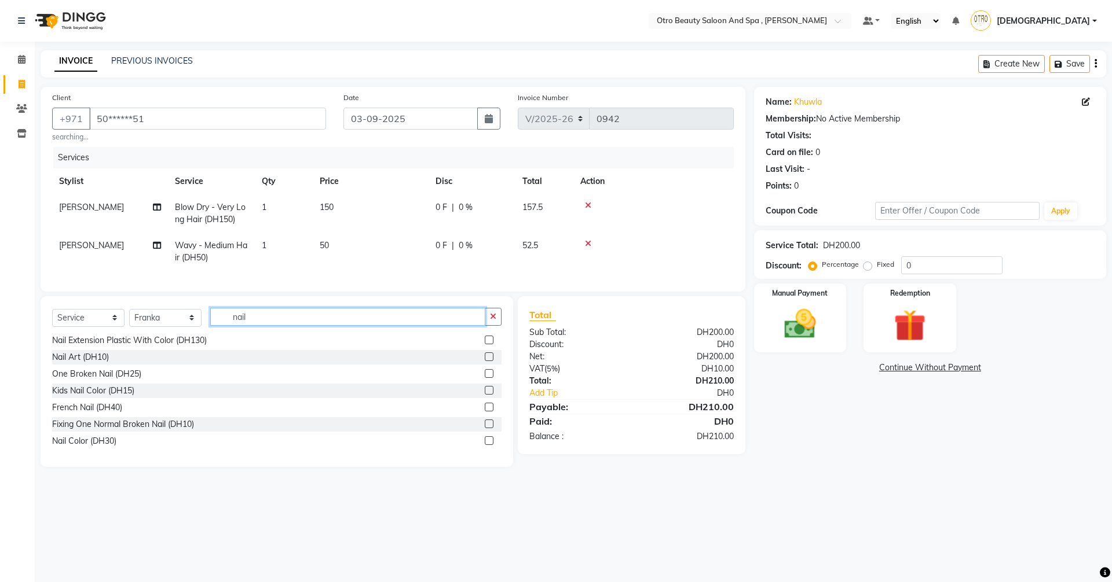
type input "nail"
click at [485, 445] on label at bounding box center [489, 441] width 9 height 9
click at [485, 445] on input "checkbox" at bounding box center [489, 442] width 8 height 8
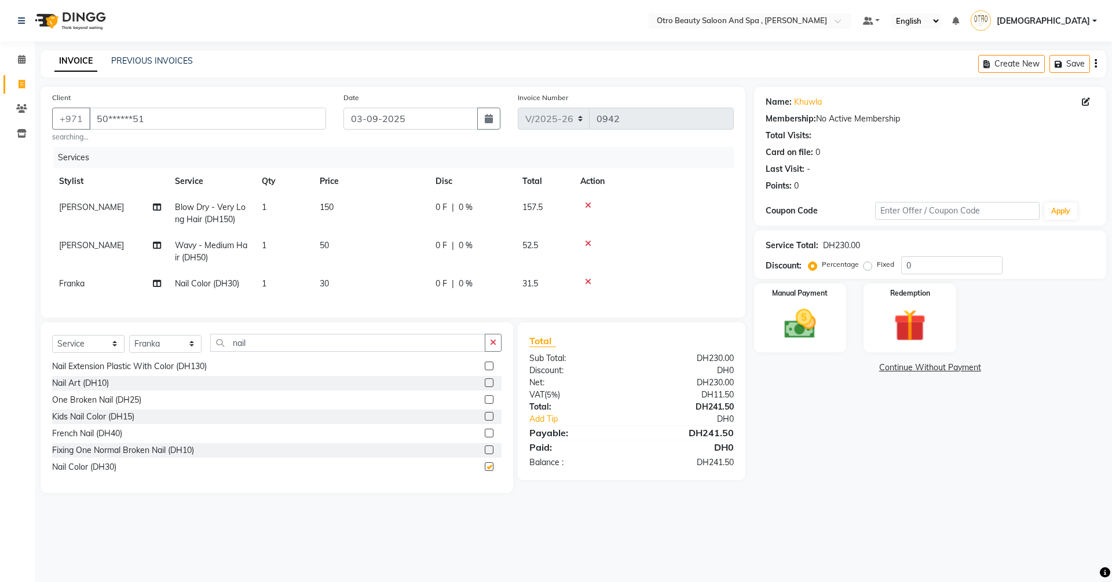
checkbox input "false"
click at [585, 244] on icon at bounding box center [588, 244] width 6 height 8
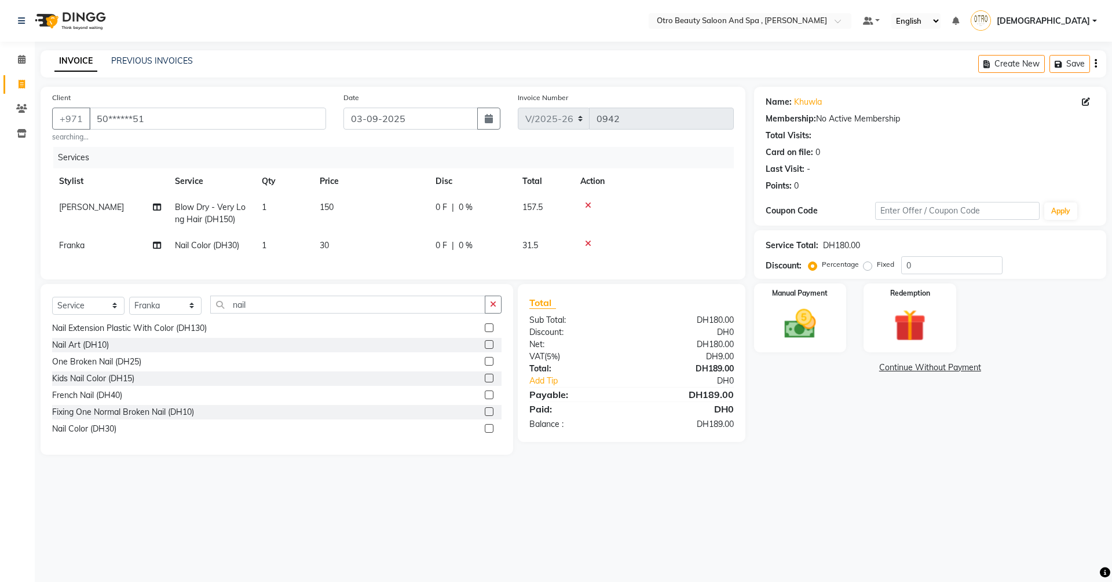
click at [589, 204] on icon at bounding box center [588, 205] width 6 height 8
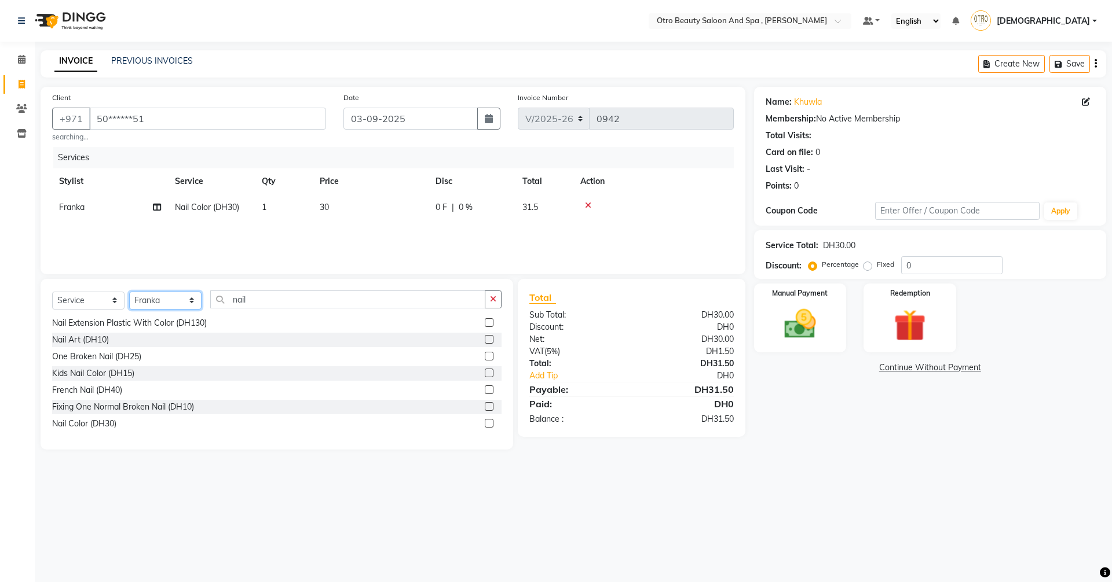
click at [190, 303] on select "Select Stylist [PERSON_NAME] [PERSON_NAME] Hera Karuna [PERSON_NAME] Mamita [PE…" at bounding box center [165, 301] width 72 height 18
select select "86183"
click at [129, 292] on select "Select Stylist [PERSON_NAME] [PERSON_NAME] Hera Karuna [PERSON_NAME] Mamita [PE…" at bounding box center [165, 301] width 72 height 18
click at [267, 290] on div "Select Service Product Membership Package Voucher Prepaid Gift Card Select Styl…" at bounding box center [277, 364] width 472 height 171
click at [266, 308] on input "nail" at bounding box center [347, 300] width 275 height 18
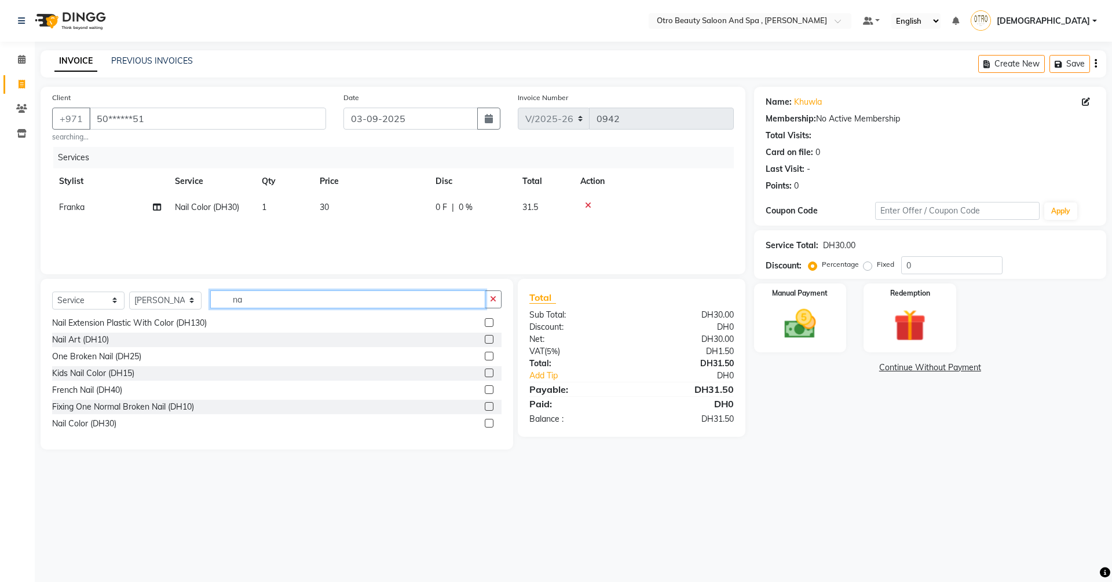
type input "n"
type input "b"
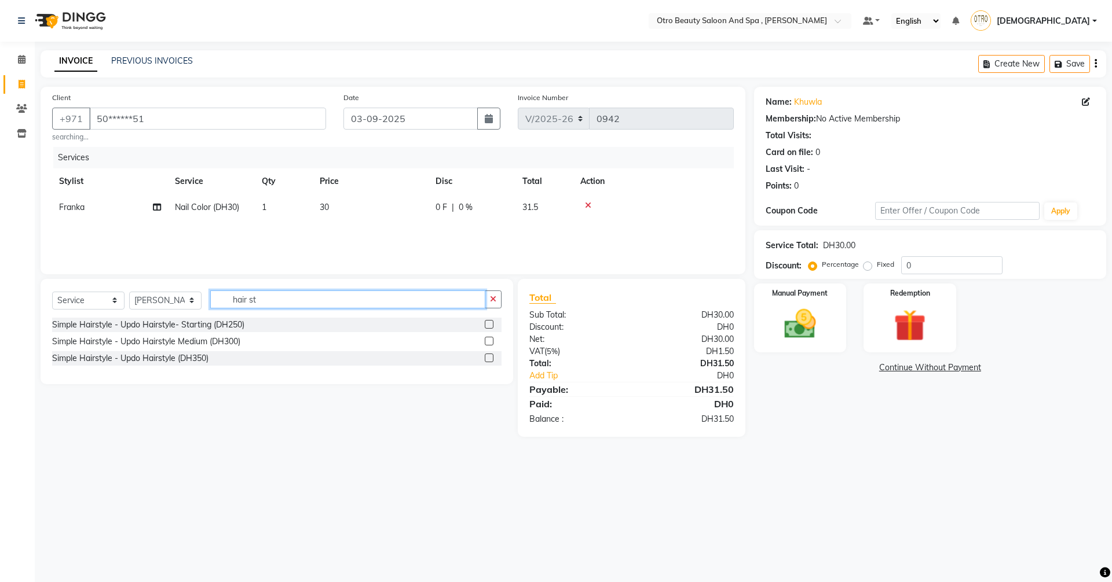
scroll to position [0, 0]
type input "hair sty"
click at [488, 323] on label at bounding box center [489, 324] width 9 height 9
click at [488, 323] on input "checkbox" at bounding box center [489, 325] width 8 height 8
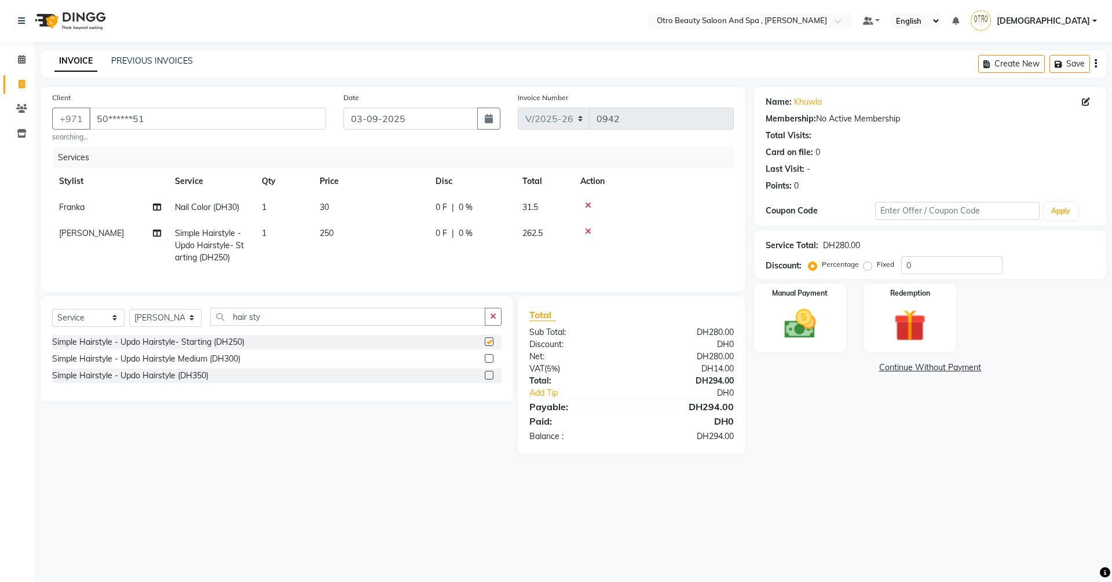
checkbox input "false"
click at [810, 307] on img at bounding box center [800, 324] width 54 height 38
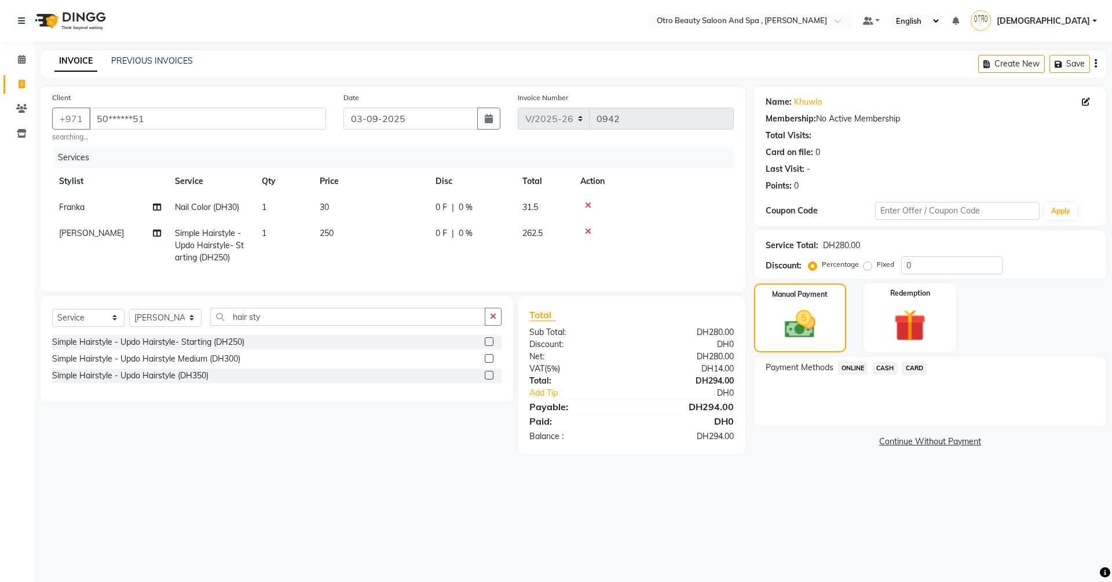
click at [918, 366] on span "CARD" at bounding box center [913, 368] width 25 height 13
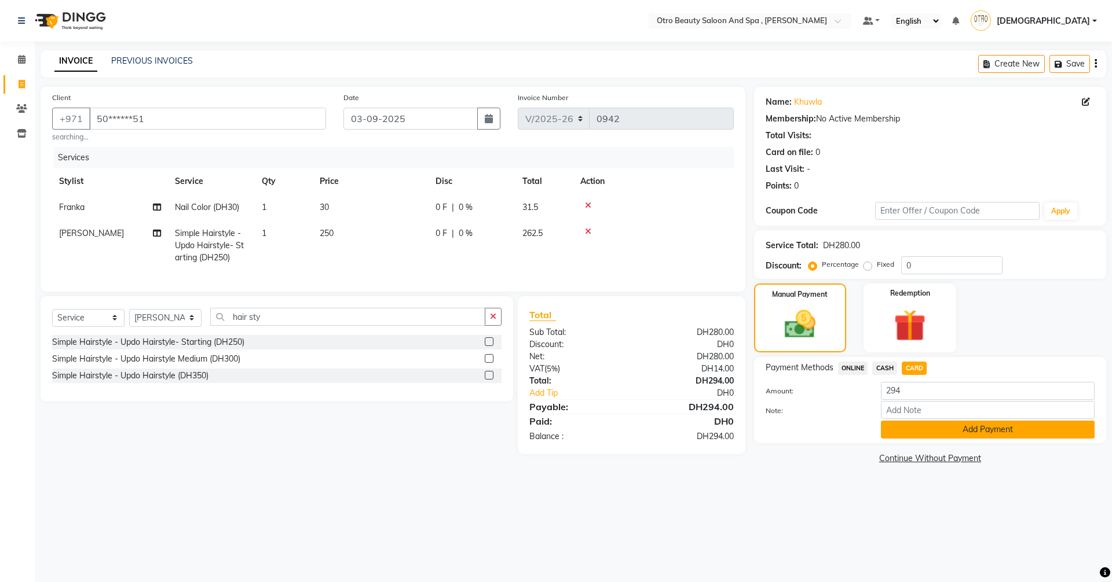
click at [966, 426] on button "Add Payment" at bounding box center [988, 430] width 214 height 18
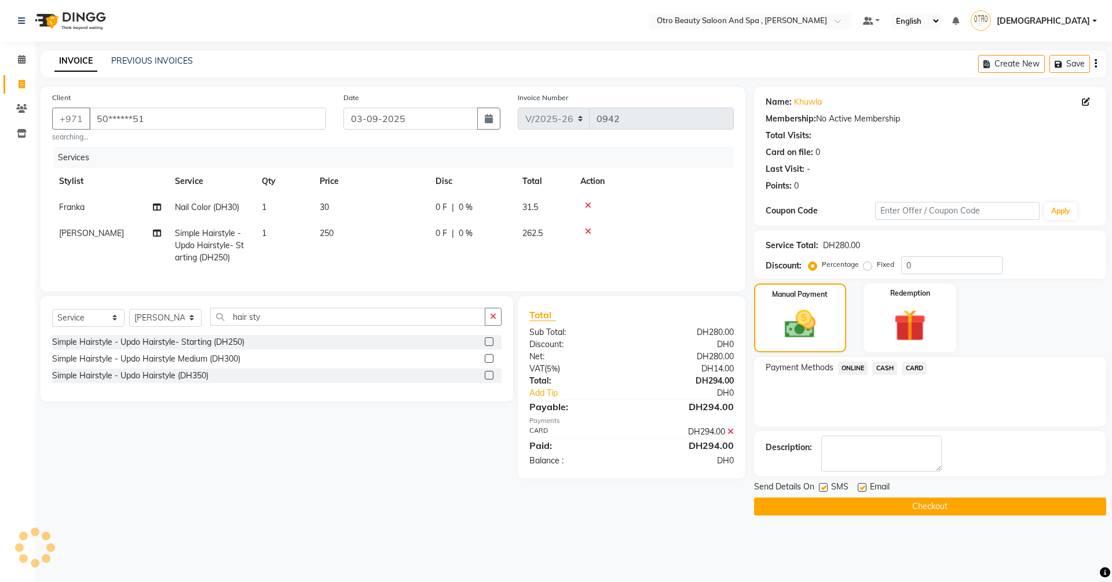
click at [925, 506] on button "Checkout" at bounding box center [930, 507] width 352 height 18
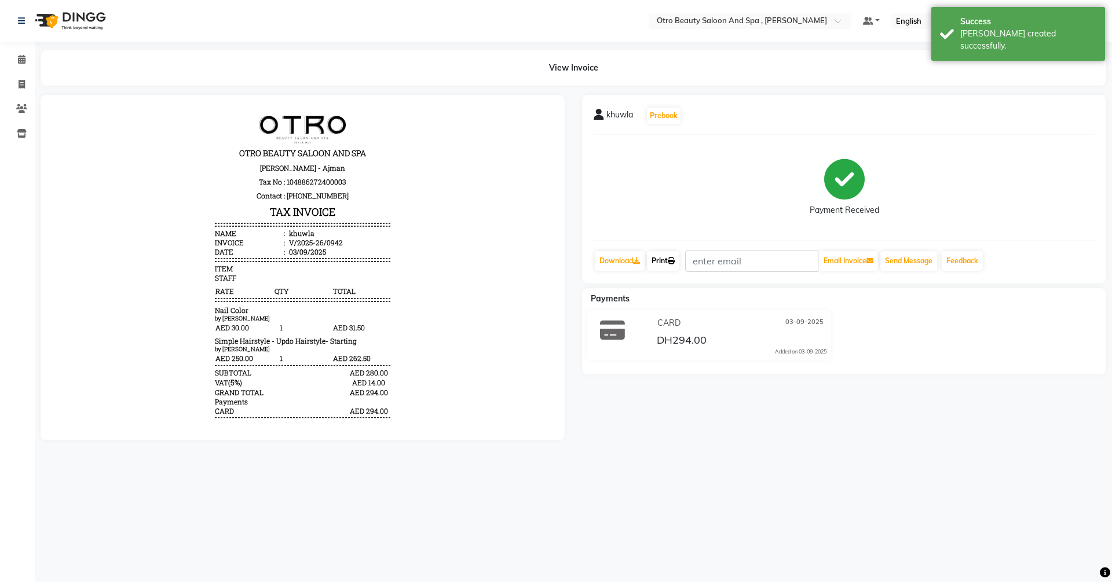
click at [663, 263] on link "Print" at bounding box center [663, 261] width 32 height 20
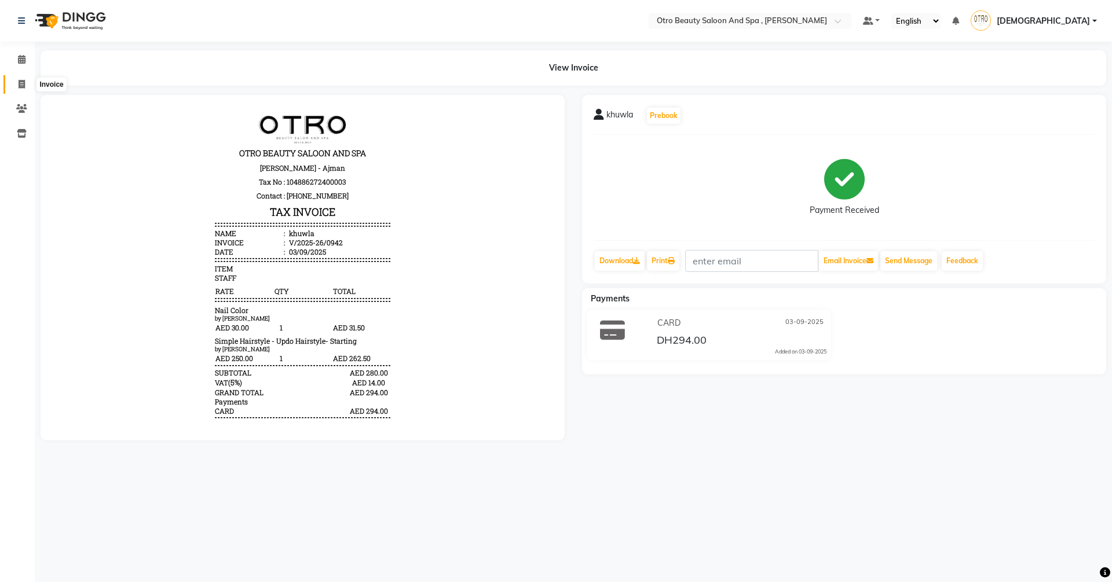
click at [14, 85] on span at bounding box center [22, 84] width 20 height 13
select select "service"
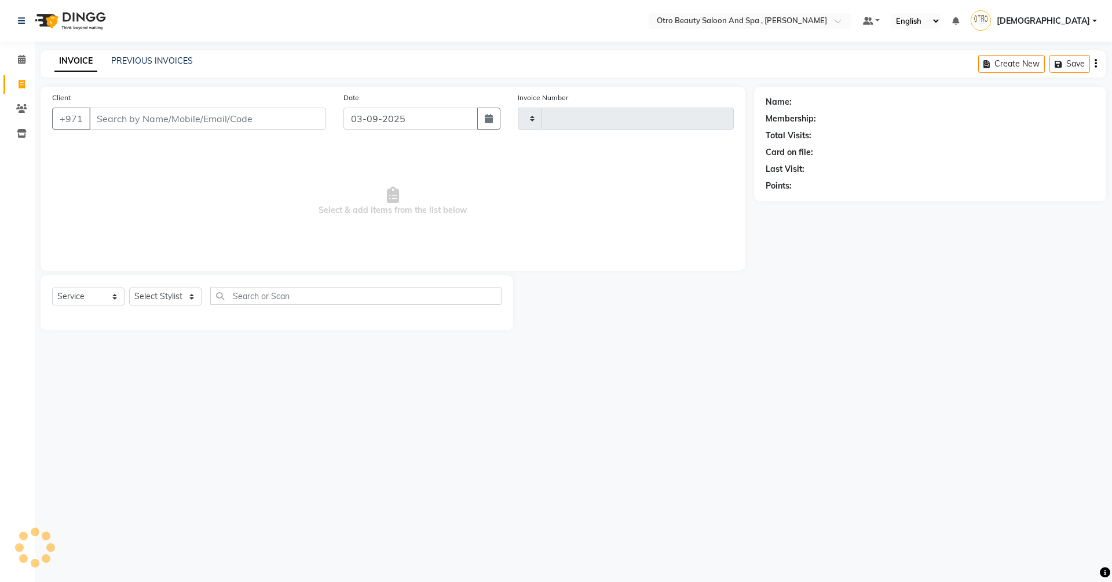
type input "0943"
select select "8622"
